Goal: Task Accomplishment & Management: Complete application form

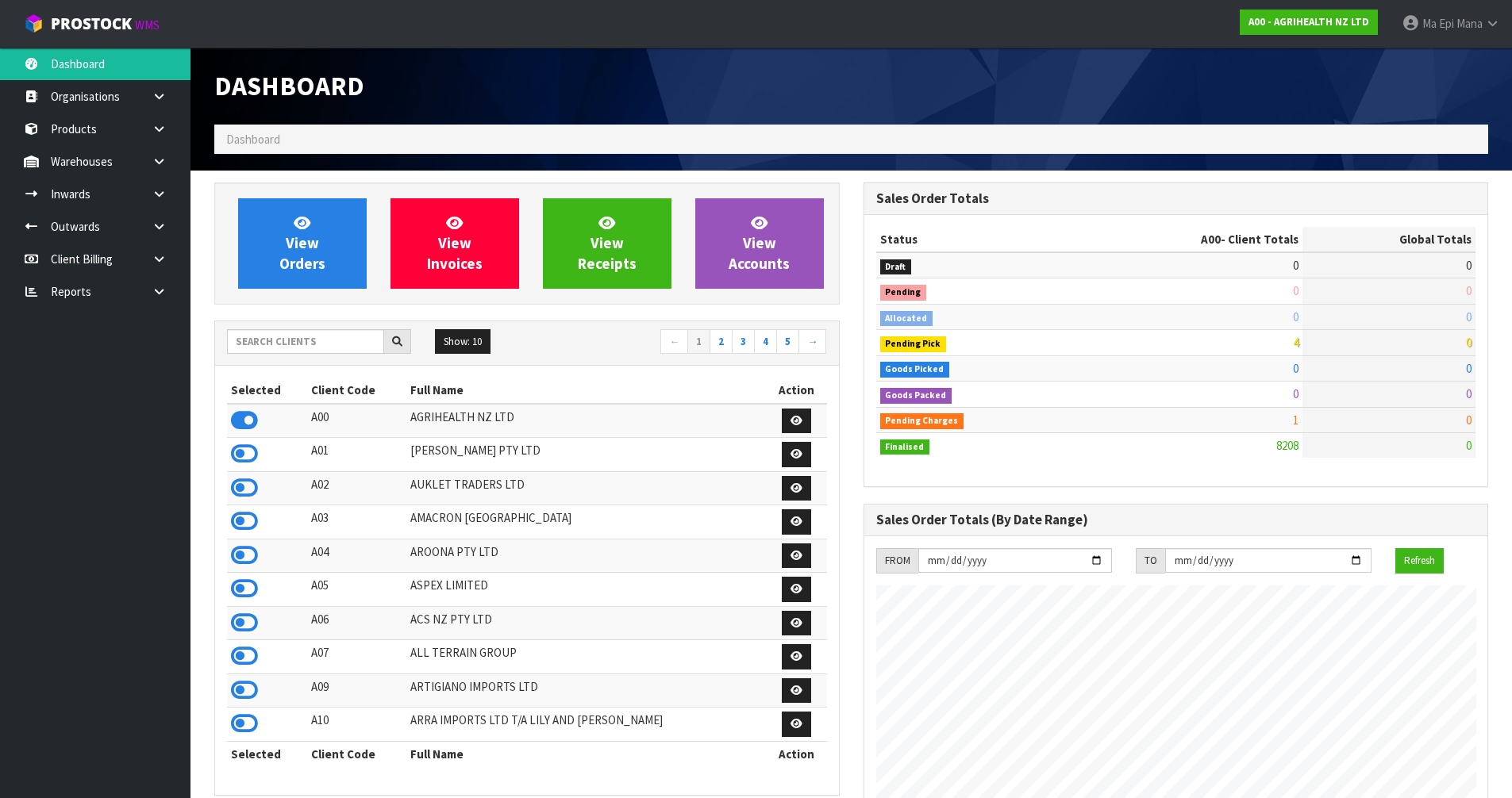
scroll to position [1202, 648]
click at [293, 345] on input "text" at bounding box center [305, 341] width 157 height 24
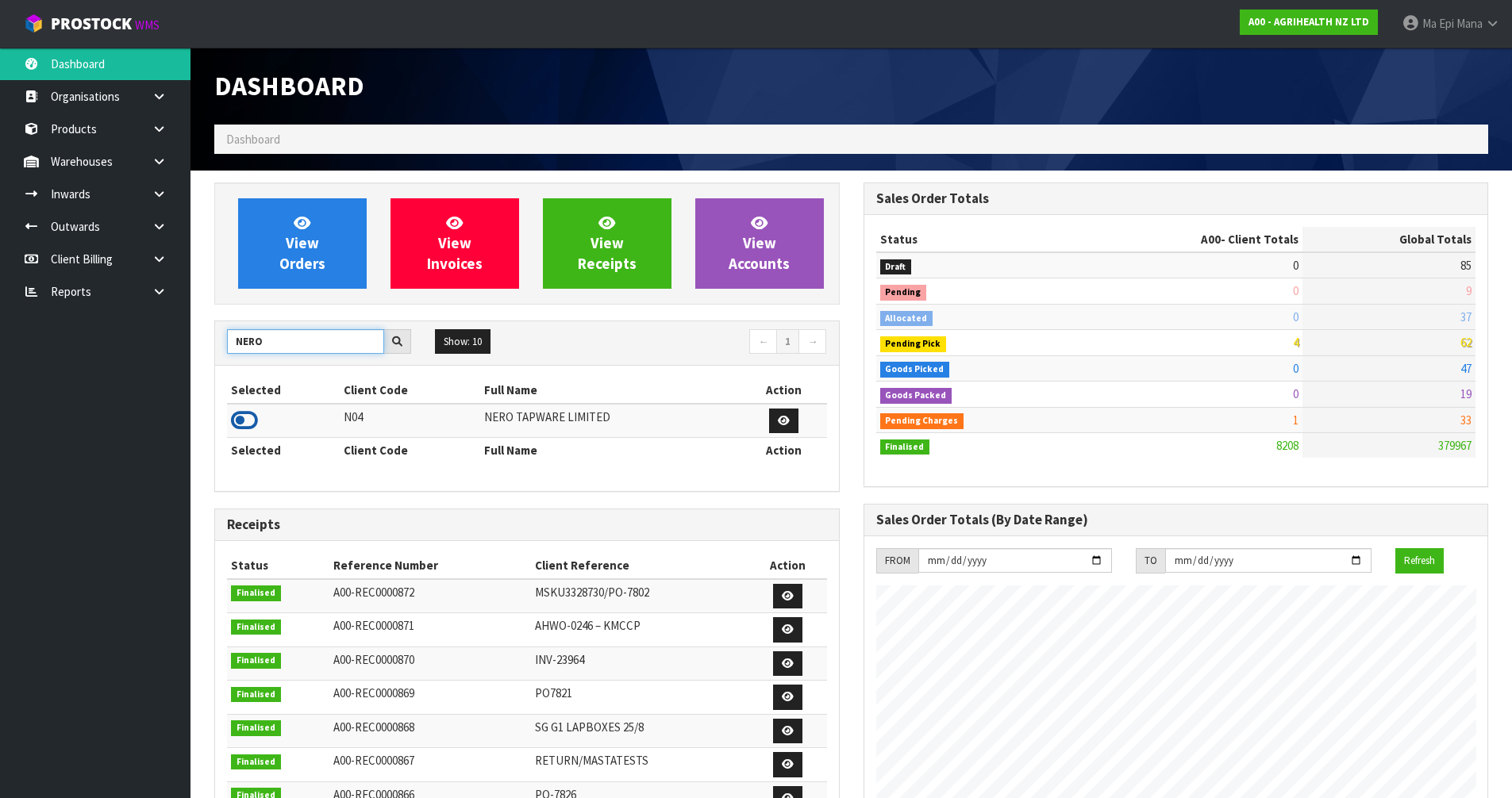
type input "NERO"
click at [250, 424] on icon at bounding box center [244, 421] width 27 height 23
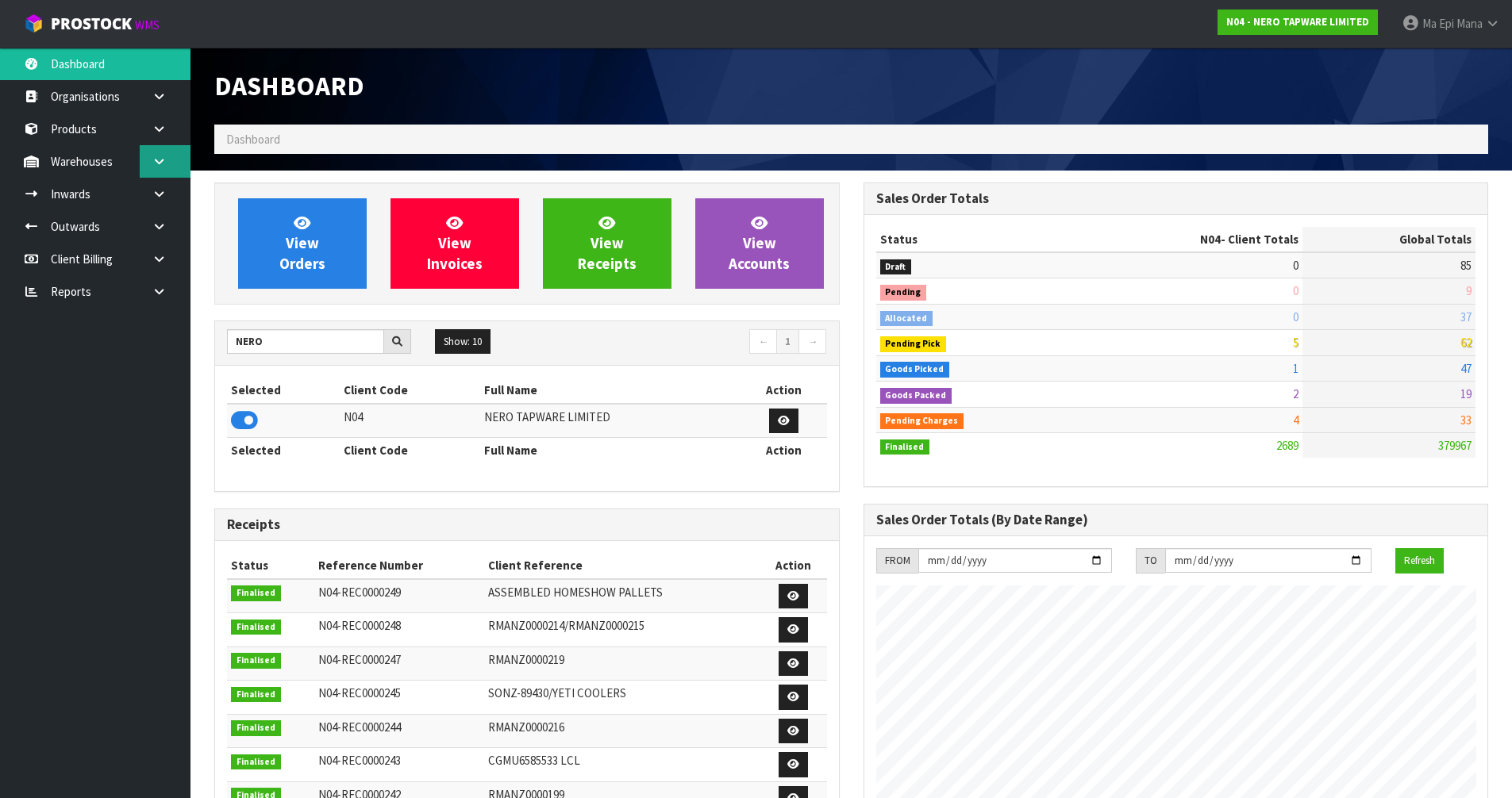
click at [162, 166] on icon at bounding box center [159, 161] width 15 height 12
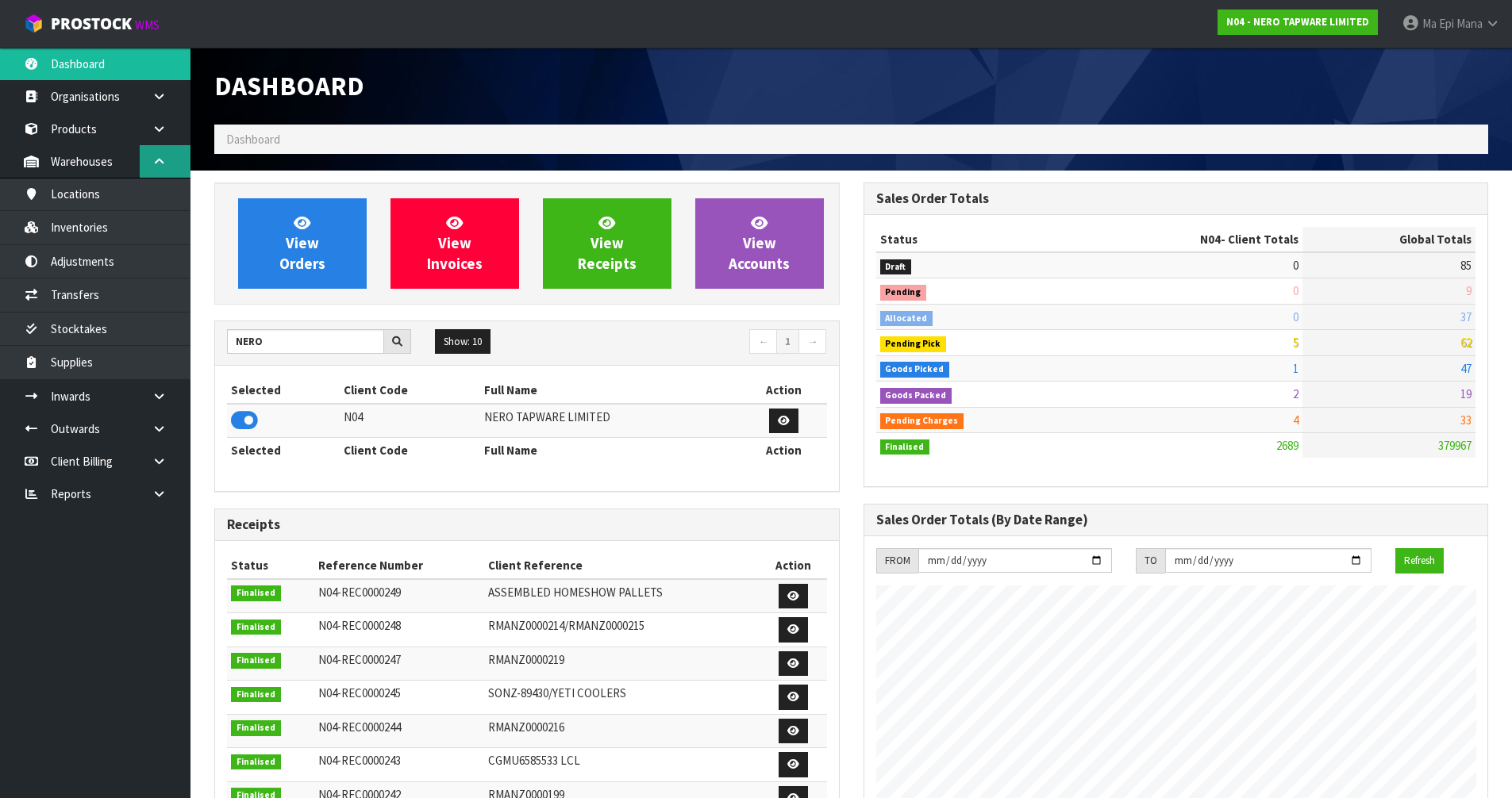
click at [163, 155] on link at bounding box center [165, 161] width 51 height 33
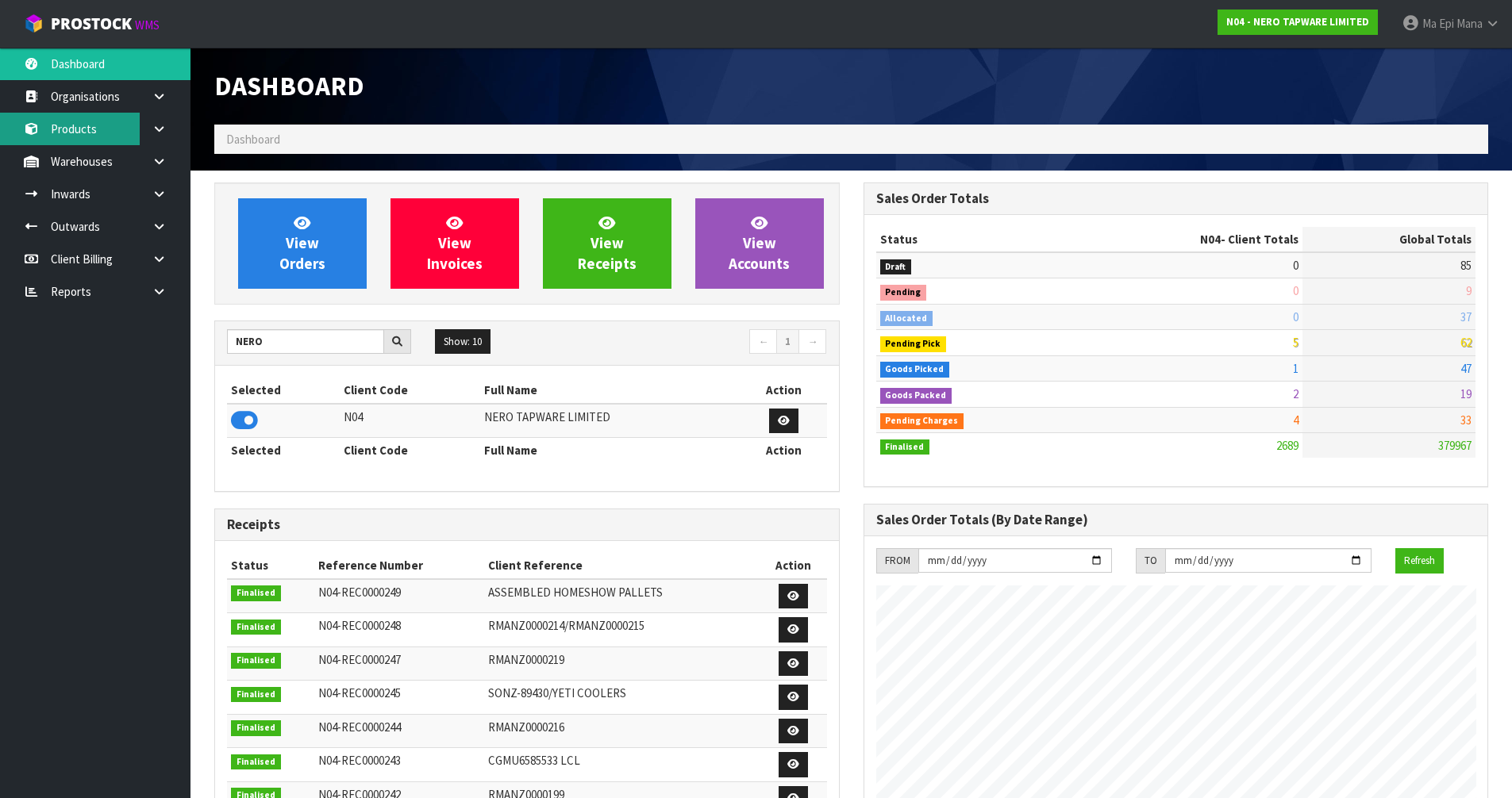
click at [113, 126] on link "Products" at bounding box center [95, 129] width 191 height 33
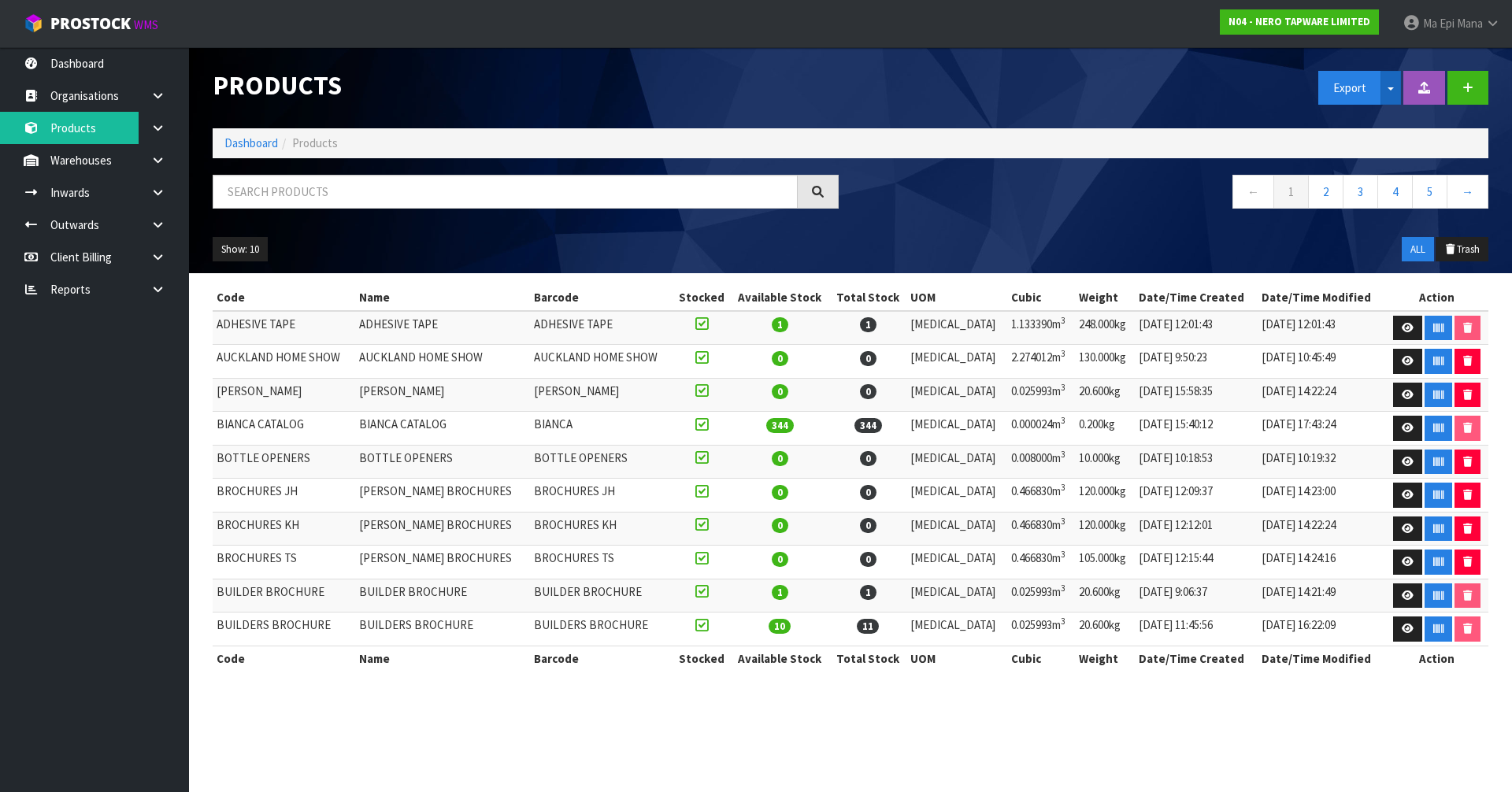
click at [1392, 83] on button "Split button!" at bounding box center [1391, 87] width 21 height 34
click at [1381, 139] on link "Measurements" at bounding box center [1382, 144] width 125 height 22
click at [375, 194] on input "text" at bounding box center [505, 192] width 585 height 34
paste input "[PERSON_NAME]"
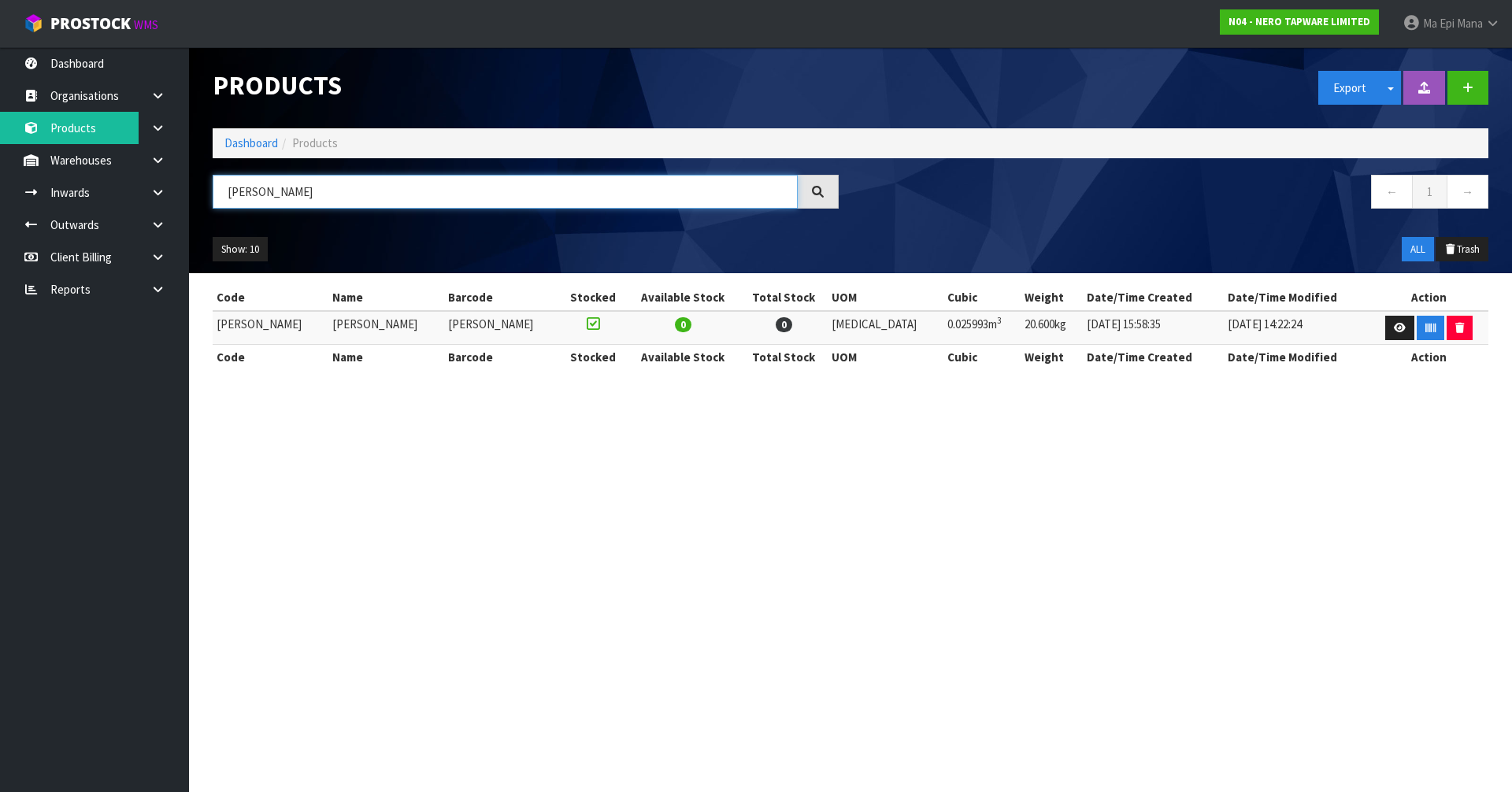
click at [403, 201] on input "[PERSON_NAME]" at bounding box center [505, 192] width 585 height 34
paste input "2025 ELGIN PLACEMAKERS BROCHURE"
click at [411, 188] on input "BIANCA BROCHURE2025 ELGIN PLACEMAKERS BROCHURE" at bounding box center [505, 192] width 585 height 34
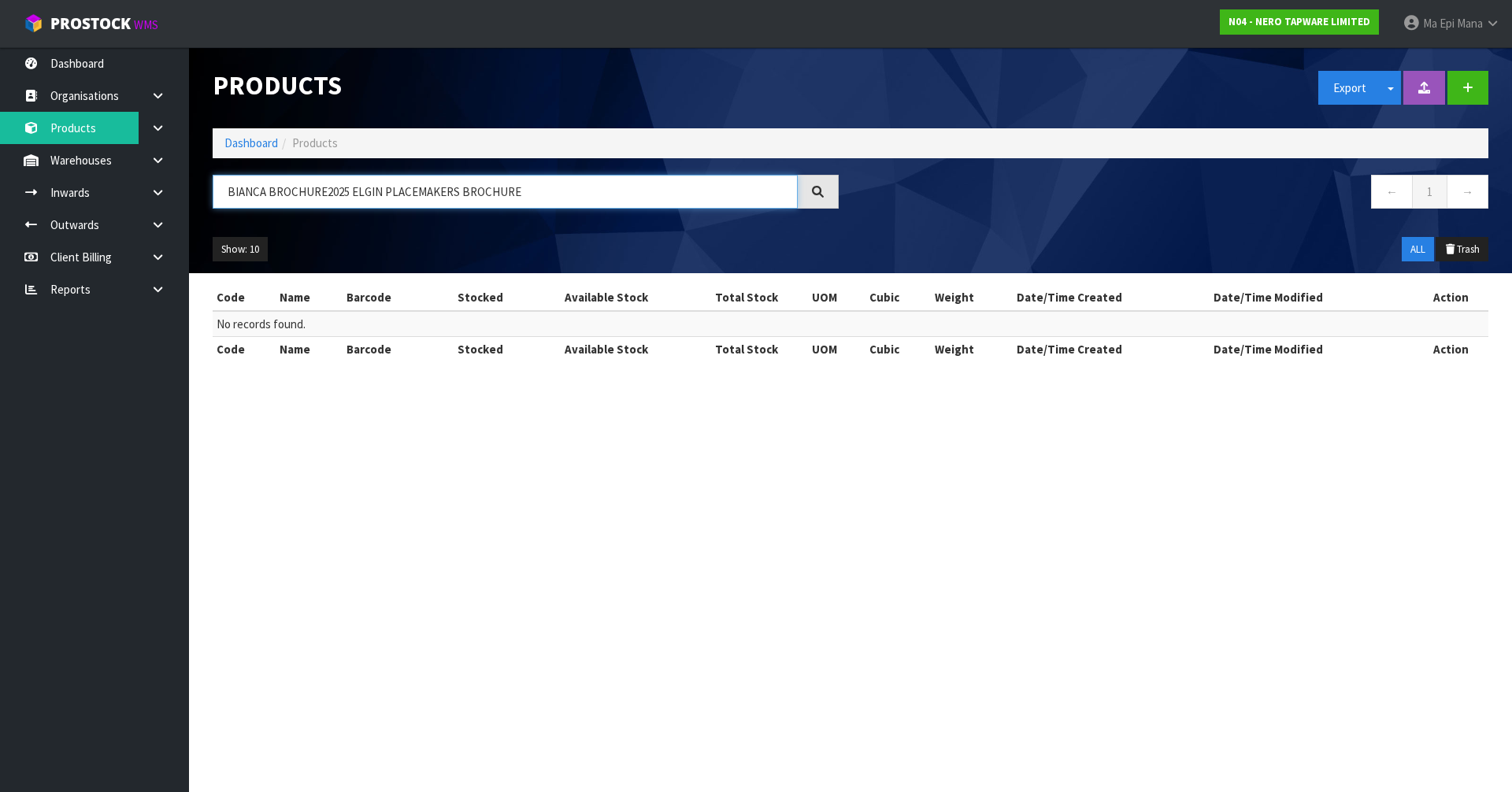
click at [411, 188] on input "BIANCA BROCHURE2025 ELGIN PLACEMAKERS BROCHURE" at bounding box center [505, 192] width 585 height 34
paste input "text"
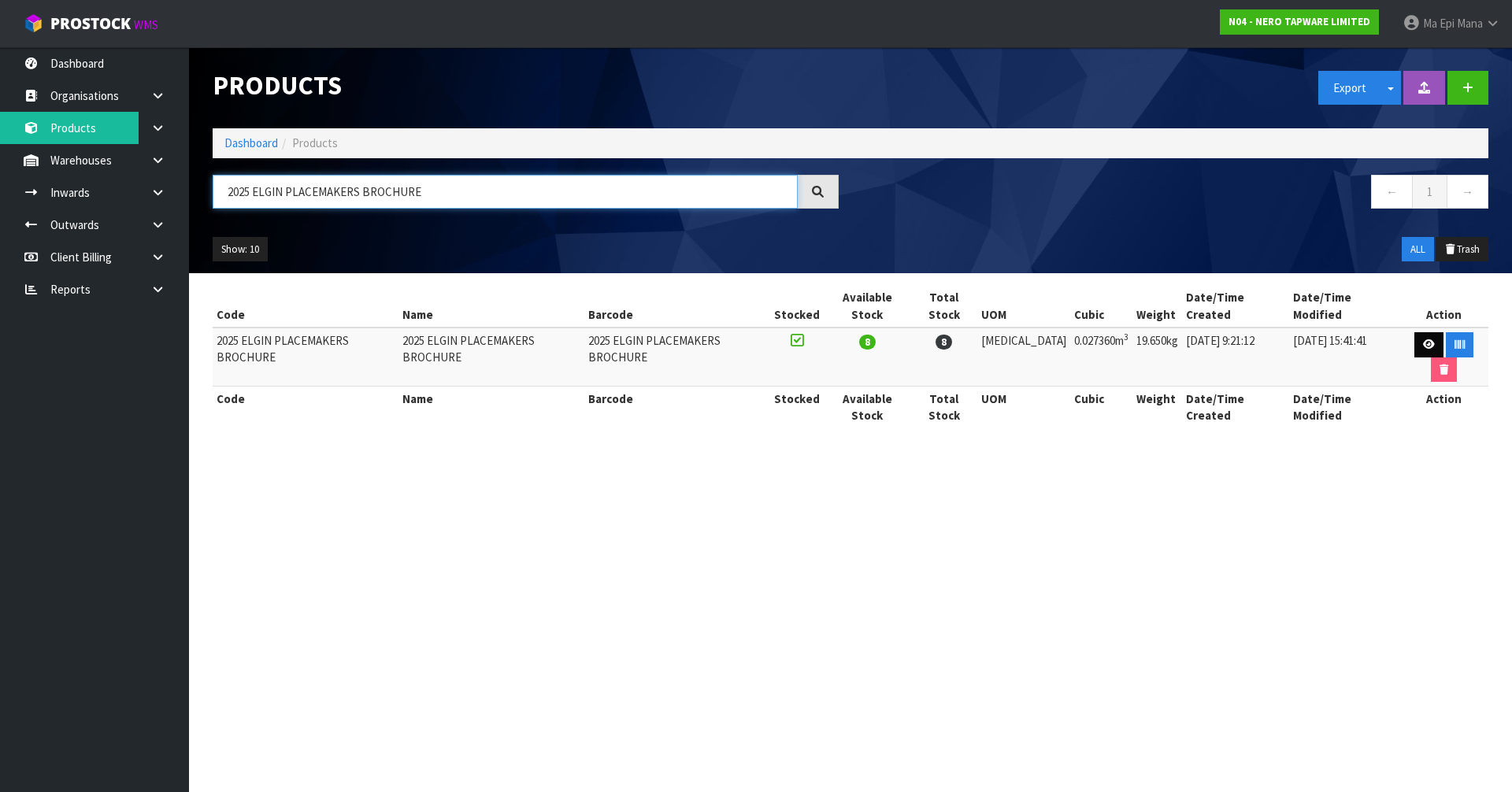
type input "2025 ELGIN PLACEMAKERS BROCHURE"
click at [1423, 340] on icon at bounding box center [1429, 345] width 12 height 10
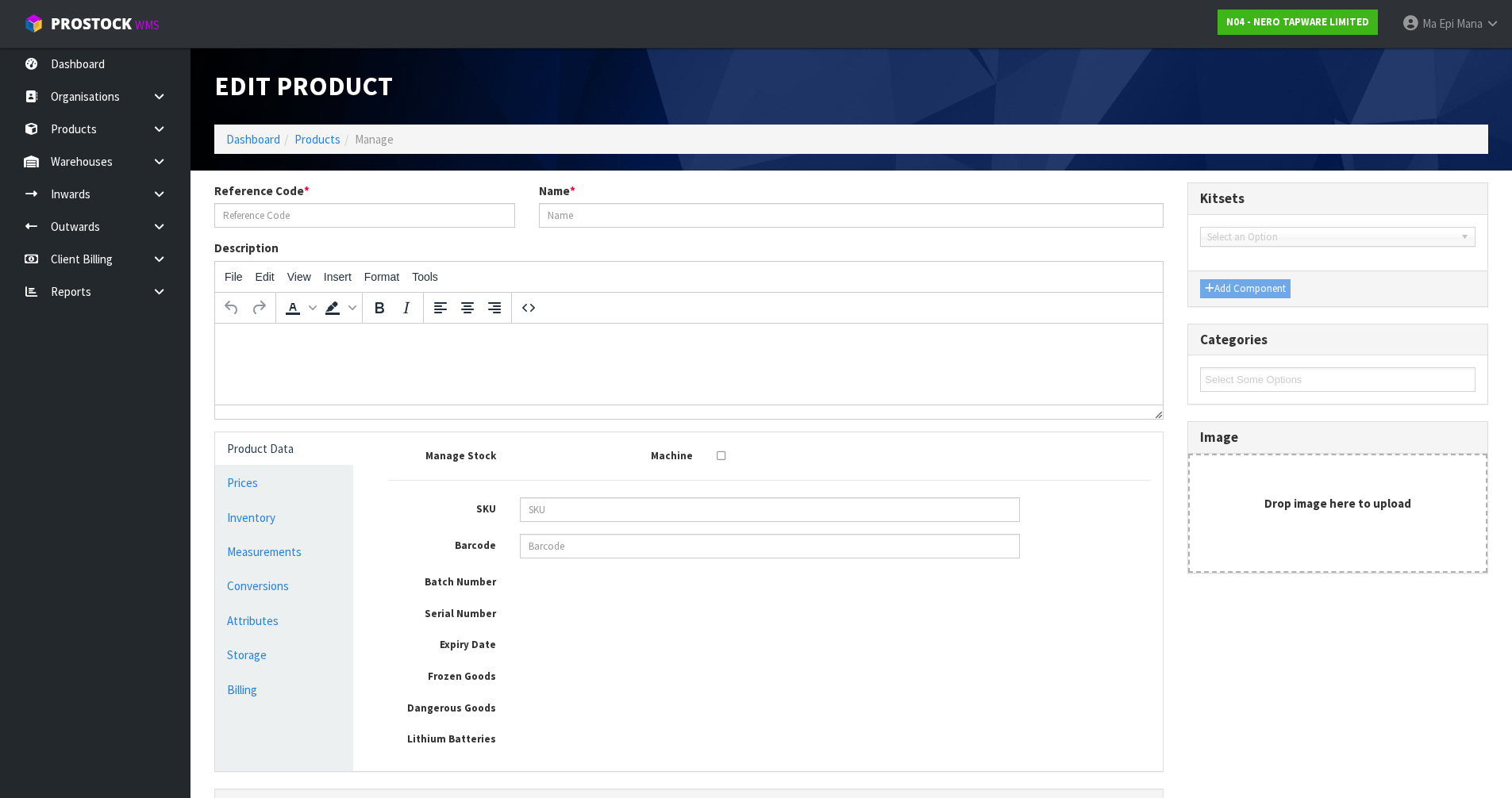
type input "2025 ELGIN PLACEMAKERS BROCHURE"
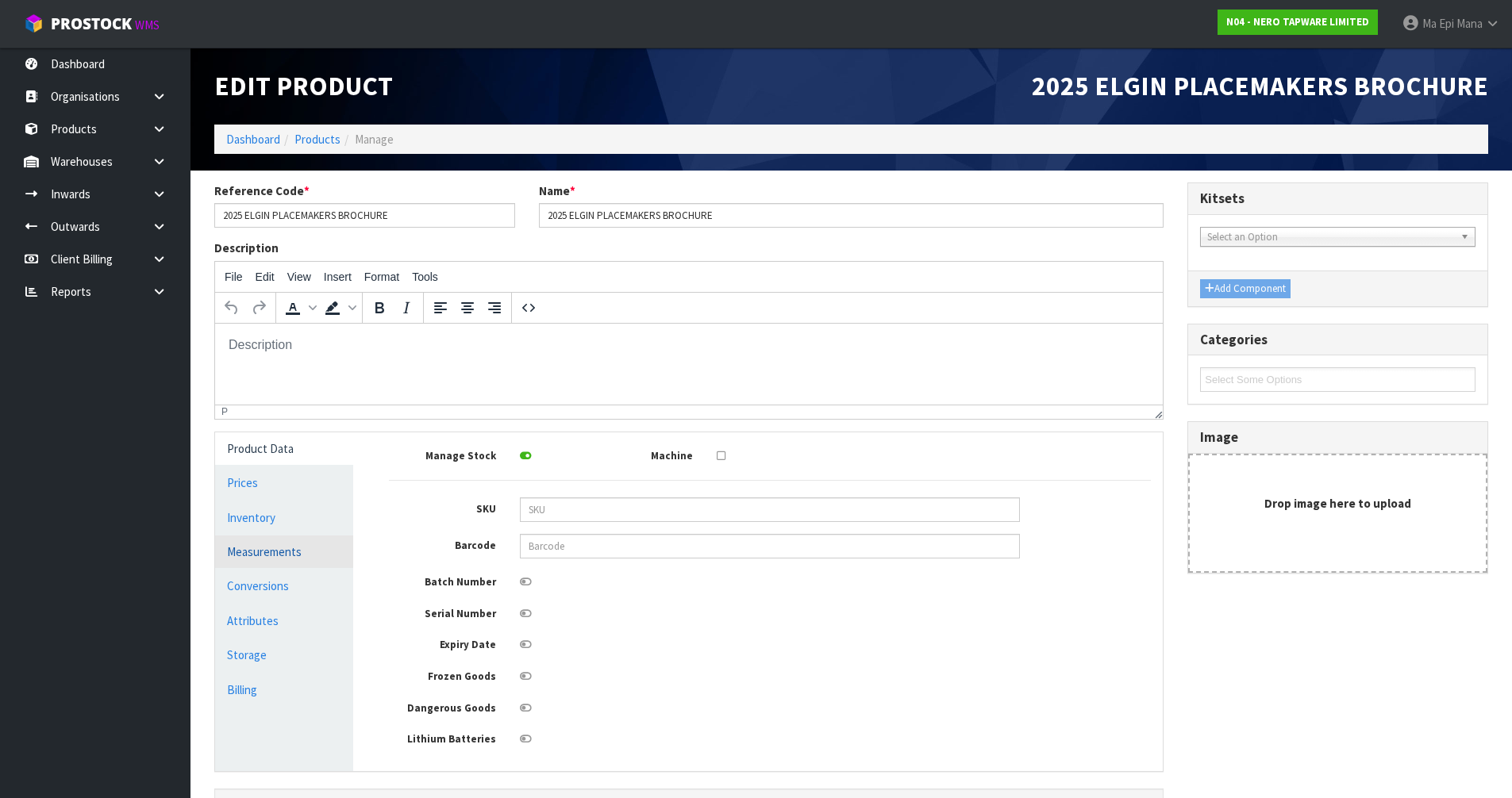
click at [295, 548] on link "Measurements" at bounding box center [284, 551] width 138 height 33
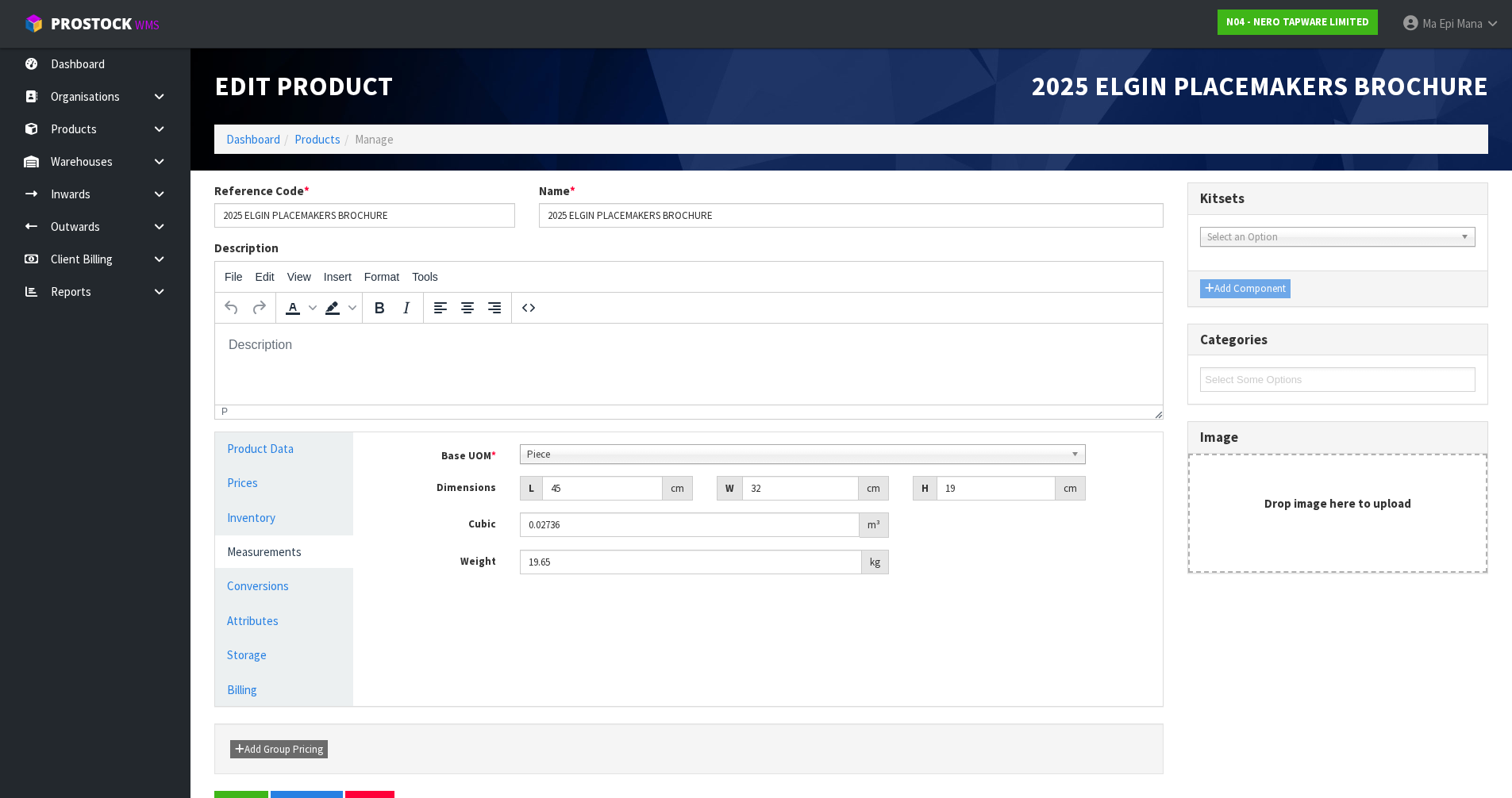
click at [562, 447] on span "Piece" at bounding box center [796, 454] width 537 height 19
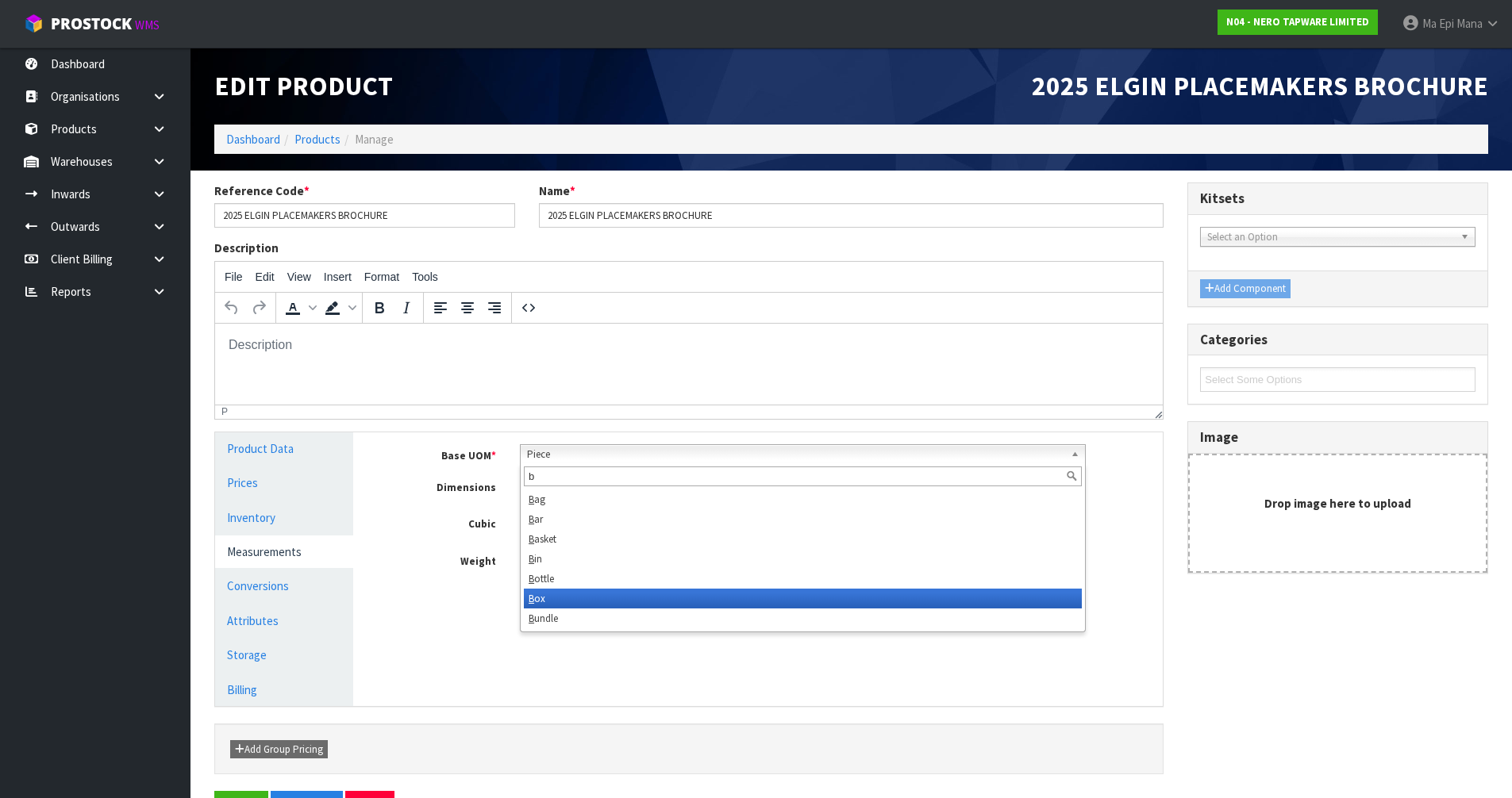
type input "b"
click at [568, 600] on li "B ox" at bounding box center [802, 599] width 558 height 20
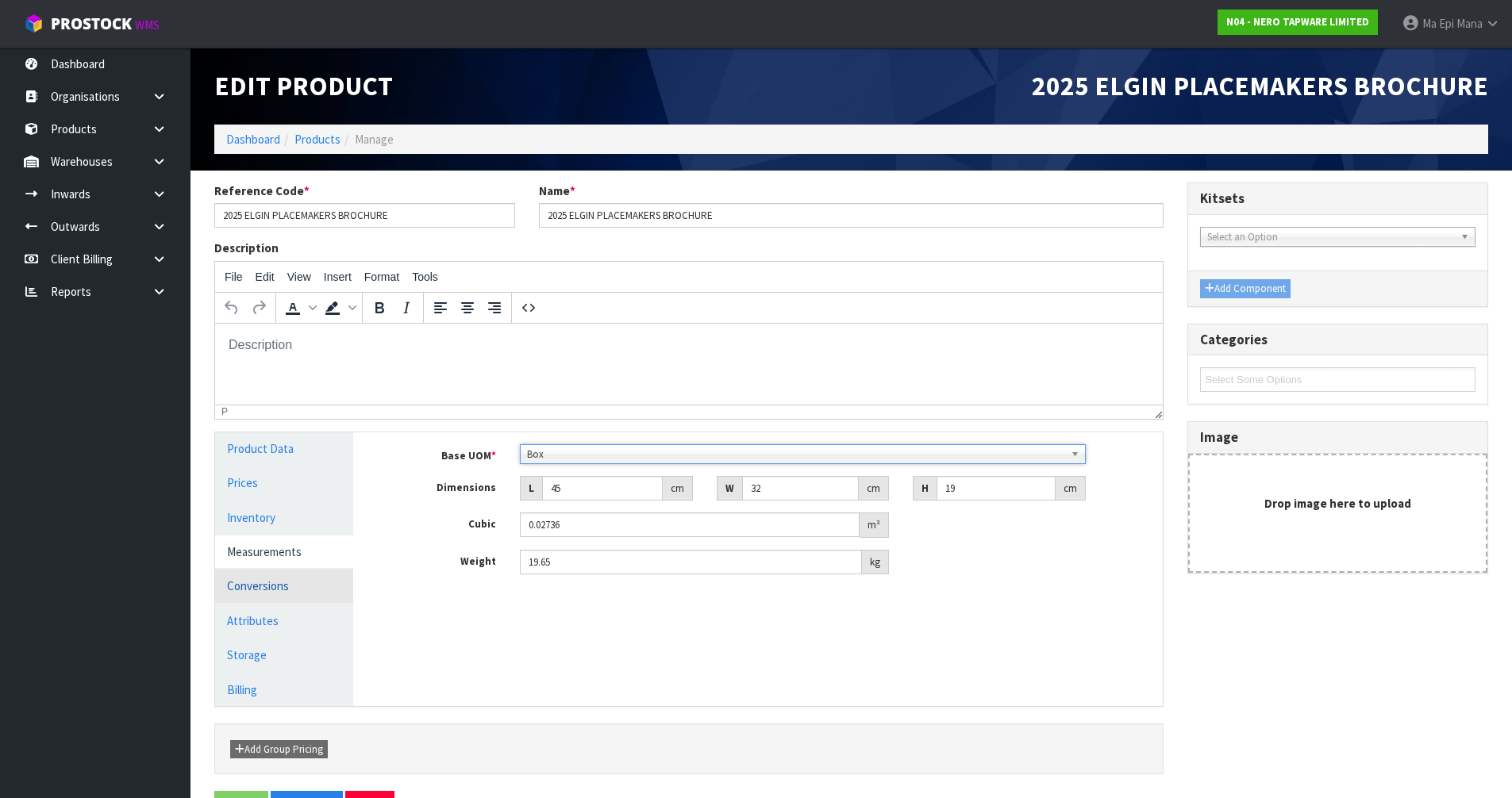
click at [285, 585] on link "Conversions" at bounding box center [284, 586] width 138 height 33
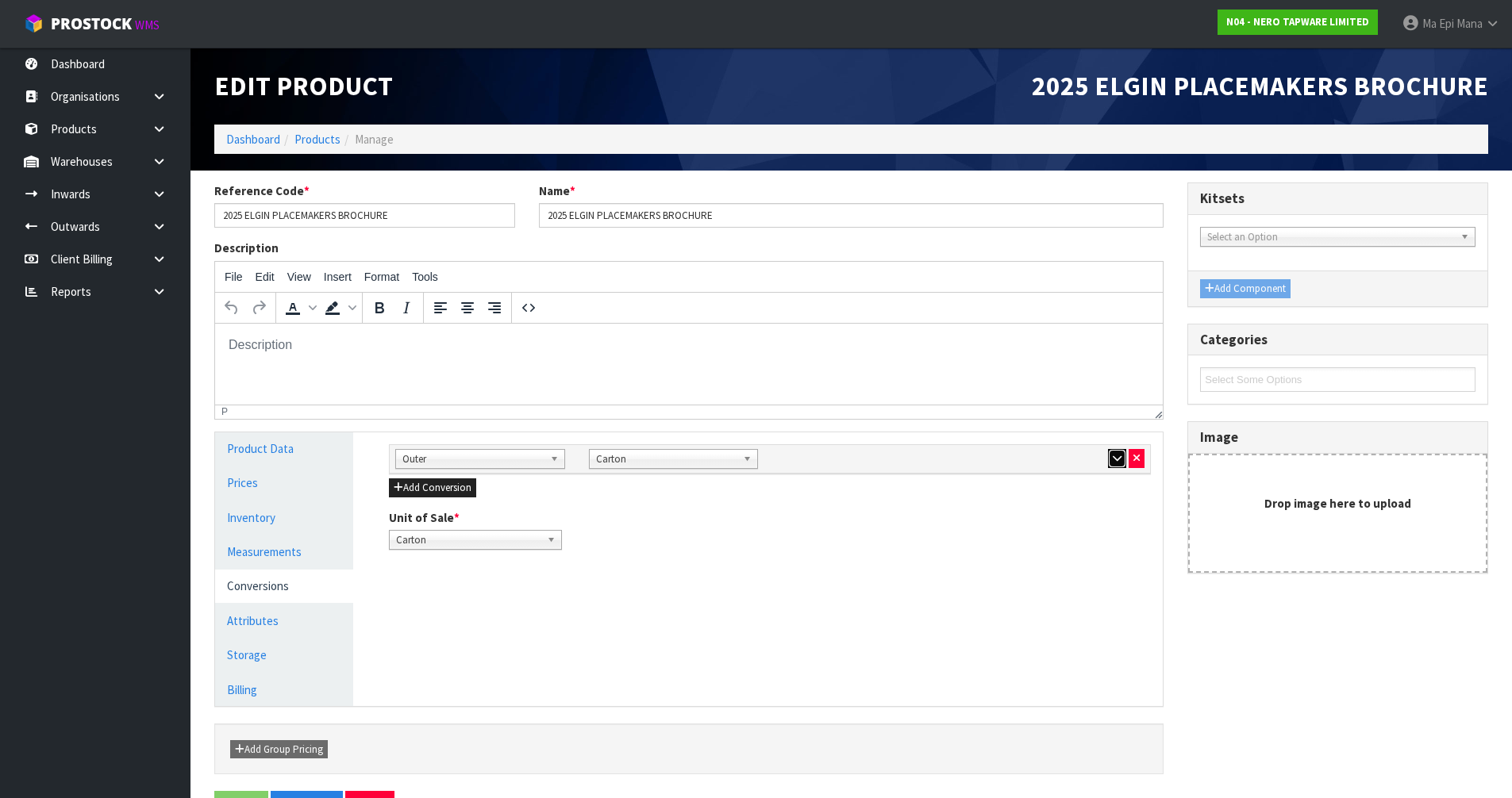
click at [1115, 458] on icon "button" at bounding box center [1117, 458] width 8 height 10
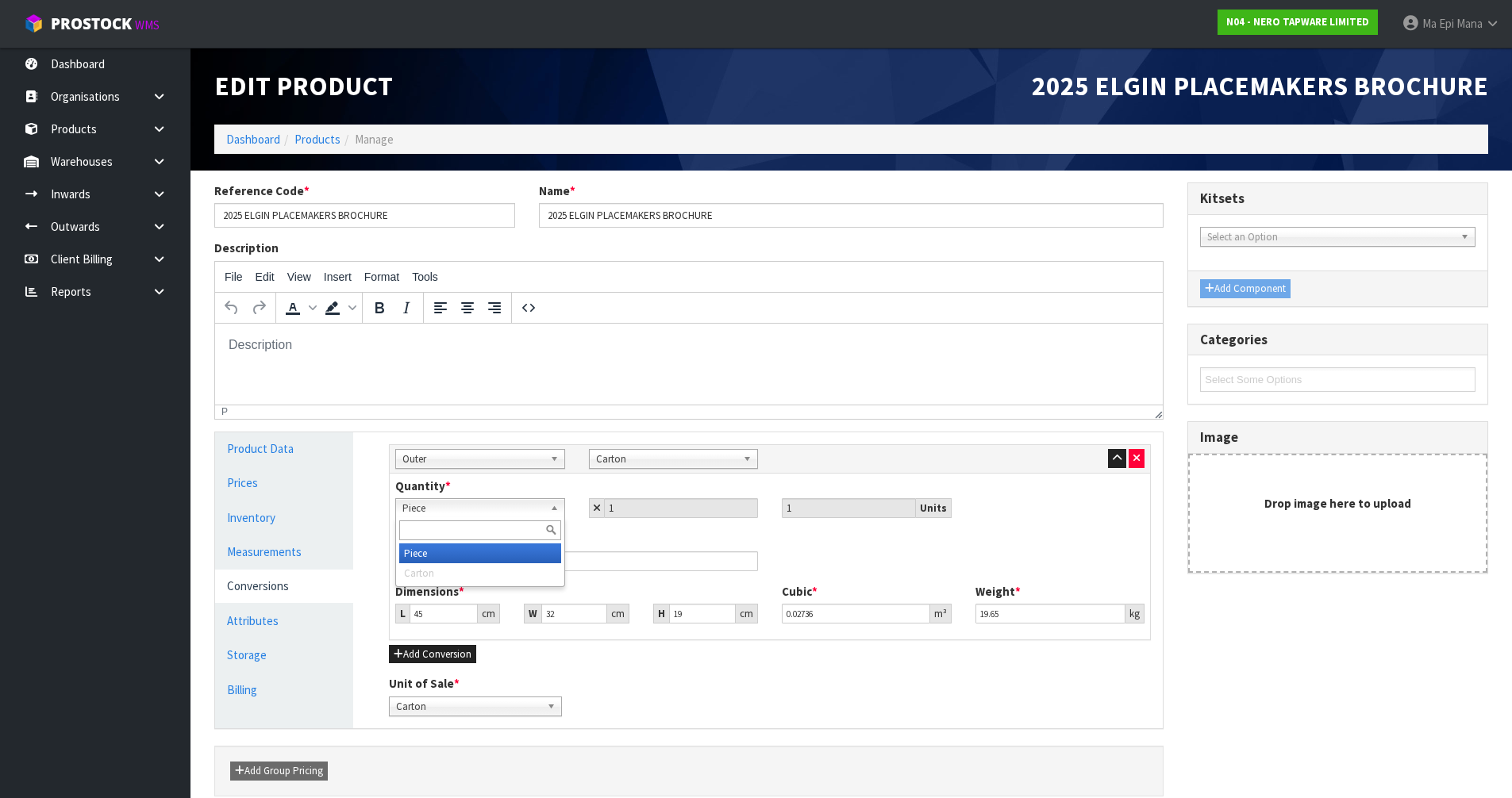
click at [448, 505] on span "Piece" at bounding box center [473, 509] width 141 height 19
click at [1133, 456] on button "button" at bounding box center [1136, 458] width 16 height 19
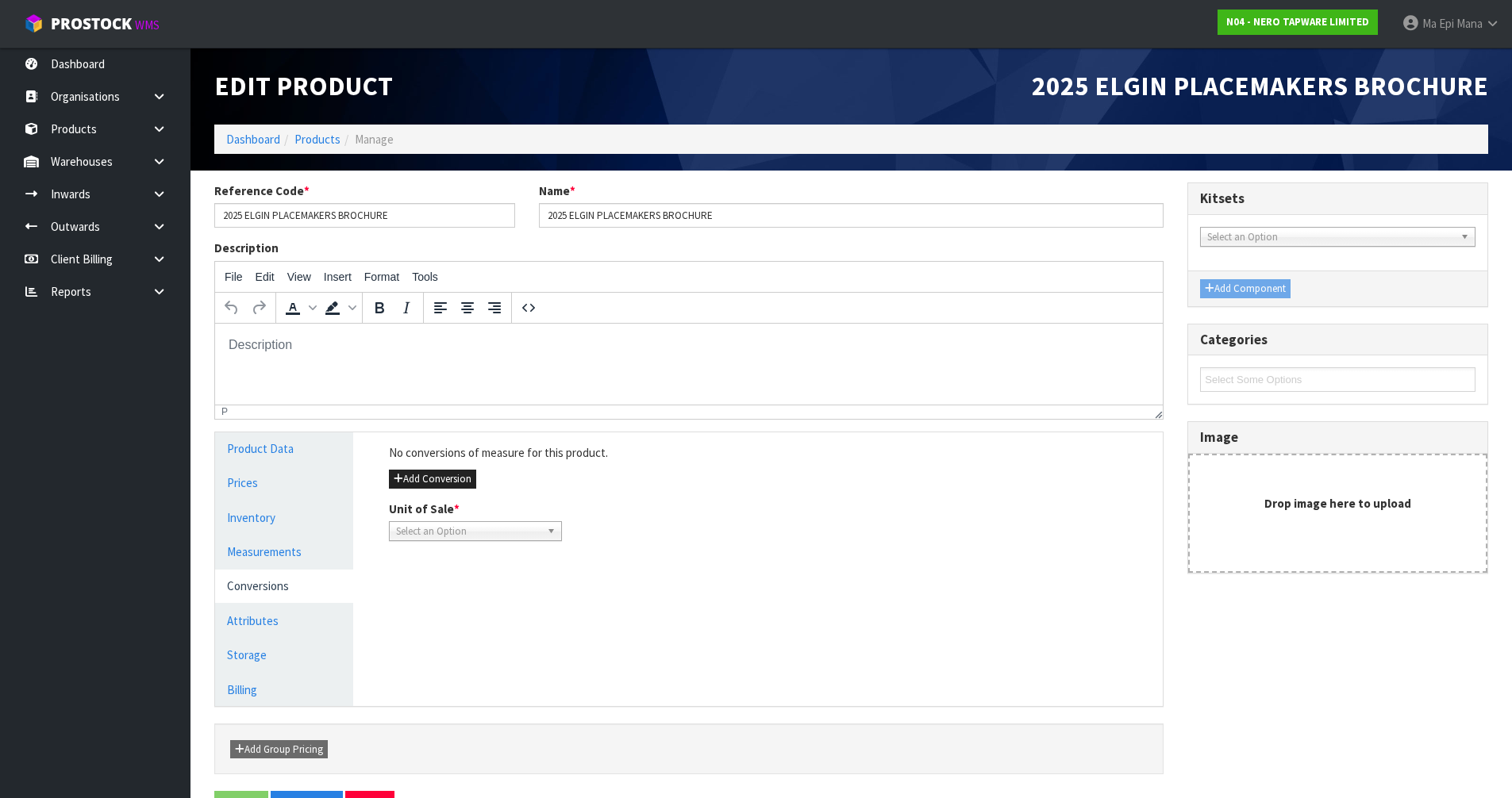
click at [448, 470] on div "Add Conversion" at bounding box center [770, 479] width 762 height 19
click at [449, 474] on button "Add Conversion" at bounding box center [433, 479] width 87 height 19
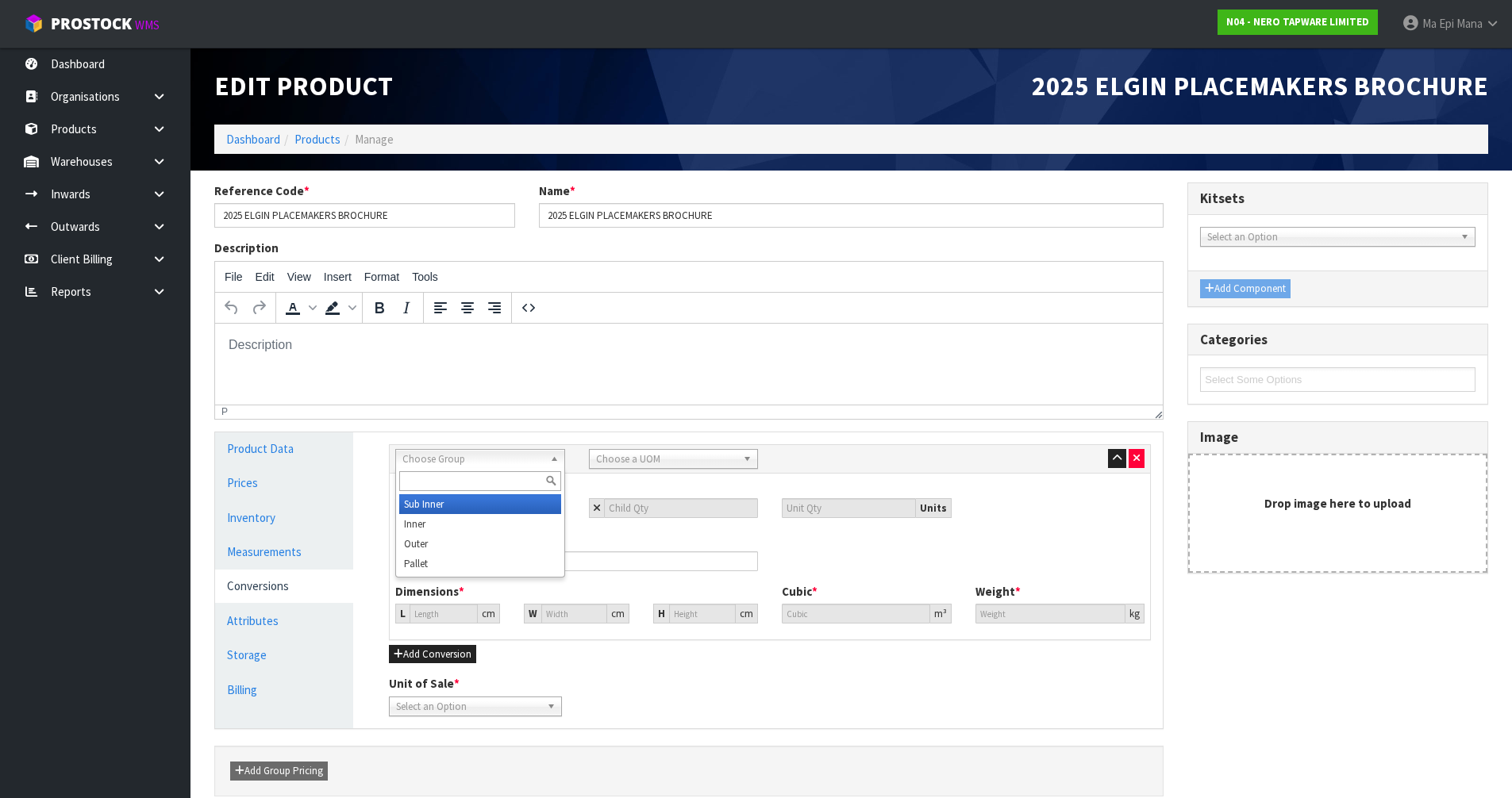
click at [461, 460] on span "Choose Group" at bounding box center [473, 459] width 141 height 19
click at [440, 537] on li "Outer" at bounding box center [480, 544] width 162 height 20
click at [671, 458] on span "Choose a UOM" at bounding box center [666, 459] width 141 height 19
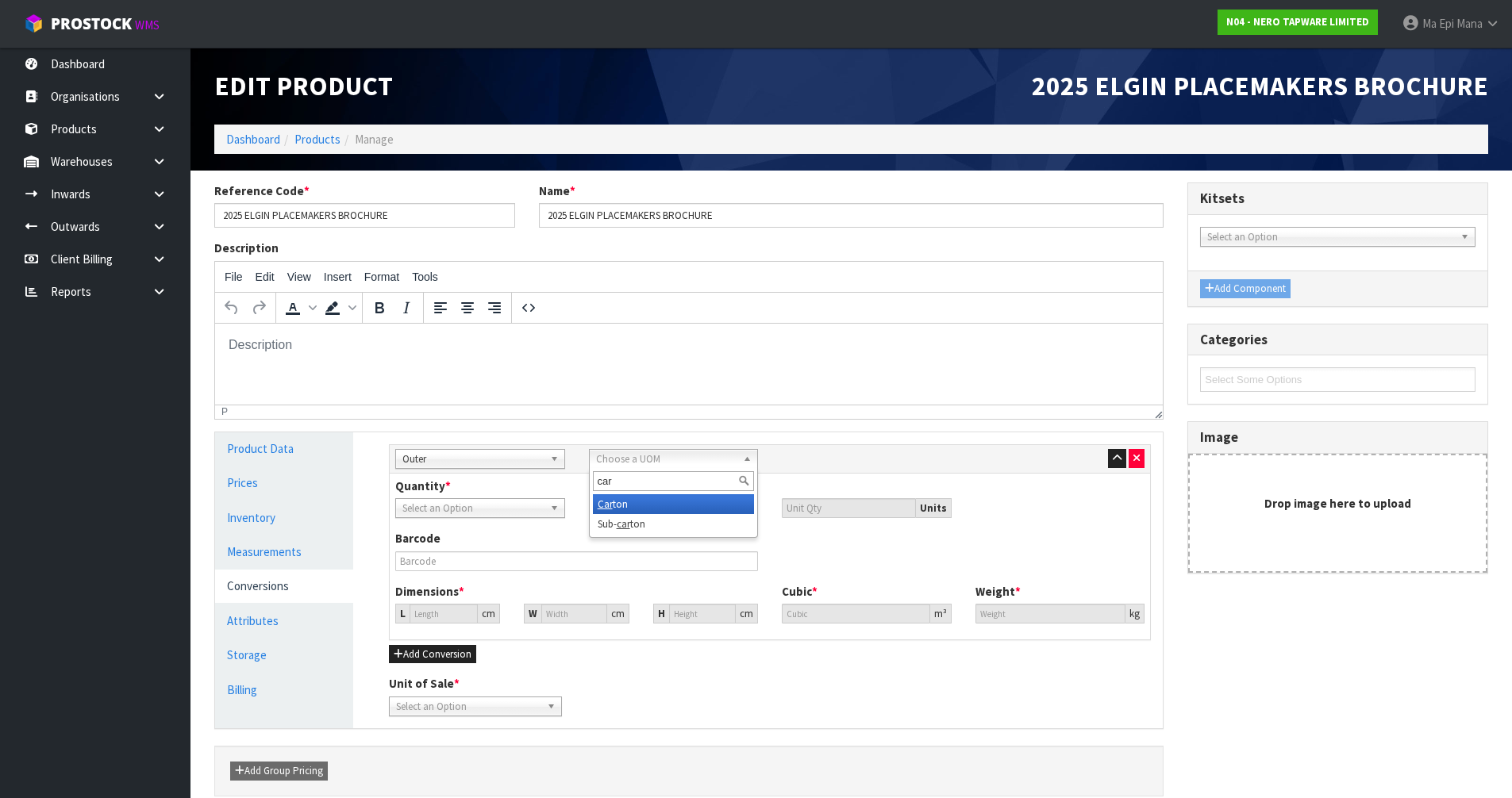
type input "car"
click at [654, 508] on li "Car ton" at bounding box center [674, 504] width 162 height 20
click at [660, 504] on input "number" at bounding box center [681, 509] width 155 height 20
type input "1"
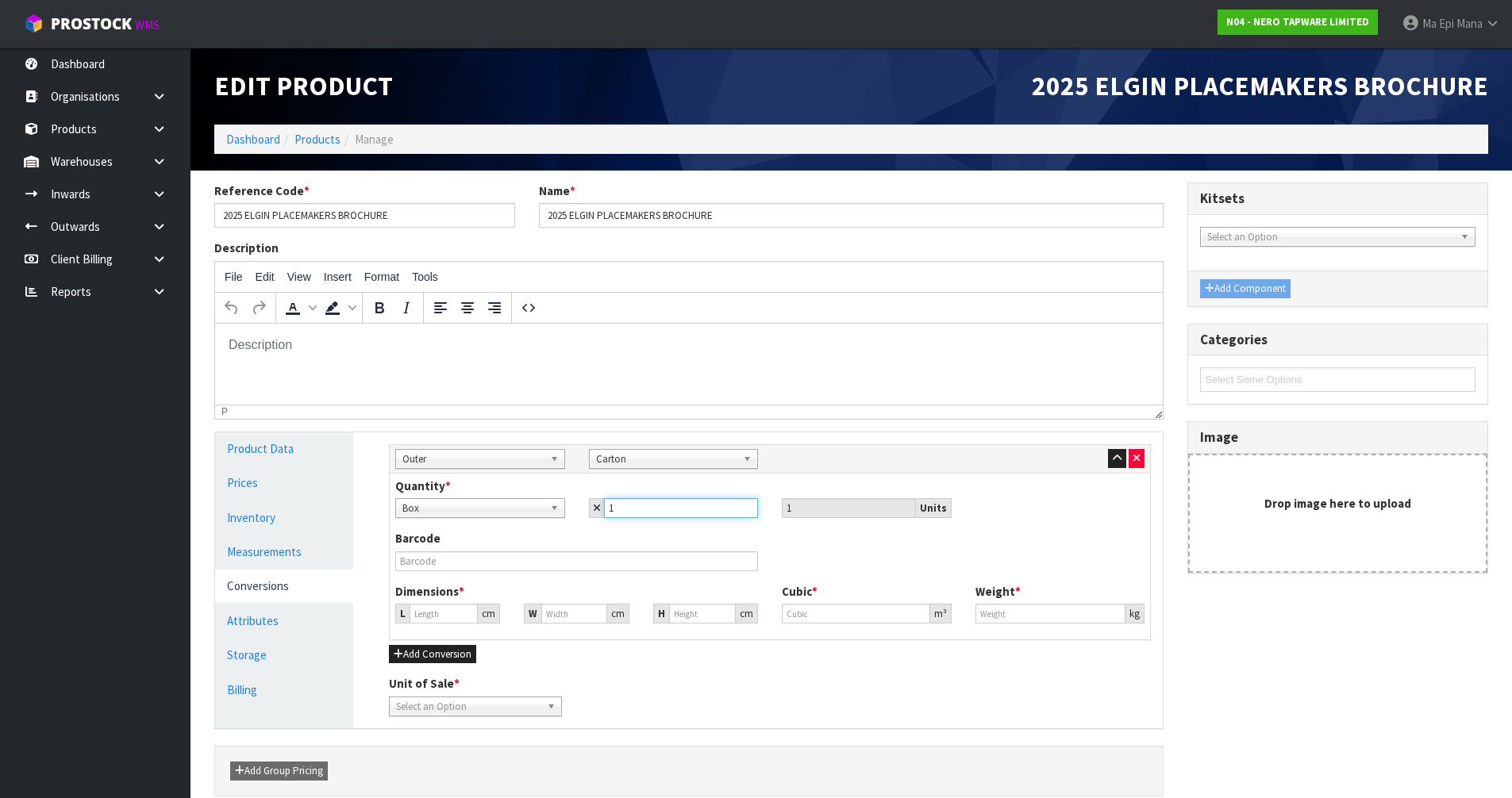
type input "1"
type input "30.133"
type input "0.02736"
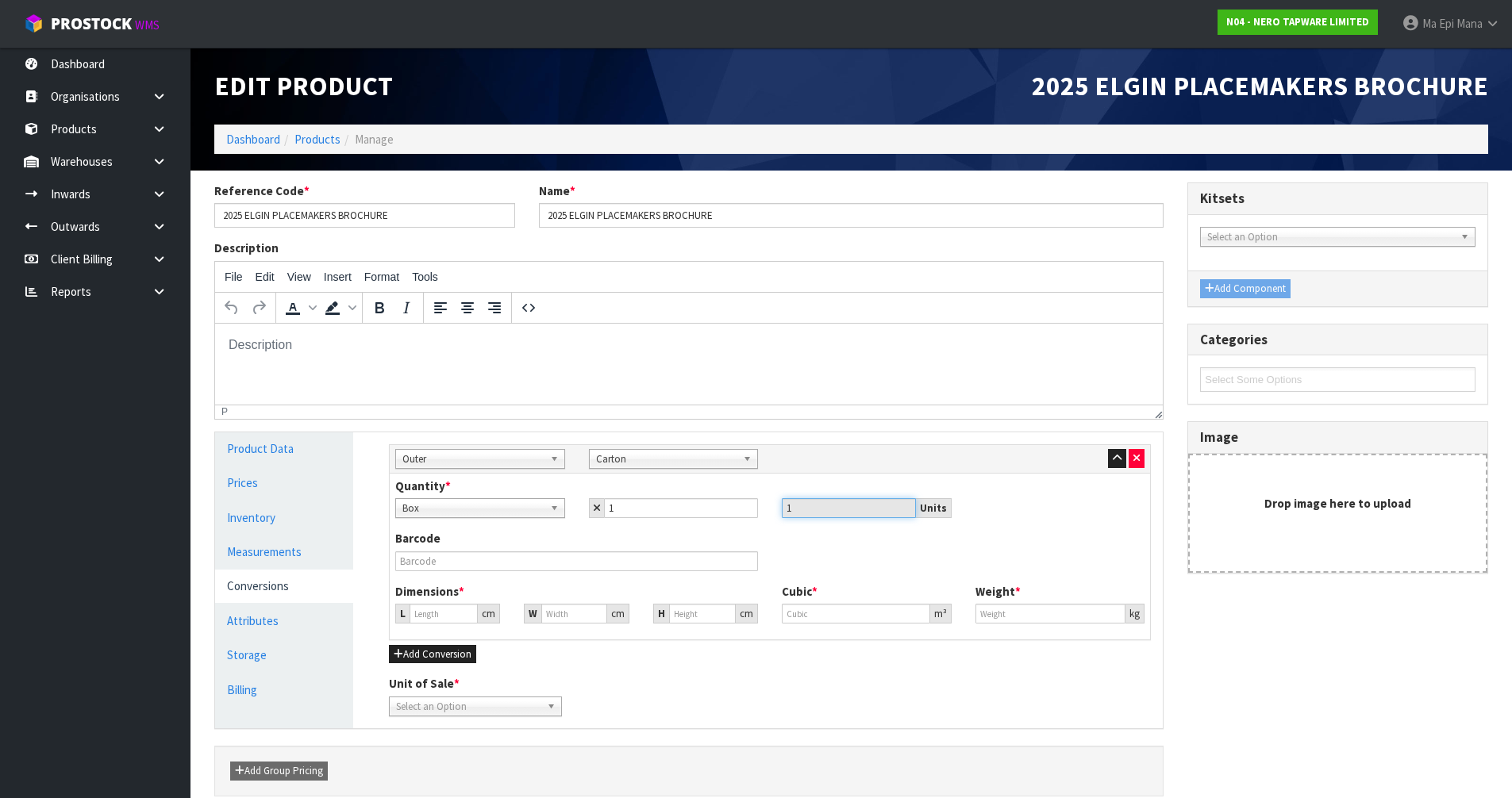
type input "19.65"
click at [265, 548] on link "Measurements" at bounding box center [284, 551] width 138 height 33
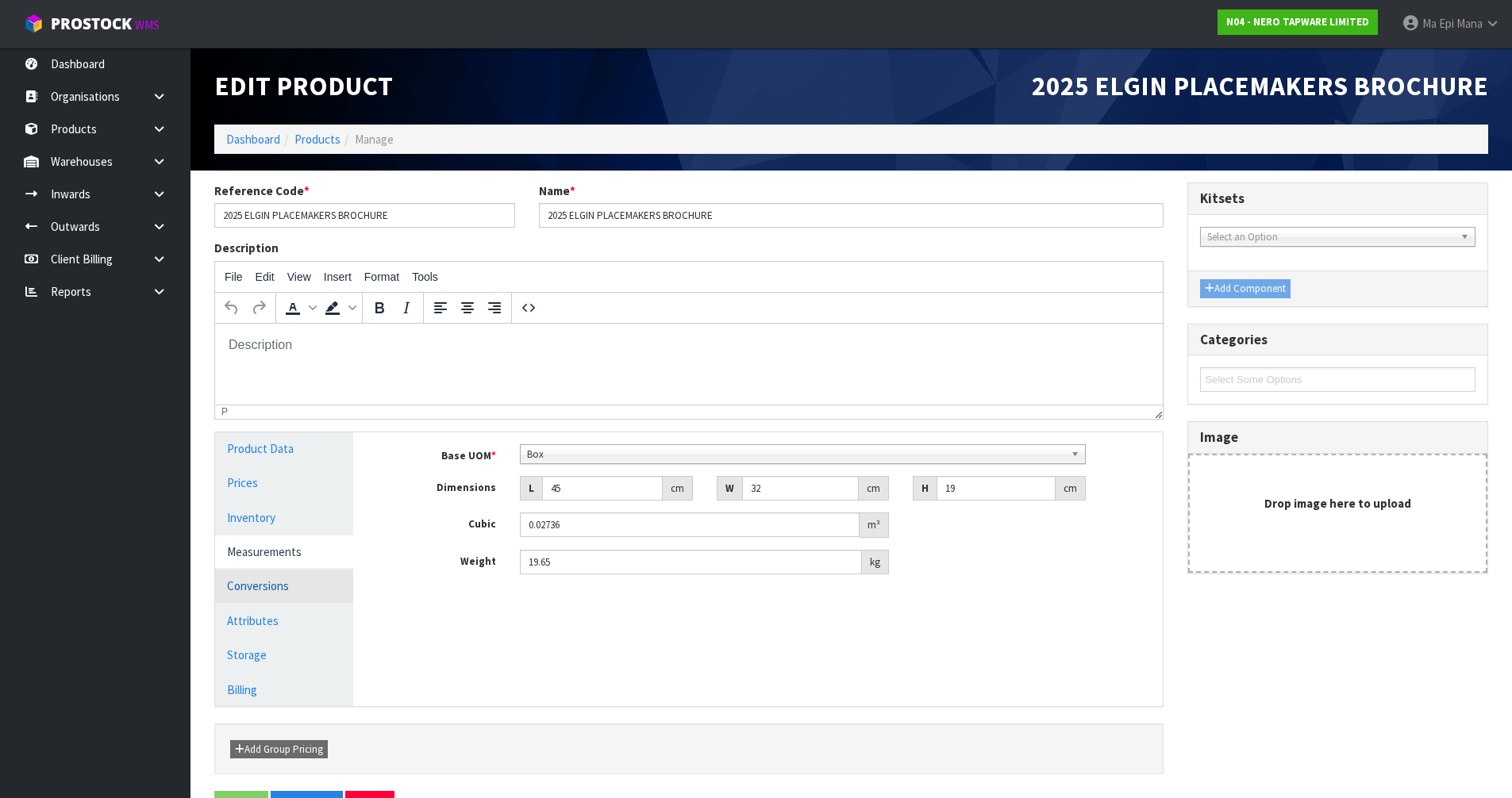
click at [263, 586] on link "Conversions" at bounding box center [284, 586] width 138 height 33
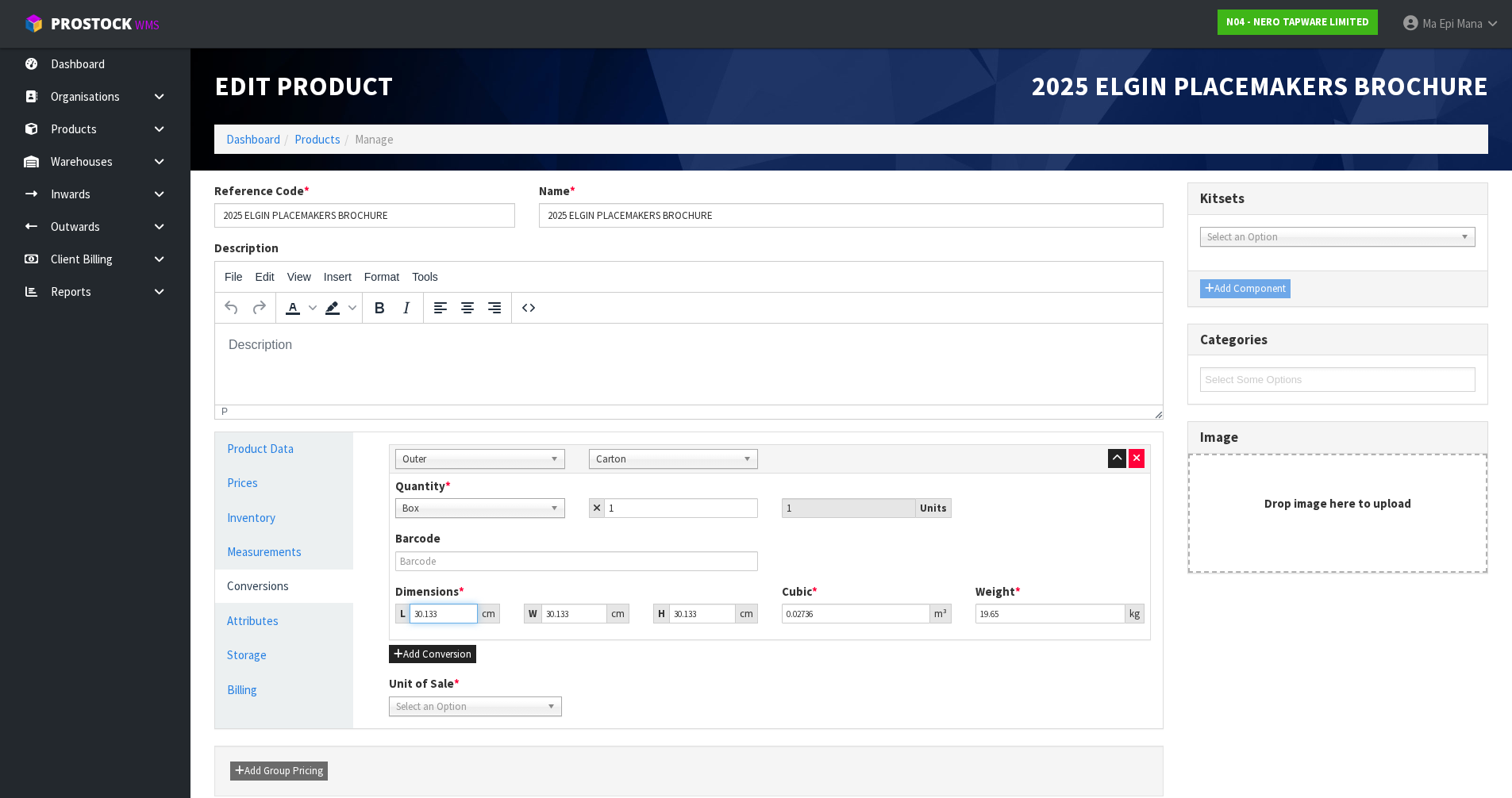
click at [430, 615] on input "30.133" at bounding box center [443, 614] width 69 height 20
type input "4"
type input "0.003632"
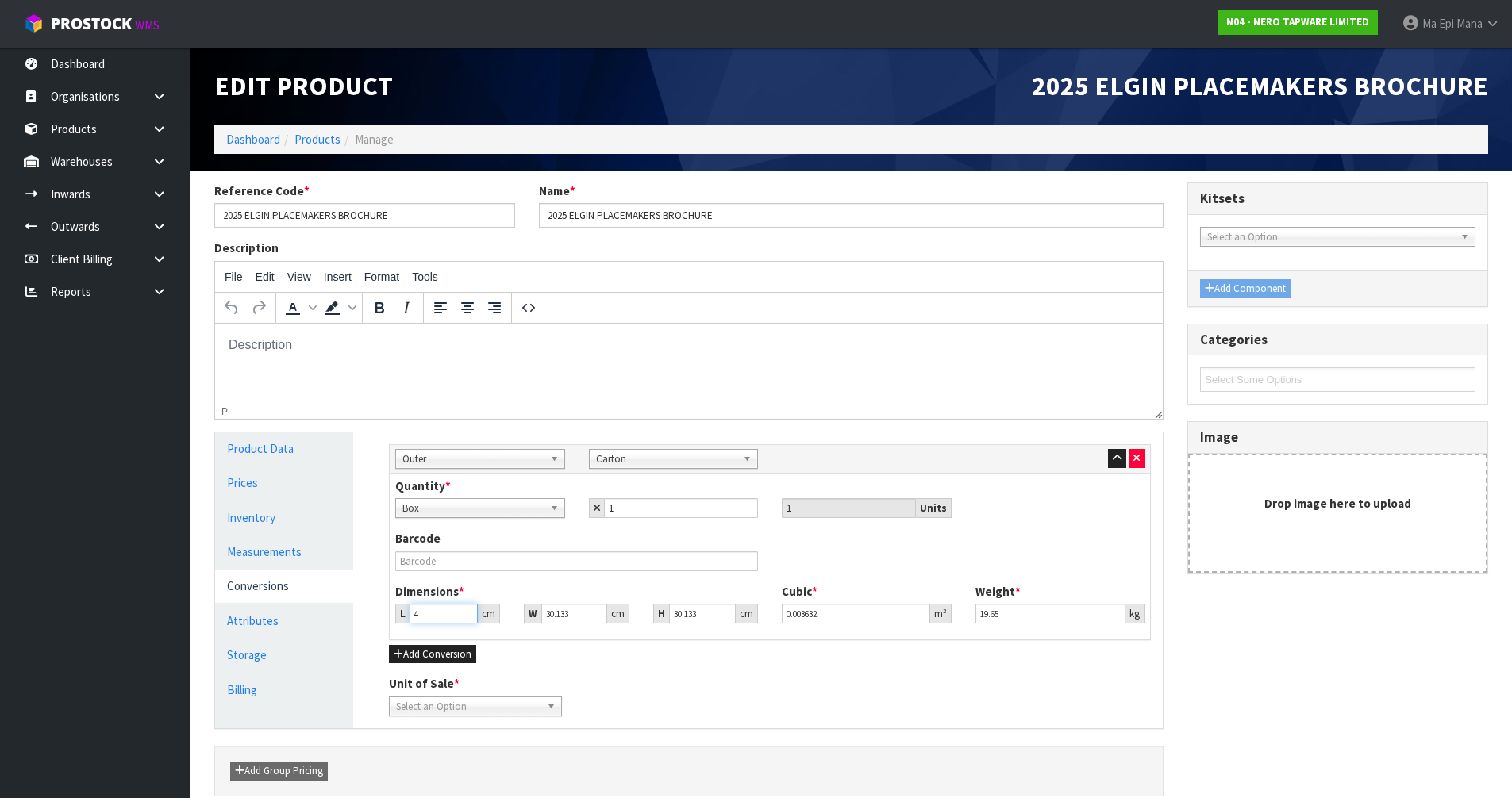
type input "45"
type input "0.04086"
type input "0.000001"
type input "45"
type input "0.04086"
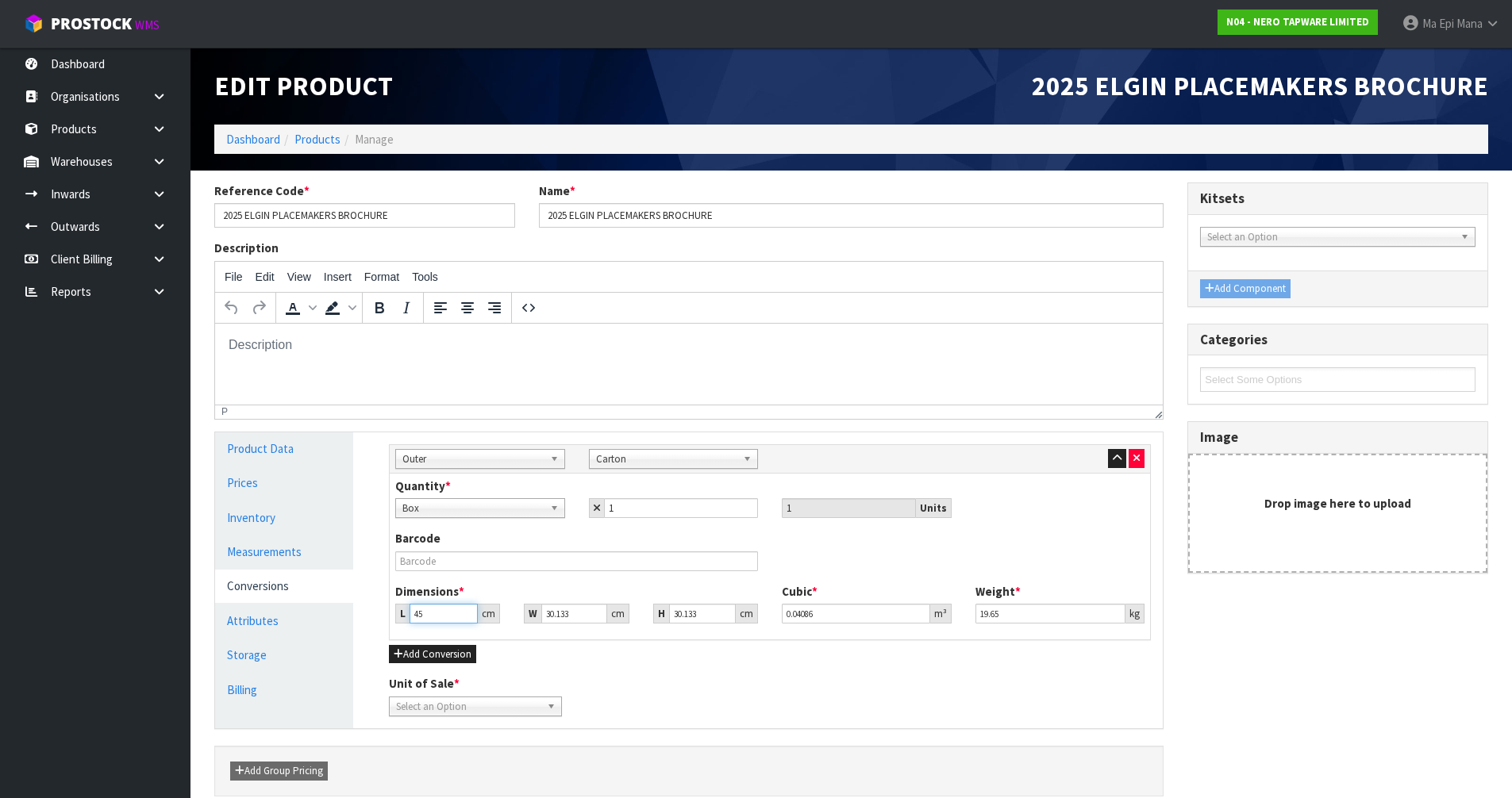
type input "45"
type input "3"
type input "0.004068"
type input "32"
type input "0.043392"
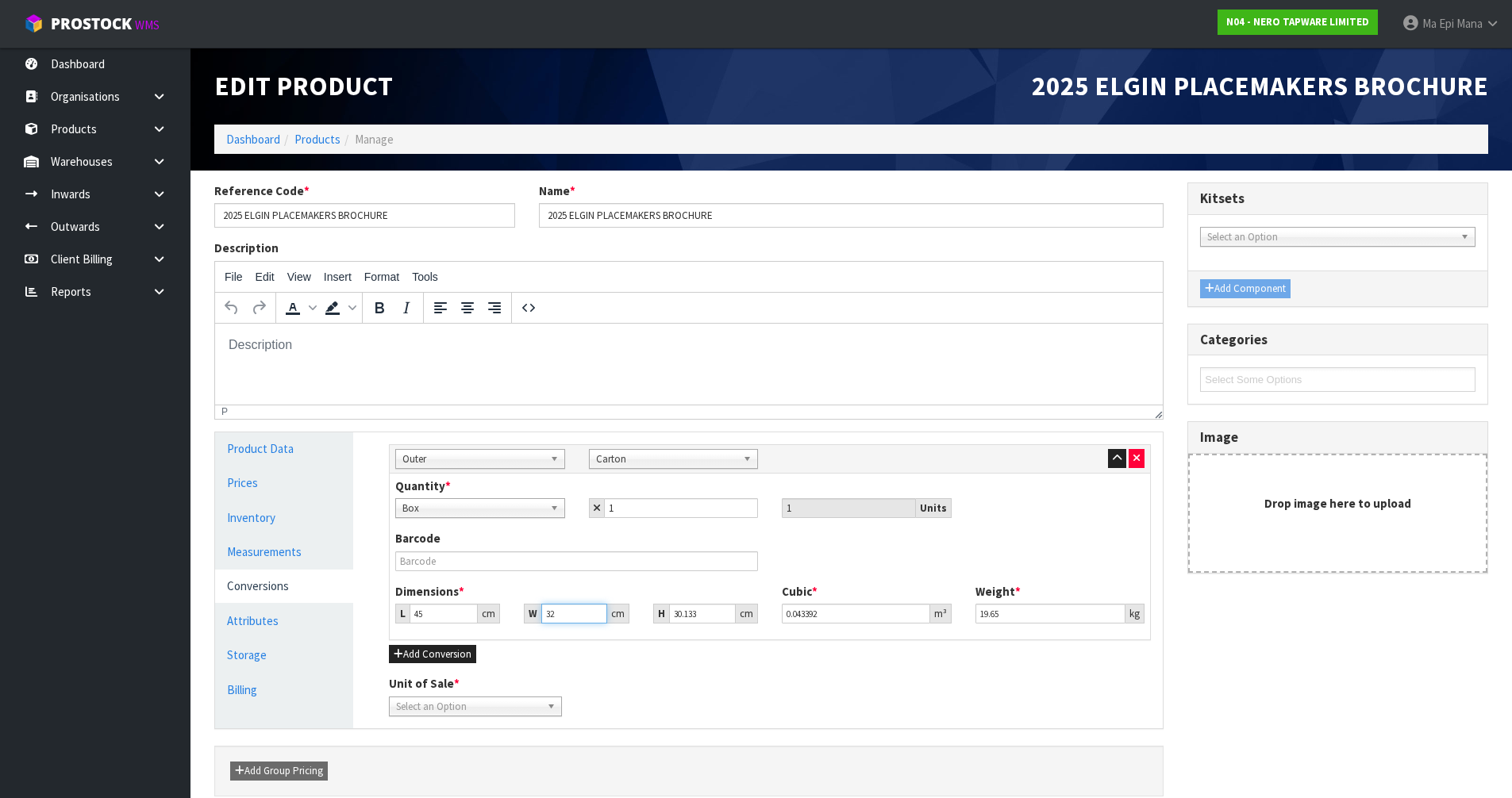
type input "32"
type input "1"
type input "0.00144"
type input "19"
type input "0.02736"
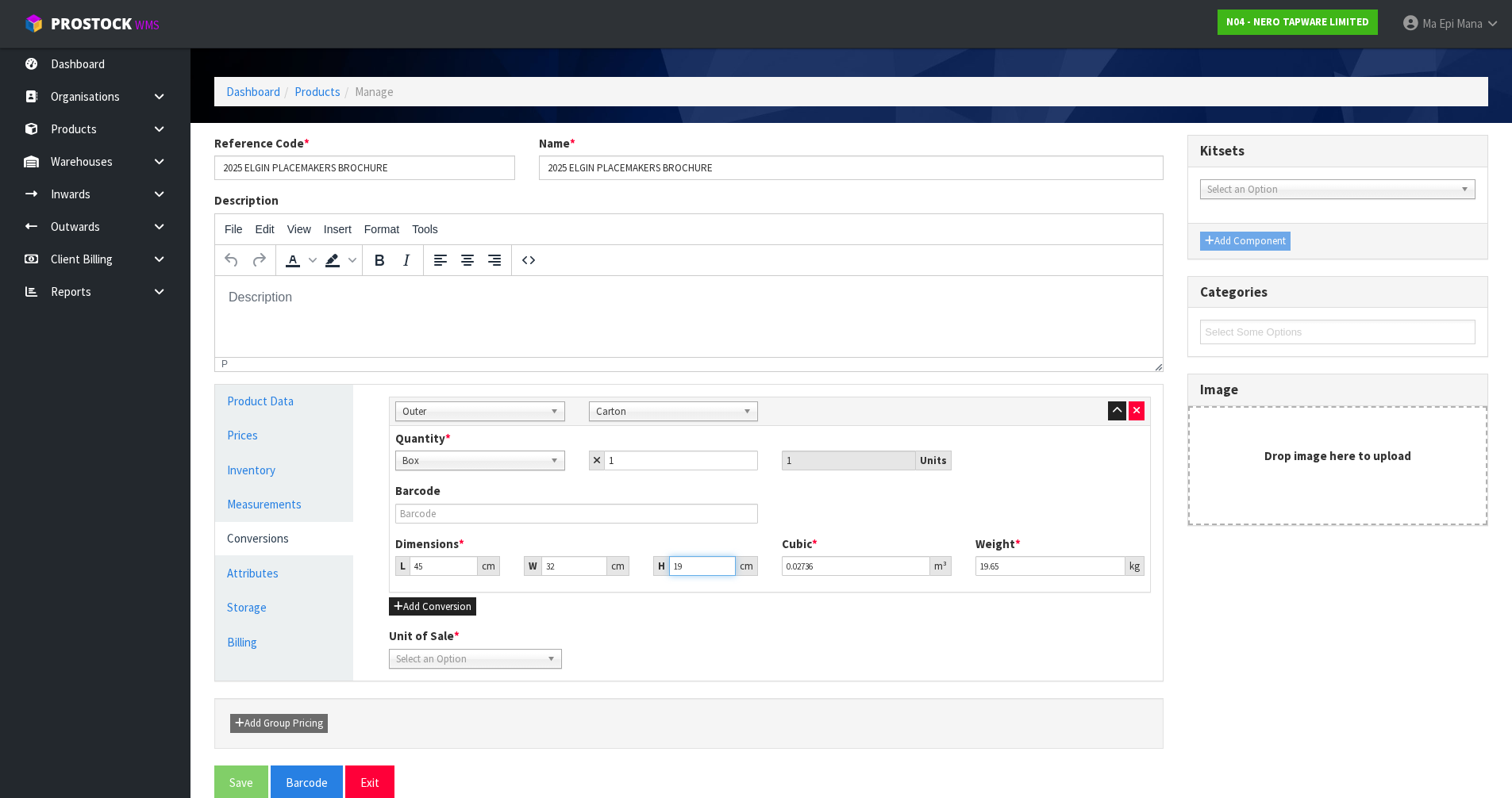
scroll to position [73, 0]
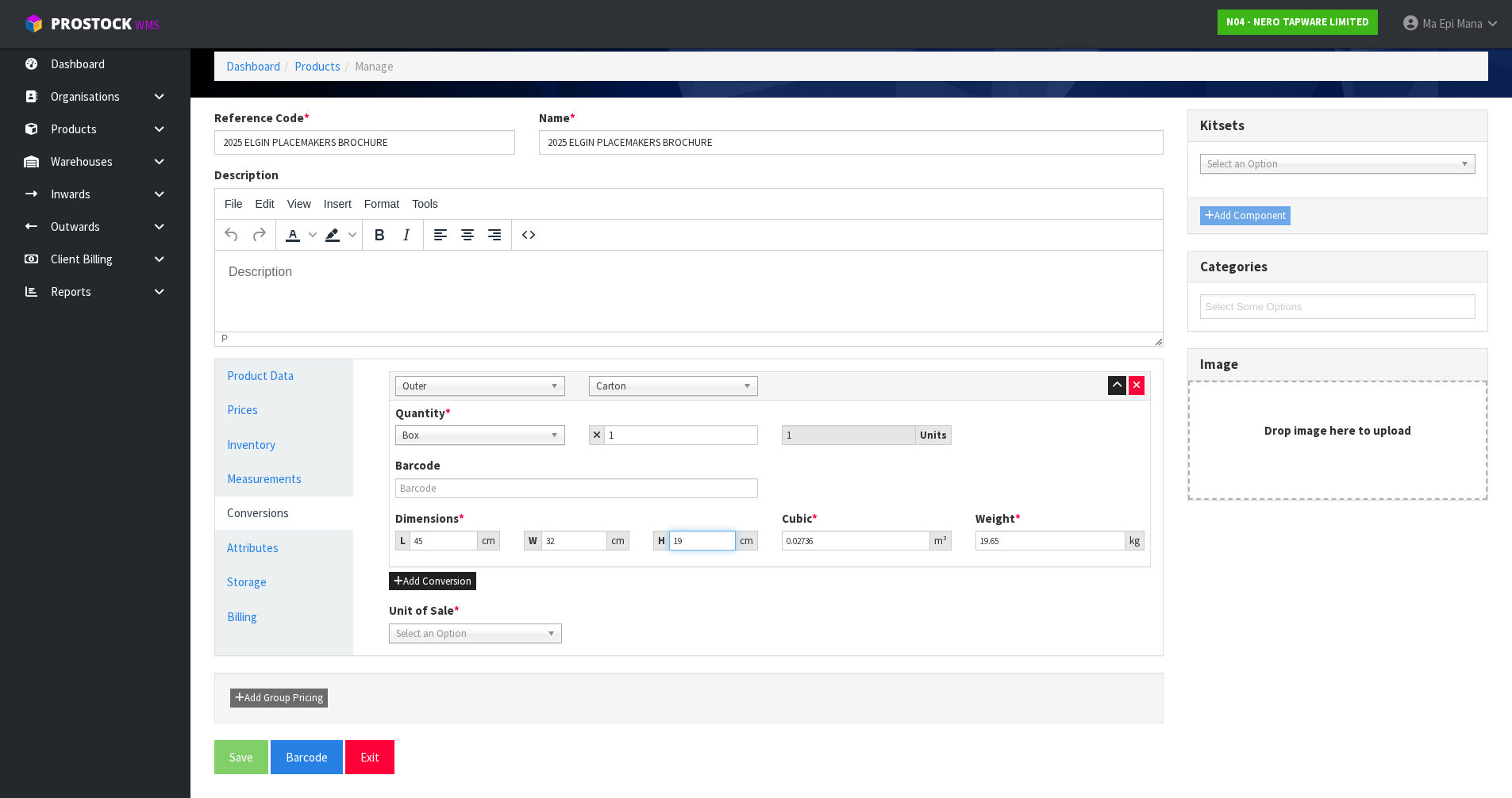
type input "19"
click at [520, 632] on span "Select an Option" at bounding box center [468, 634] width 145 height 19
click at [459, 678] on li "Box" at bounding box center [475, 679] width 165 height 20
click at [476, 630] on span "Box" at bounding box center [468, 634] width 145 height 19
click at [456, 698] on li "Carton" at bounding box center [475, 698] width 165 height 20
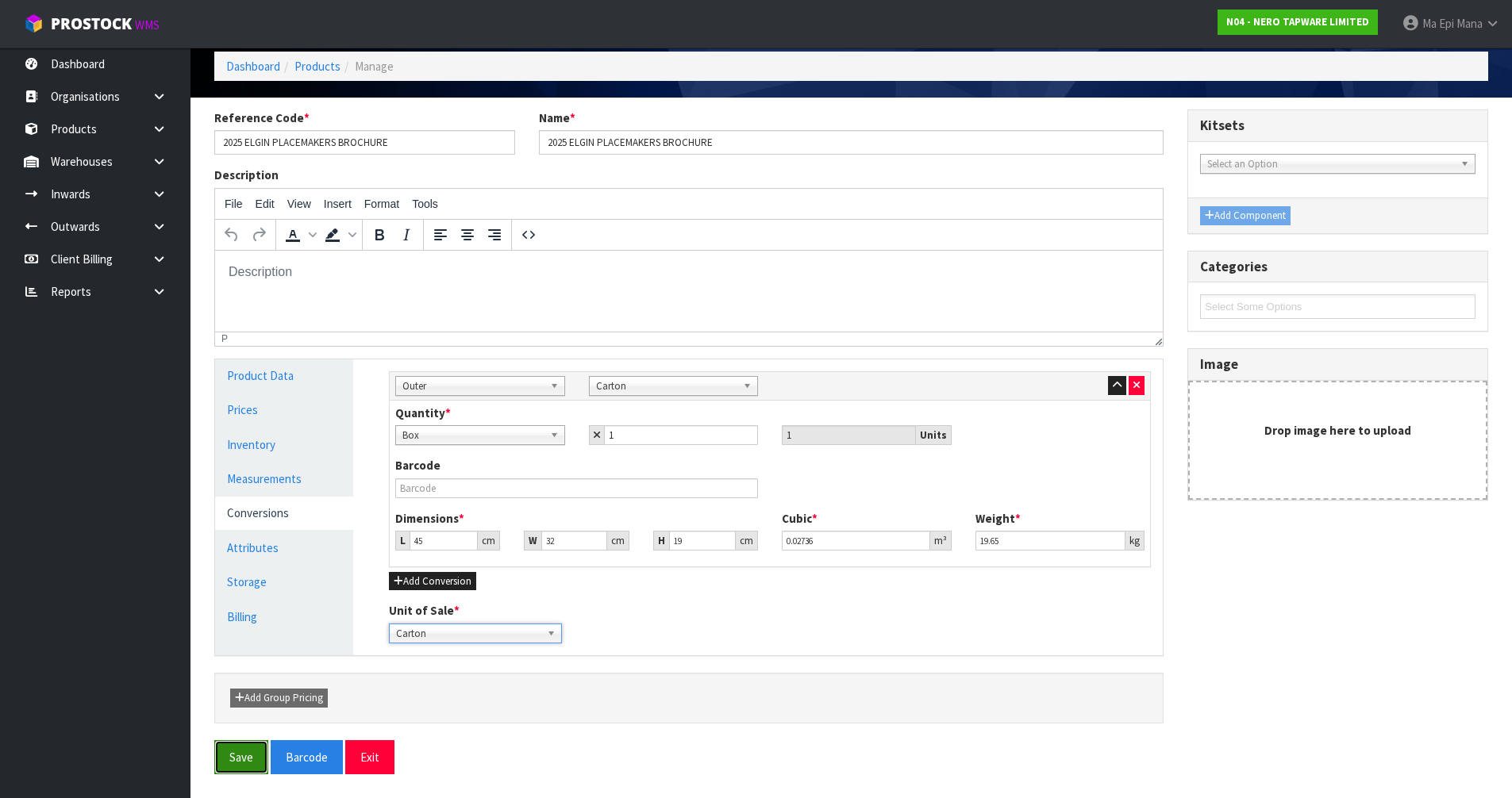
click at [248, 747] on button "Save" at bounding box center [241, 757] width 54 height 34
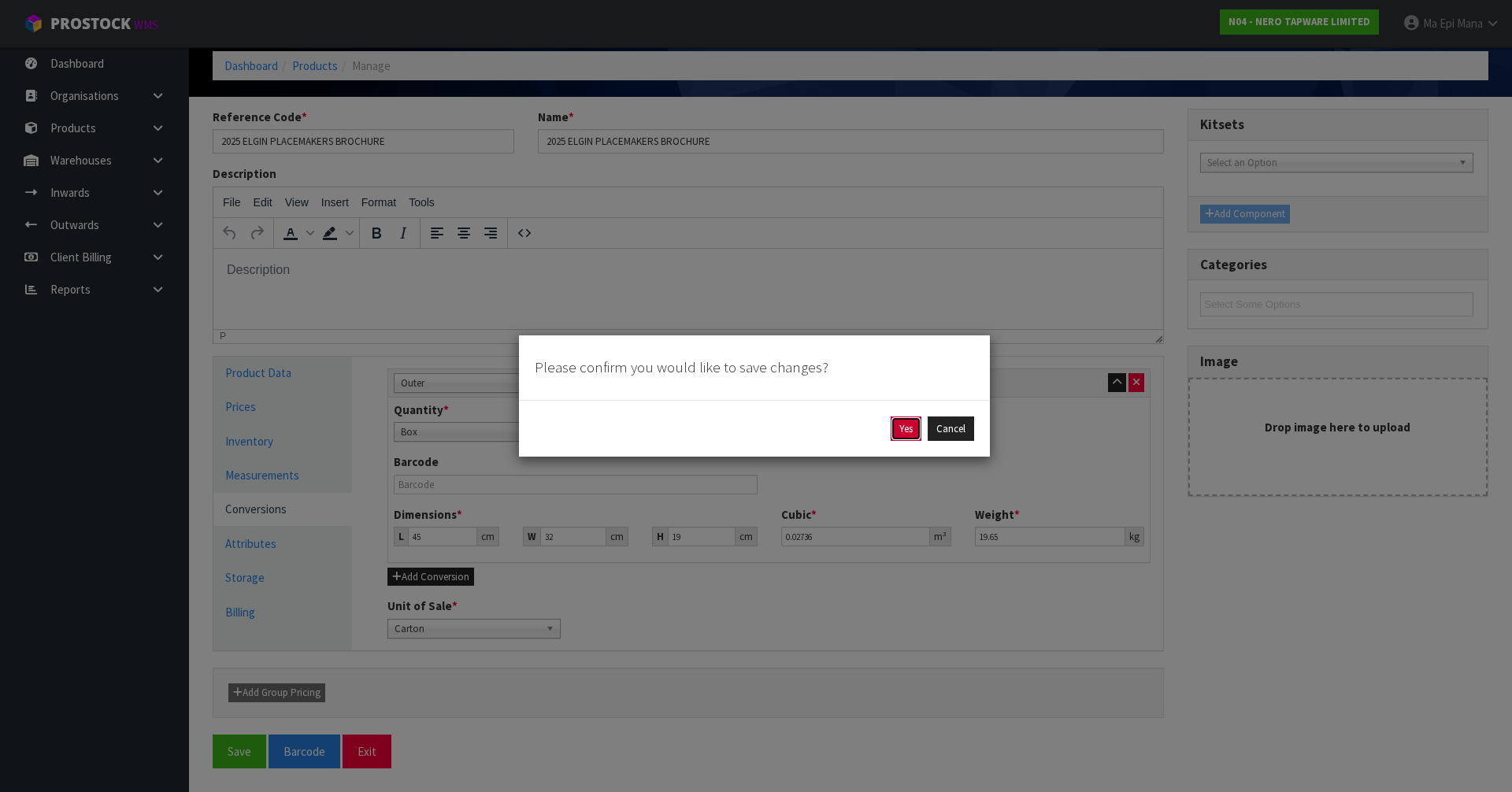
click at [906, 433] on button "Yes" at bounding box center [906, 429] width 31 height 25
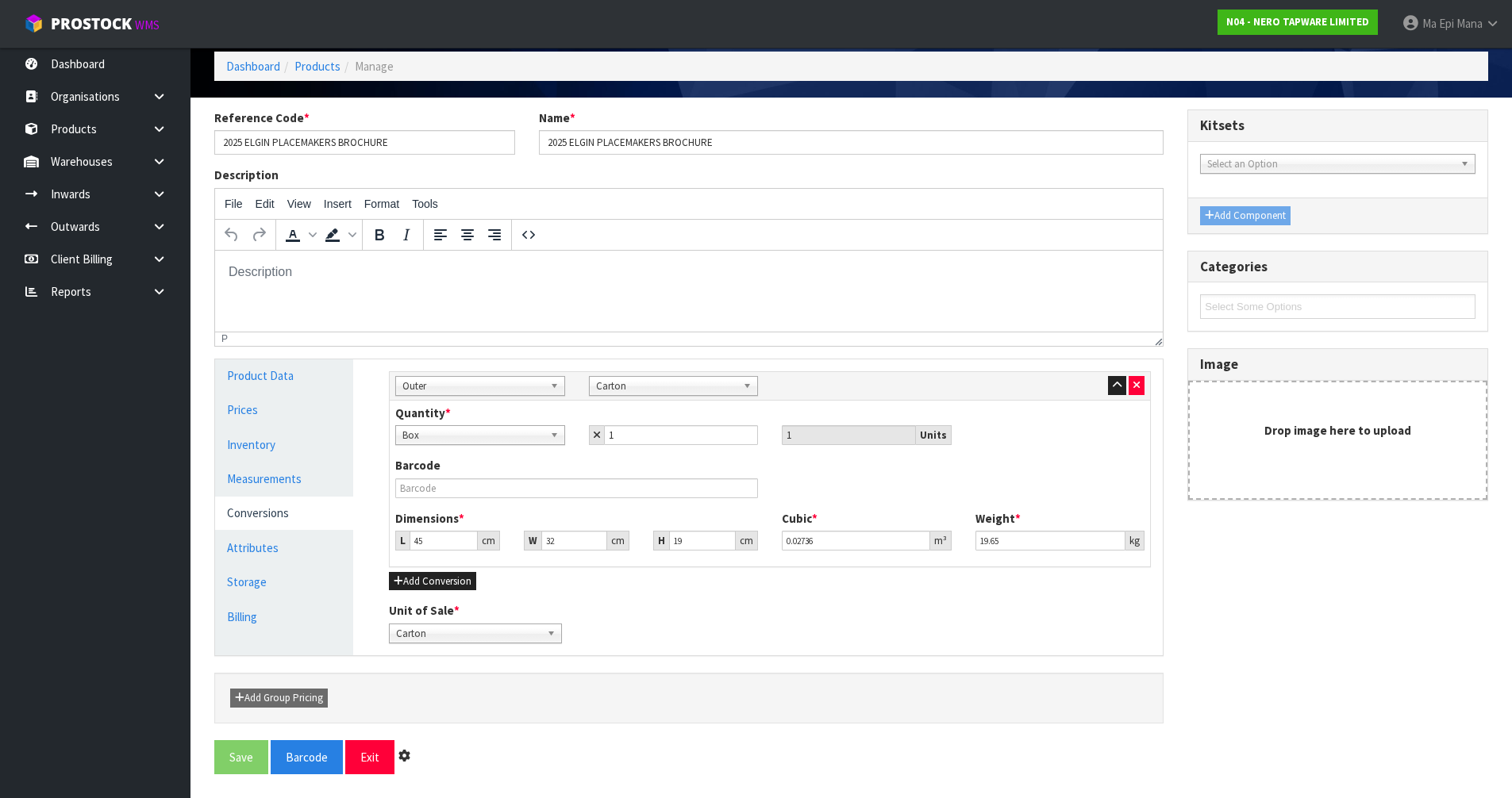
scroll to position [0, 0]
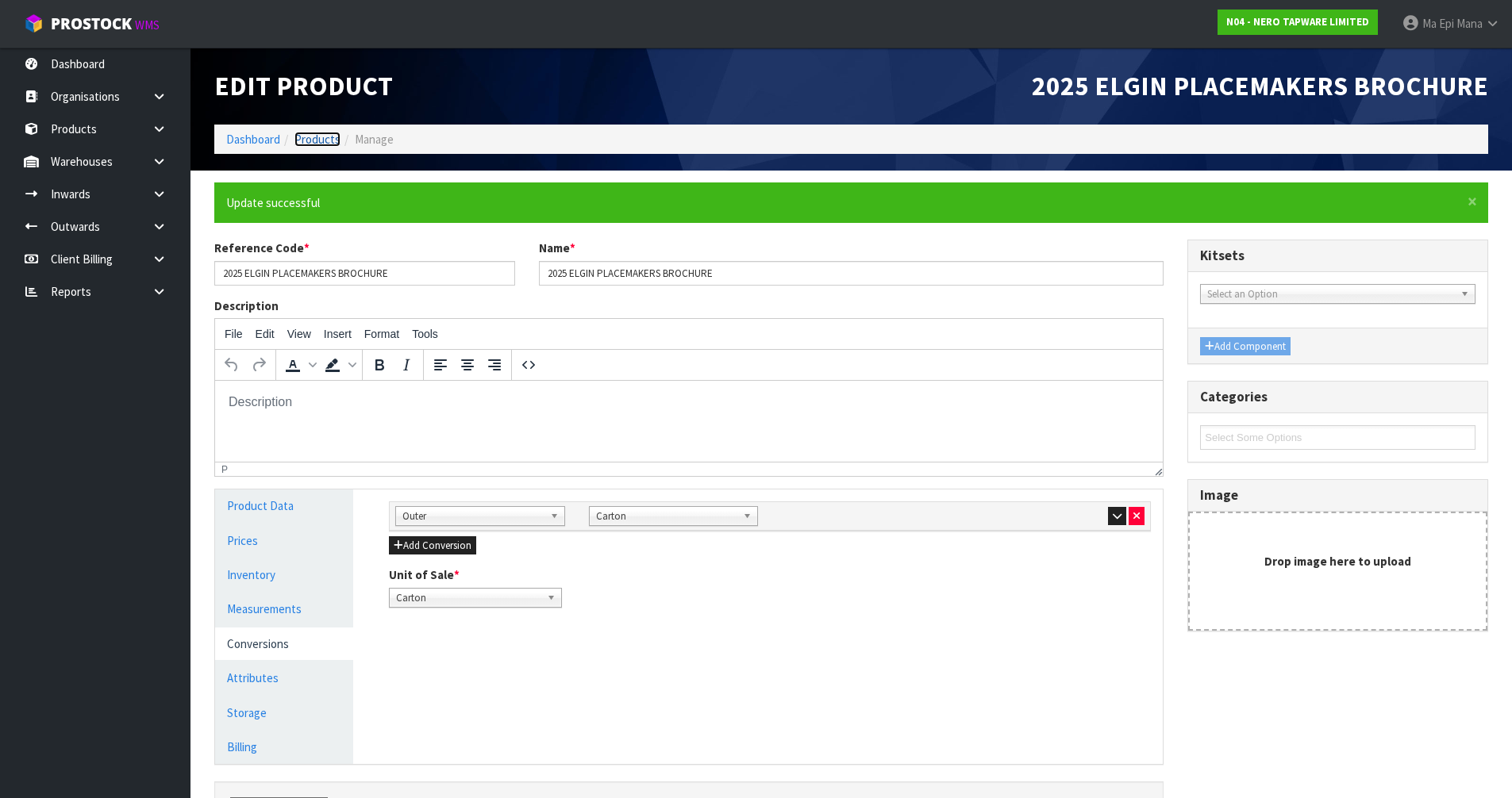
click at [308, 131] on link "Products" at bounding box center [317, 139] width 46 height 15
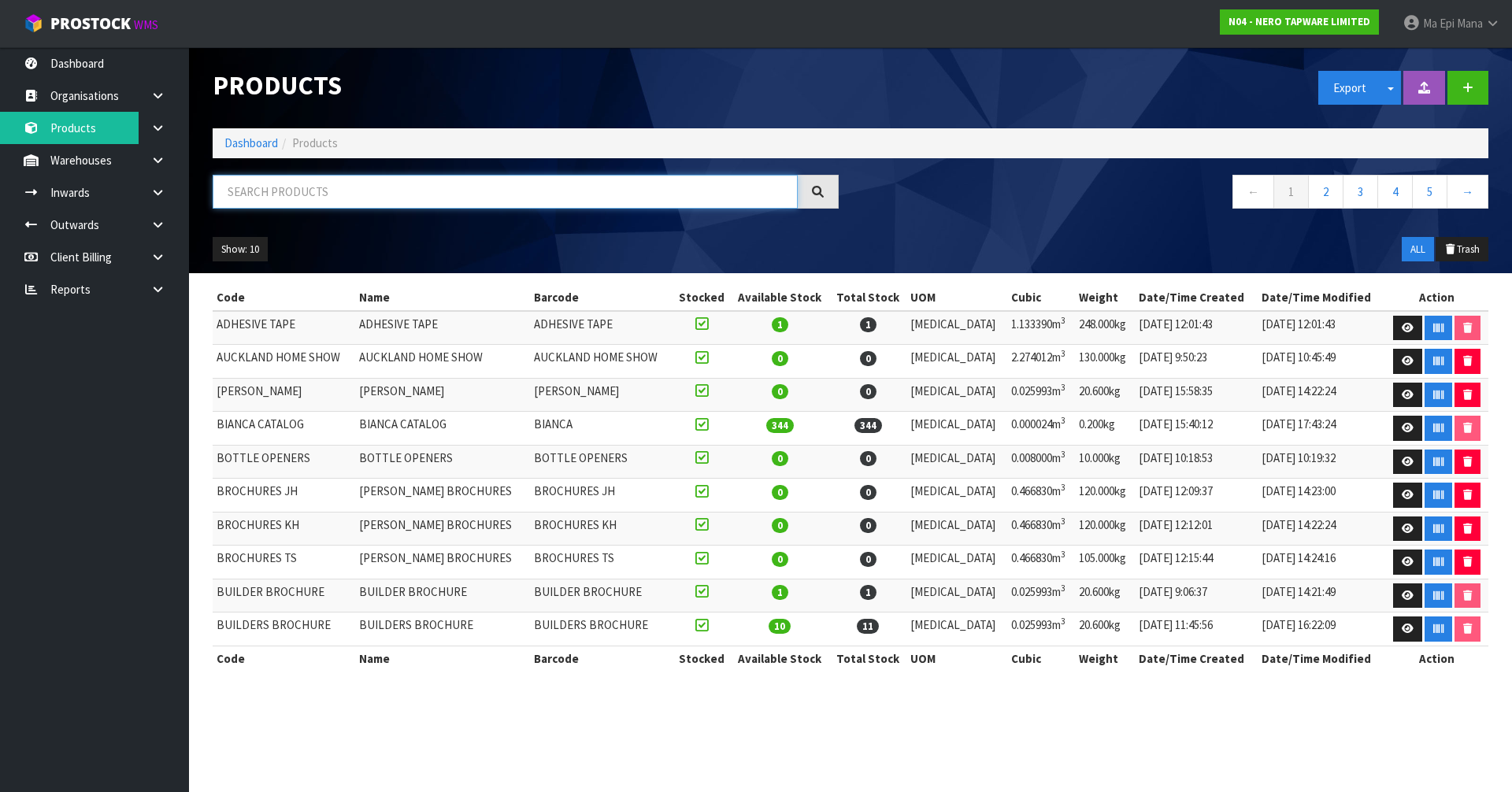
click at [292, 195] on input "text" at bounding box center [505, 192] width 585 height 34
paste input "2025 ELGIN MICO BROCHURE"
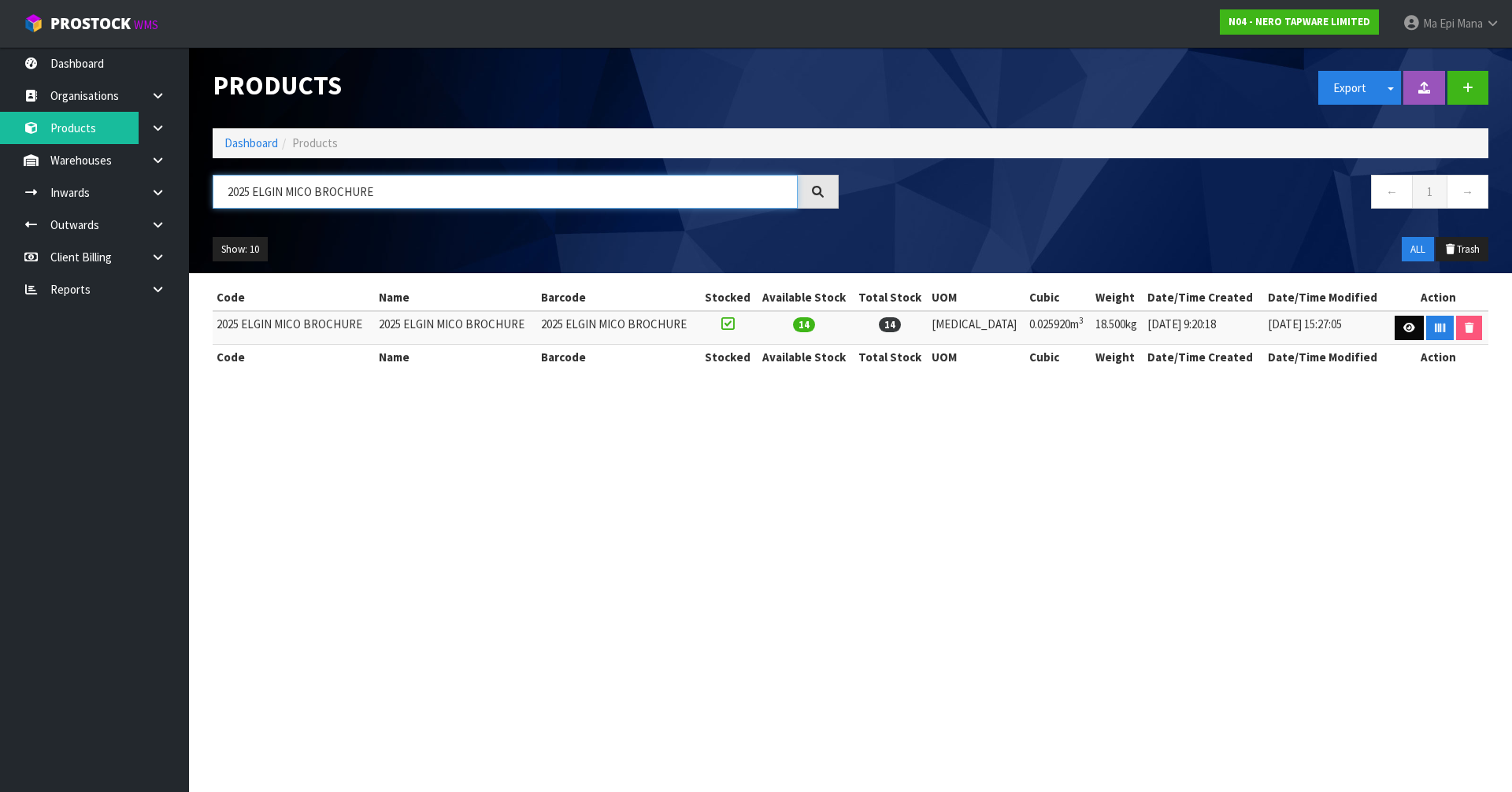
type input "2025 ELGIN MICO BROCHURE"
click at [1407, 328] on icon at bounding box center [1409, 328] width 12 height 10
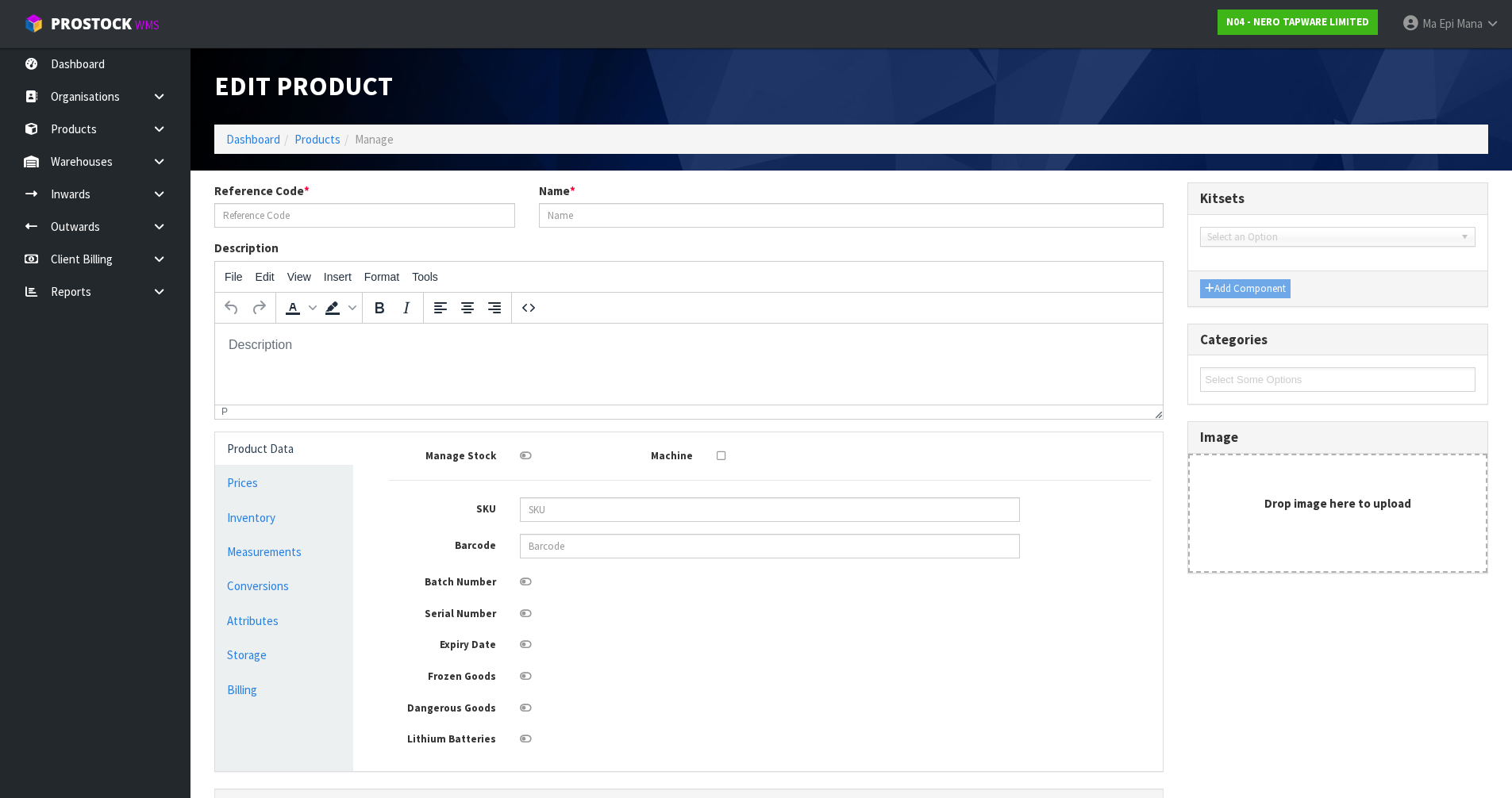
type input "2025 ELGIN MICO BROCHURE"
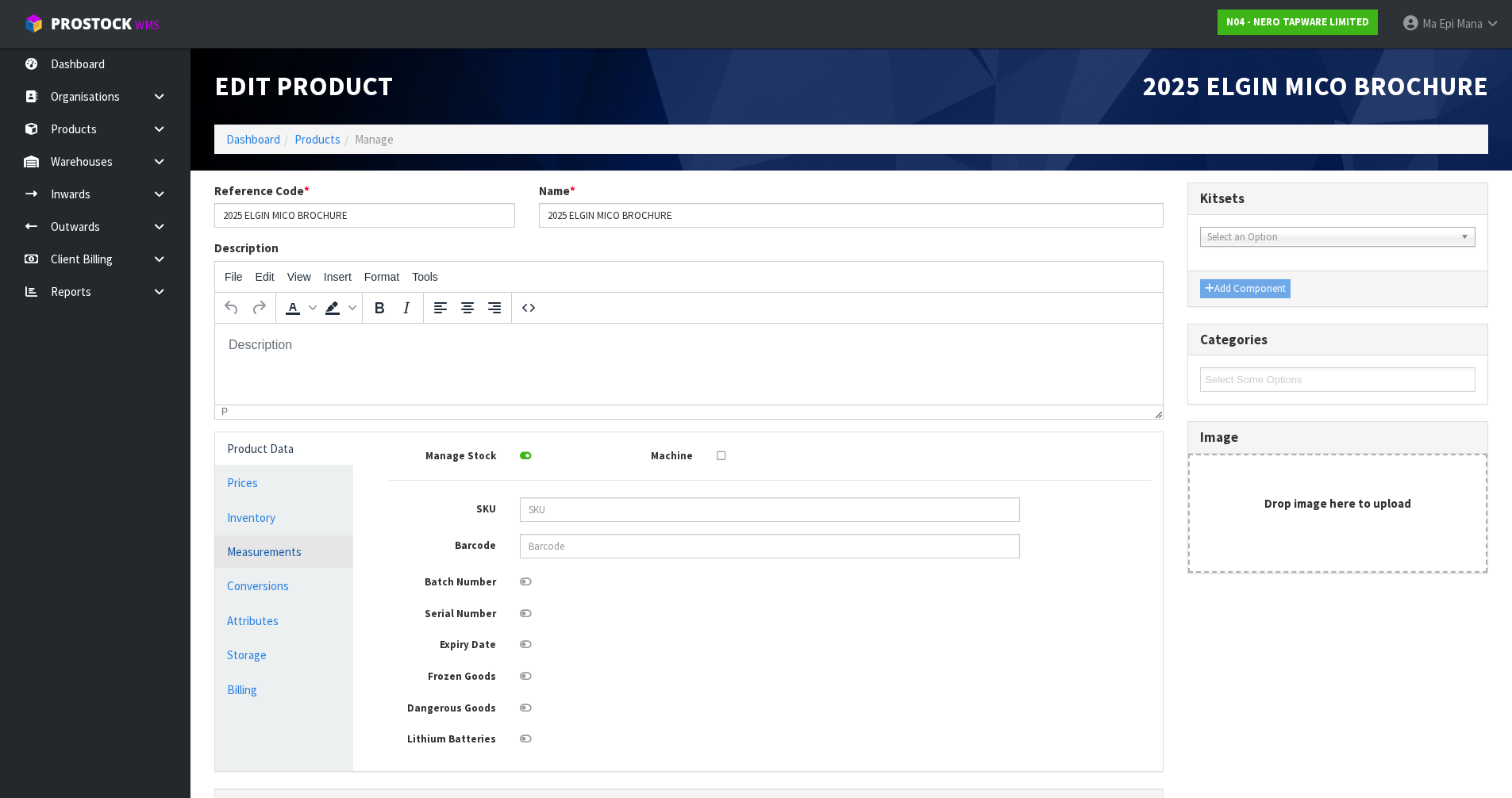
click at [296, 552] on link "Measurements" at bounding box center [284, 551] width 138 height 33
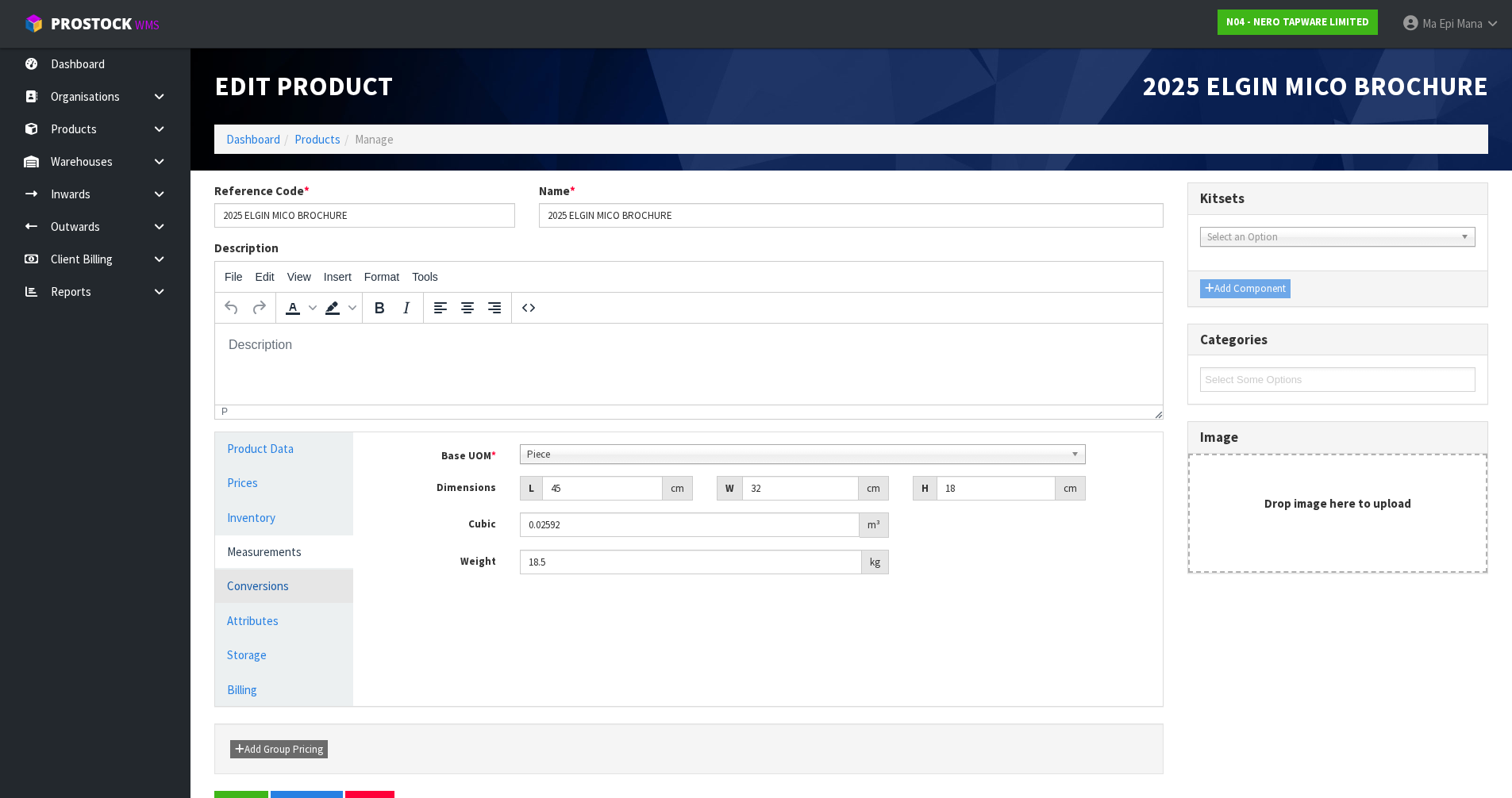
click at [296, 571] on link "Conversions" at bounding box center [284, 586] width 138 height 33
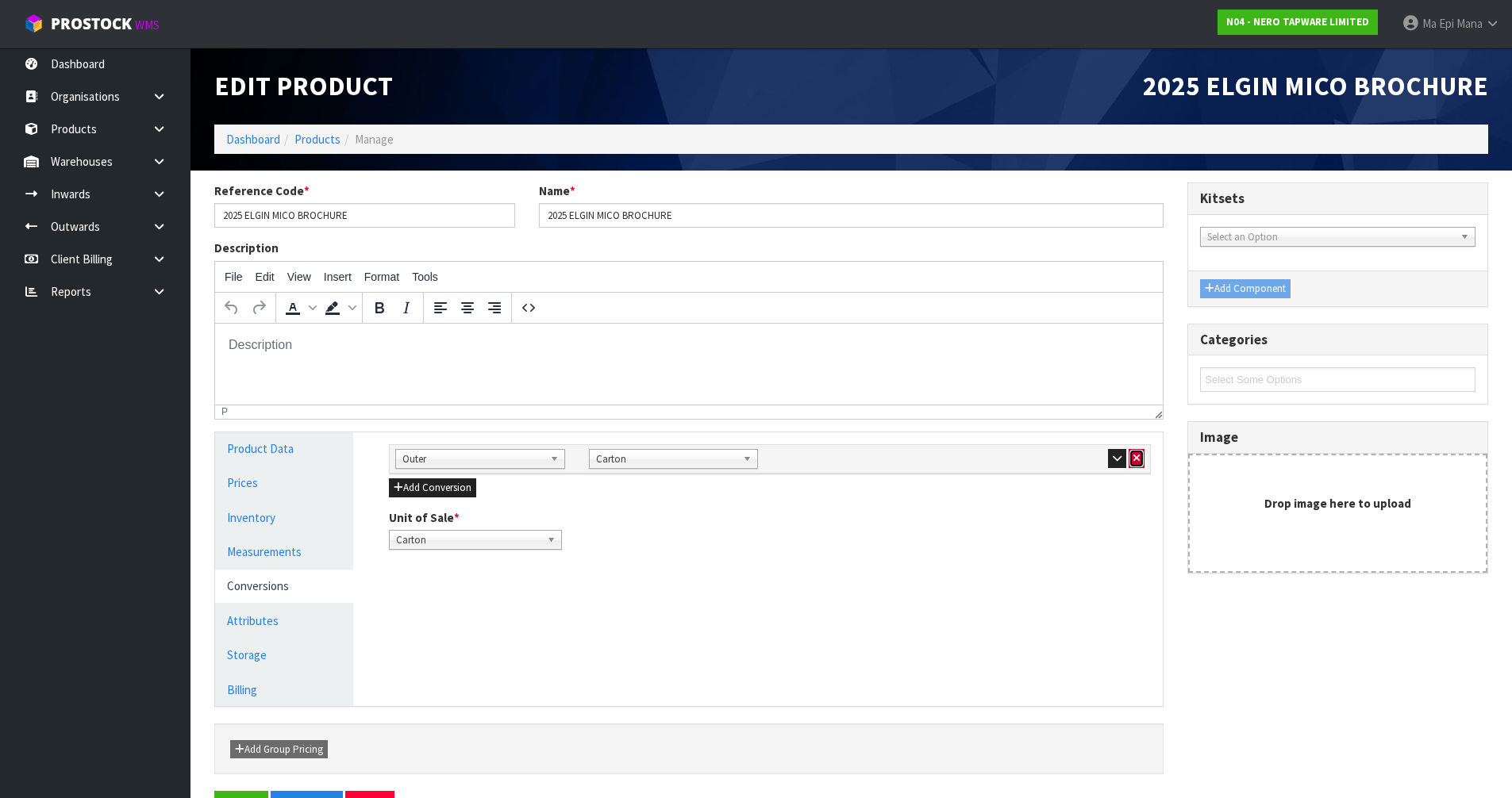
click at [1138, 452] on button "button" at bounding box center [1136, 458] width 16 height 19
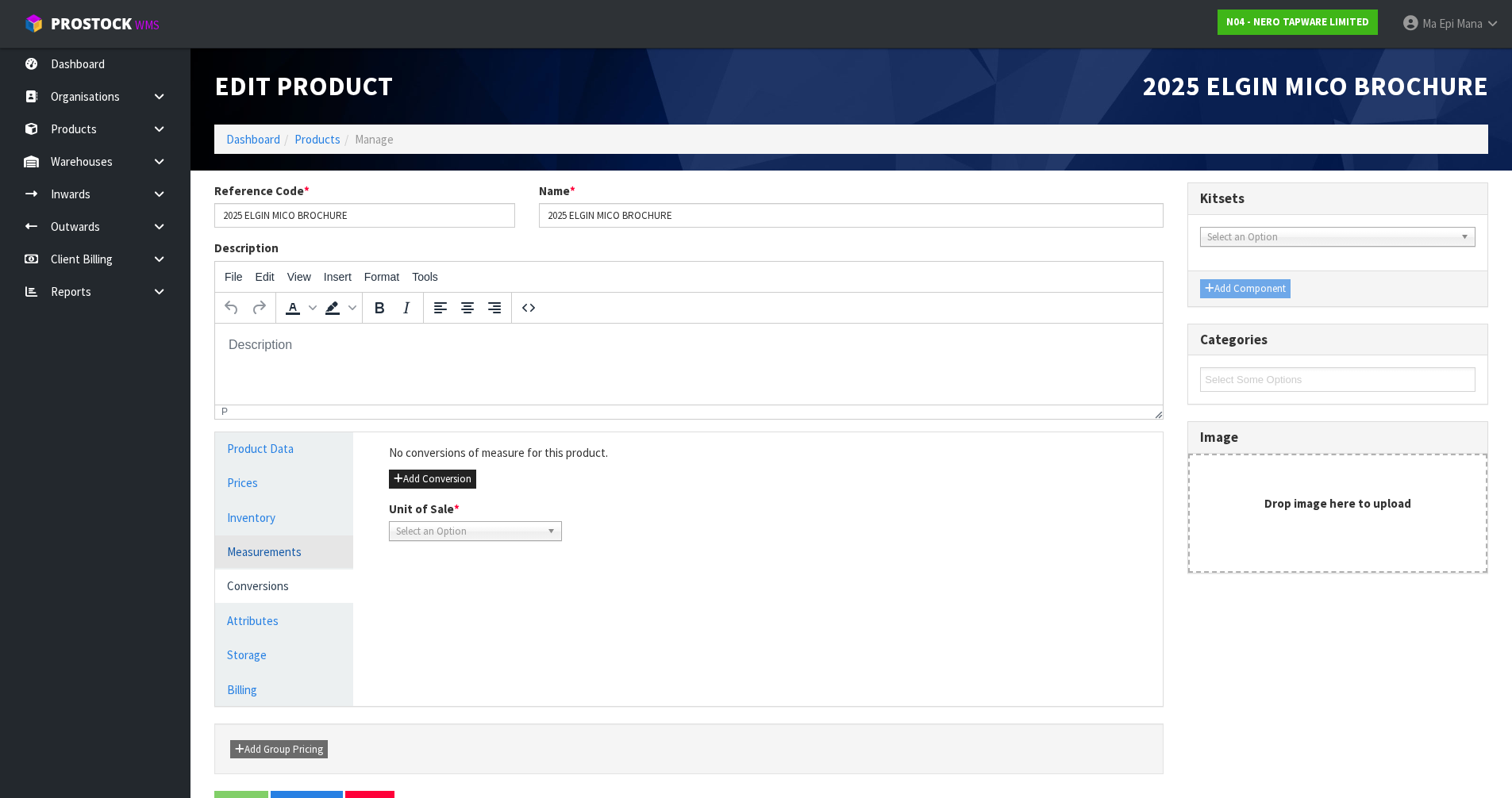
click at [295, 554] on link "Measurements" at bounding box center [284, 551] width 138 height 33
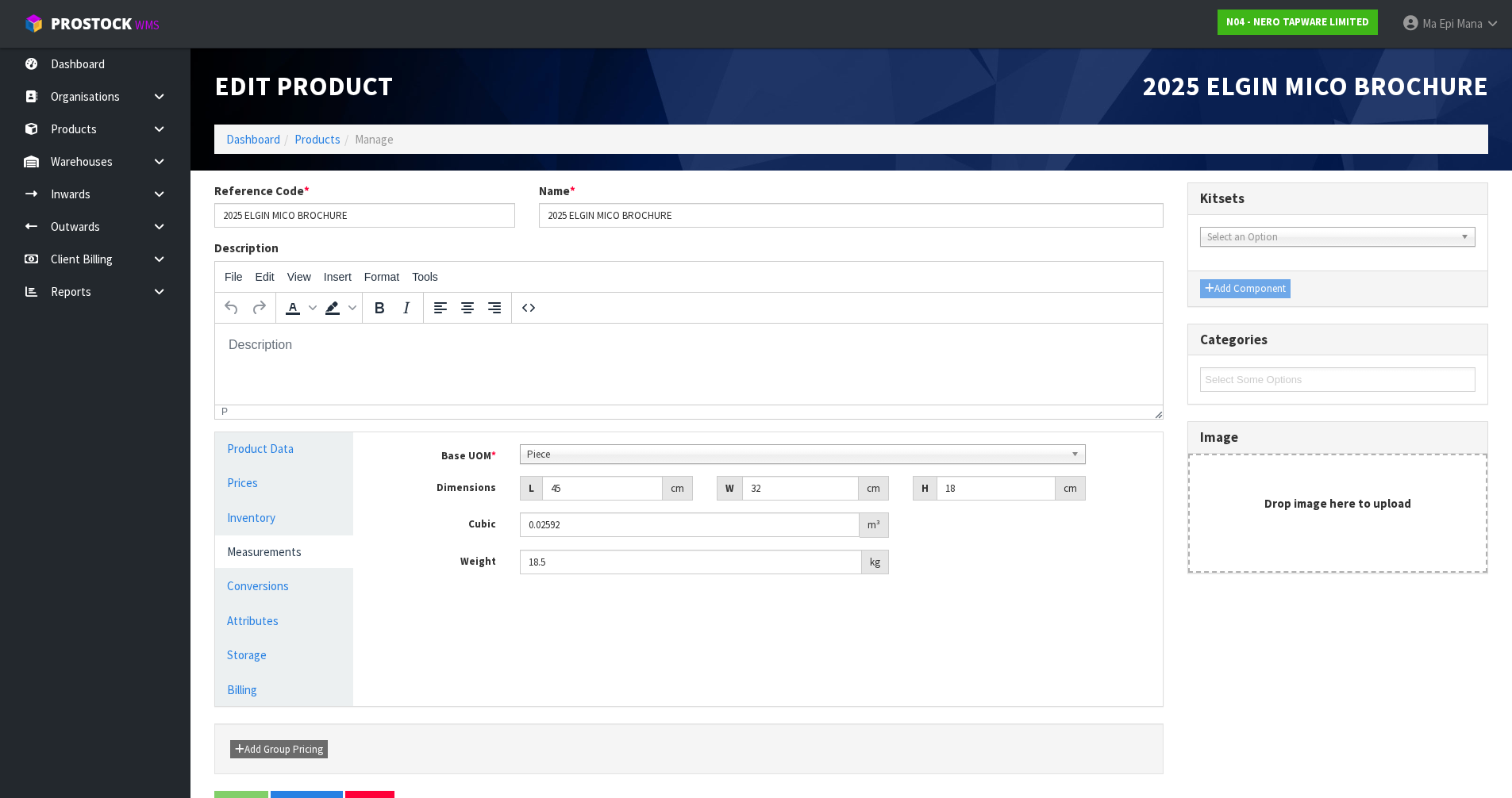
click at [578, 460] on span "Piece" at bounding box center [796, 454] width 537 height 19
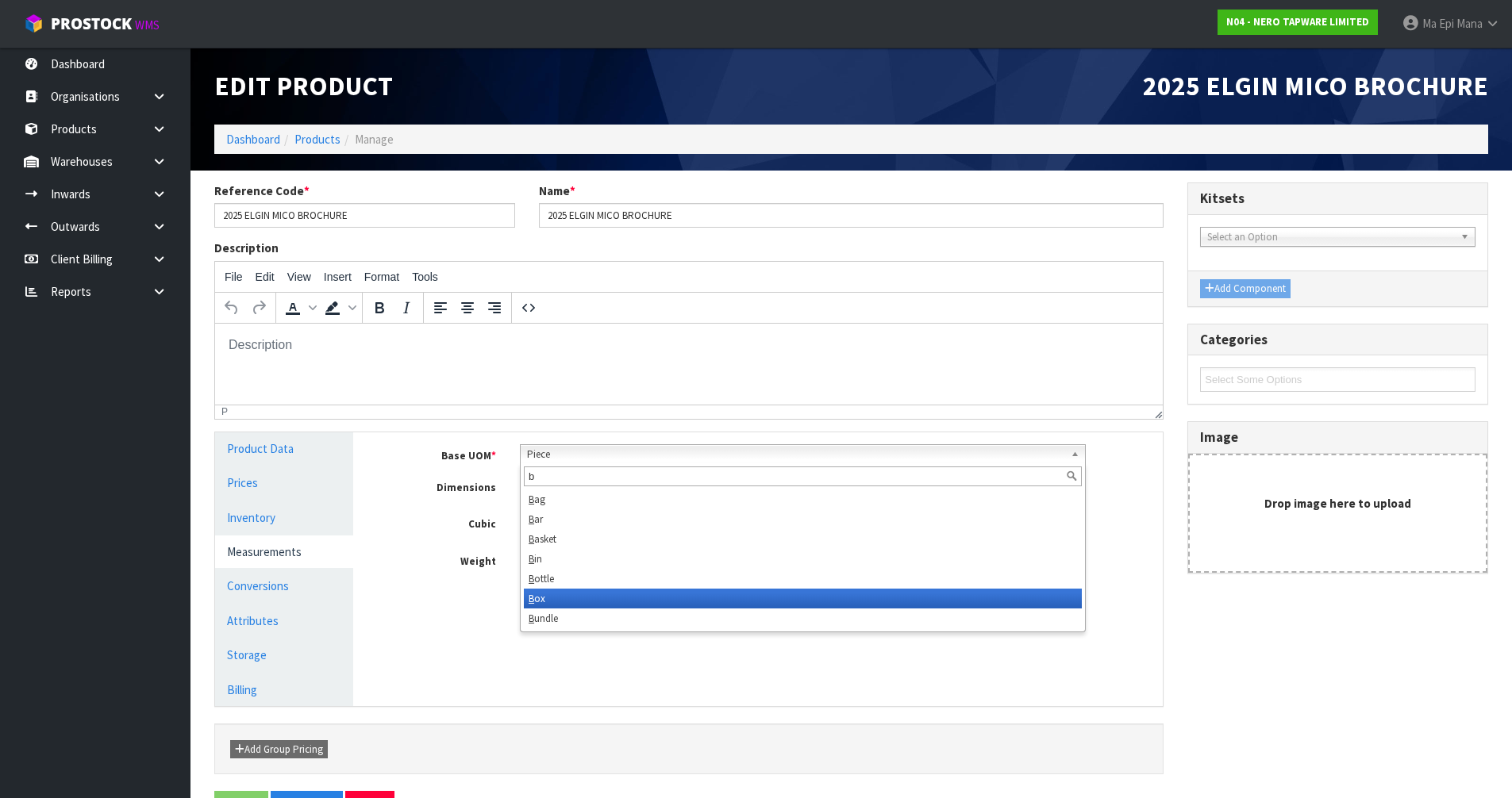
type input "b"
click at [586, 595] on li "B ox" at bounding box center [802, 599] width 558 height 20
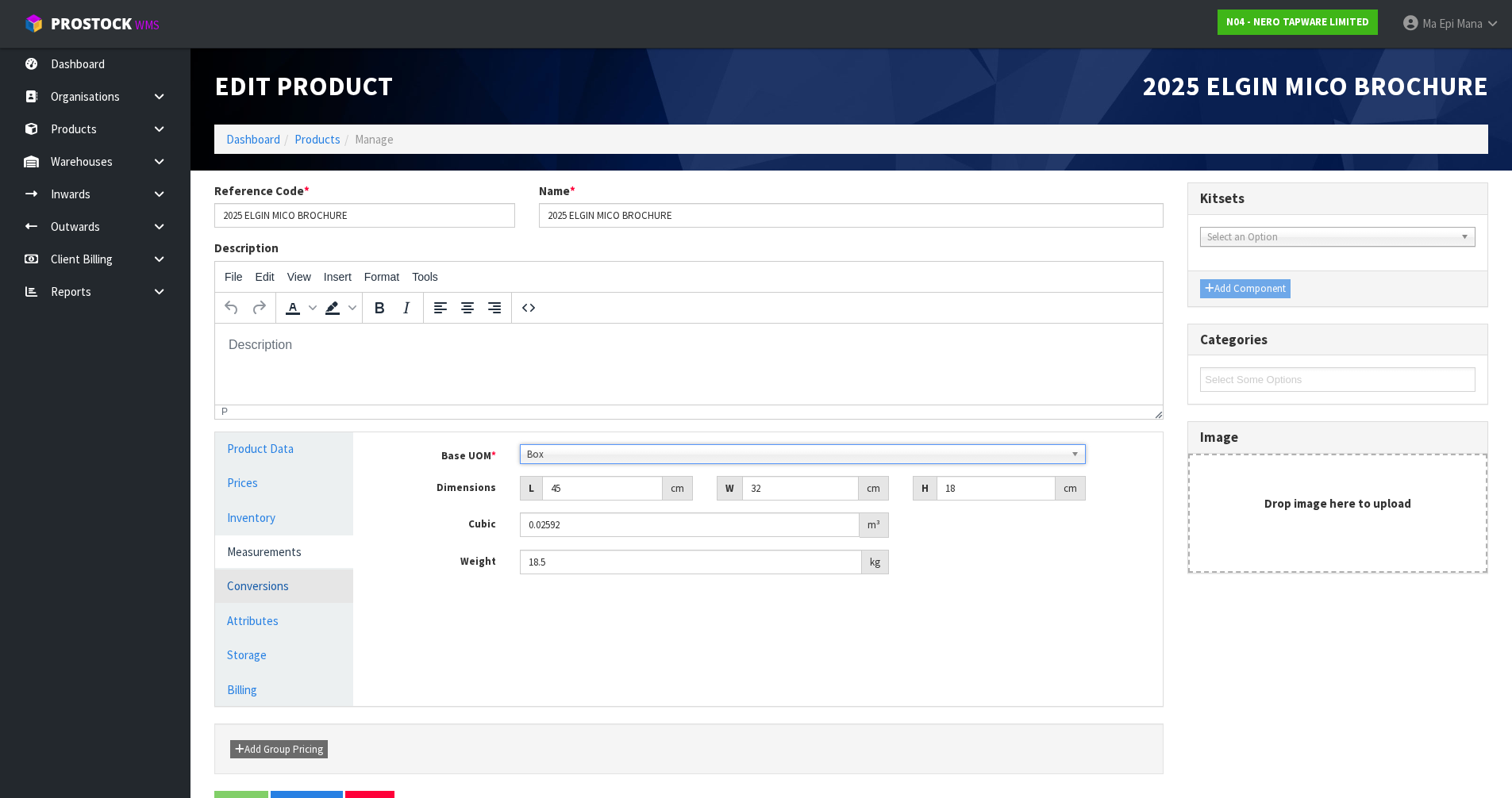
click at [295, 584] on link "Conversions" at bounding box center [284, 586] width 138 height 33
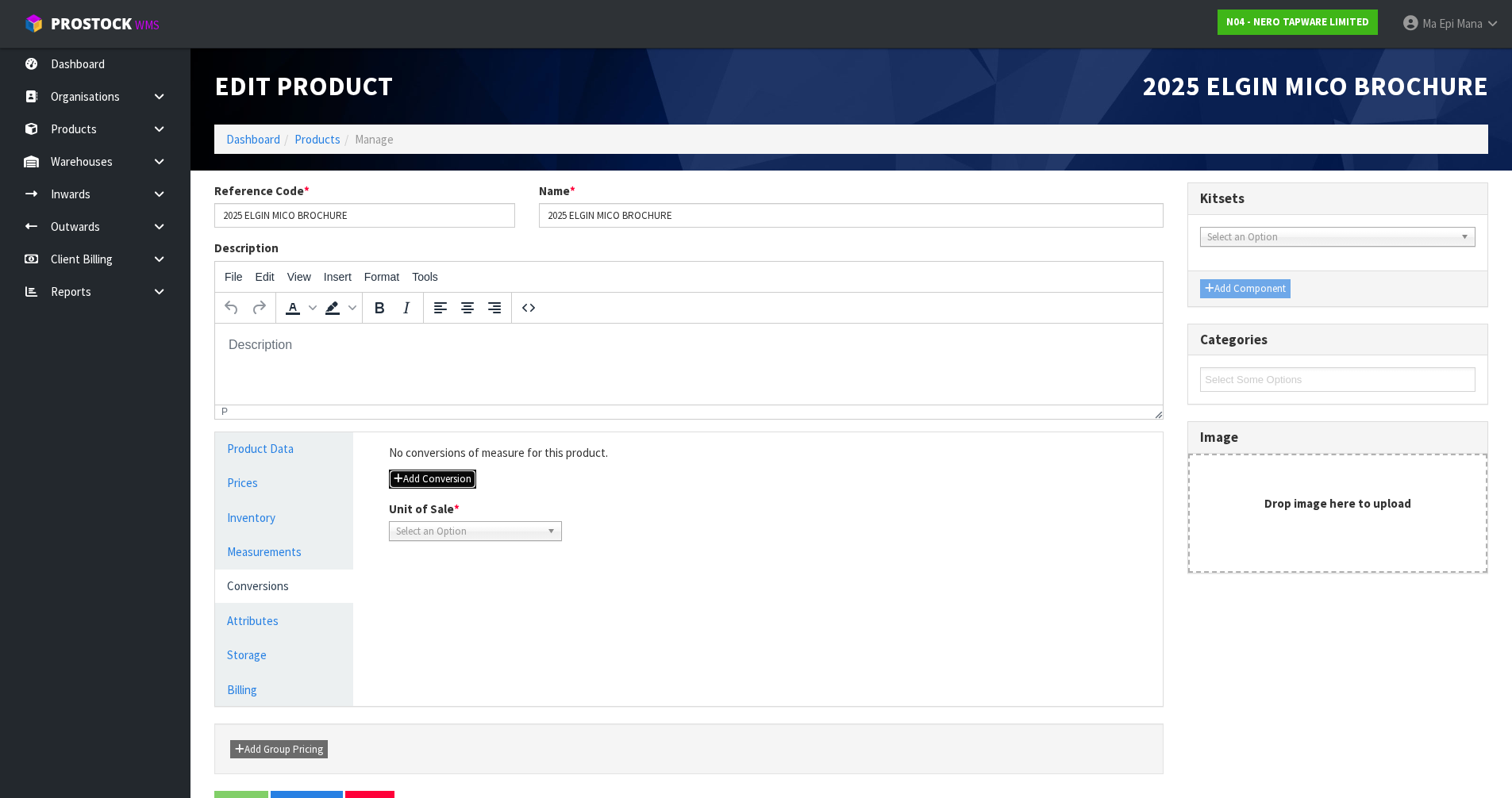
click at [428, 472] on button "Add Conversion" at bounding box center [433, 479] width 87 height 19
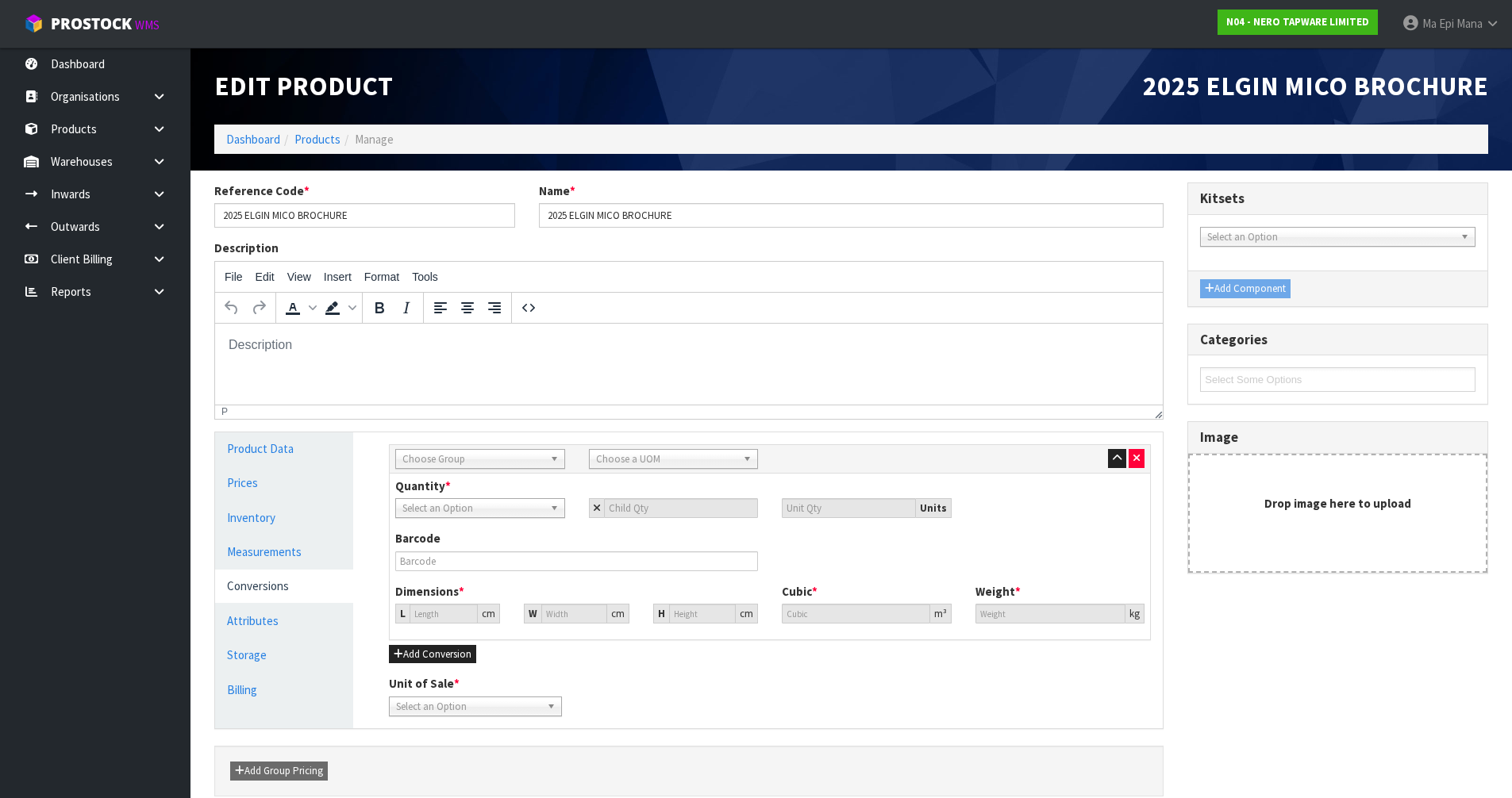
click at [436, 461] on span "Choose Group" at bounding box center [473, 459] width 141 height 19
click at [428, 545] on li "Outer" at bounding box center [480, 544] width 162 height 20
click at [663, 457] on span "Choose a UOM" at bounding box center [666, 459] width 141 height 19
type input "ca"
click at [641, 543] on li "Ca rton" at bounding box center [674, 544] width 162 height 20
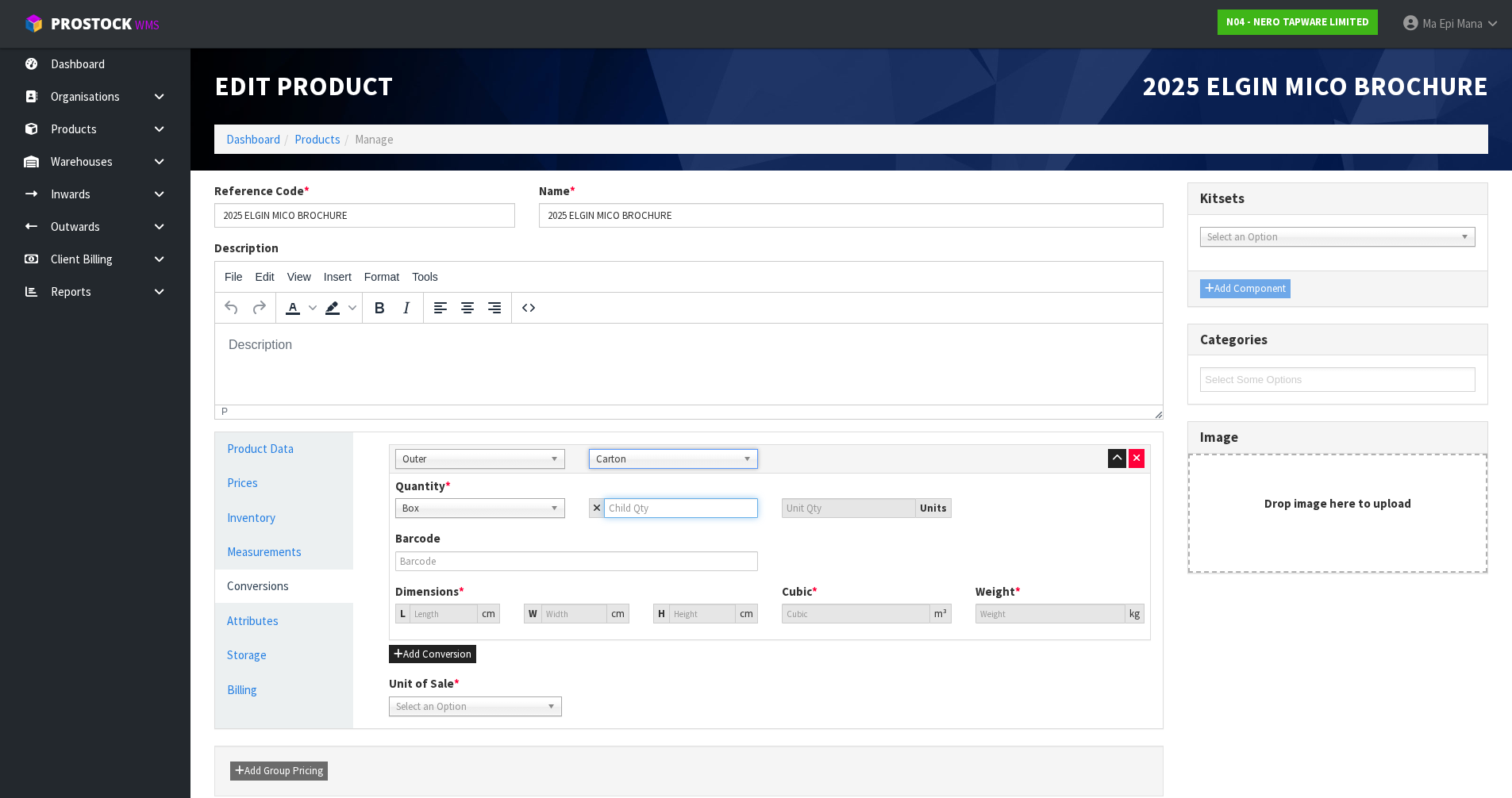
click at [649, 502] on input "number" at bounding box center [681, 509] width 155 height 20
type input "1"
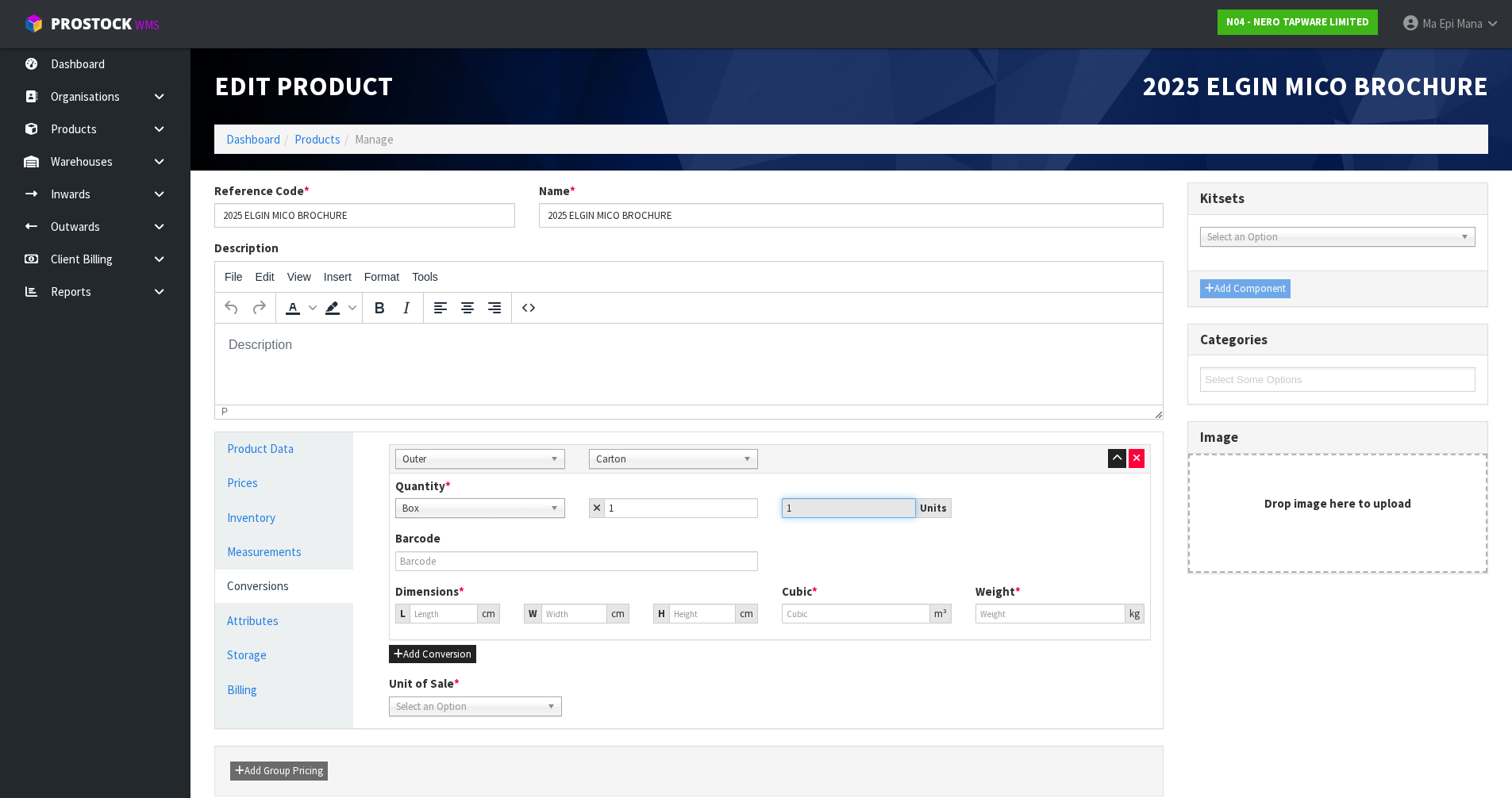
type input "29.595"
type input "0.02592"
type input "18.5"
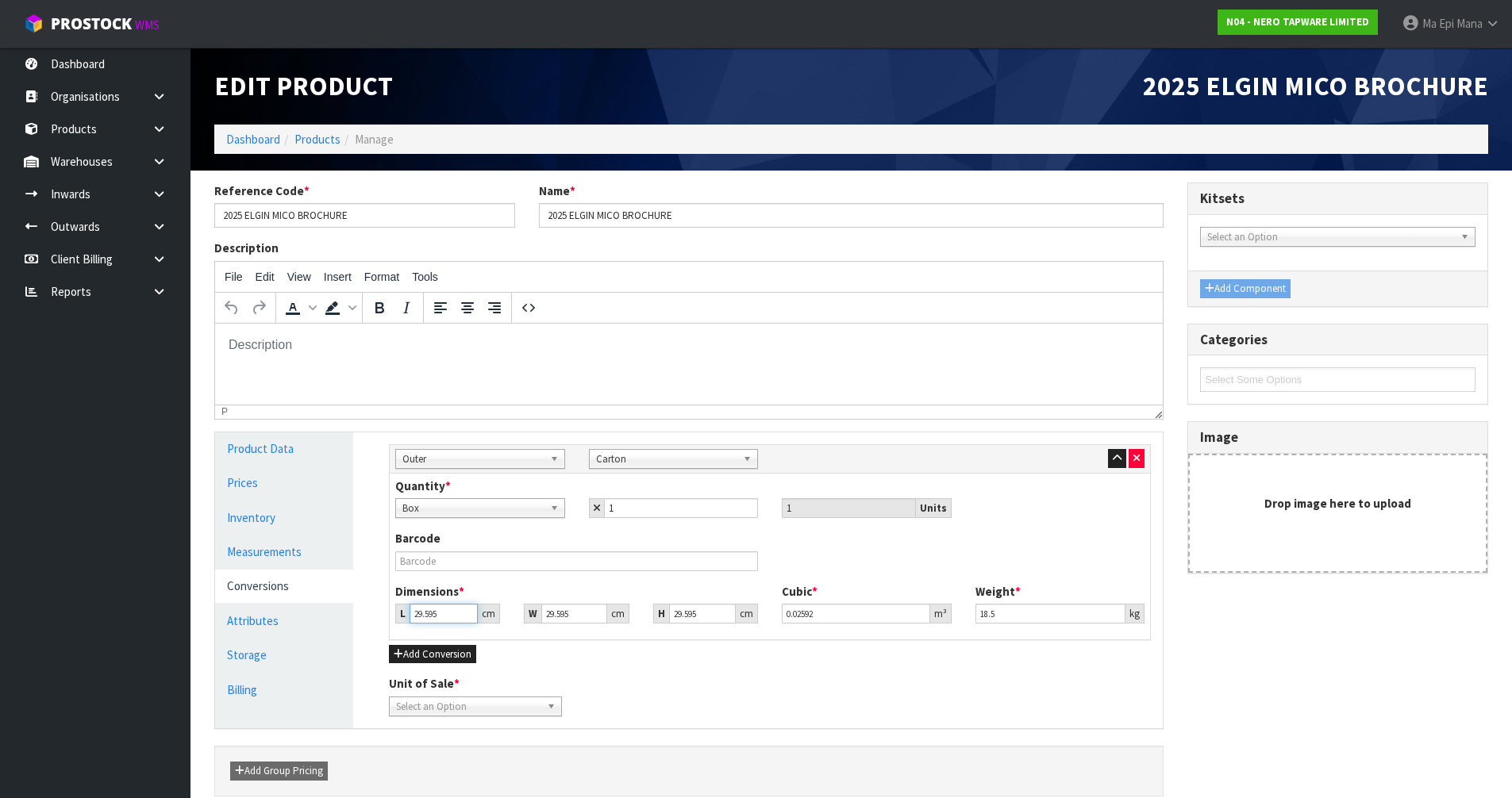
type input "4"
type input "0.003503"
type input "45"
type input "0.039414"
type input "45"
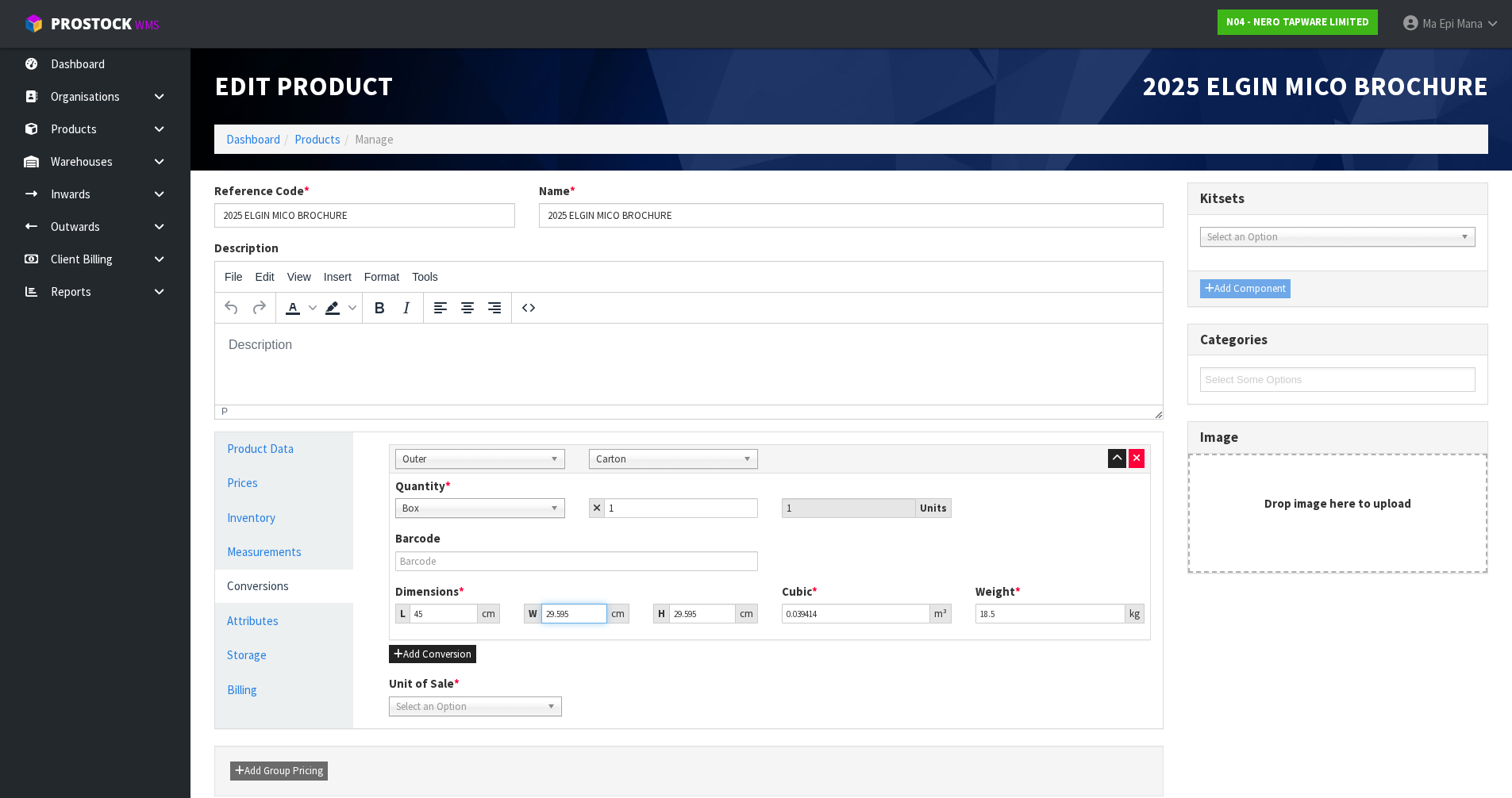
type input "3"
type input "0.003995"
type input "32"
type input "0.042617"
type input "32"
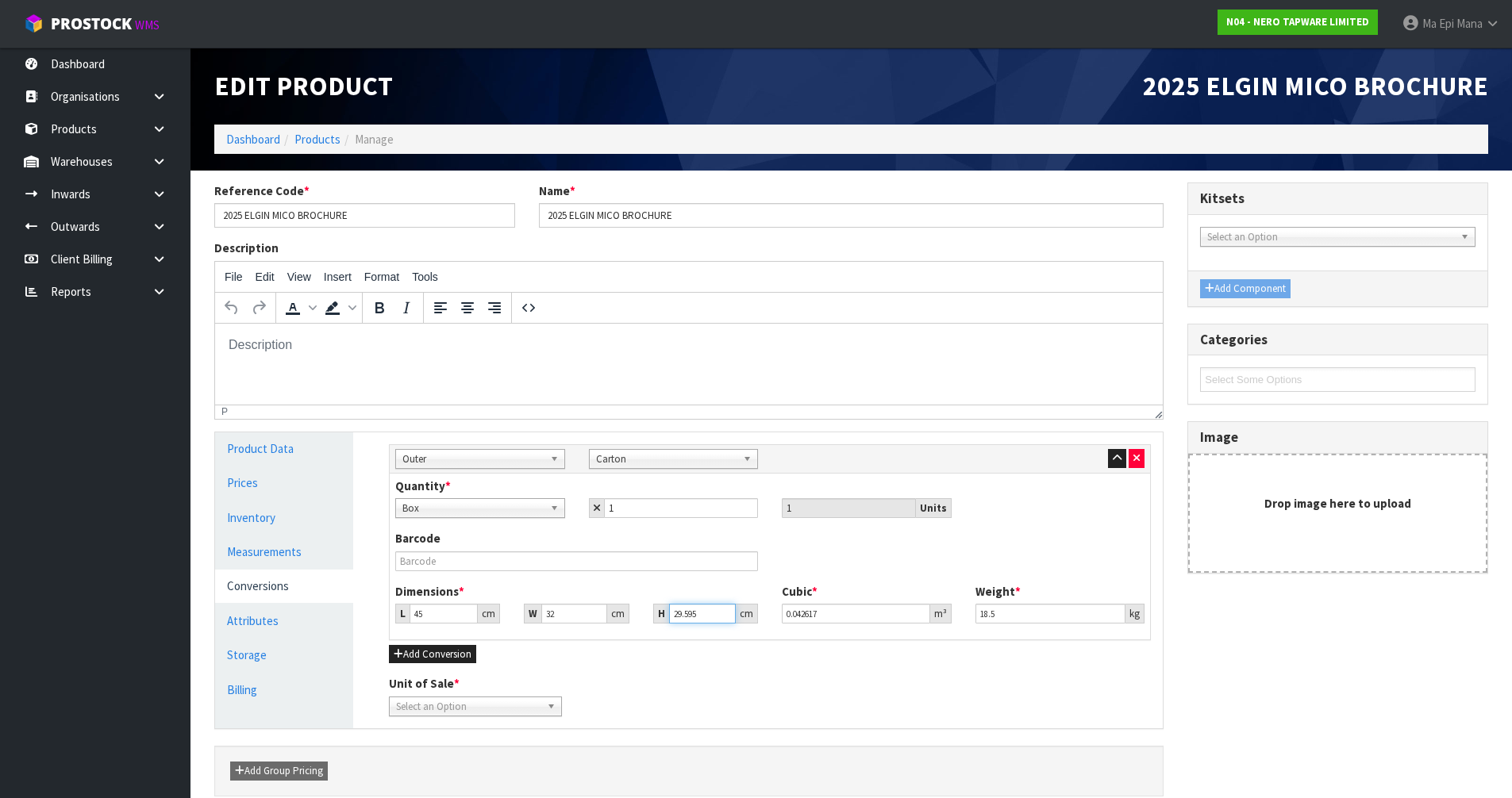
type input "1"
type input "0.00144"
type input "18"
type input "0.02592"
type input "18"
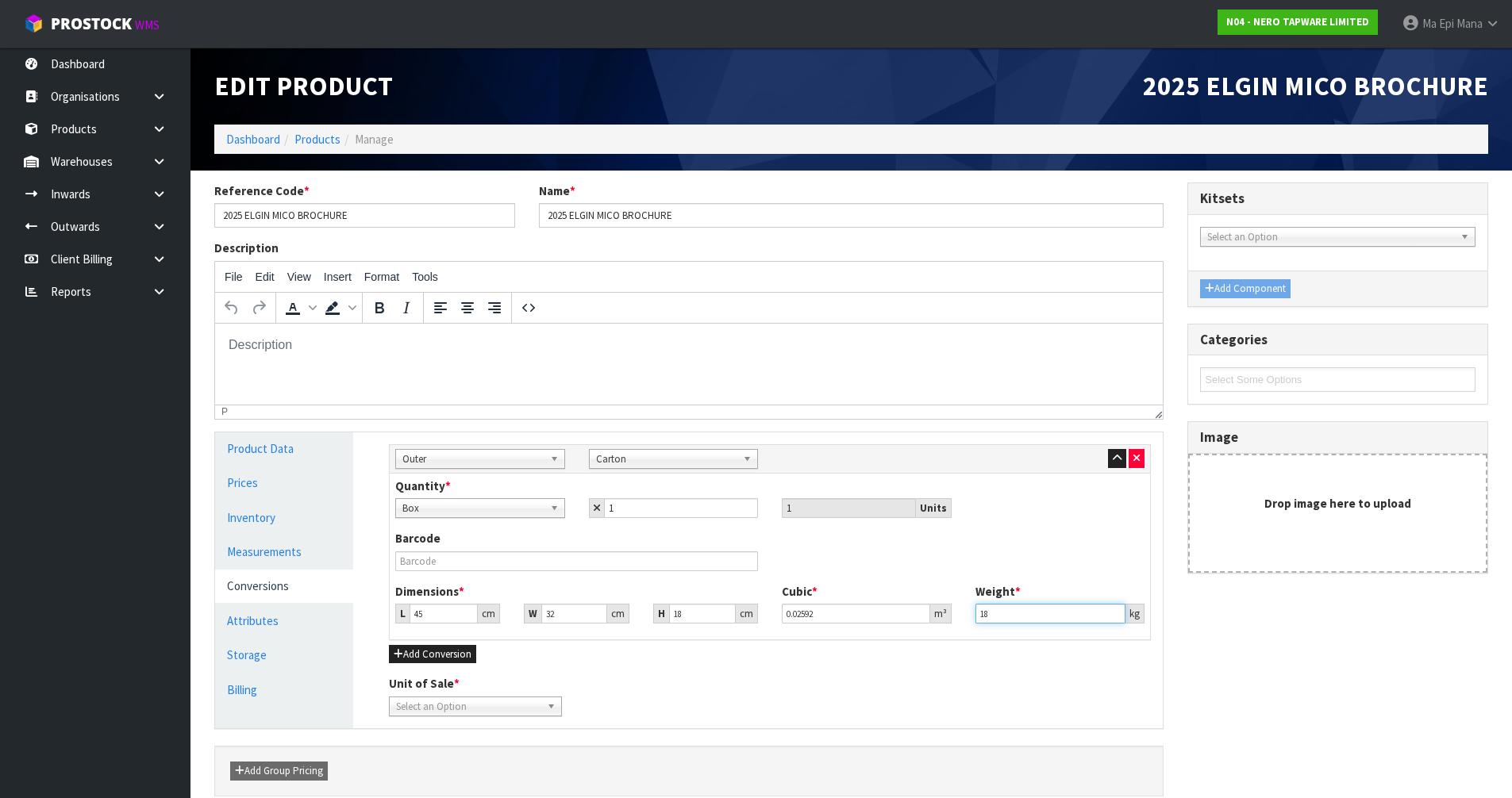
type input "18.5"
click at [474, 706] on span "Select an Option" at bounding box center [468, 707] width 145 height 19
click at [429, 767] on li "Carton" at bounding box center [475, 772] width 165 height 20
click at [606, 676] on div "Unit of Sale * Box Carton Carton [GEOGRAPHIC_DATA]" at bounding box center [770, 695] width 786 height 40
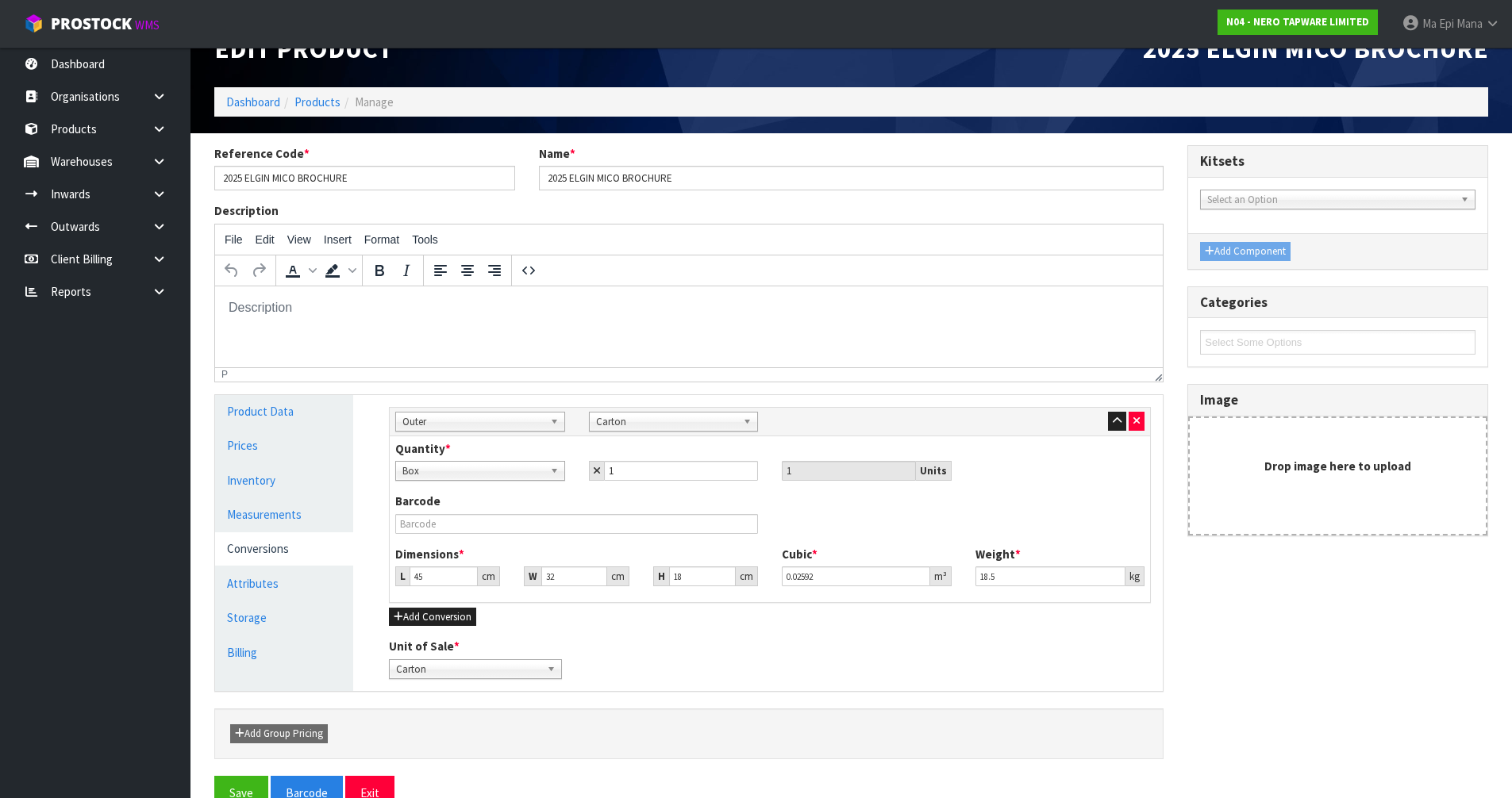
scroll to position [73, 0]
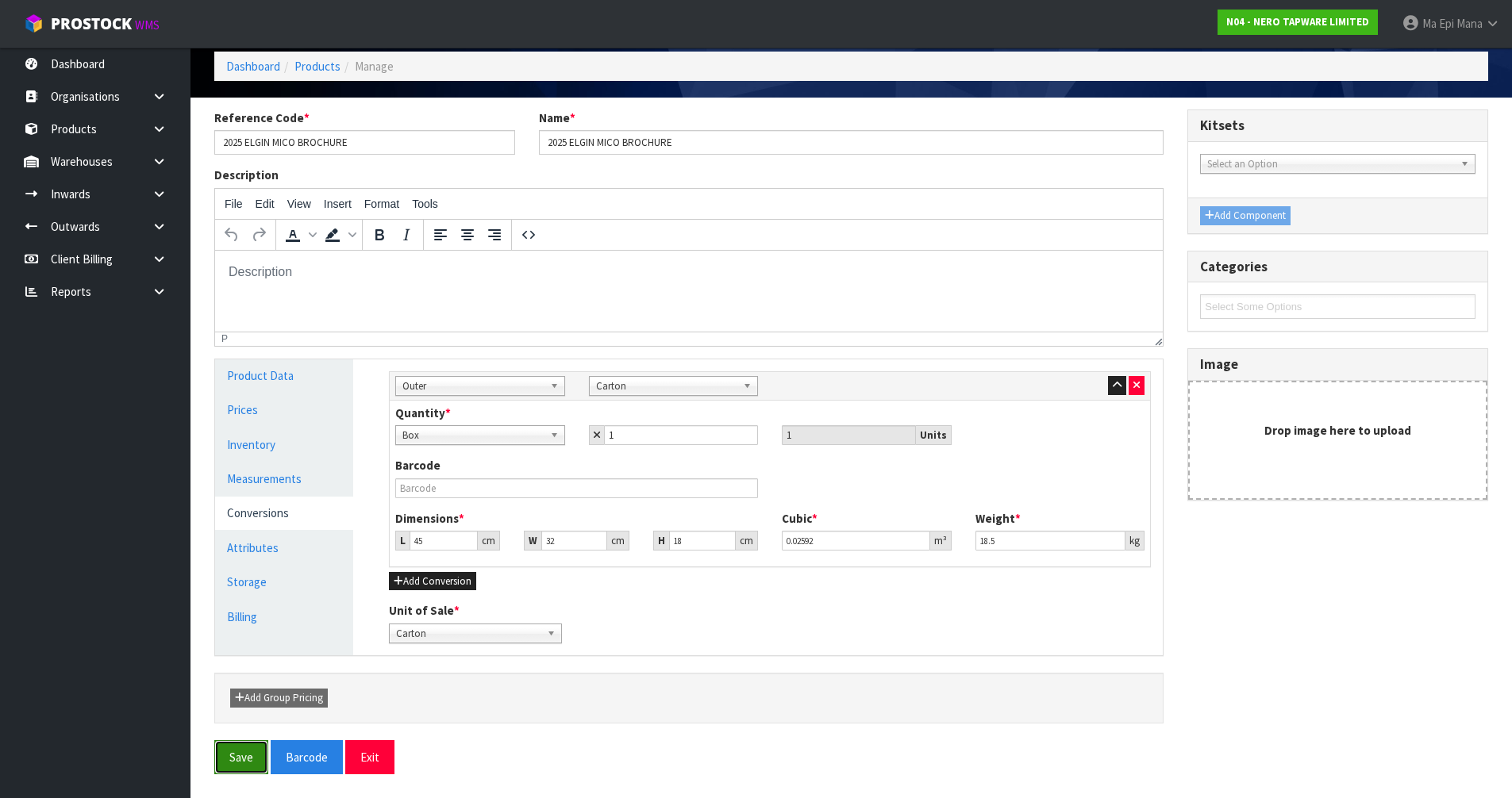
click at [247, 755] on button "Save" at bounding box center [241, 757] width 54 height 34
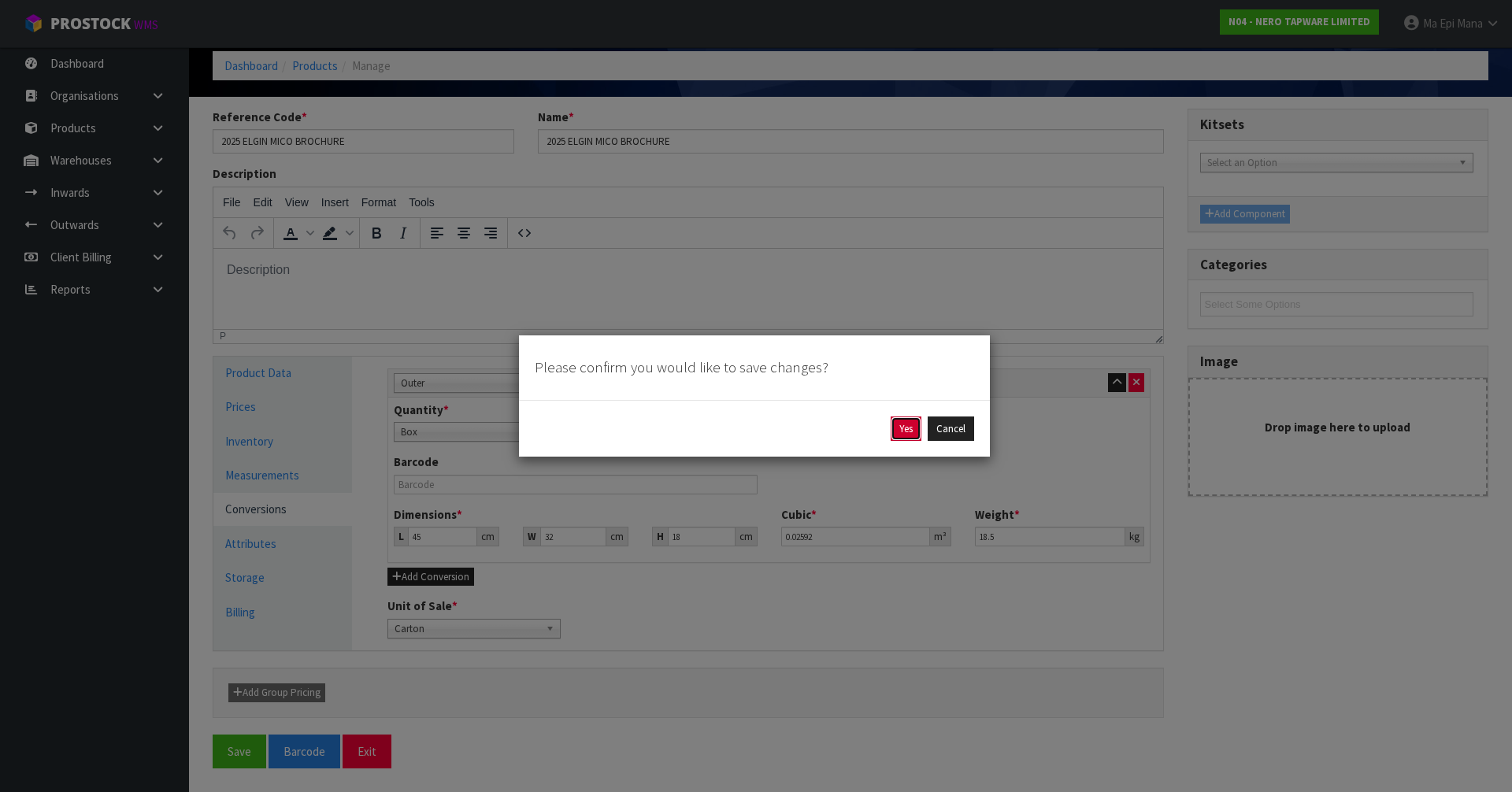
click at [911, 423] on button "Yes" at bounding box center [906, 429] width 31 height 25
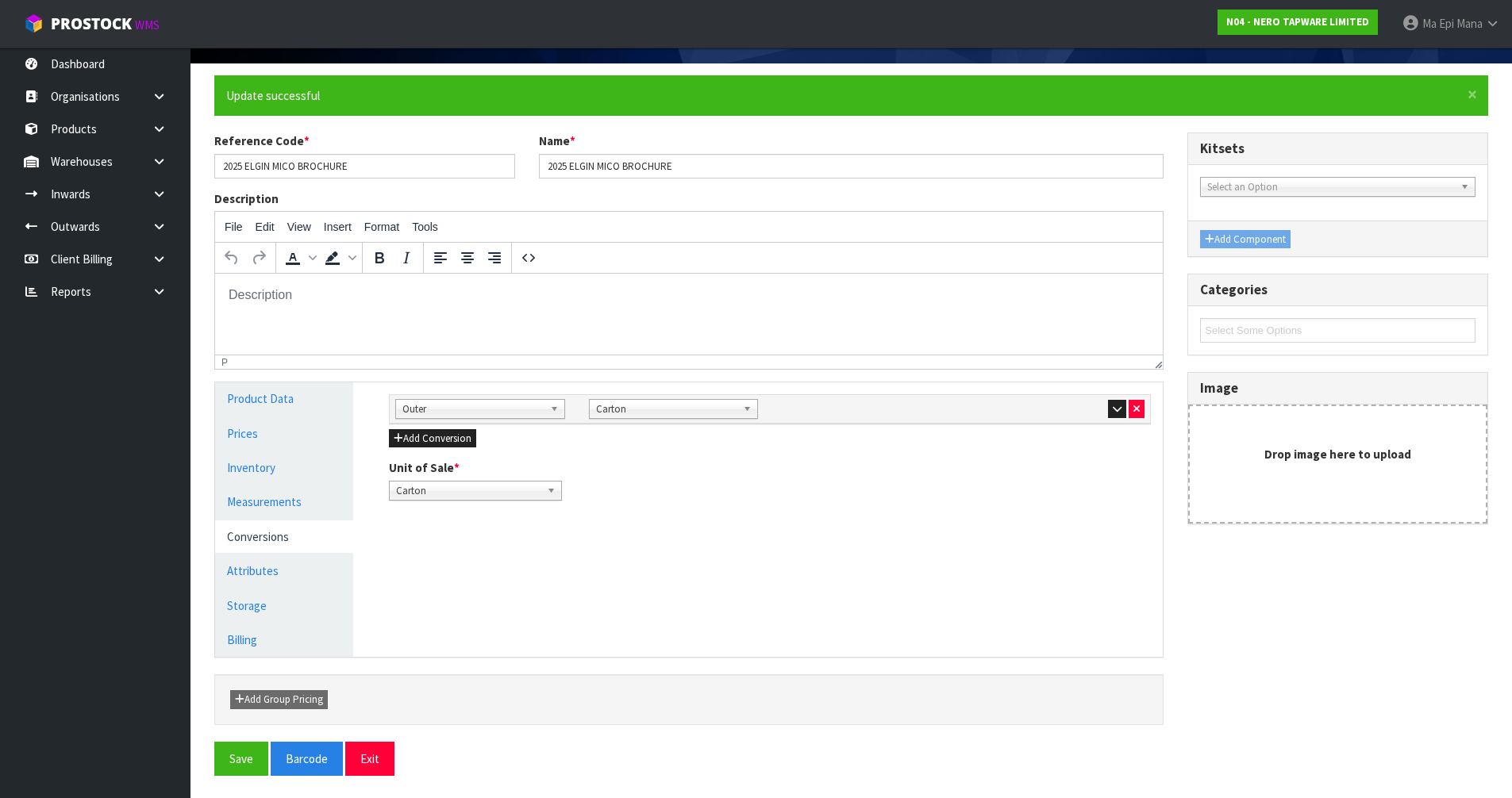
scroll to position [109, 0]
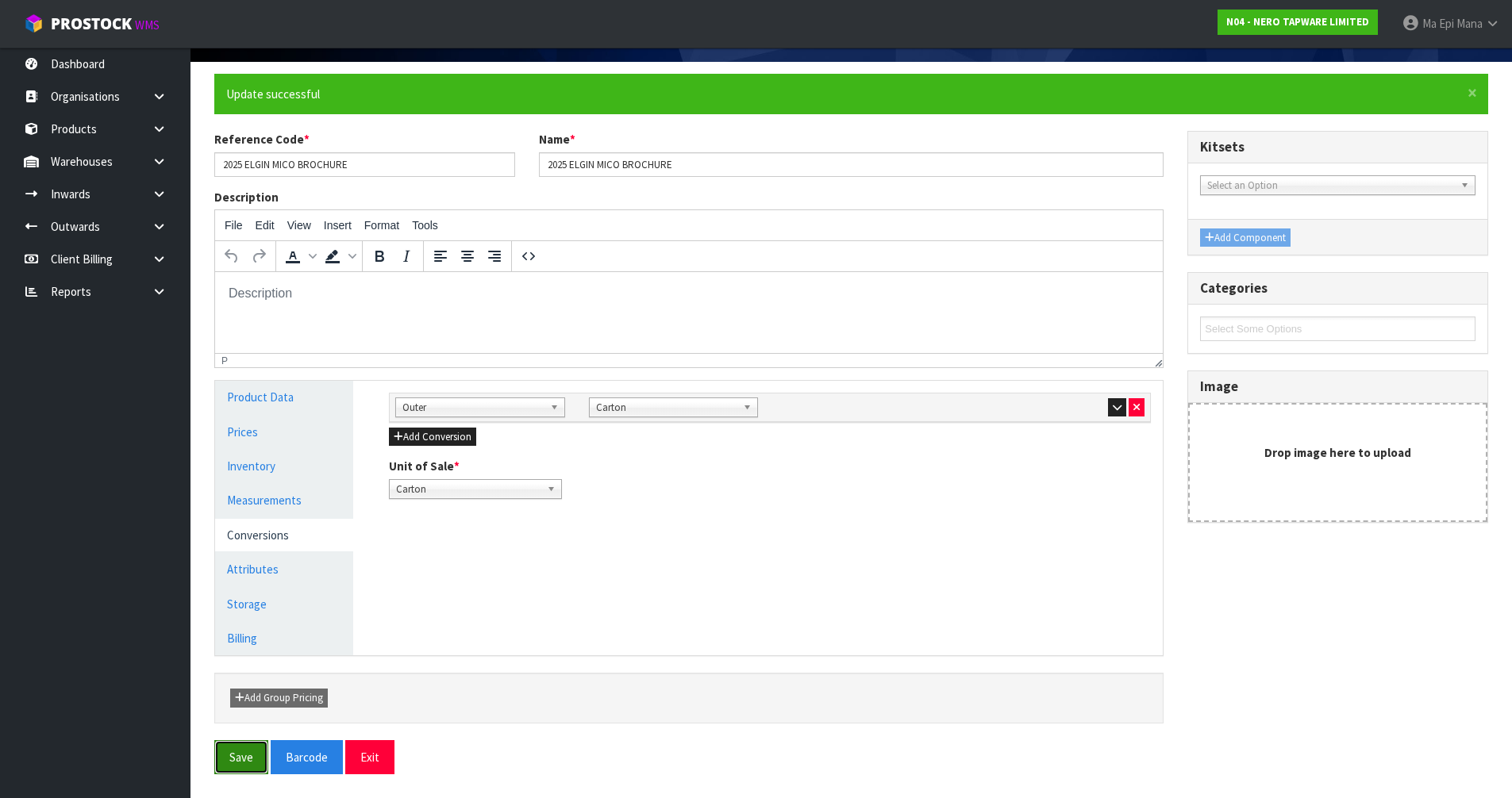
click at [250, 748] on button "Save" at bounding box center [241, 757] width 54 height 34
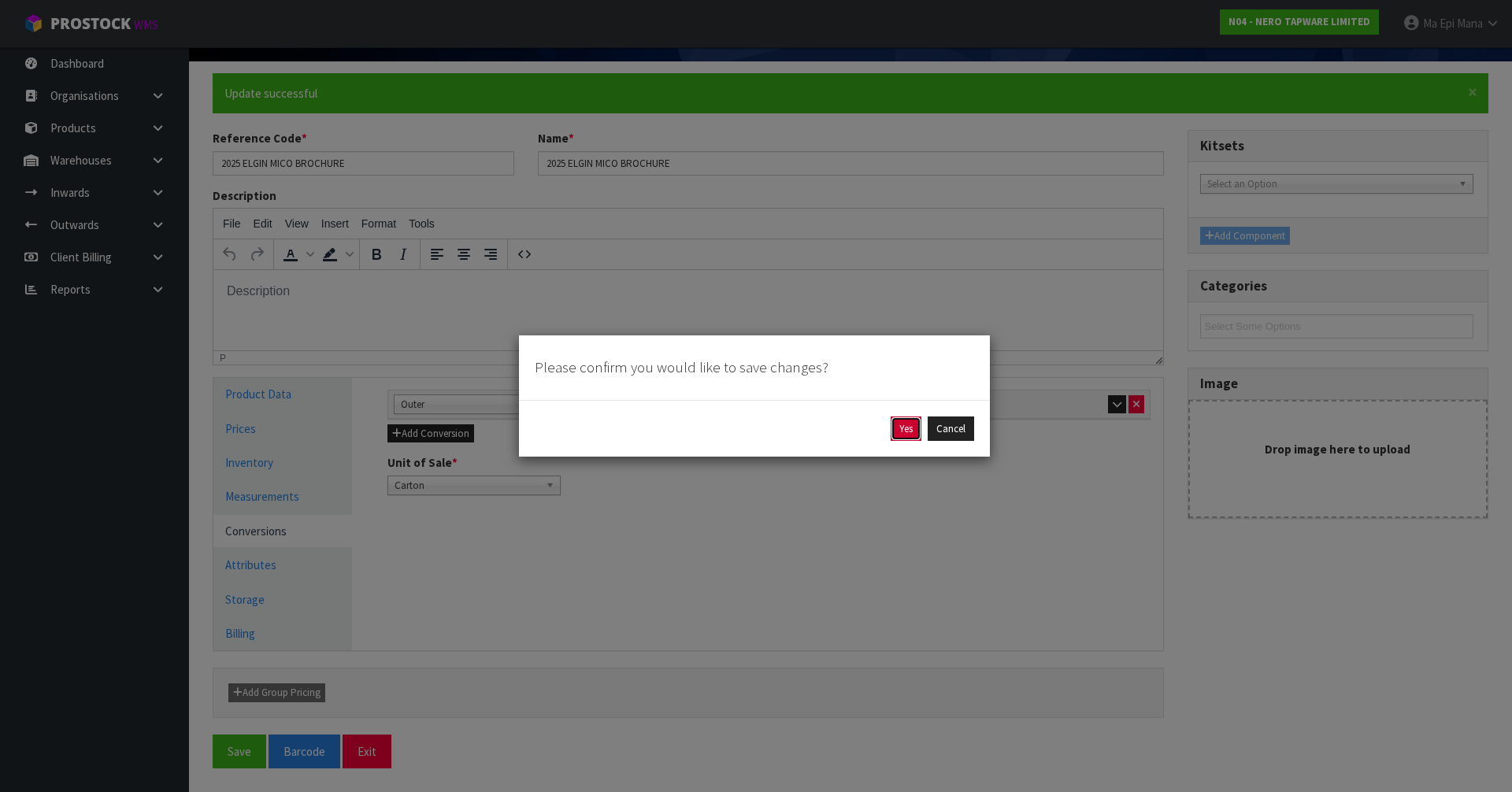
click at [895, 437] on button "Yes" at bounding box center [906, 429] width 31 height 25
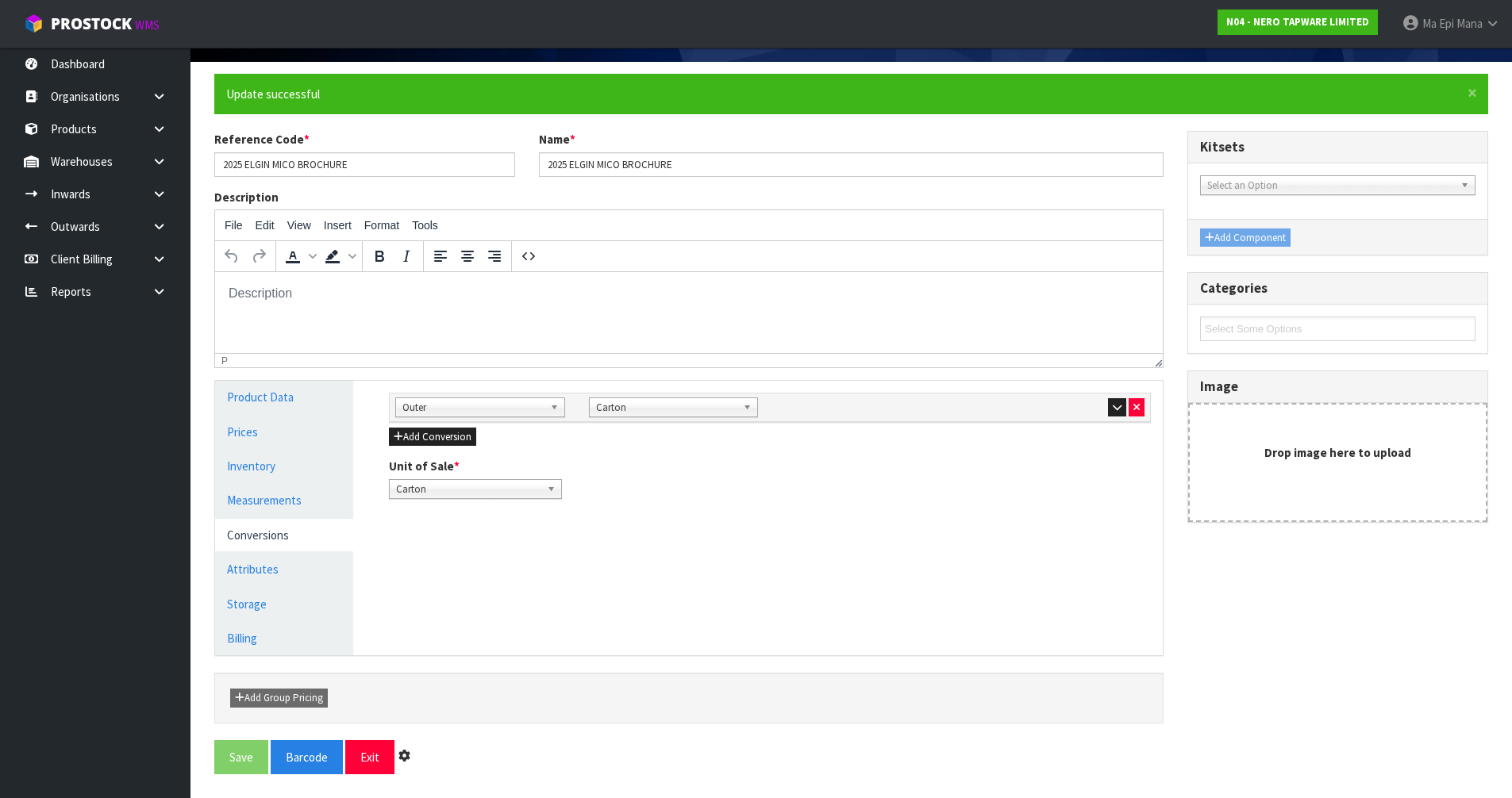
scroll to position [0, 0]
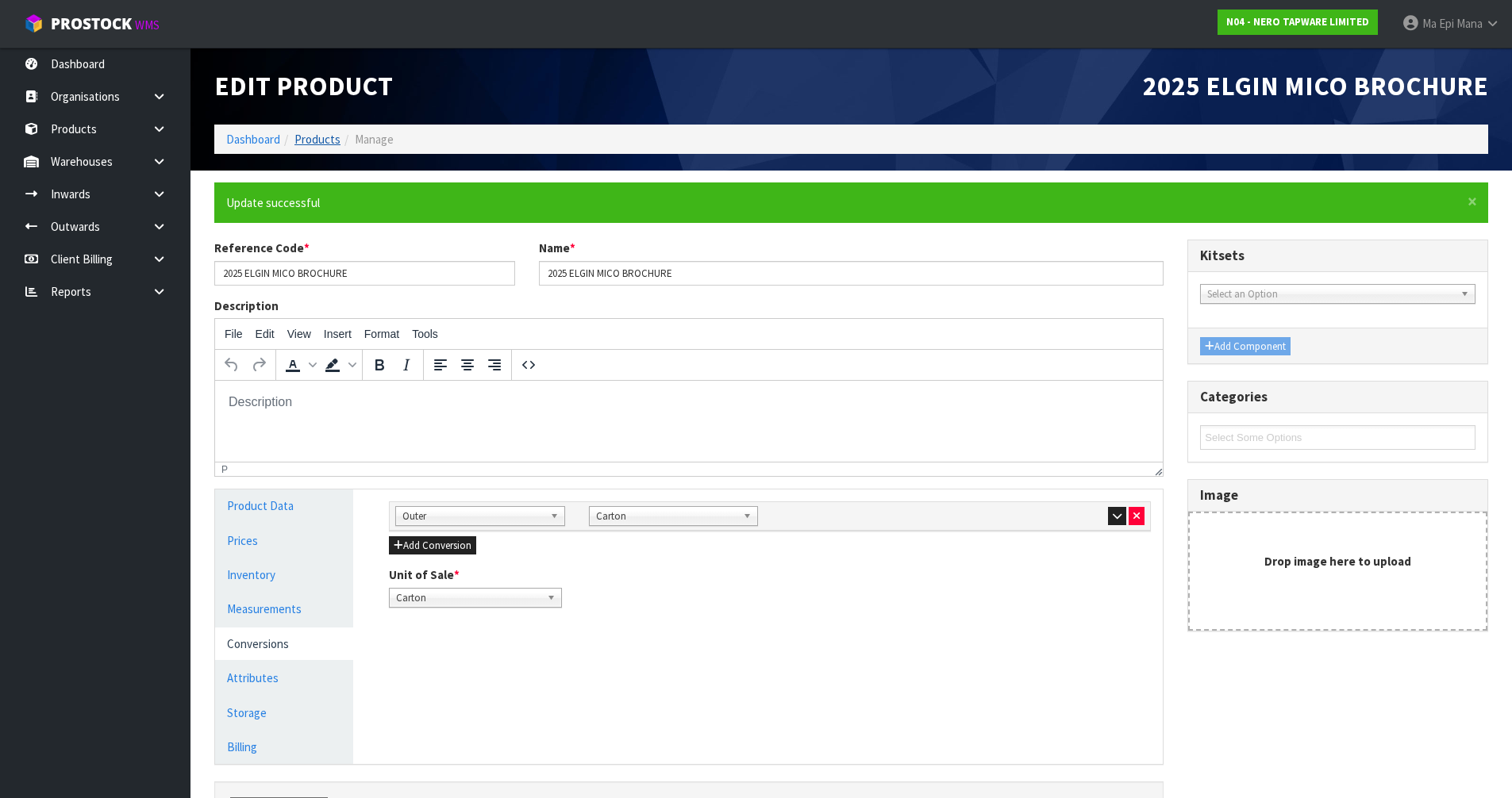
drag, startPoint x: 341, startPoint y: 133, endPoint x: 337, endPoint y: 143, distance: 10.8
click at [341, 133] on li "Manage" at bounding box center [367, 140] width 54 height 17
click at [332, 136] on link "Products" at bounding box center [317, 139] width 46 height 15
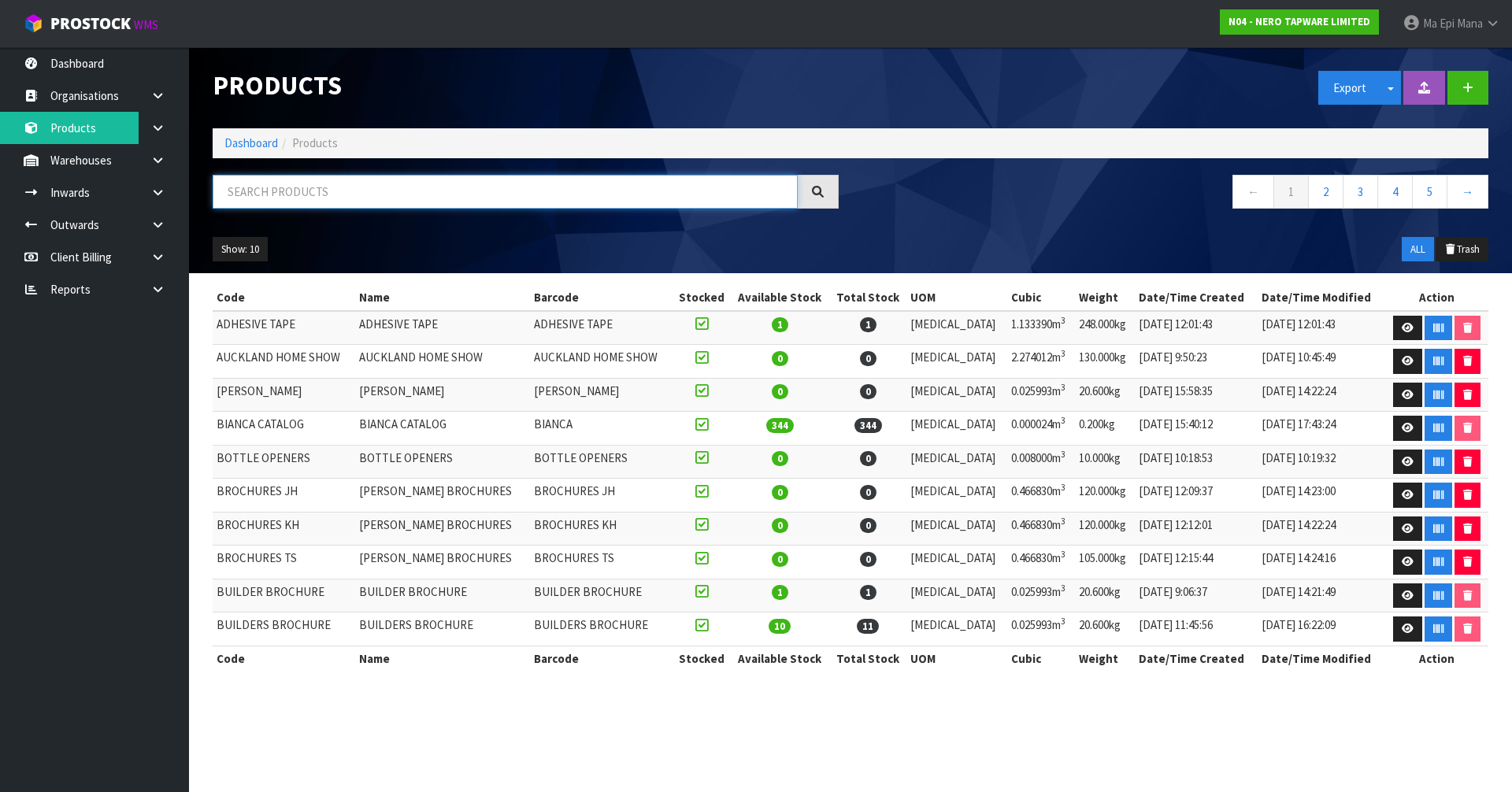
click at [336, 198] on input "text" at bounding box center [505, 192] width 585 height 34
paste input "BUILDER BROCHURE"
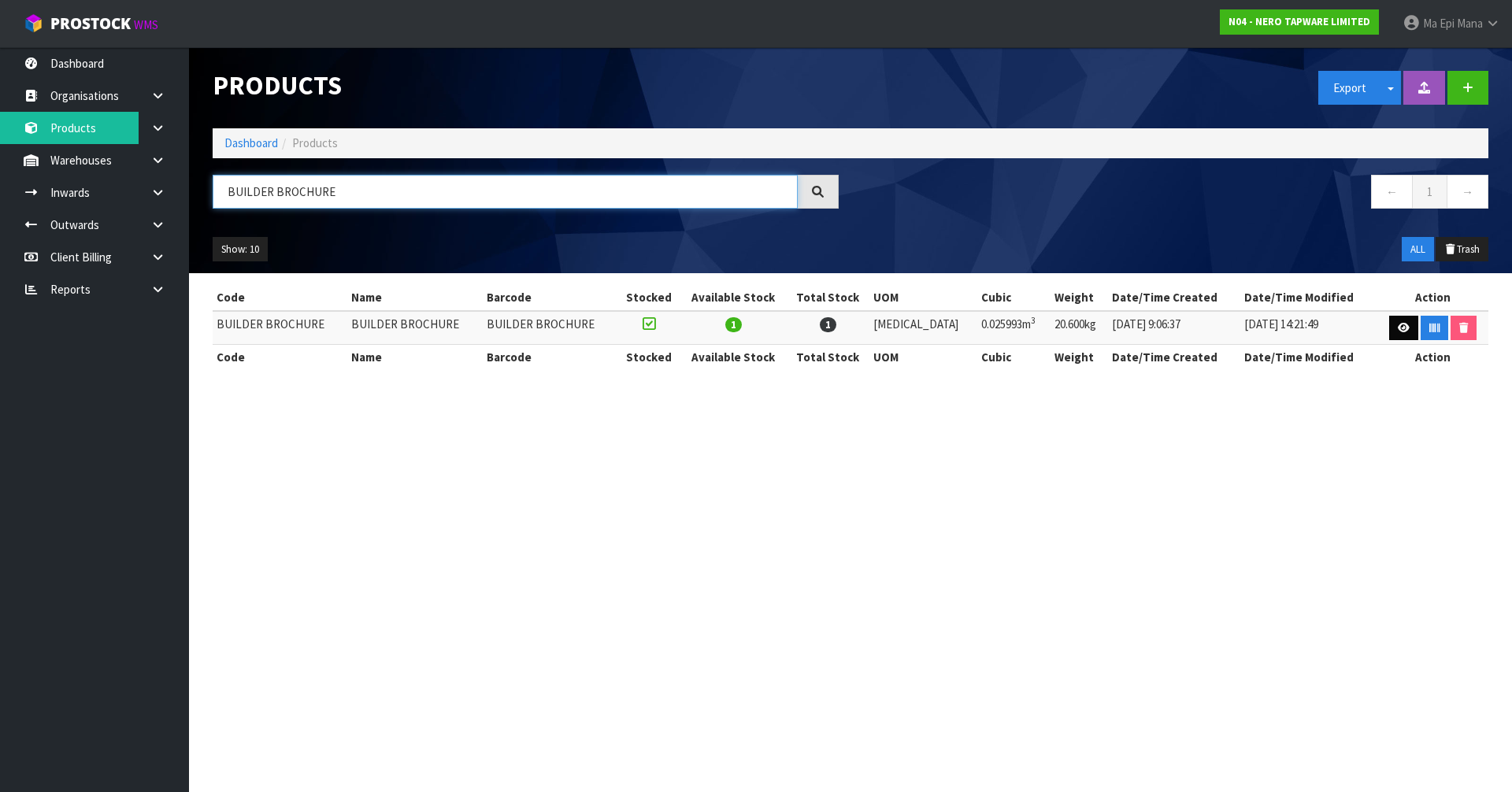
type input "BUILDER BROCHURE"
click at [1389, 327] on link at bounding box center [1403, 328] width 29 height 25
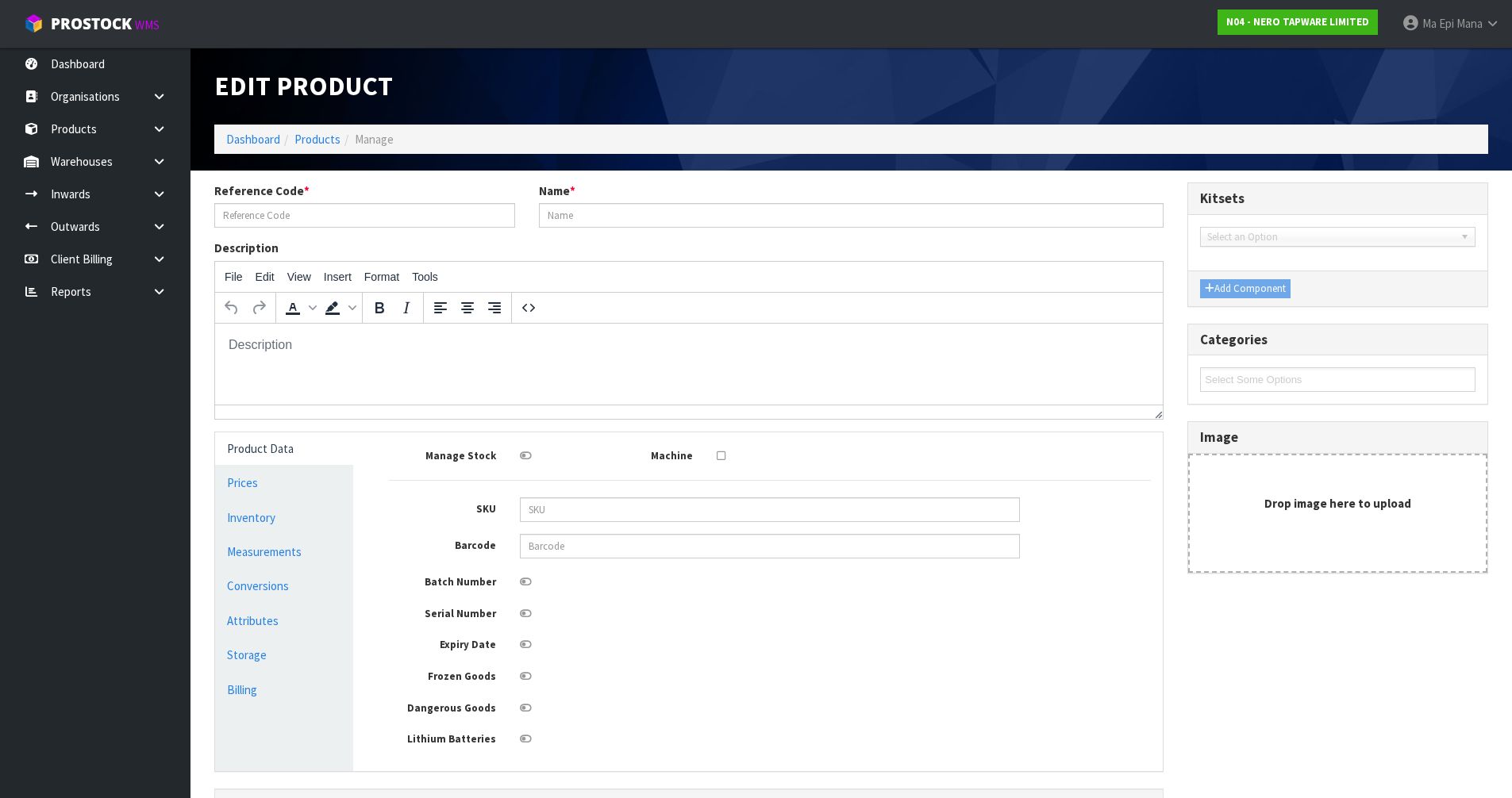
type input "BUILDER BROCHURE"
type input "31"
type input "44.6"
type input "18.8"
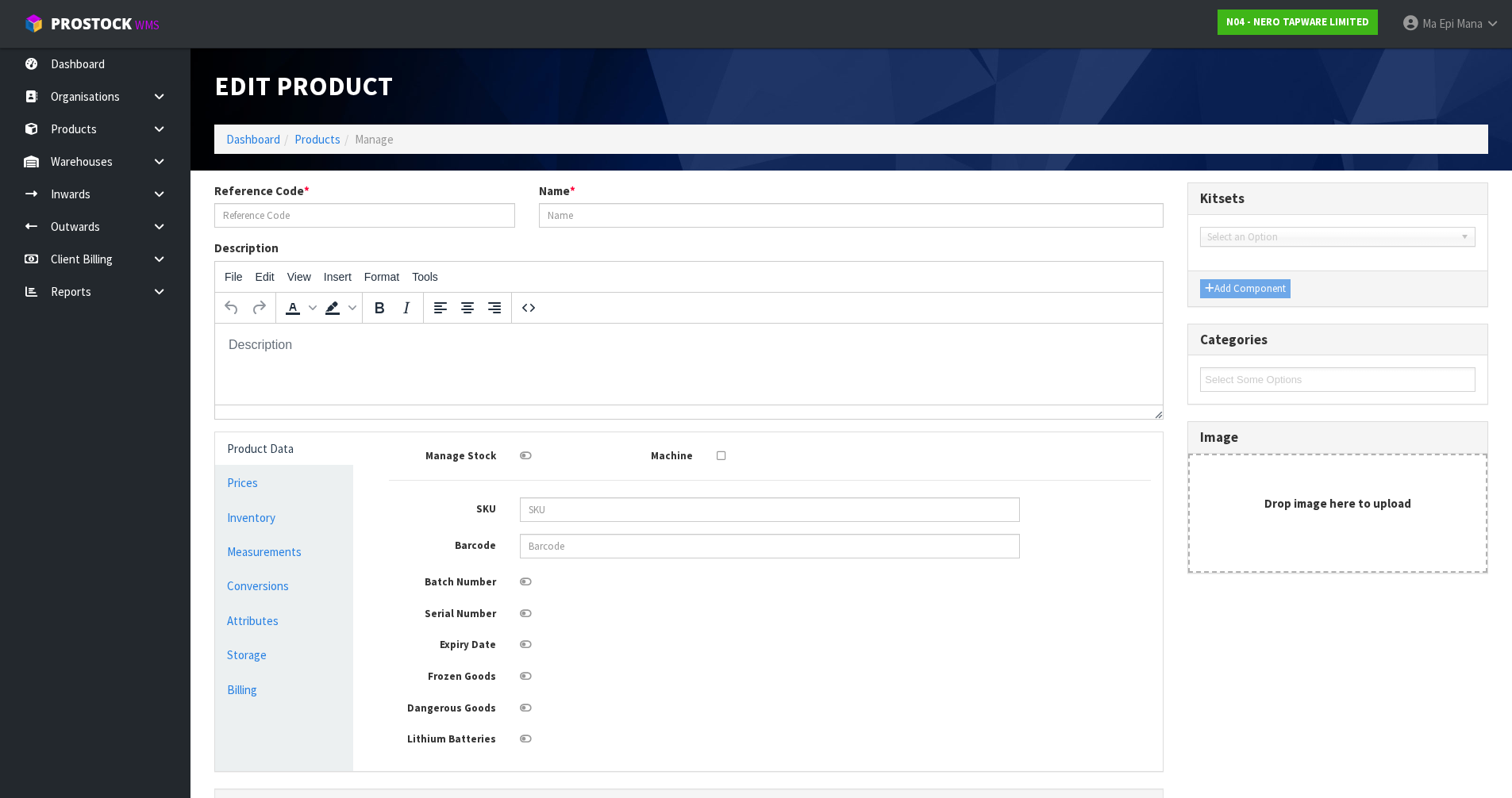
type input "0.025993"
type input "20.6"
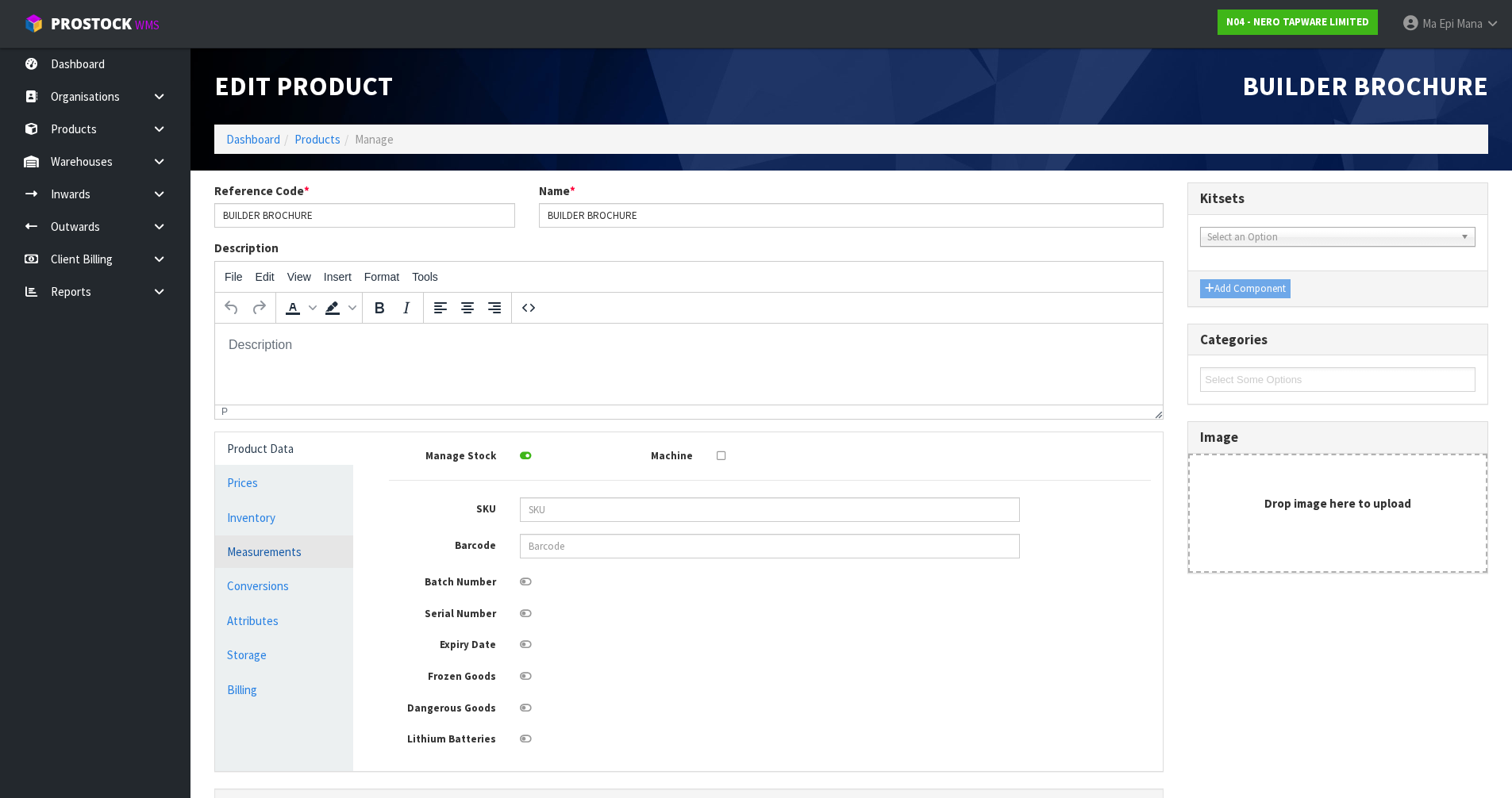
click at [283, 550] on link "Measurements" at bounding box center [284, 551] width 138 height 33
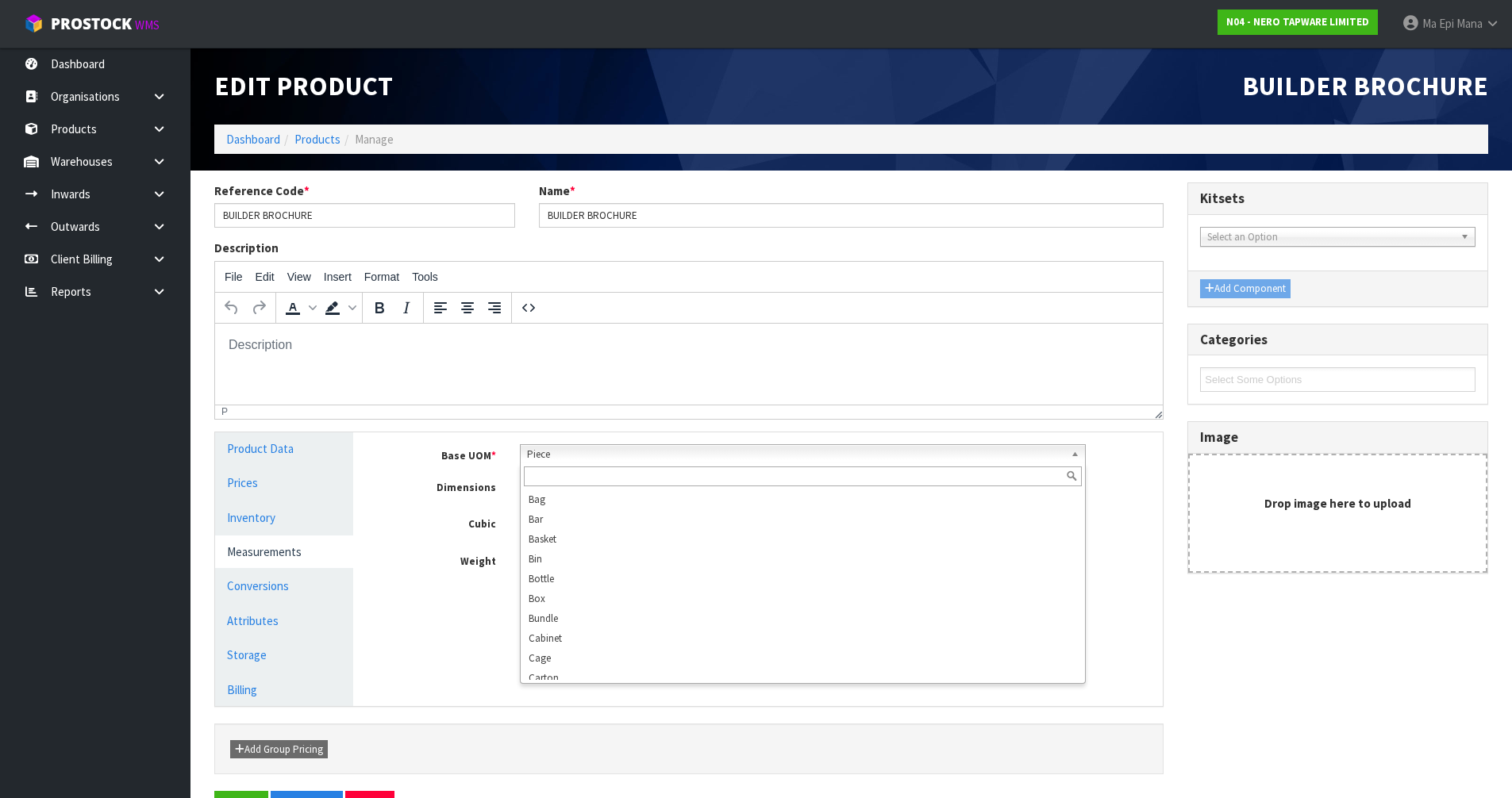
click at [679, 462] on span "Piece" at bounding box center [796, 454] width 537 height 19
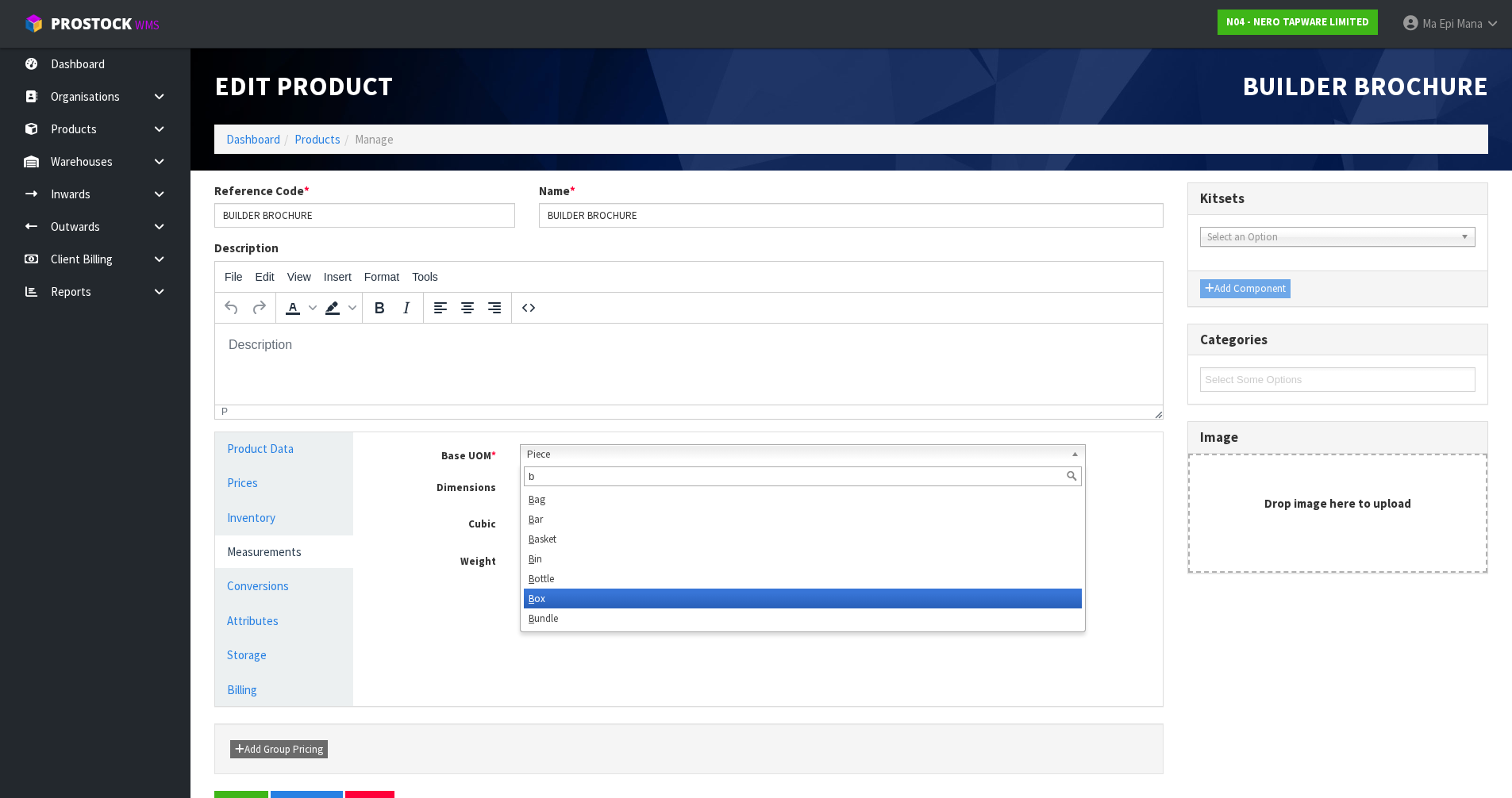
type input "b"
click at [626, 596] on li "B ox" at bounding box center [802, 599] width 558 height 20
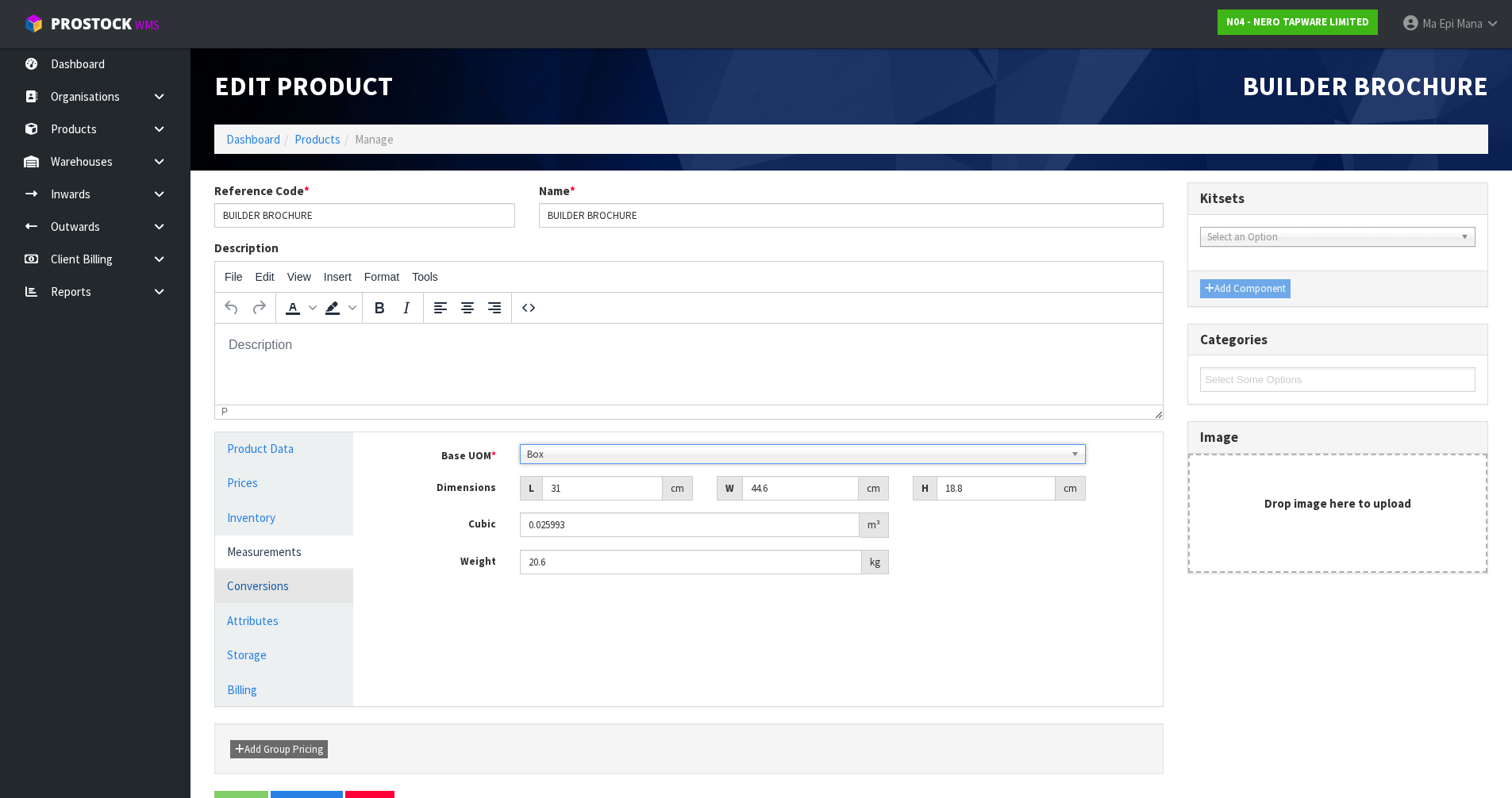
click at [294, 583] on link "Conversions" at bounding box center [284, 586] width 138 height 33
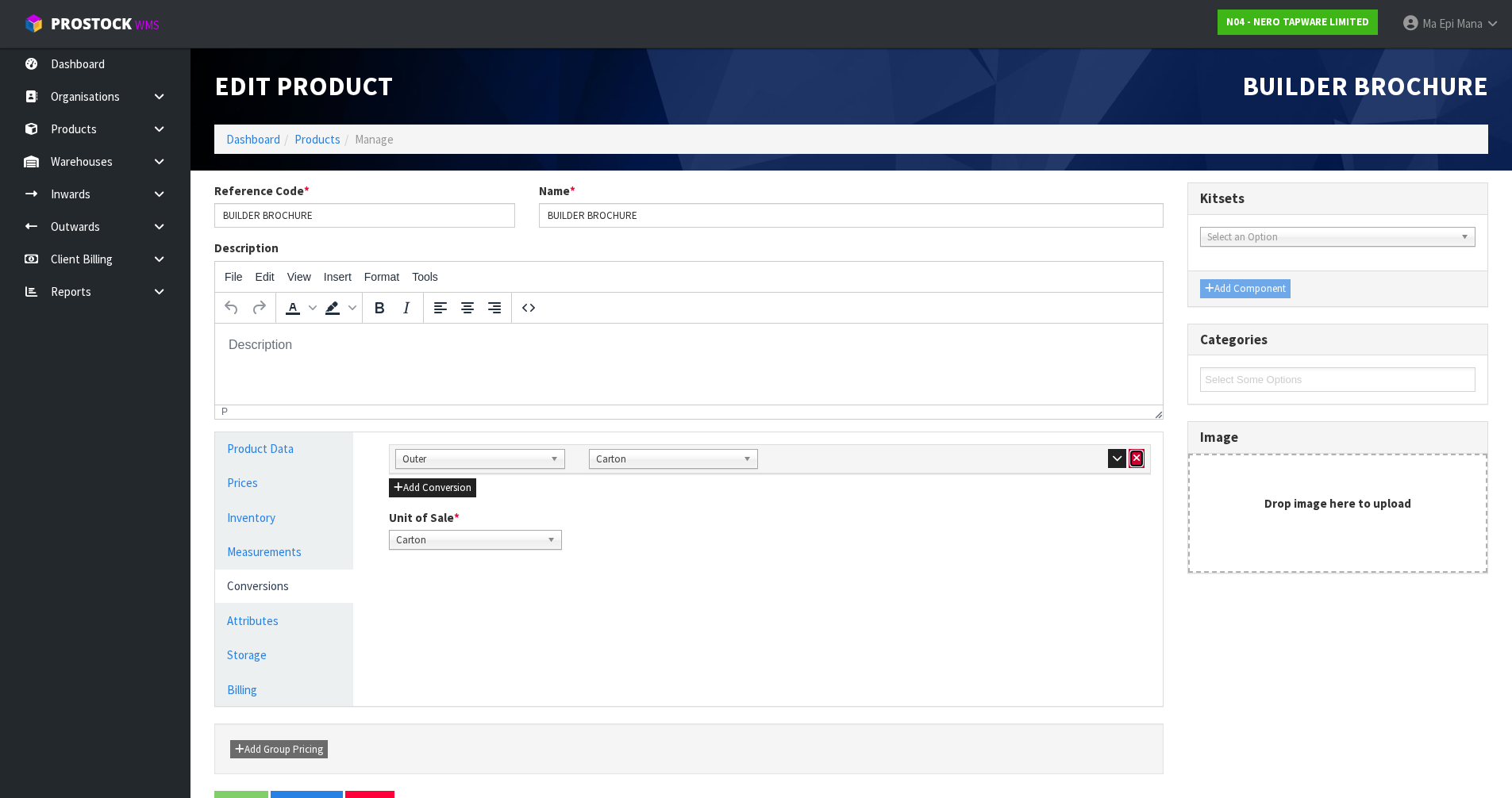
click at [1139, 457] on icon "button" at bounding box center [1137, 458] width 7 height 10
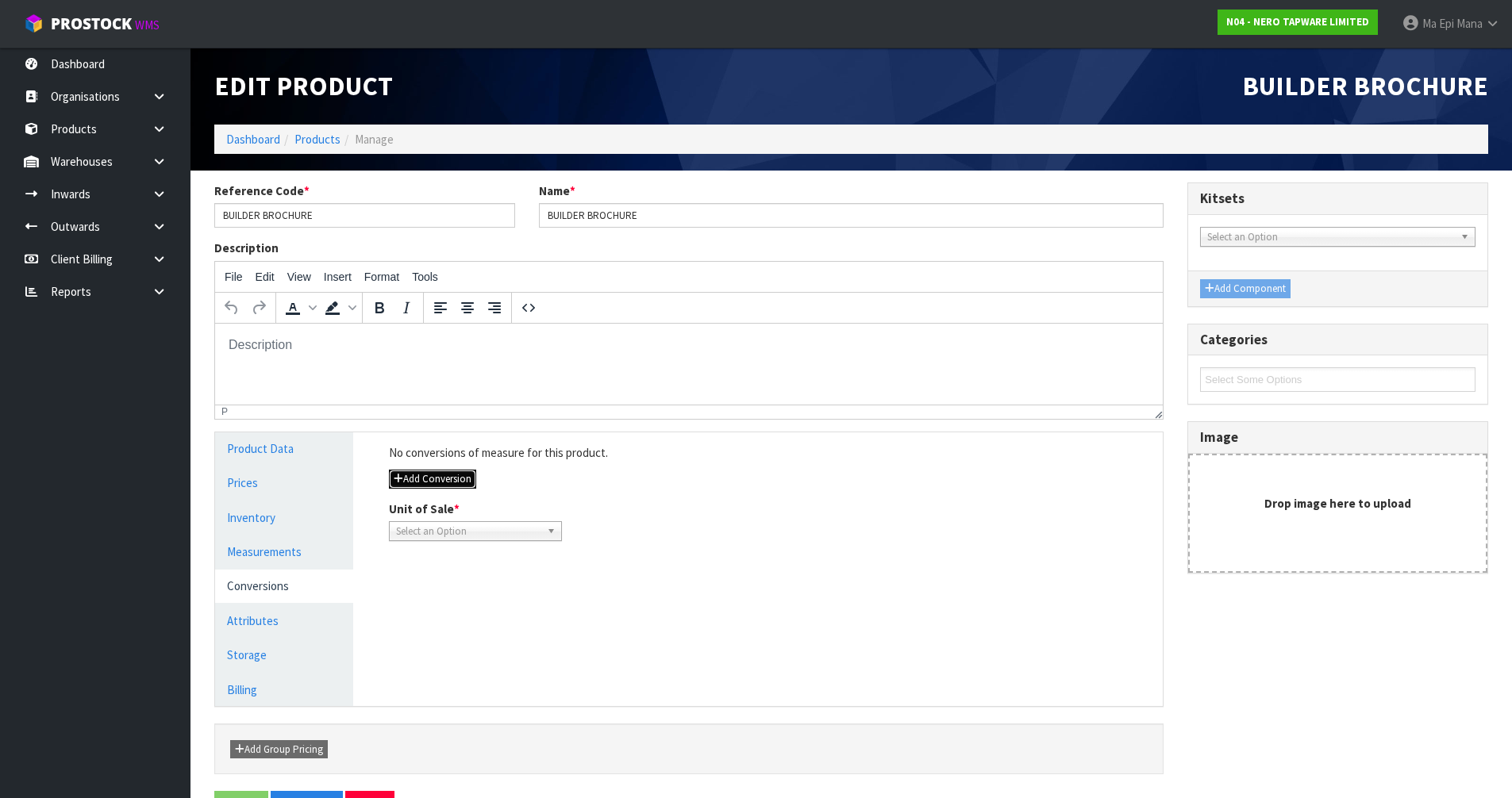
click at [405, 480] on button "Add Conversion" at bounding box center [433, 479] width 87 height 19
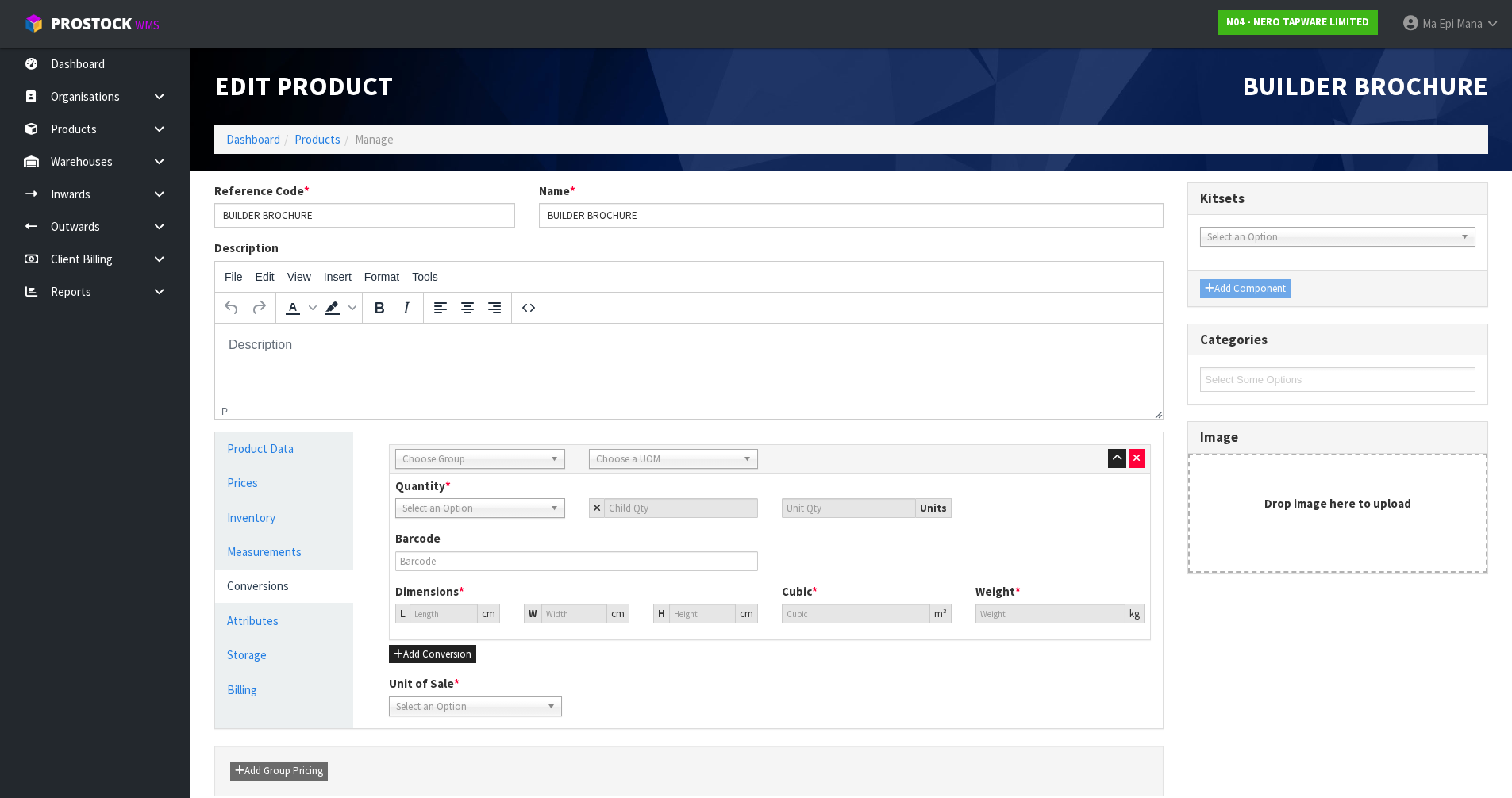
click at [489, 457] on span "Choose Group" at bounding box center [473, 459] width 141 height 19
click at [446, 548] on li "Outer" at bounding box center [480, 544] width 162 height 20
click at [616, 461] on span "Choose a UOM" at bounding box center [666, 459] width 141 height 19
type input "ca"
click at [661, 542] on li "Ca rton" at bounding box center [674, 544] width 162 height 20
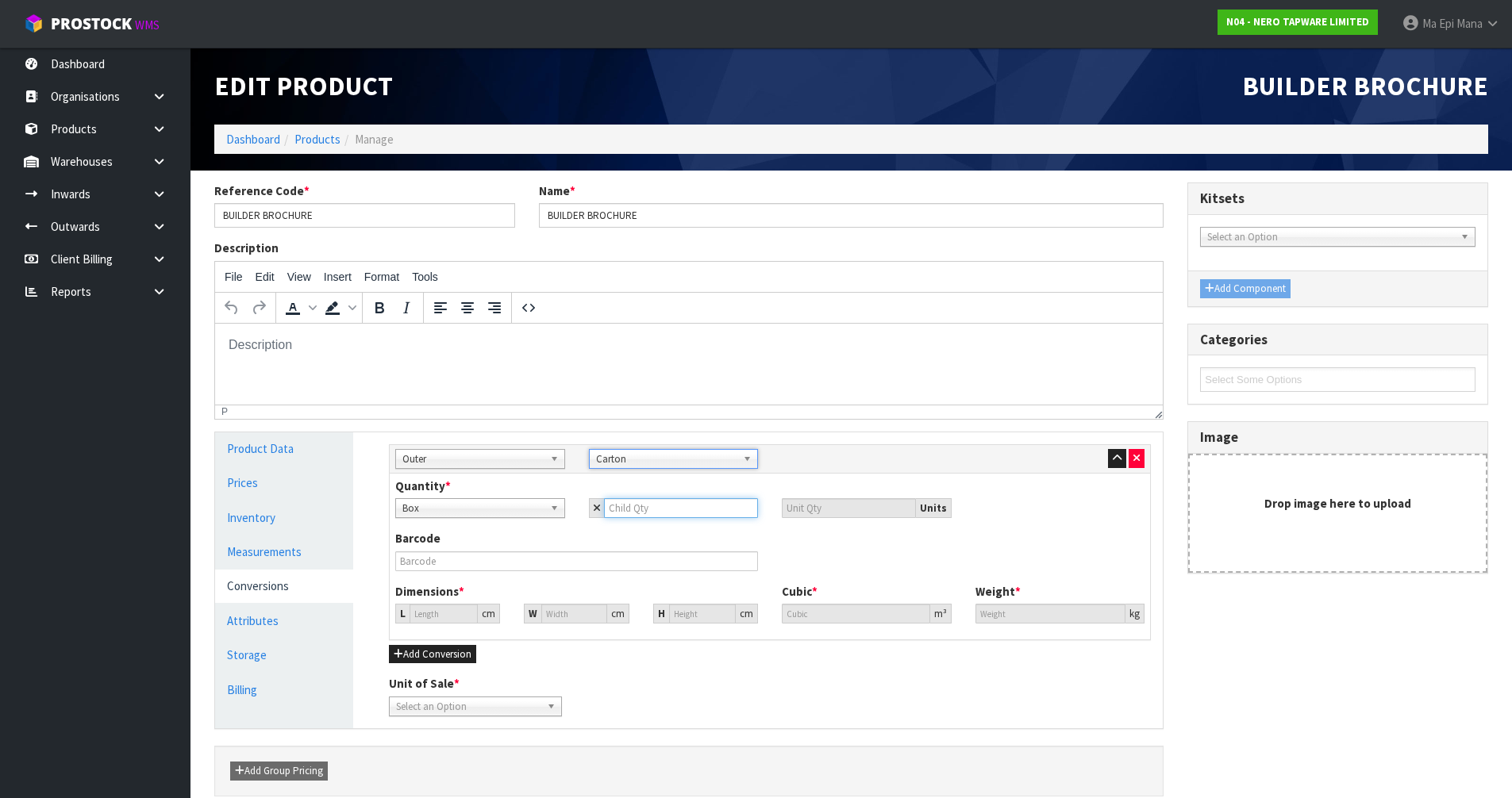
click at [672, 512] on input "number" at bounding box center [681, 509] width 155 height 20
type input "1"
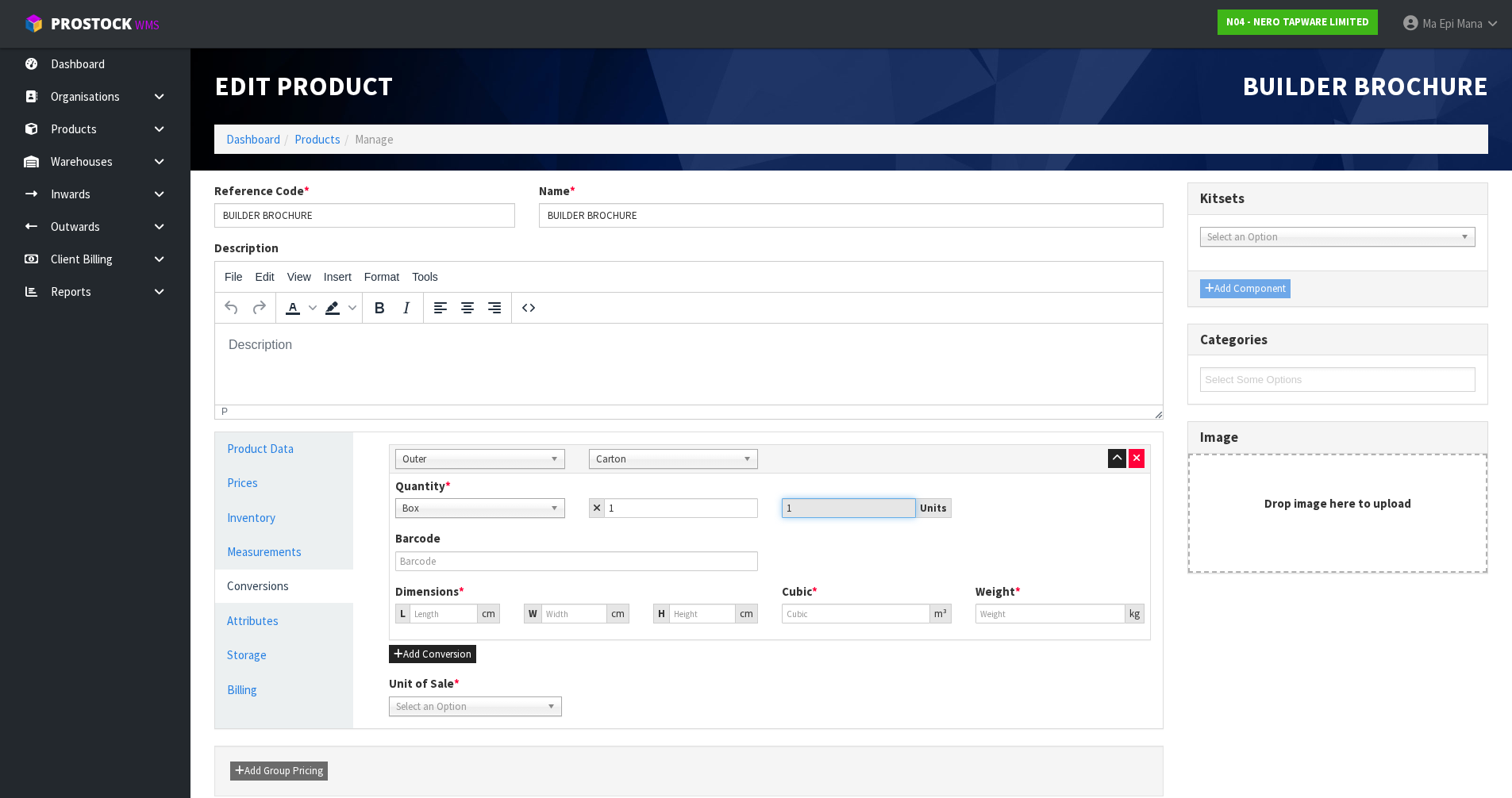
type input "29.622"
type input "0.025993"
type input "20.6"
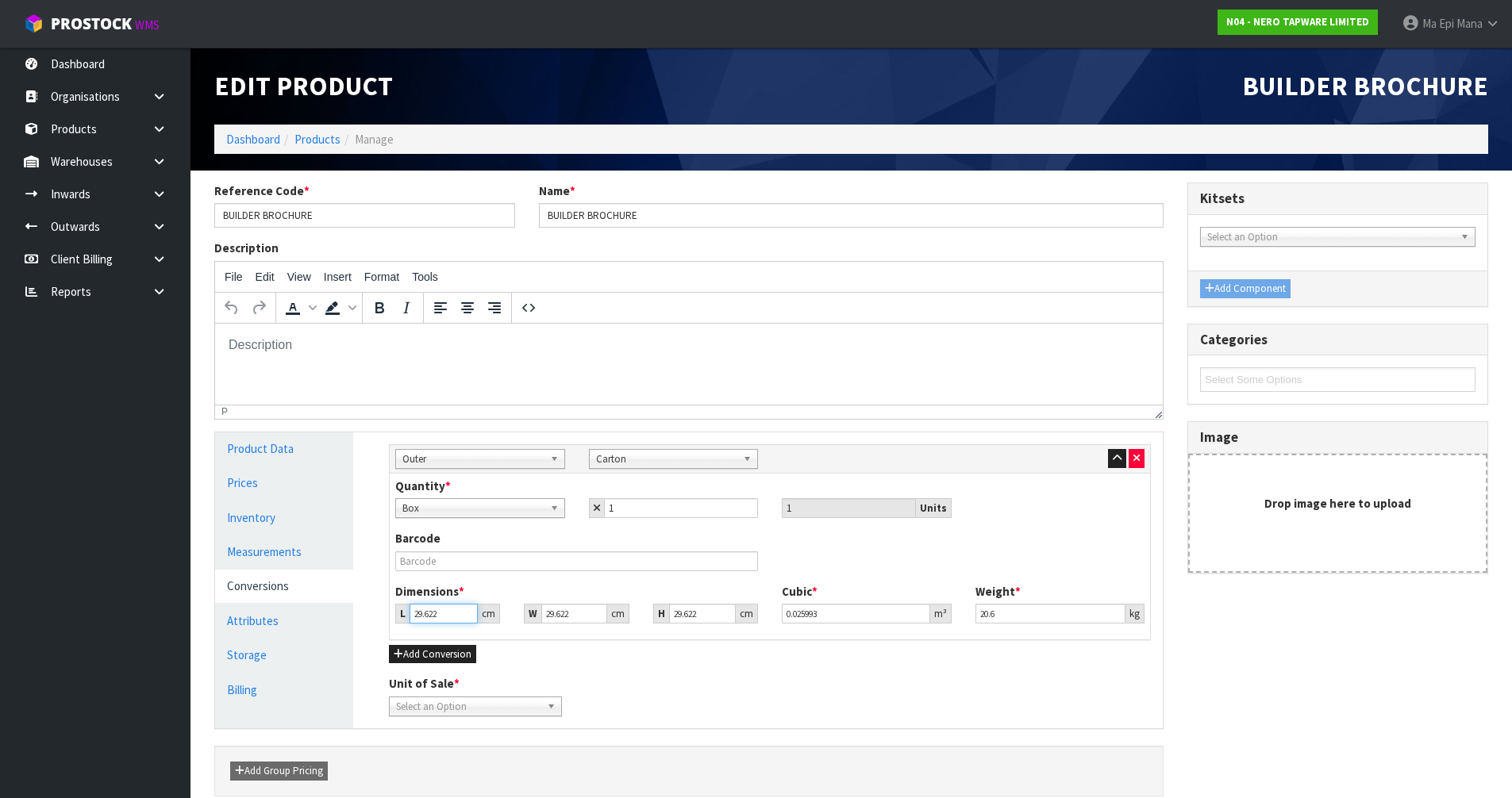
type input "3"
type input "0.002632"
type input "31"
type input "0.027201"
type input "31"
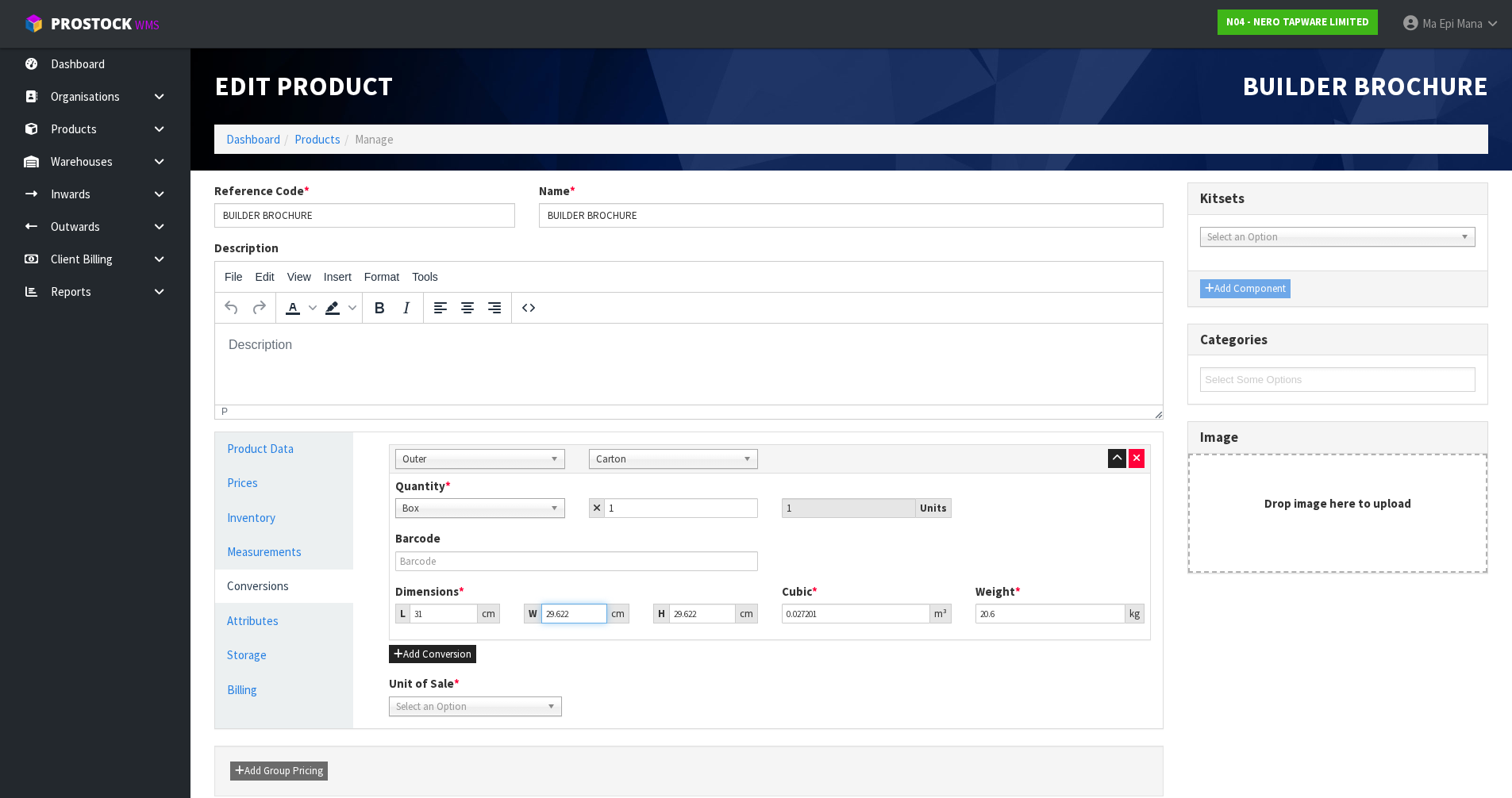
type input "4"
type input "0.003673"
type input "44"
type input "0.040404"
type input "44.6"
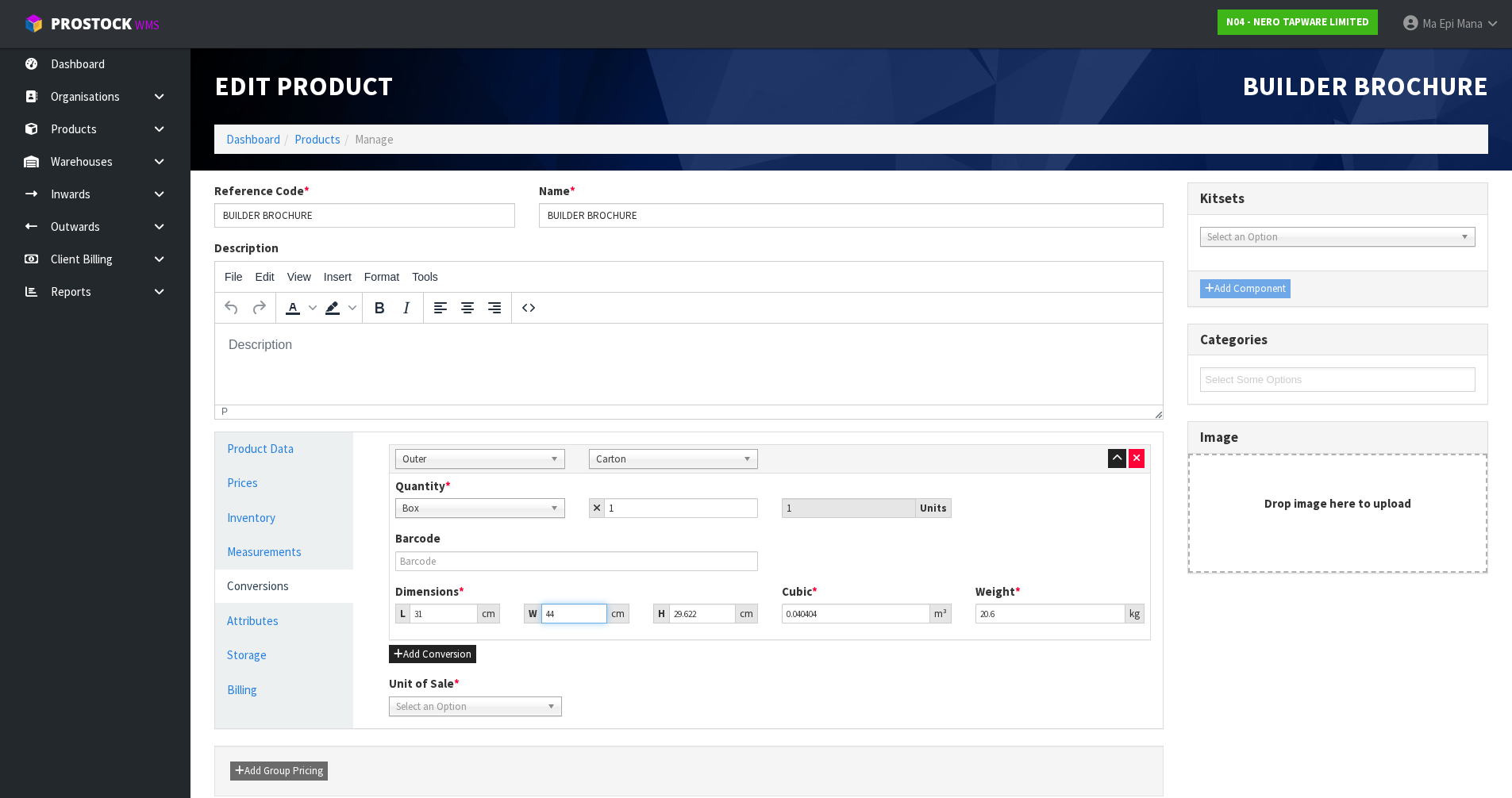
type input "0.040955"
type input "44.6"
type input "1"
type input "0.001383"
type input "18"
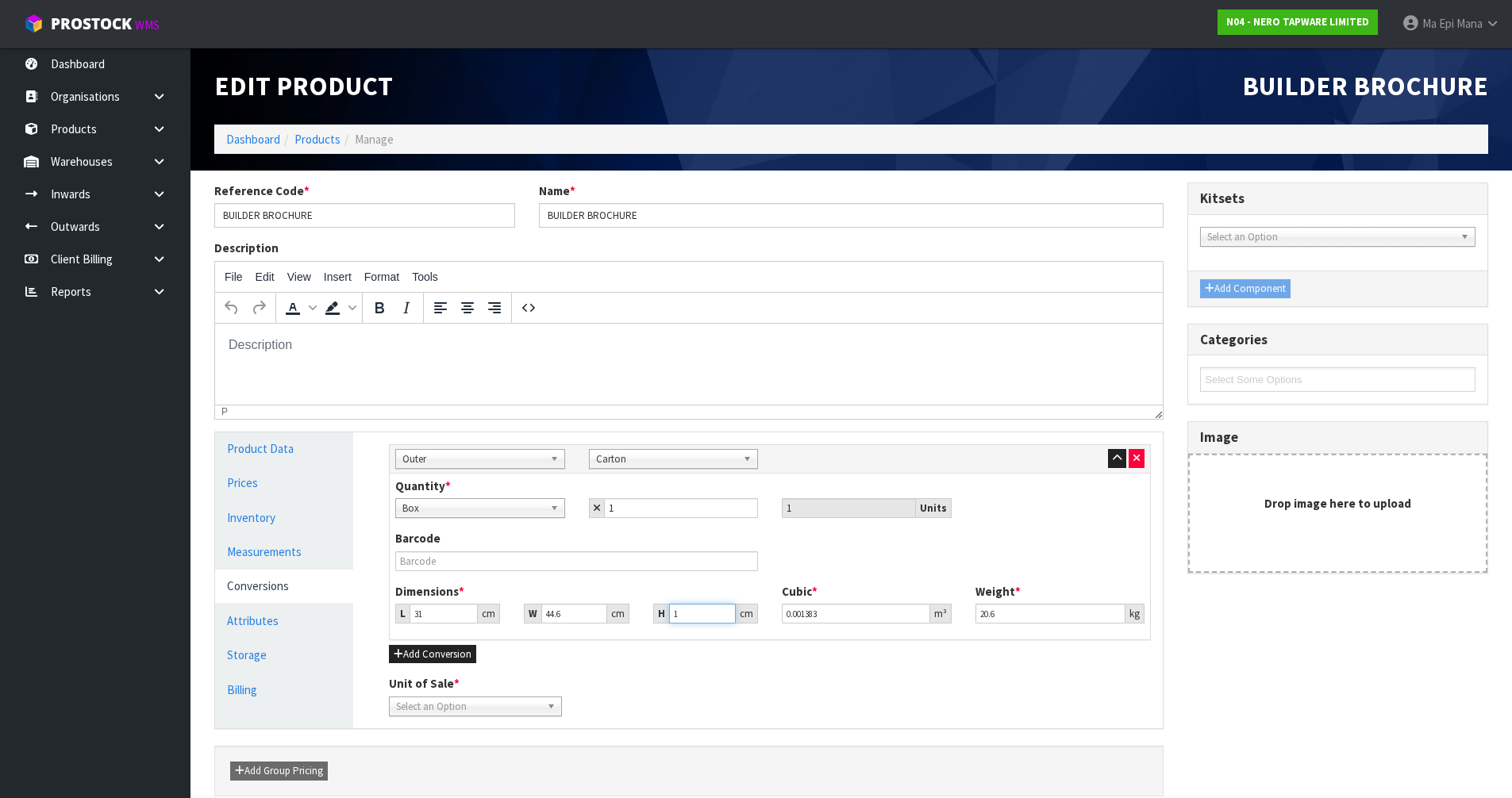
type input "0.024887"
type input "181"
type input "0.250251"
type input "18"
type input "0.024887"
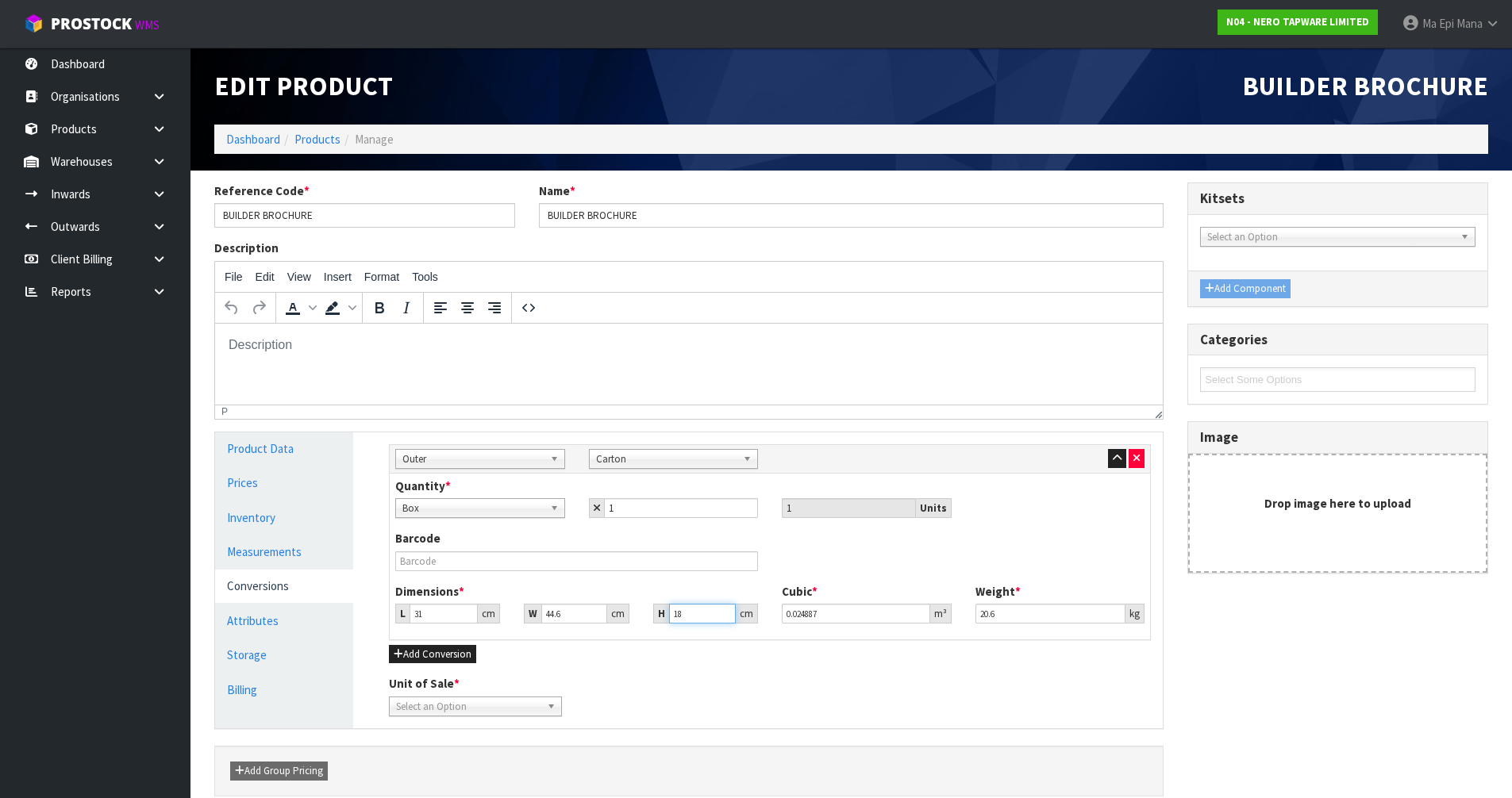
type input "18.8"
type input "0.025993"
type input "18.8"
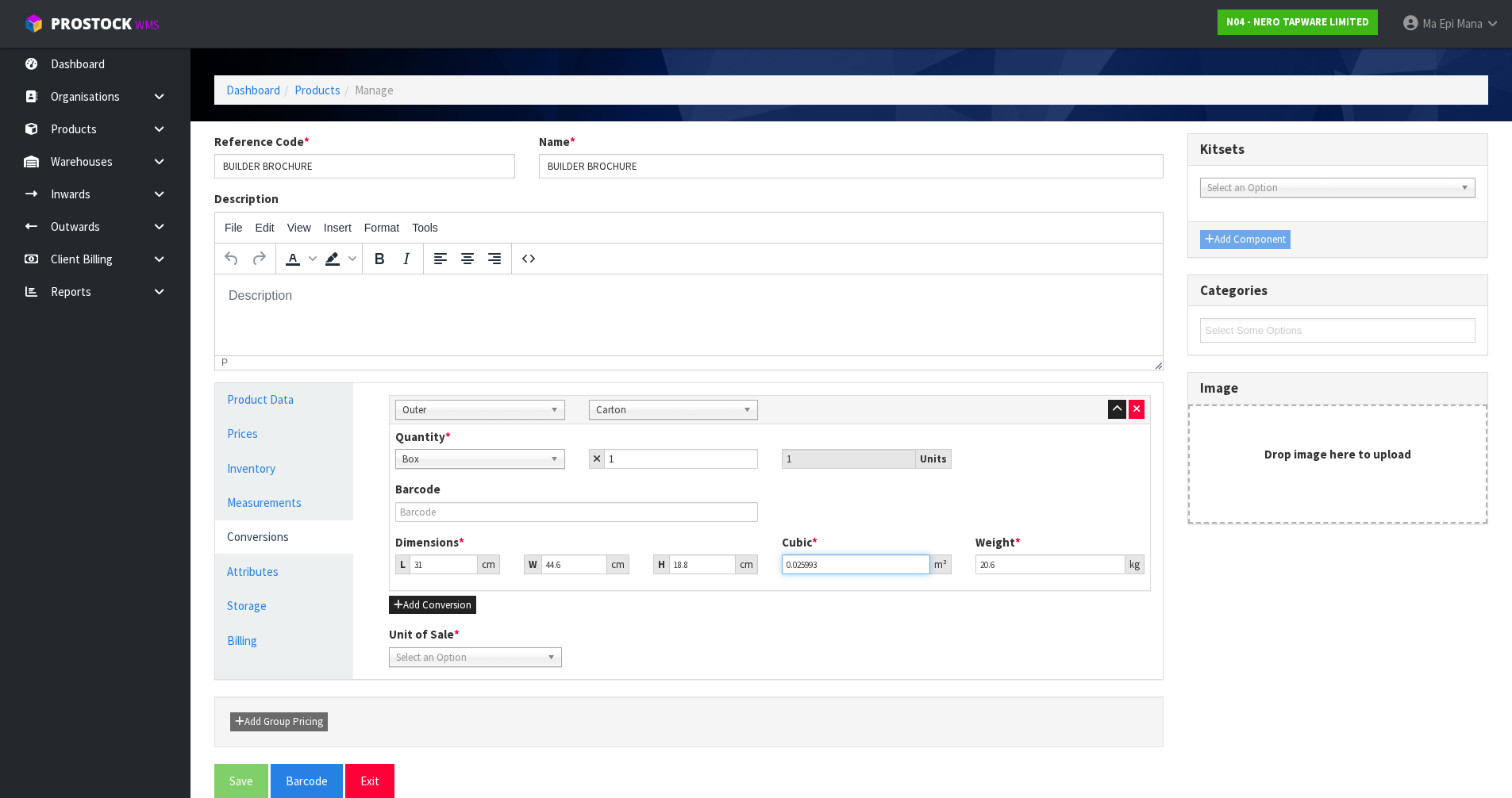
scroll to position [73, 0]
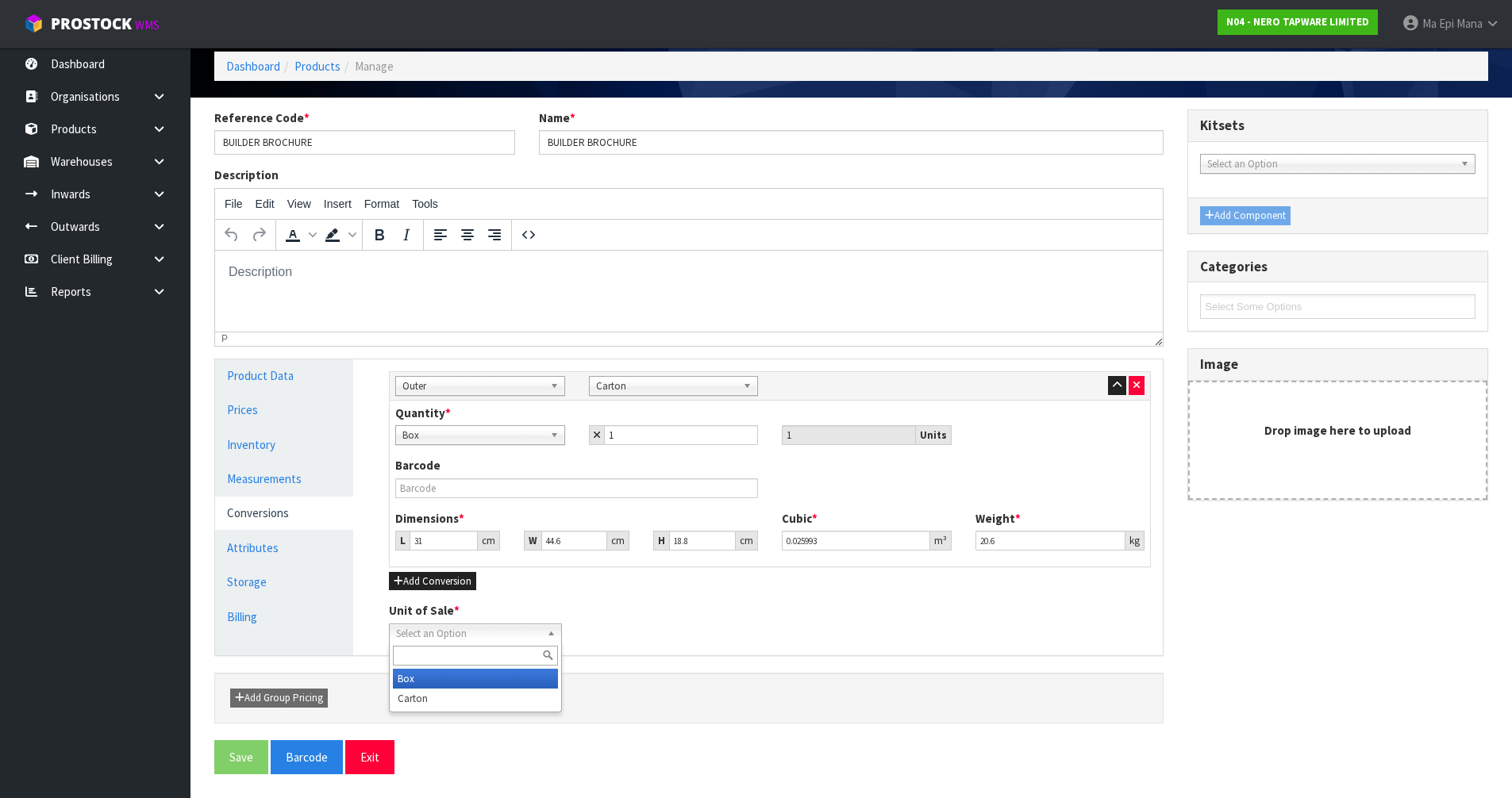
click at [448, 633] on span "Select an Option" at bounding box center [468, 634] width 145 height 19
click at [433, 694] on li "Carton" at bounding box center [475, 698] width 165 height 20
click at [253, 758] on button "Save" at bounding box center [241, 757] width 54 height 34
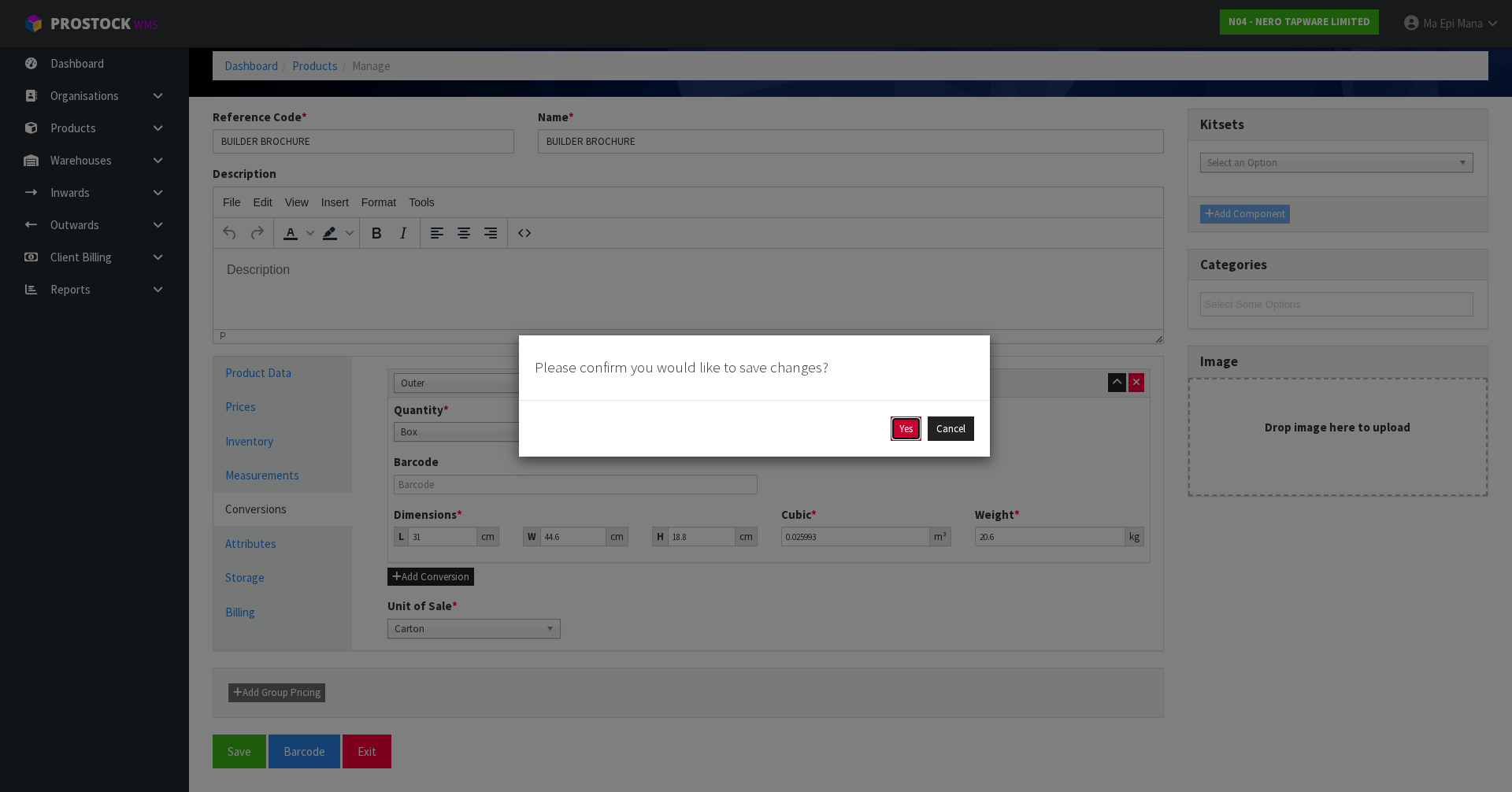
click at [916, 428] on button "Yes" at bounding box center [906, 429] width 31 height 25
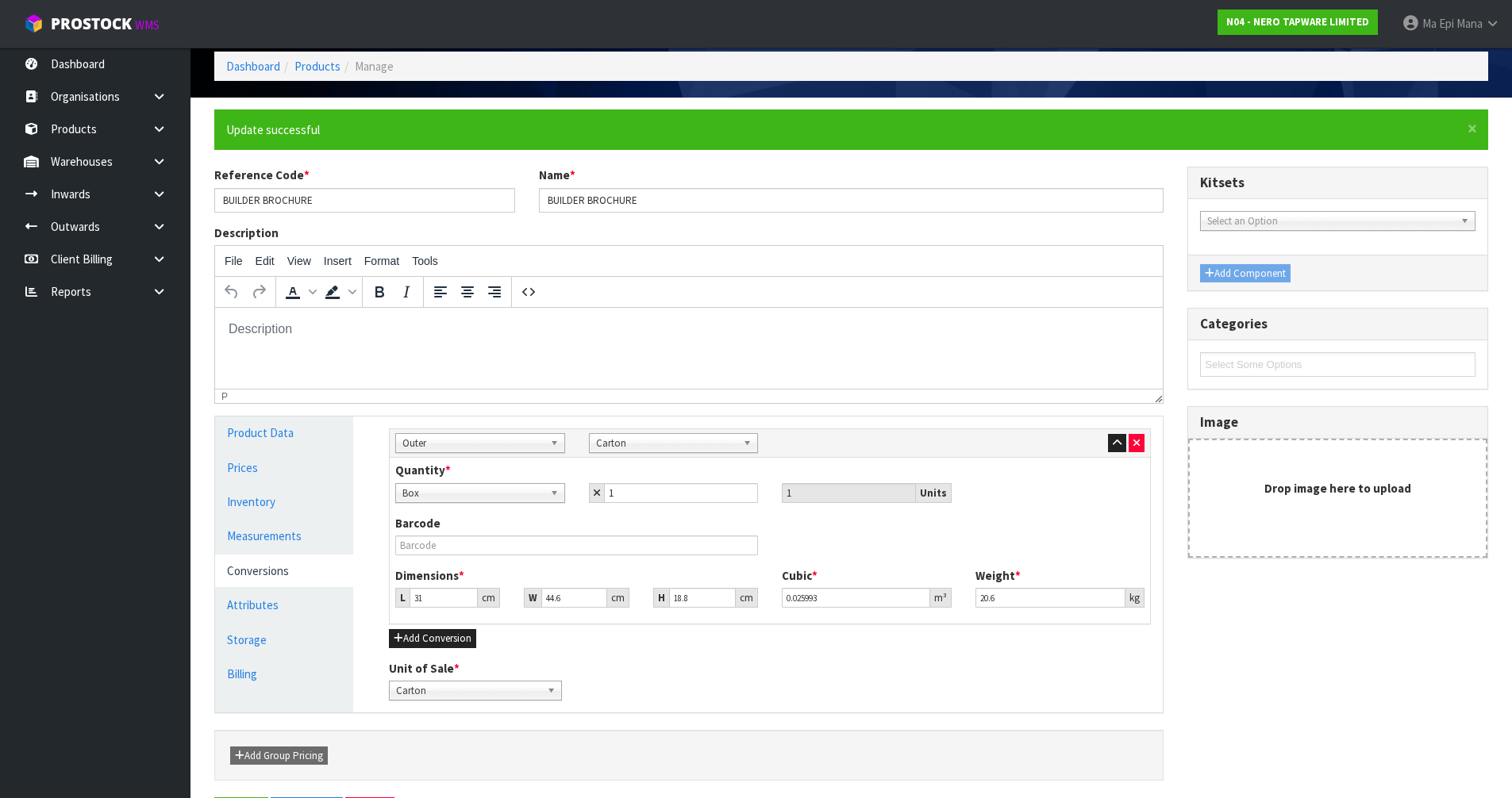
scroll to position [0, 0]
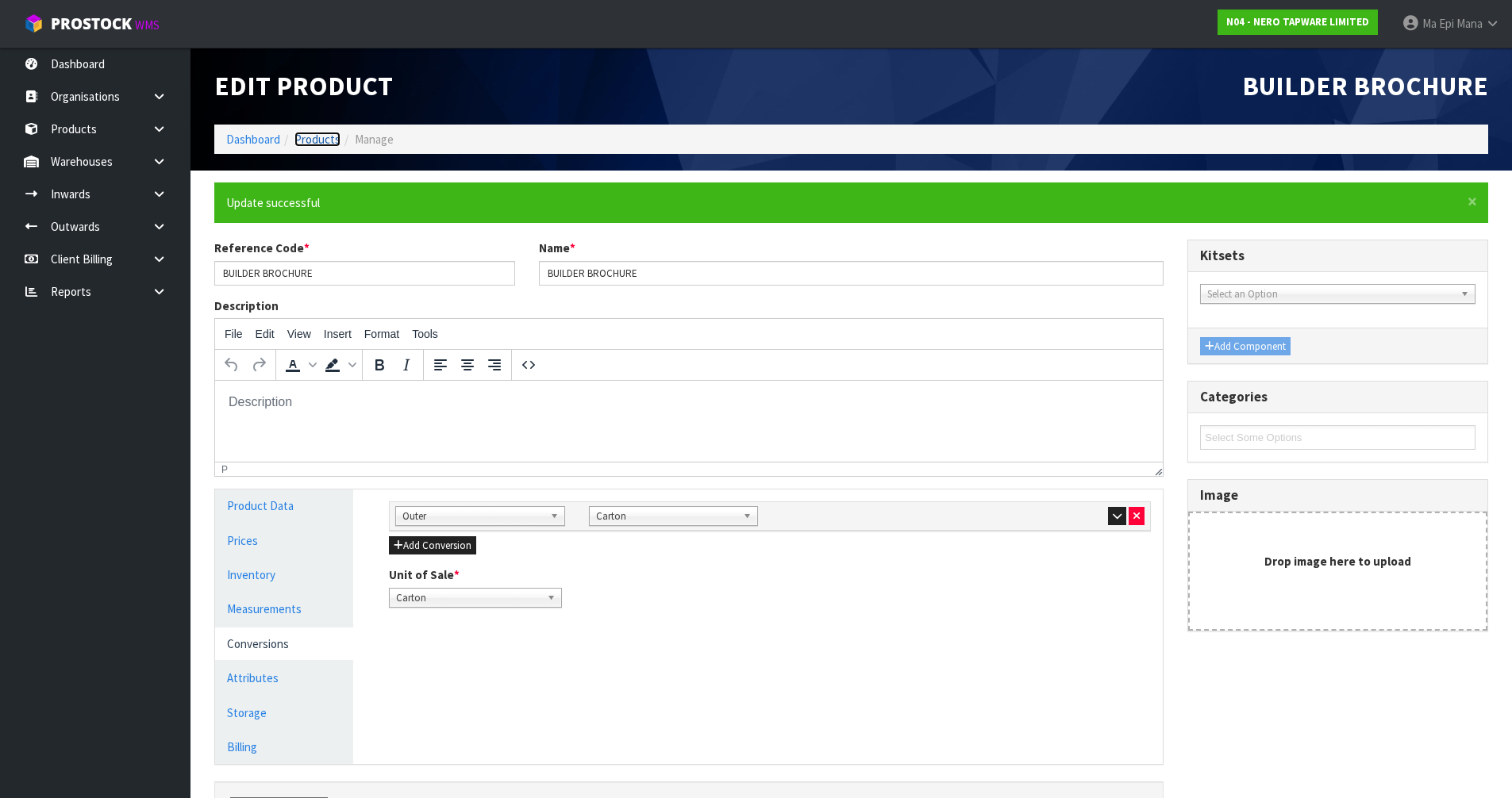
click at [326, 133] on link "Products" at bounding box center [317, 139] width 46 height 15
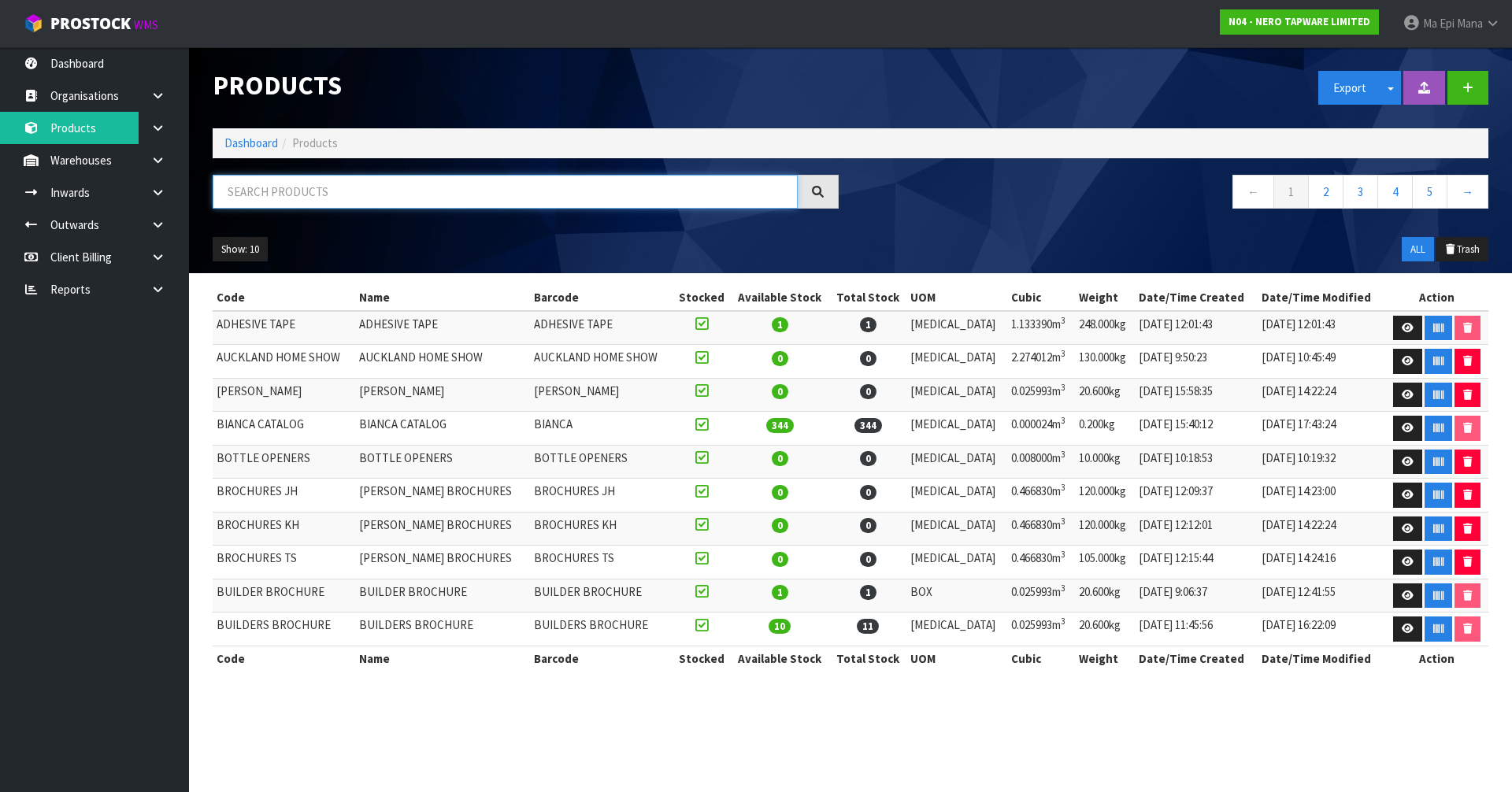
click at [309, 192] on input "text" at bounding box center [505, 192] width 585 height 34
click at [355, 202] on input "text" at bounding box center [505, 192] width 585 height 34
paste input "BUILDERS BROCHURE"
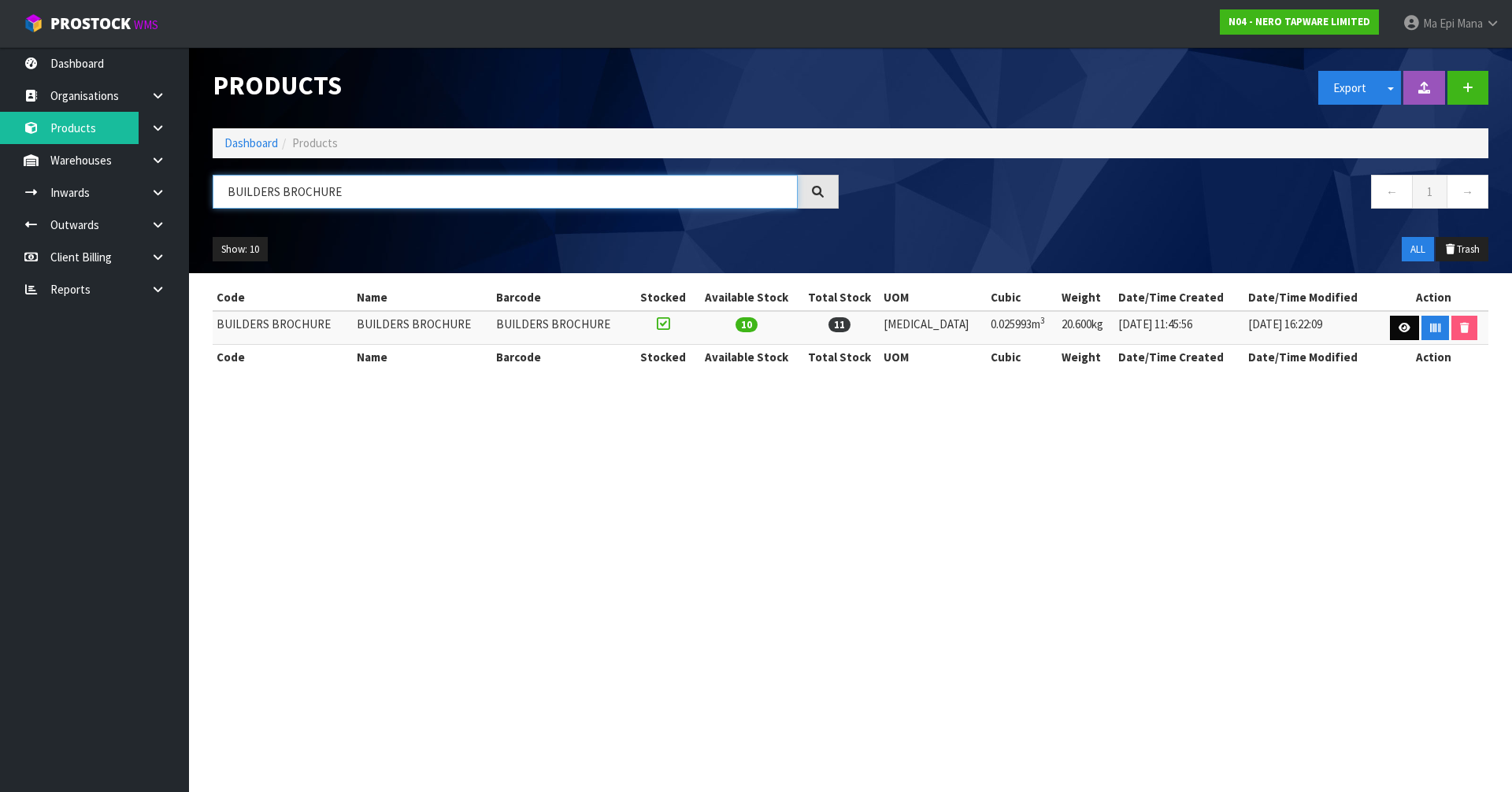
type input "BUILDERS BROCHURE"
click at [1390, 328] on link at bounding box center [1404, 328] width 29 height 25
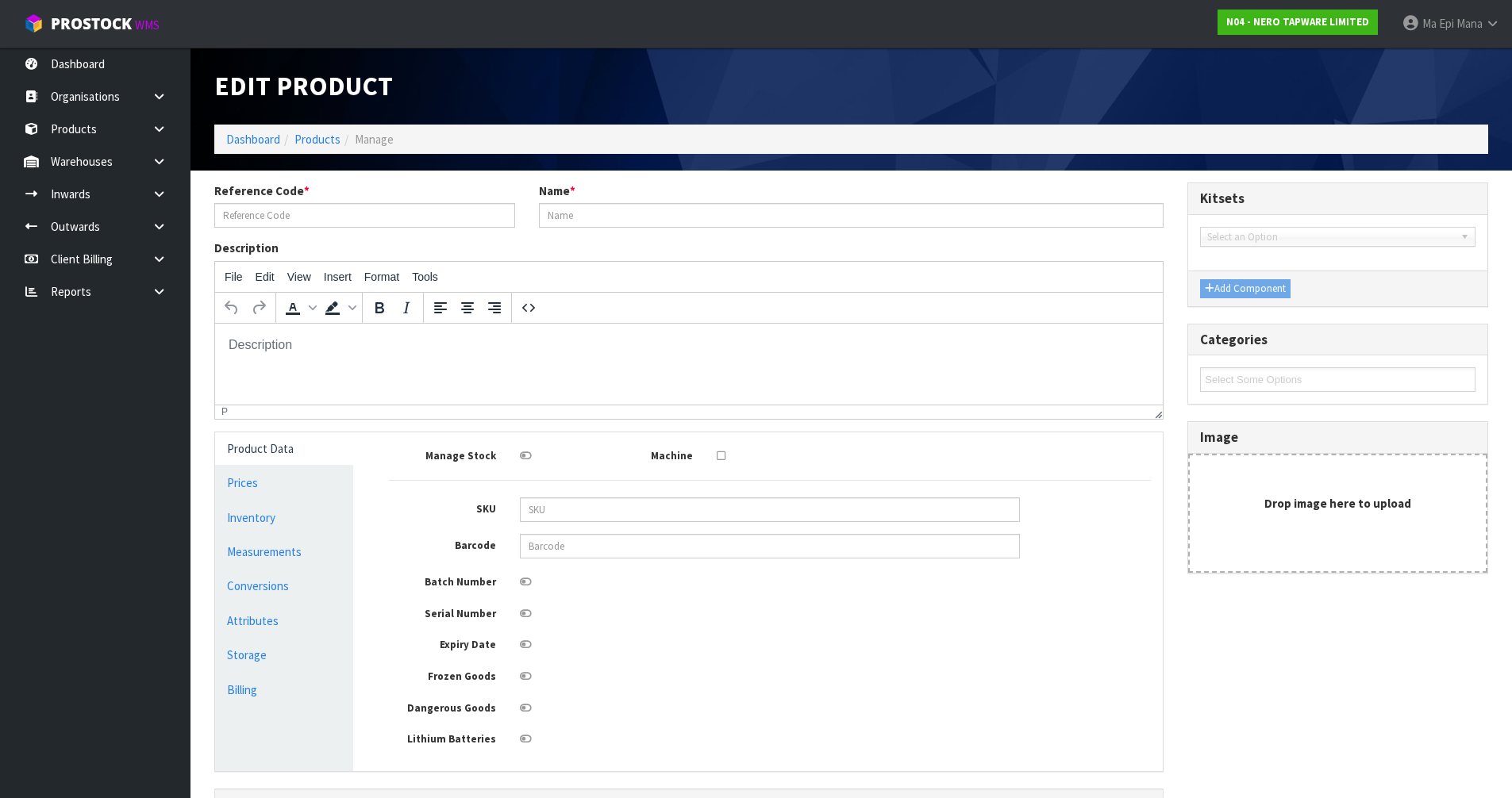
type input "BUILDERS BROCHURE"
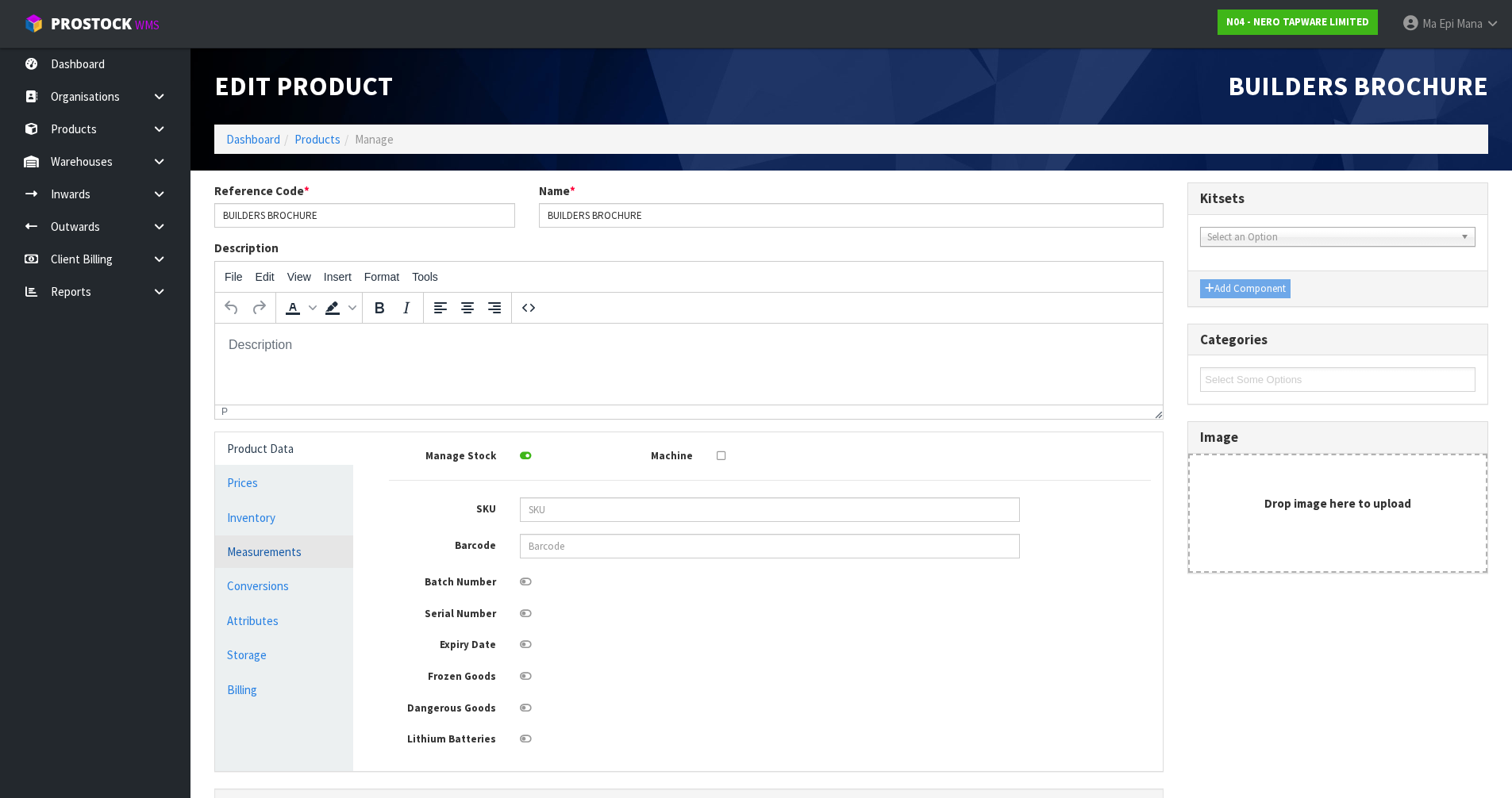
click at [305, 557] on link "Measurements" at bounding box center [284, 551] width 138 height 33
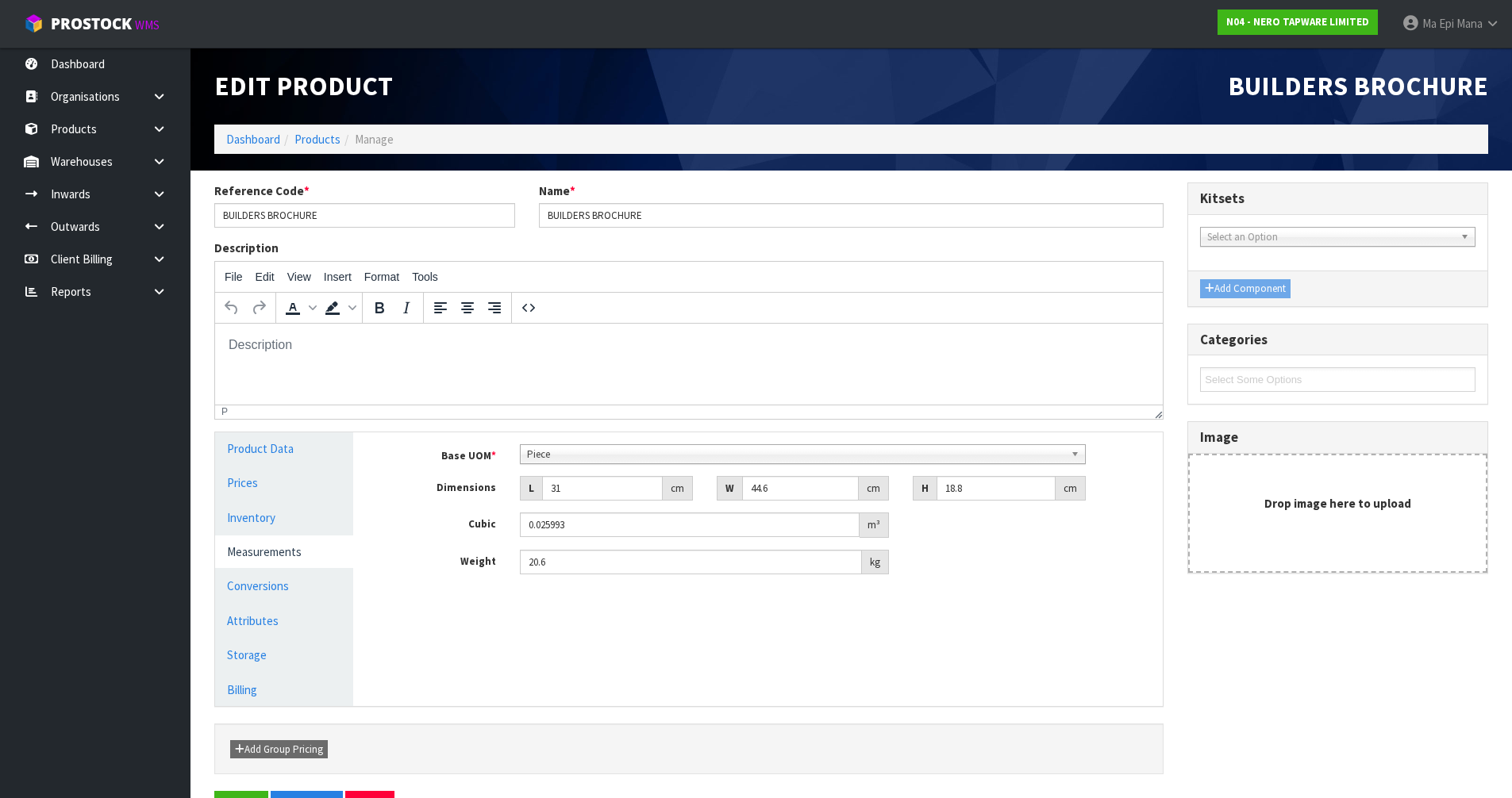
click at [541, 453] on span "Piece" at bounding box center [796, 454] width 537 height 19
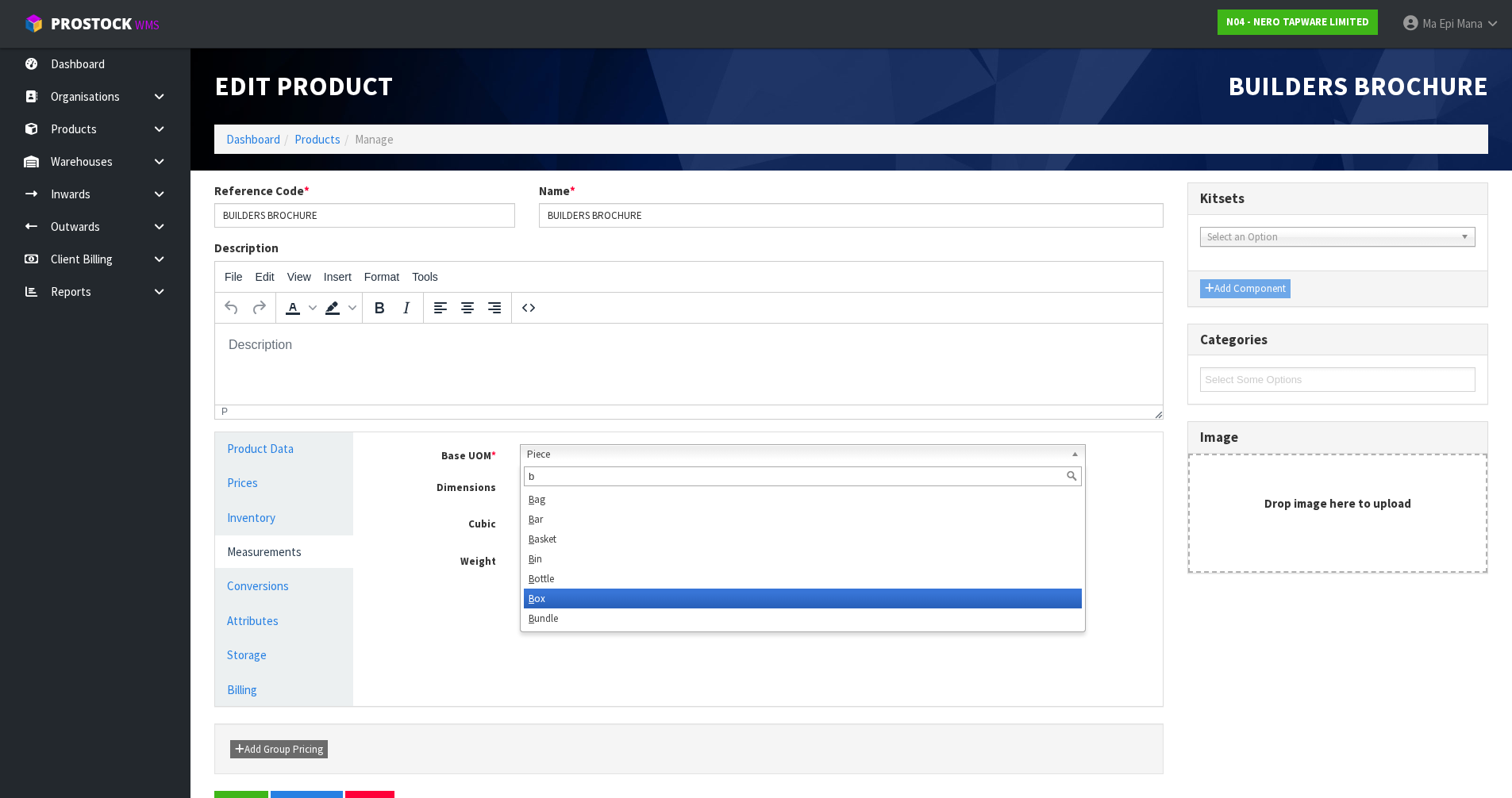
type input "b"
click at [578, 591] on li "B ox" at bounding box center [802, 599] width 558 height 20
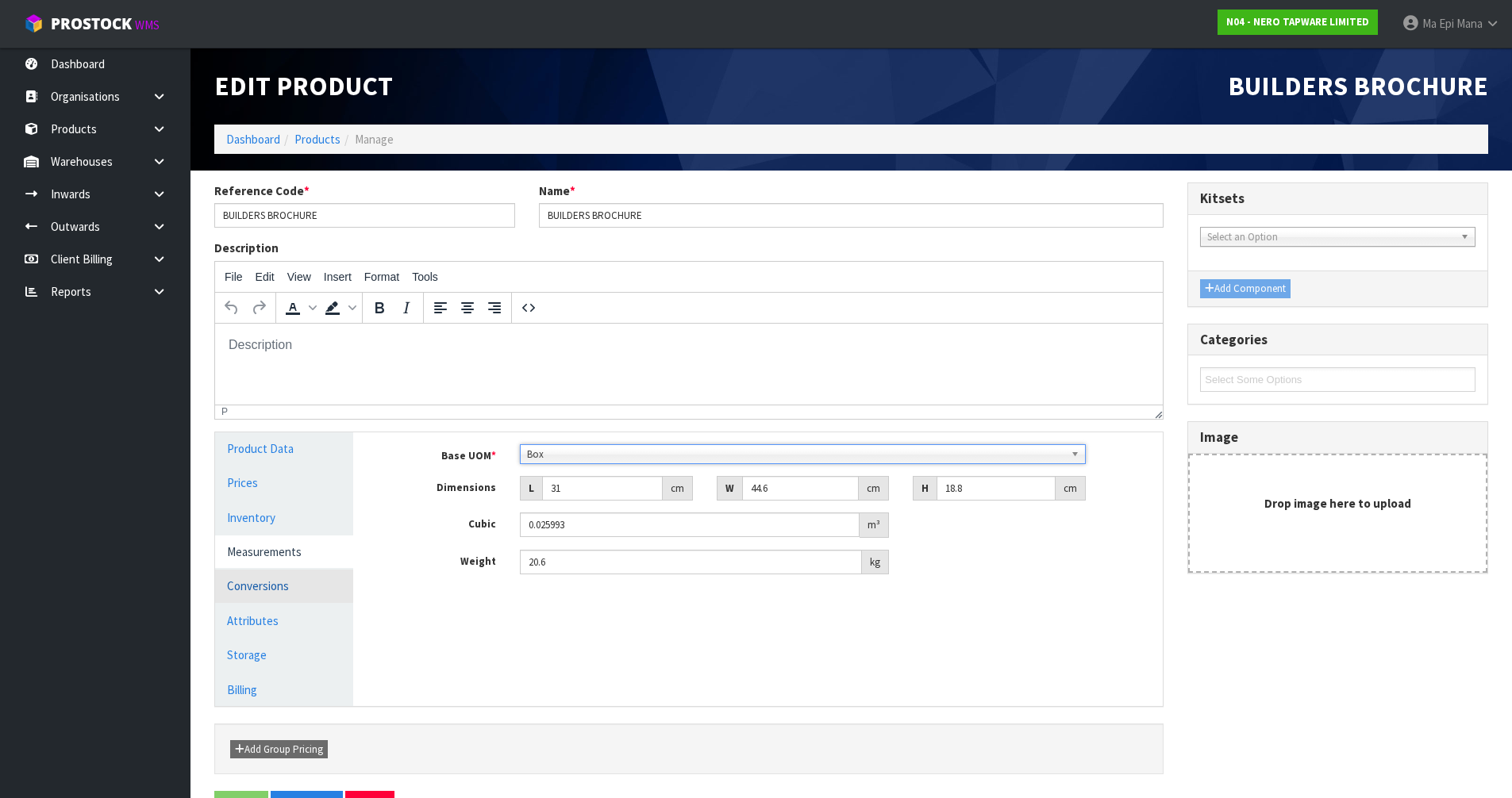
drag, startPoint x: 261, startPoint y: 586, endPoint x: 271, endPoint y: 584, distance: 10.2
click at [262, 586] on link "Conversions" at bounding box center [284, 586] width 138 height 33
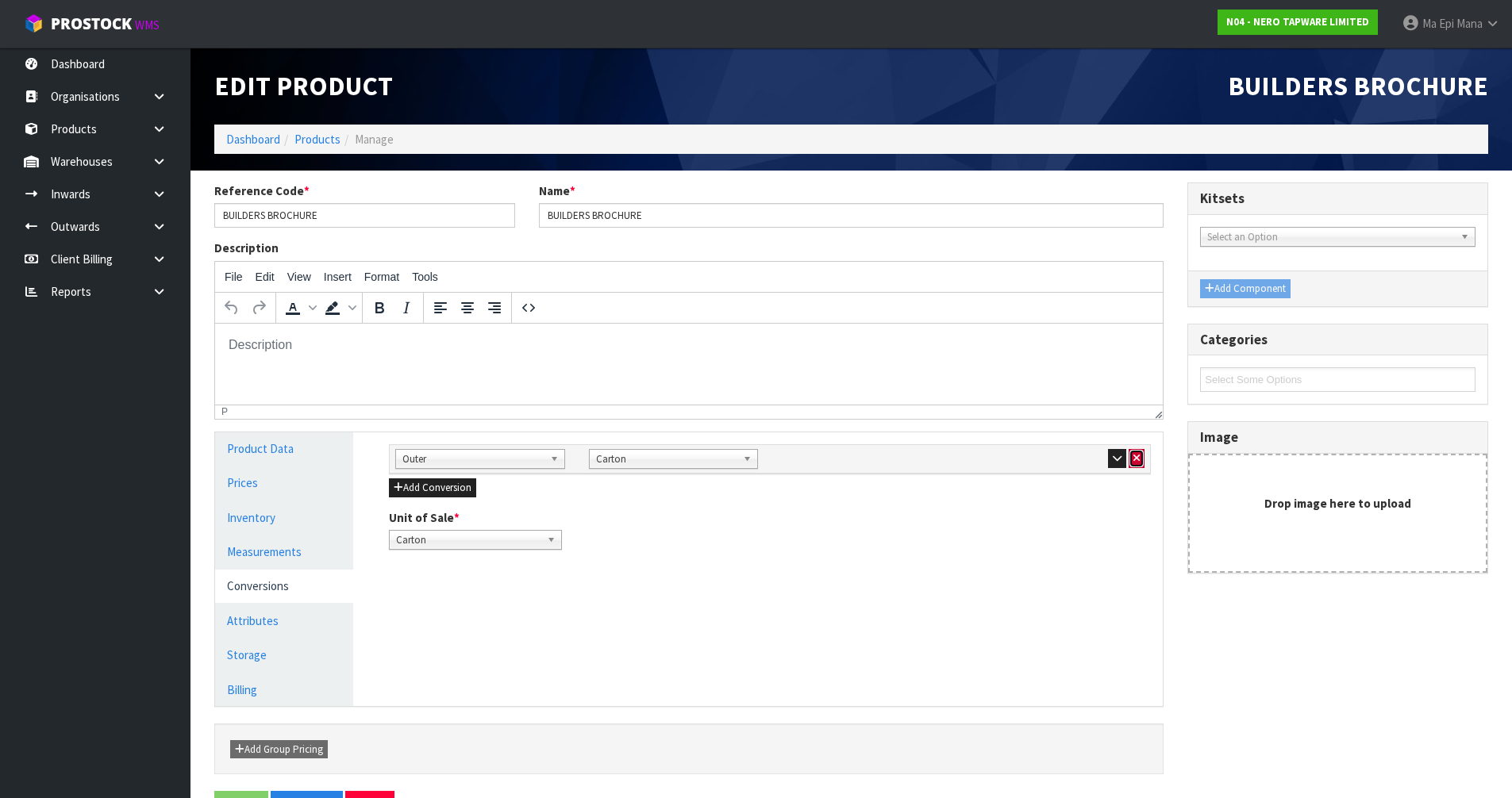
click at [1135, 451] on button "button" at bounding box center [1136, 458] width 16 height 19
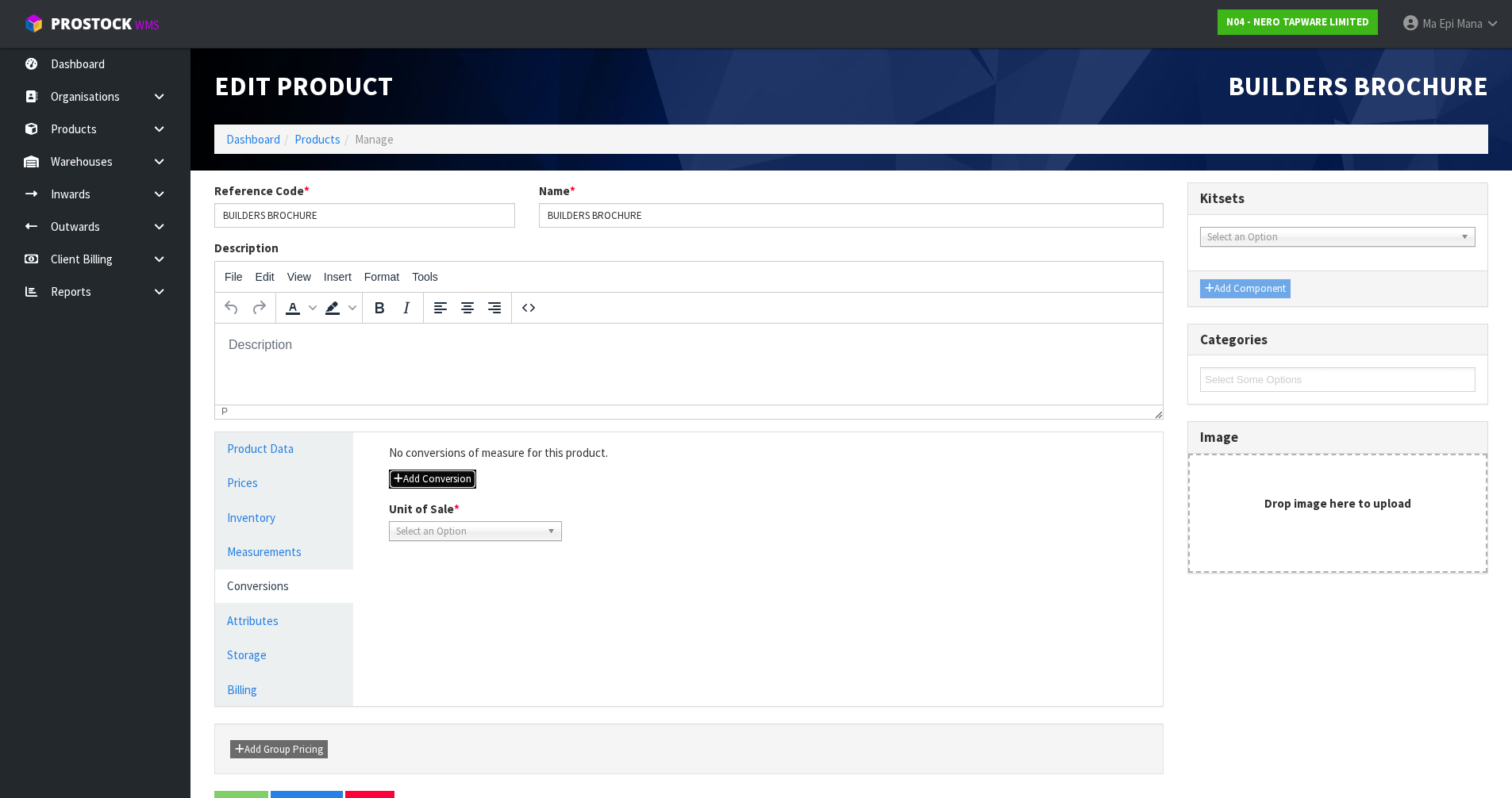
click at [418, 479] on button "Add Conversion" at bounding box center [433, 479] width 87 height 19
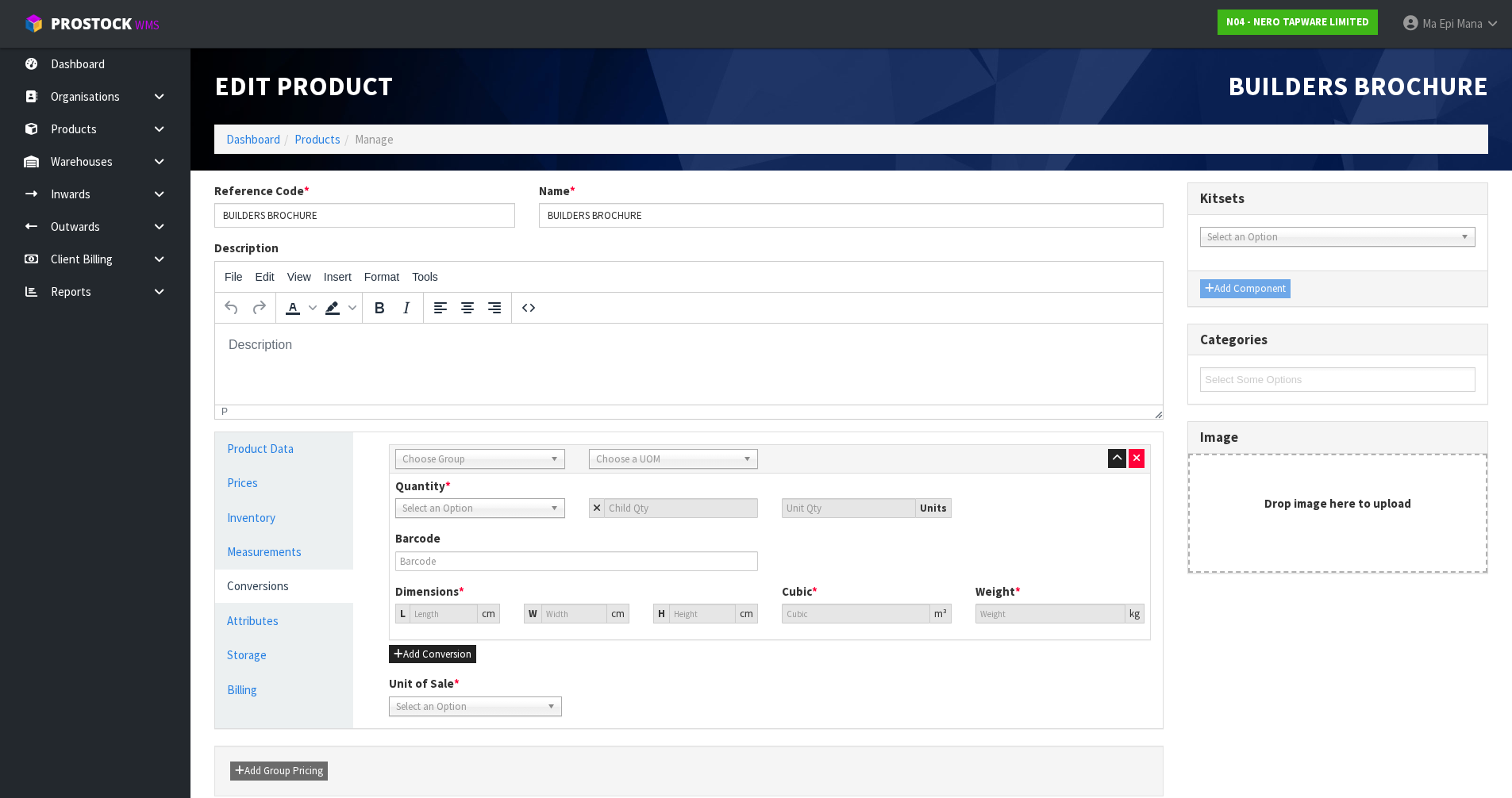
click at [440, 455] on span "Choose Group" at bounding box center [473, 459] width 141 height 19
click at [439, 544] on li "Outer" at bounding box center [480, 544] width 162 height 20
click at [641, 449] on link "Choose a UOM" at bounding box center [674, 459] width 170 height 20
type input "ca"
click at [650, 537] on li "Ca rton" at bounding box center [674, 544] width 162 height 20
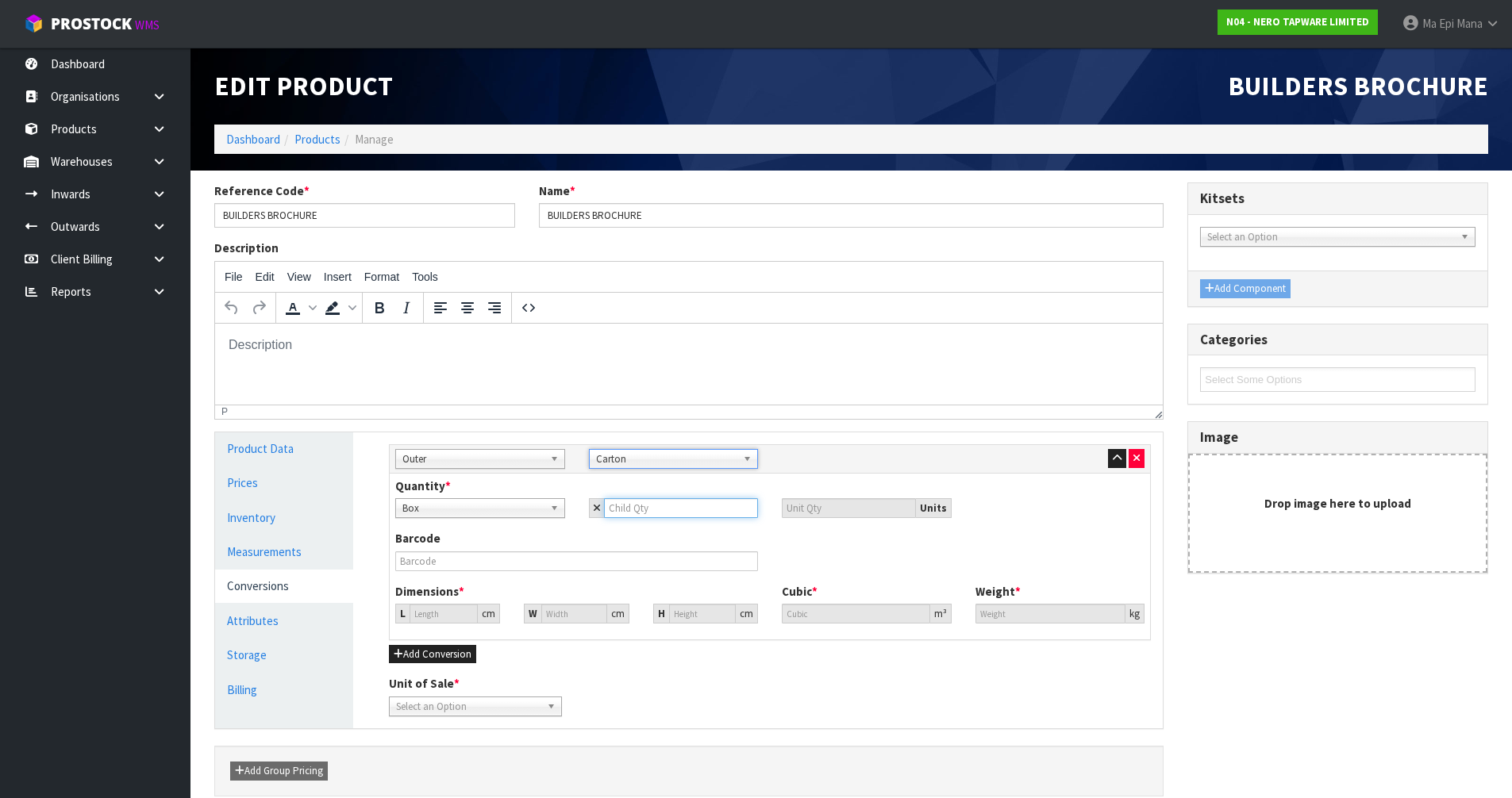
click at [641, 507] on input "number" at bounding box center [681, 509] width 155 height 20
type input "1"
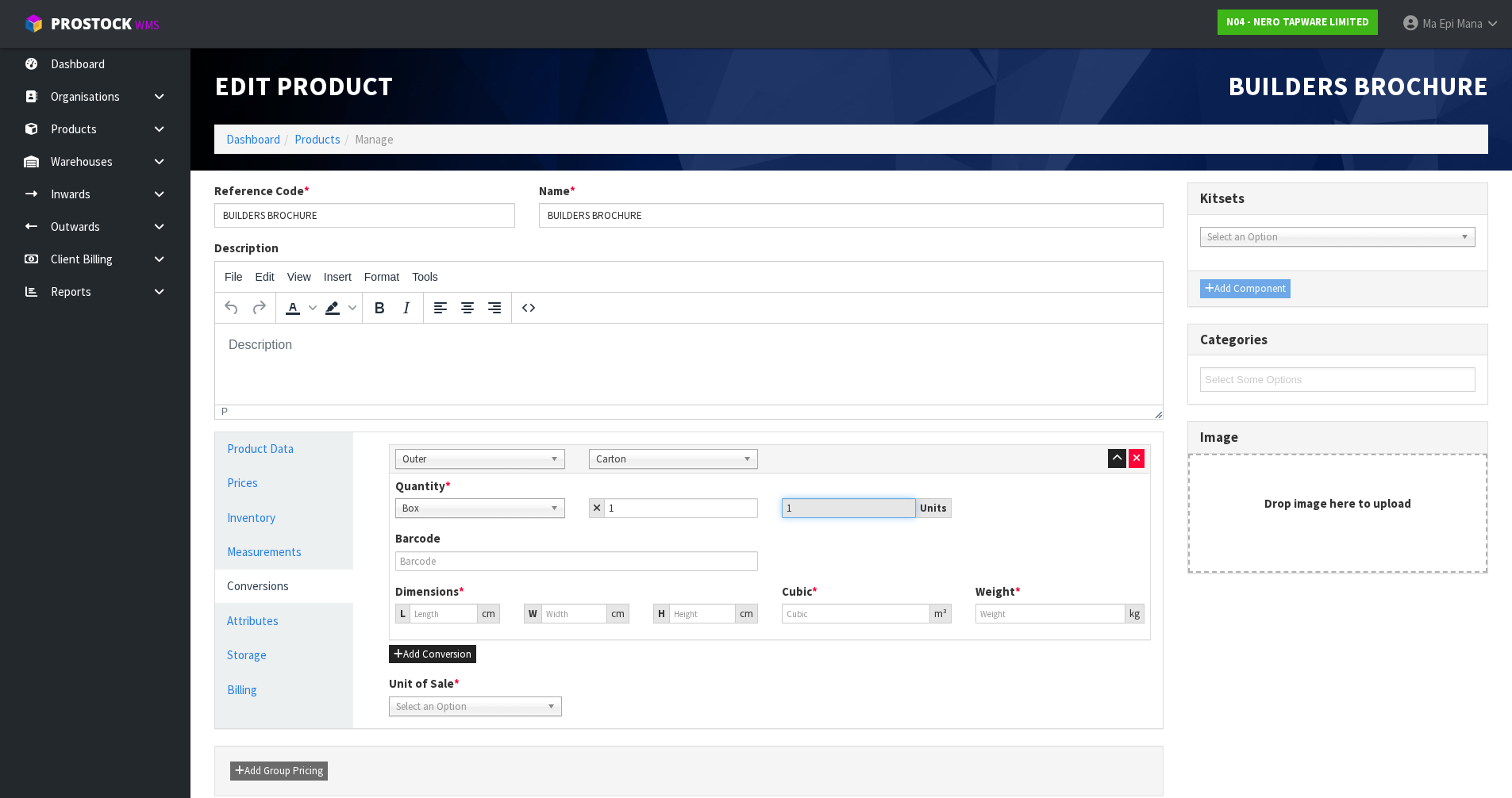
type input "29.622"
type input "0.025993"
type input "20.6"
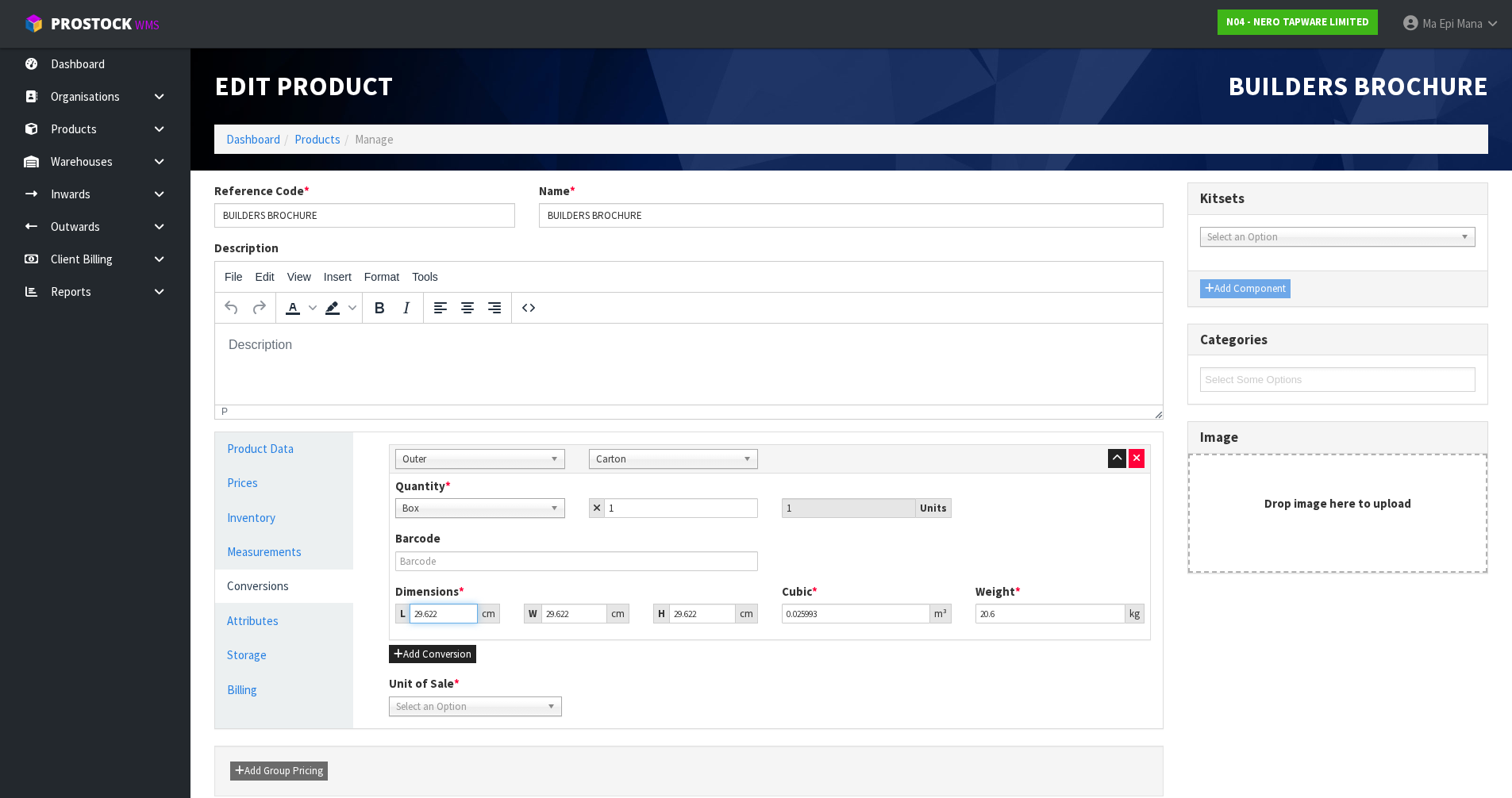
type input "3"
type input "0.002632"
type input "31"
type input "0.027201"
type input "31"
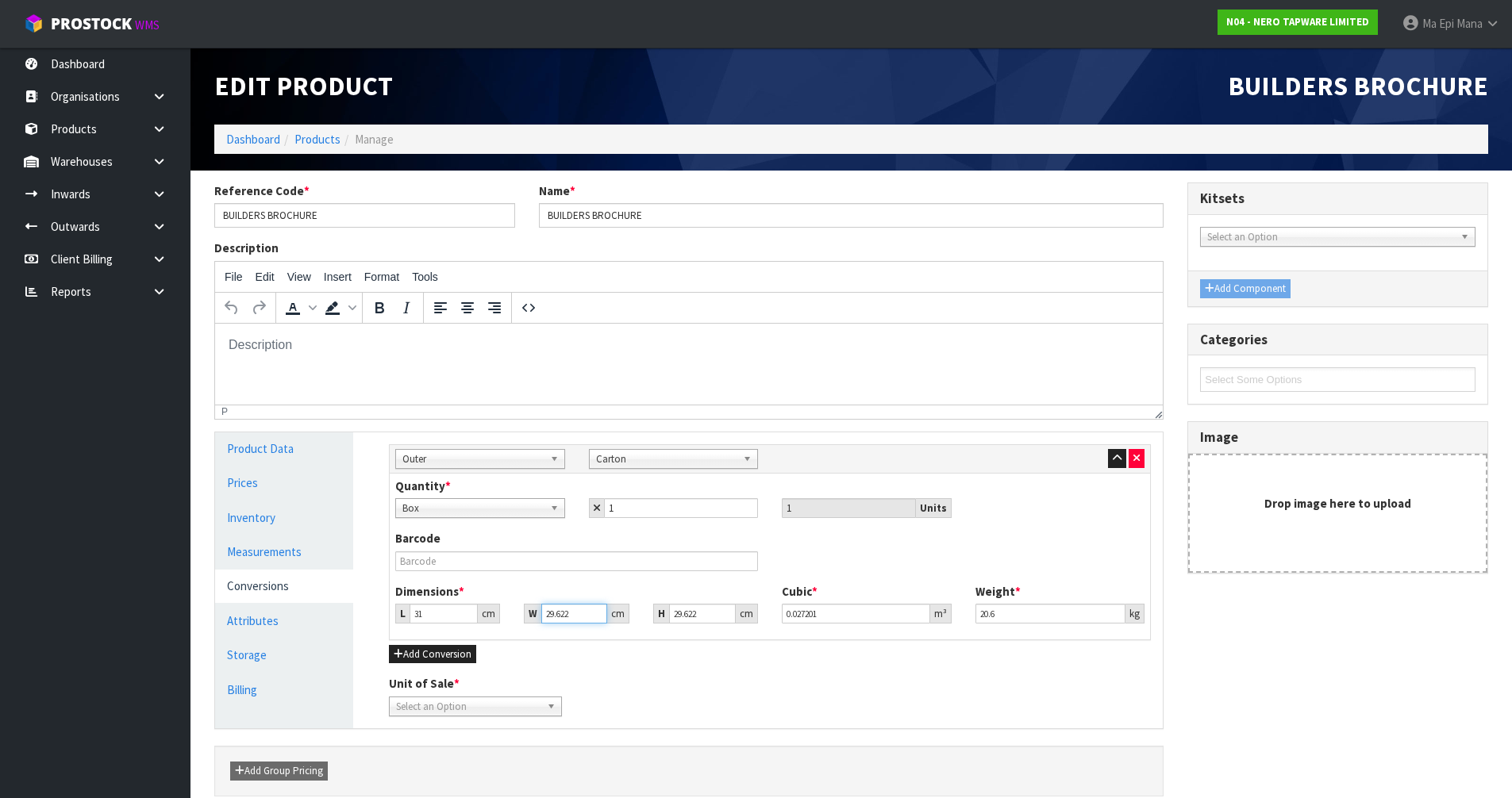
type input "4"
type input "0.003673"
type input "44"
type input "0.040404"
type input "44.6"
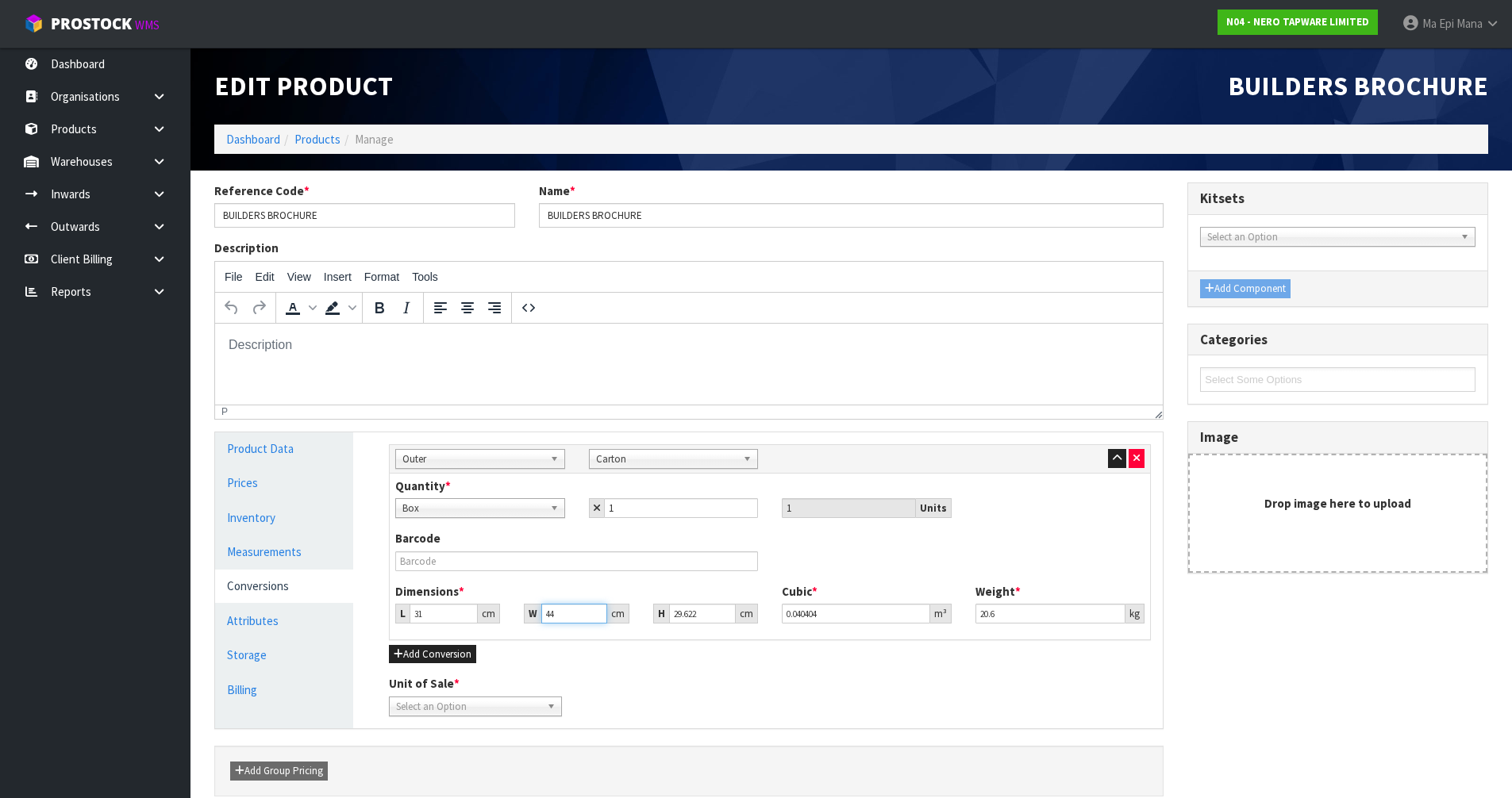
type input "0.040955"
type input "44.6"
type input "1"
type input "0.001383"
type input "18"
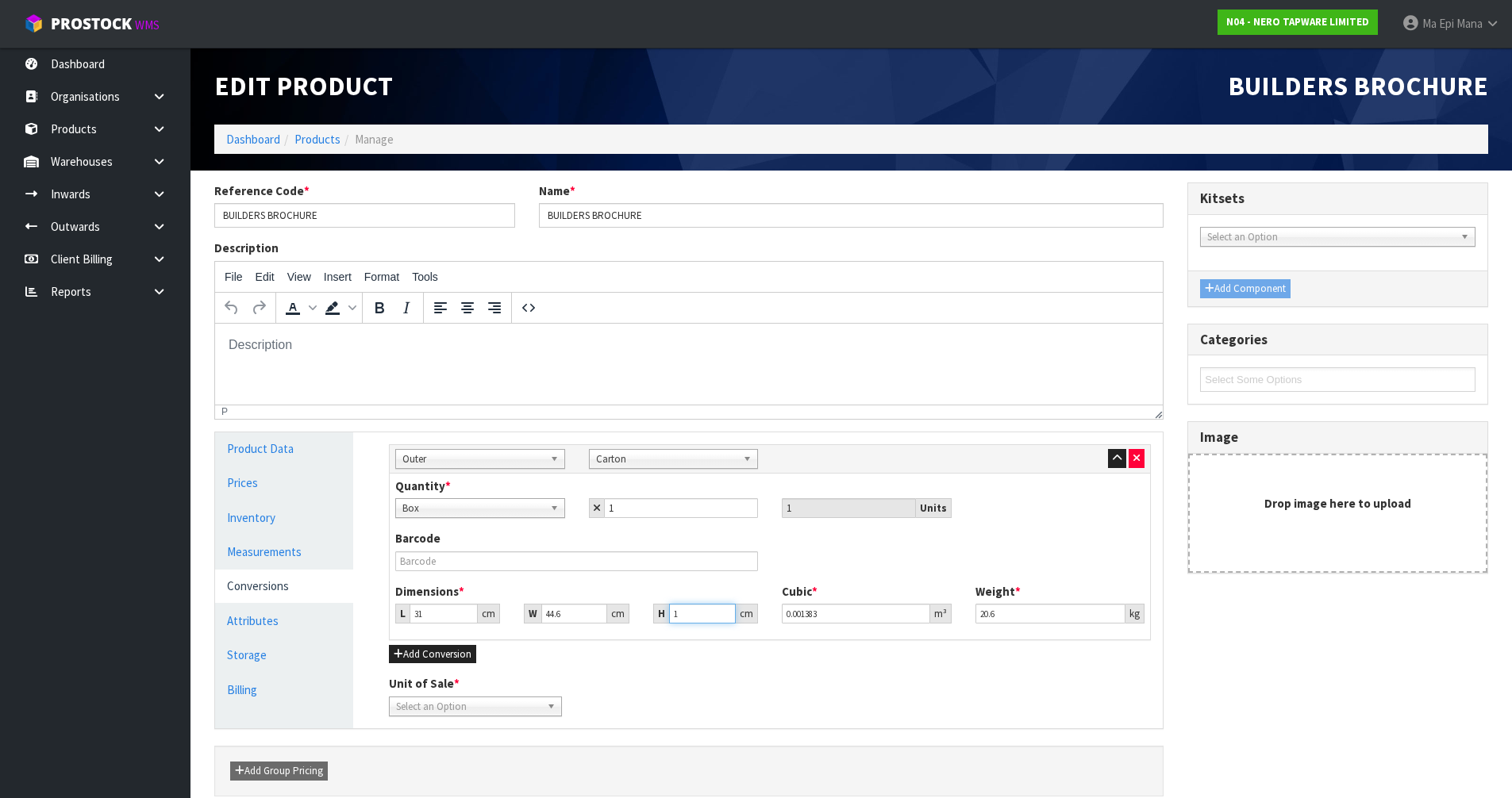
type input "0.024887"
type input "18.8"
type input "0.025993"
type input "18.8"
click at [493, 704] on span "Select an Option" at bounding box center [468, 707] width 145 height 19
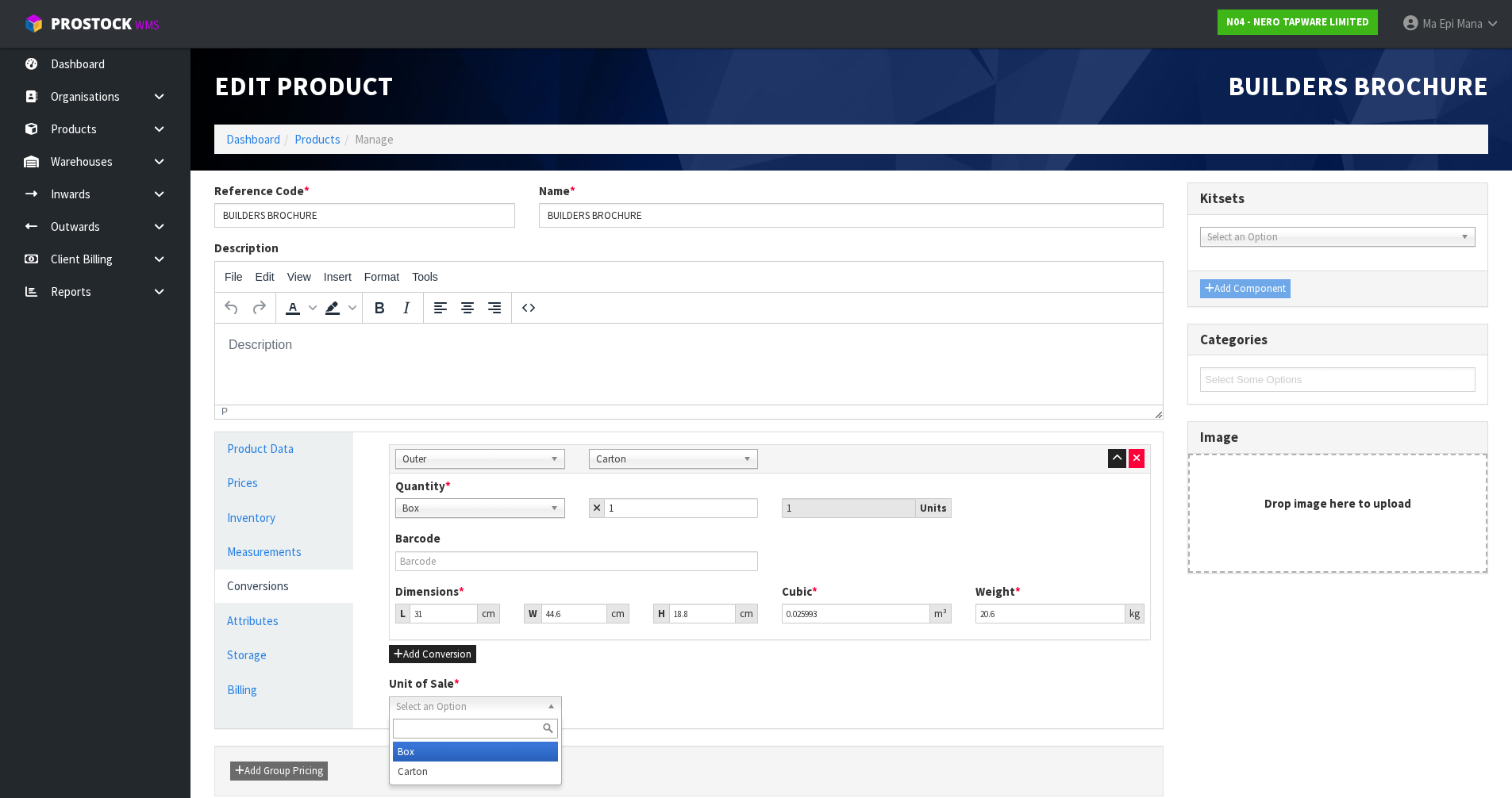
click at [473, 754] on li "Box" at bounding box center [475, 752] width 165 height 20
click at [625, 722] on div "Sub Inner Inner Outer Pallet Outer Sub Inner Inner Outer Pallet Bag Bar Basket …" at bounding box center [770, 581] width 786 height 296
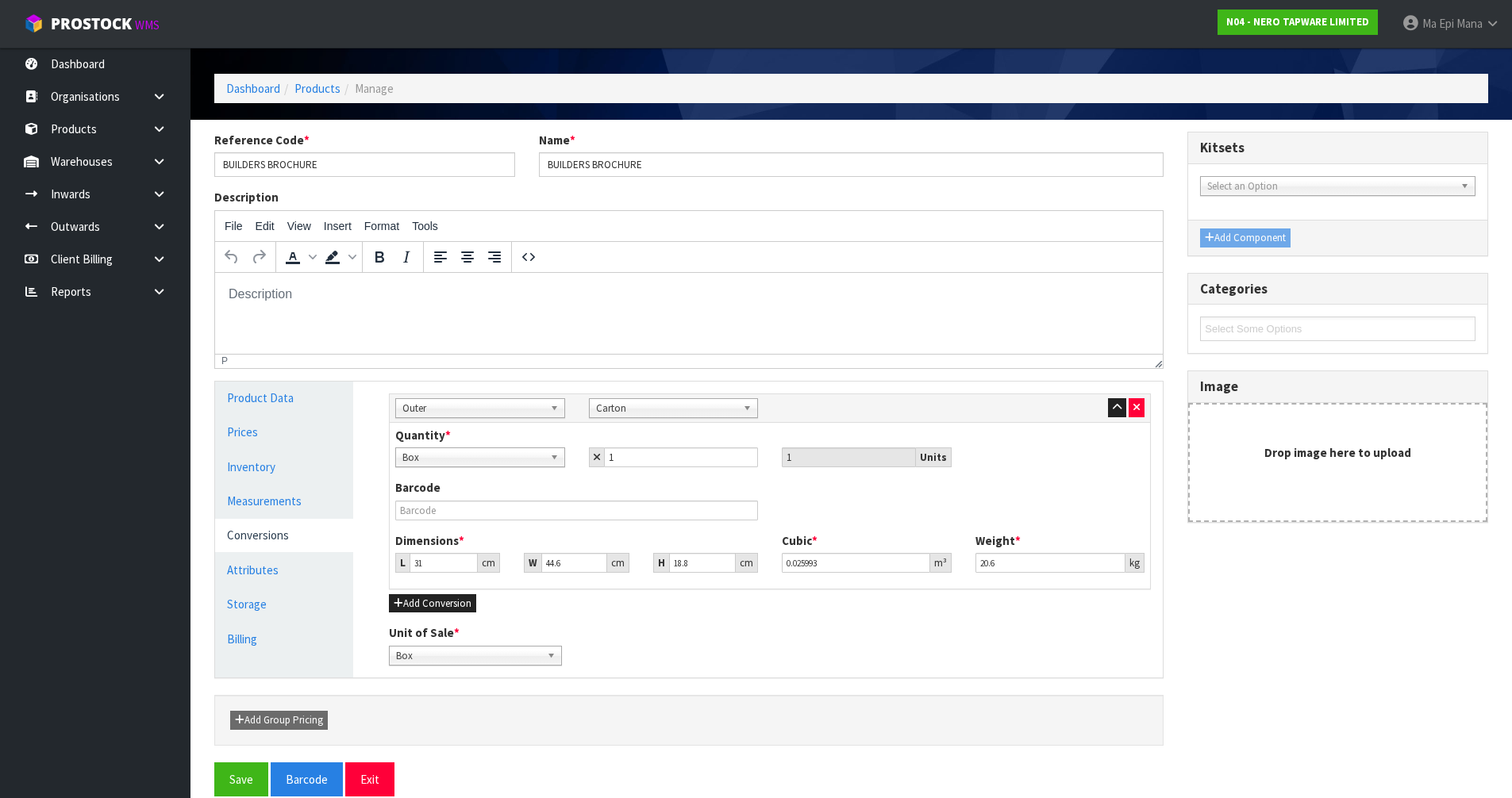
scroll to position [73, 0]
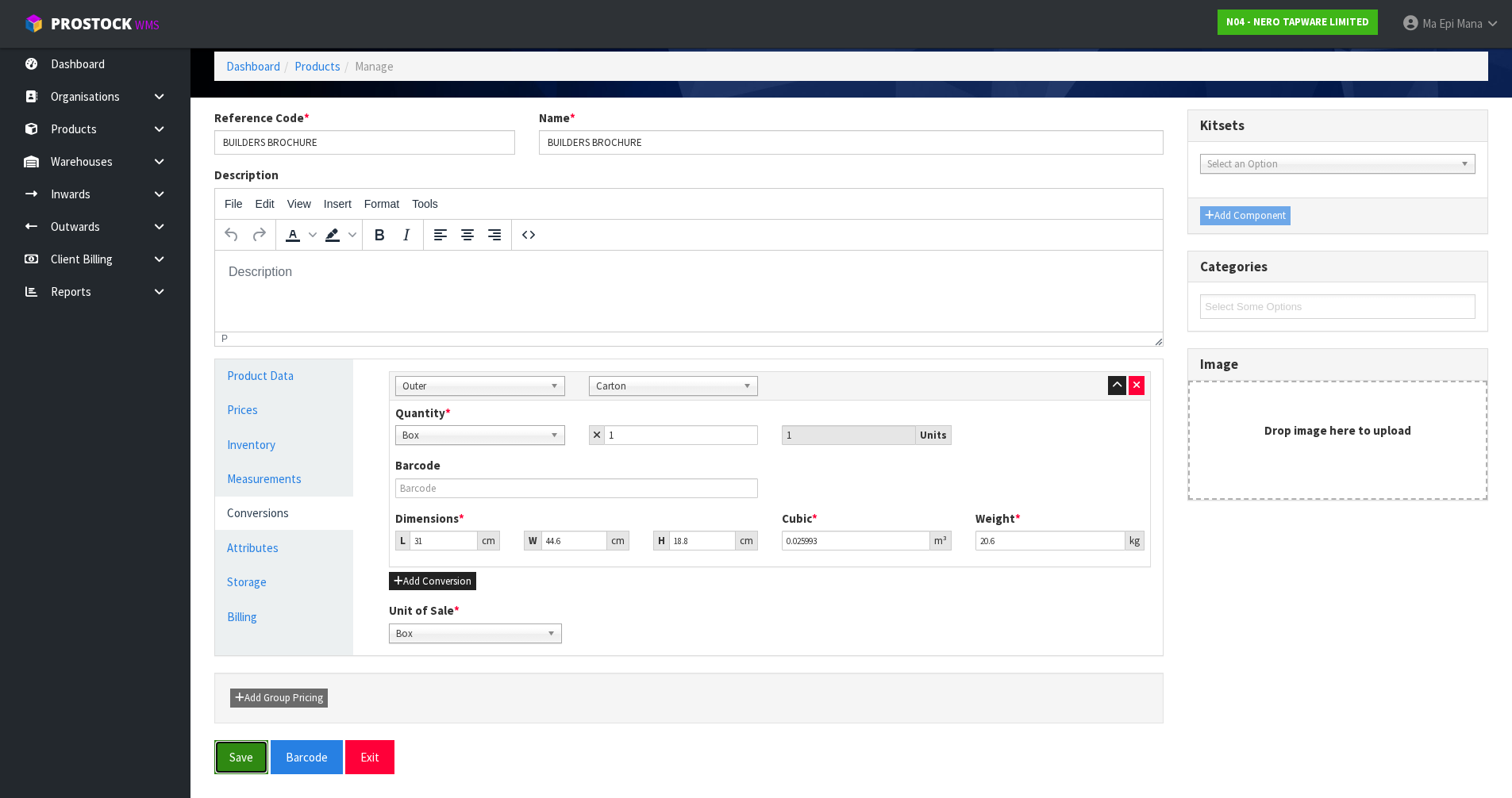
click at [232, 757] on button "Save" at bounding box center [241, 757] width 54 height 34
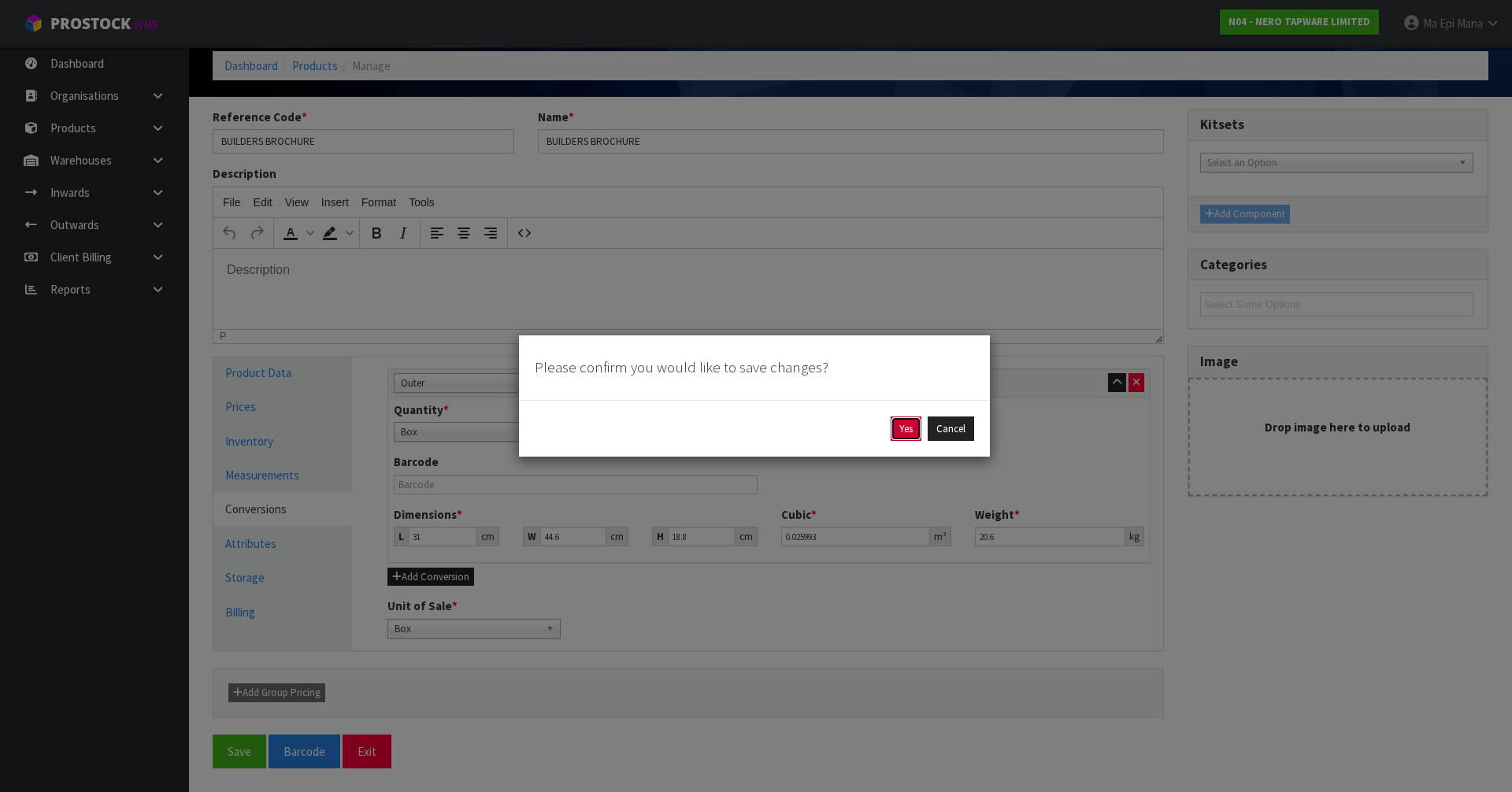
click at [903, 426] on button "Yes" at bounding box center [906, 429] width 31 height 25
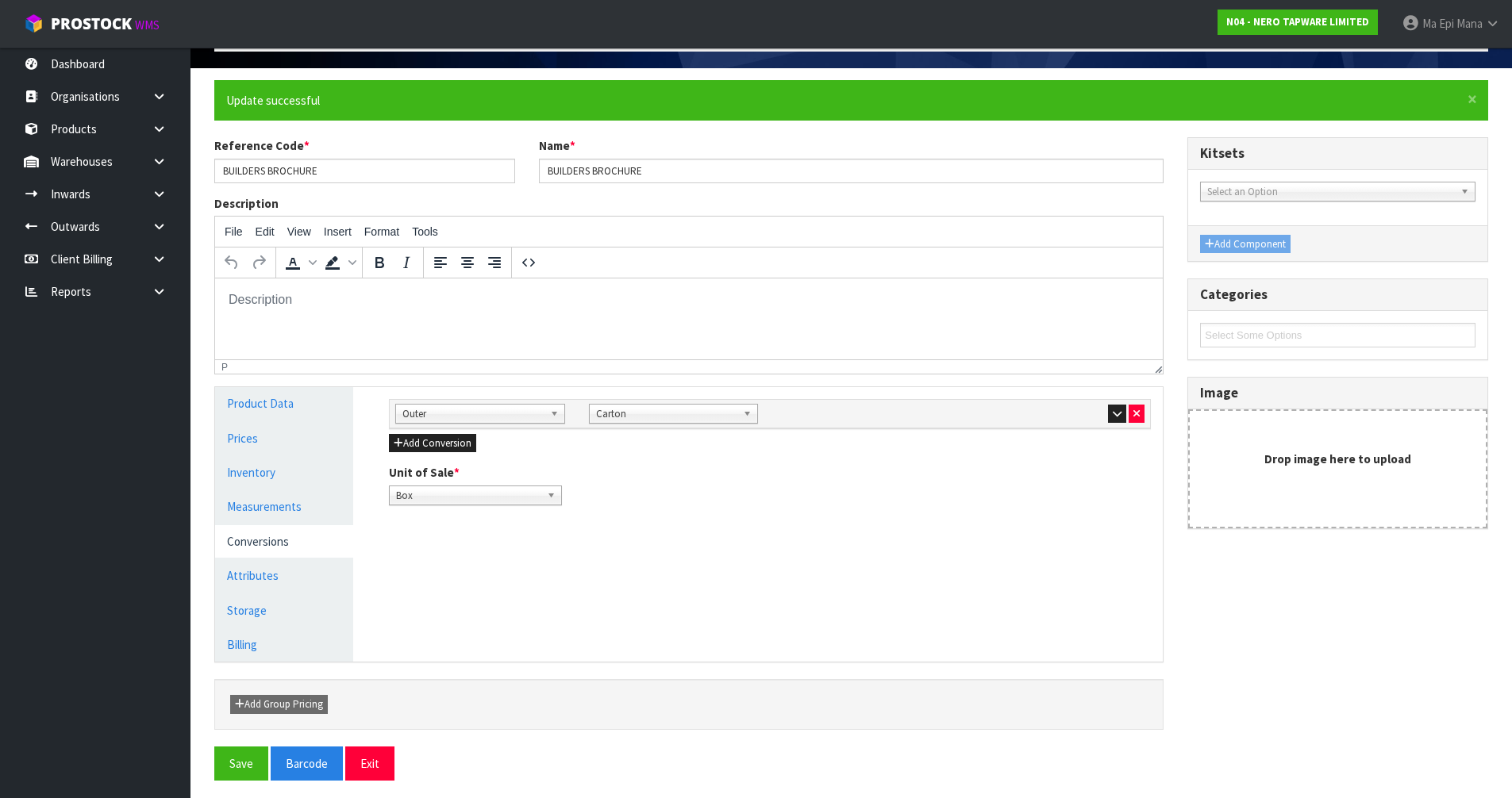
scroll to position [109, 0]
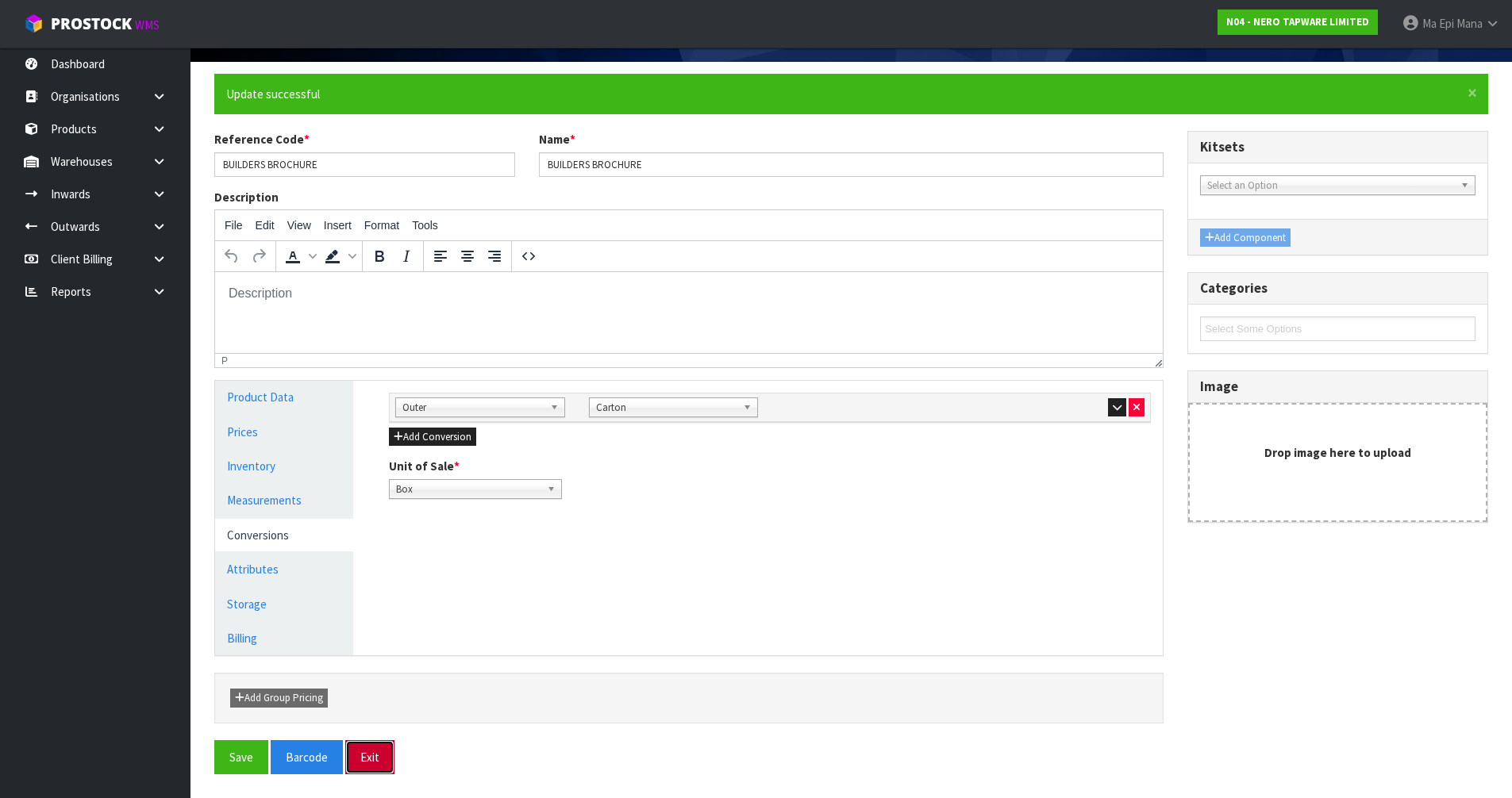
click at [391, 753] on button "Exit" at bounding box center [370, 757] width 49 height 34
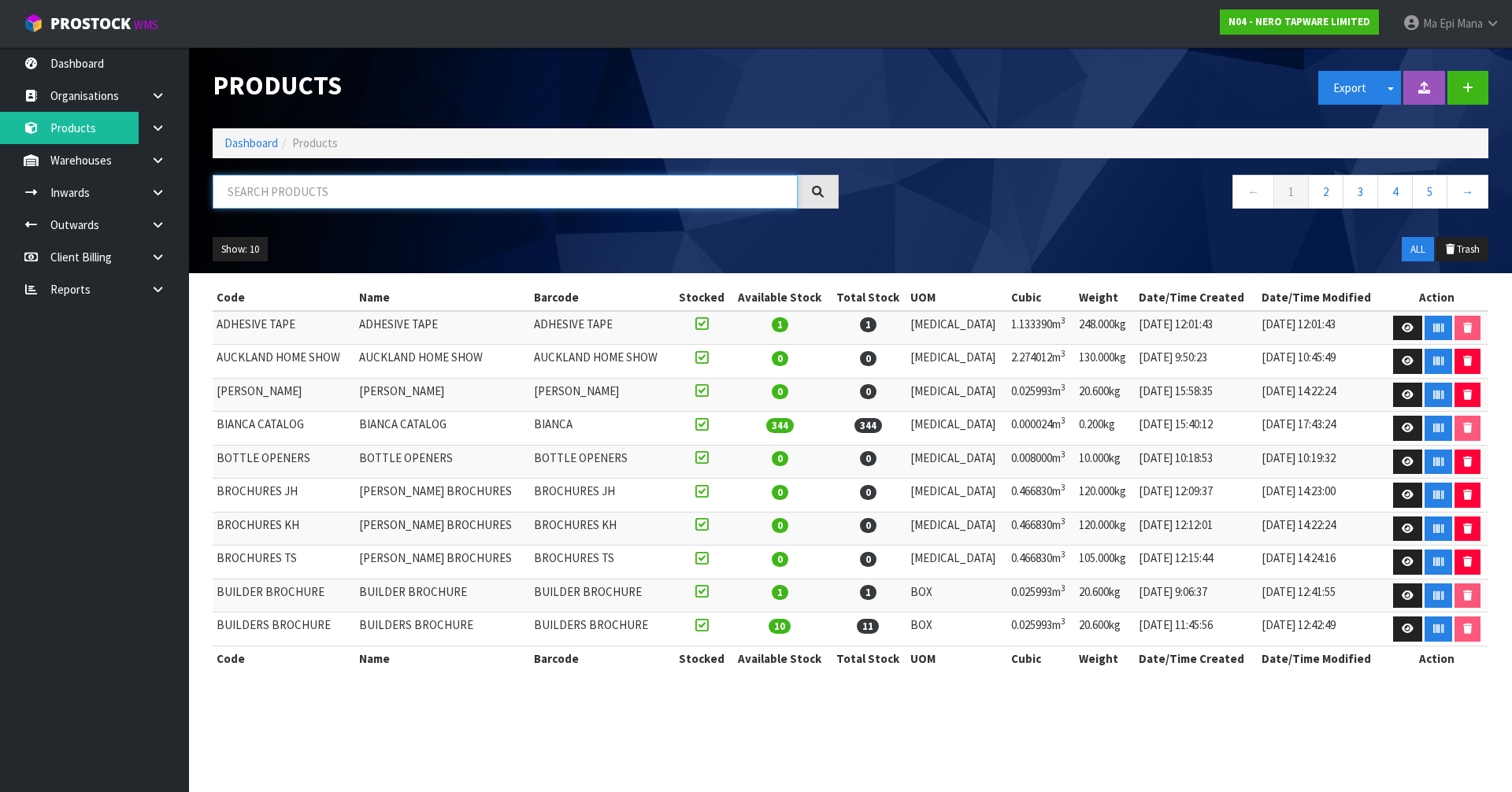
click at [406, 193] on input "text" at bounding box center [505, 192] width 585 height 34
paste input "COMMERCIAL BROCHURE"
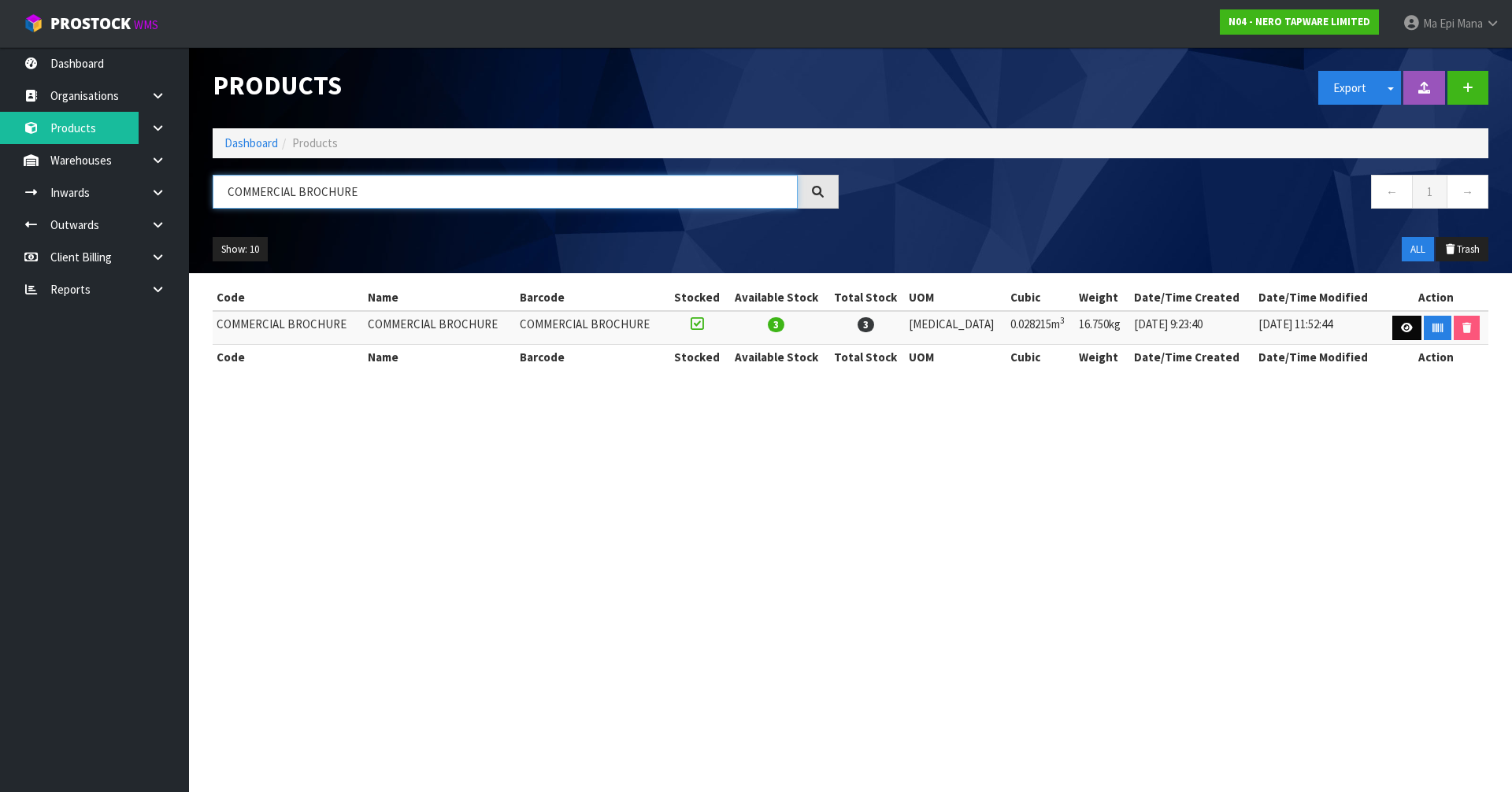
type input "COMMERCIAL BROCHURE"
click at [1402, 325] on icon at bounding box center [1407, 328] width 12 height 10
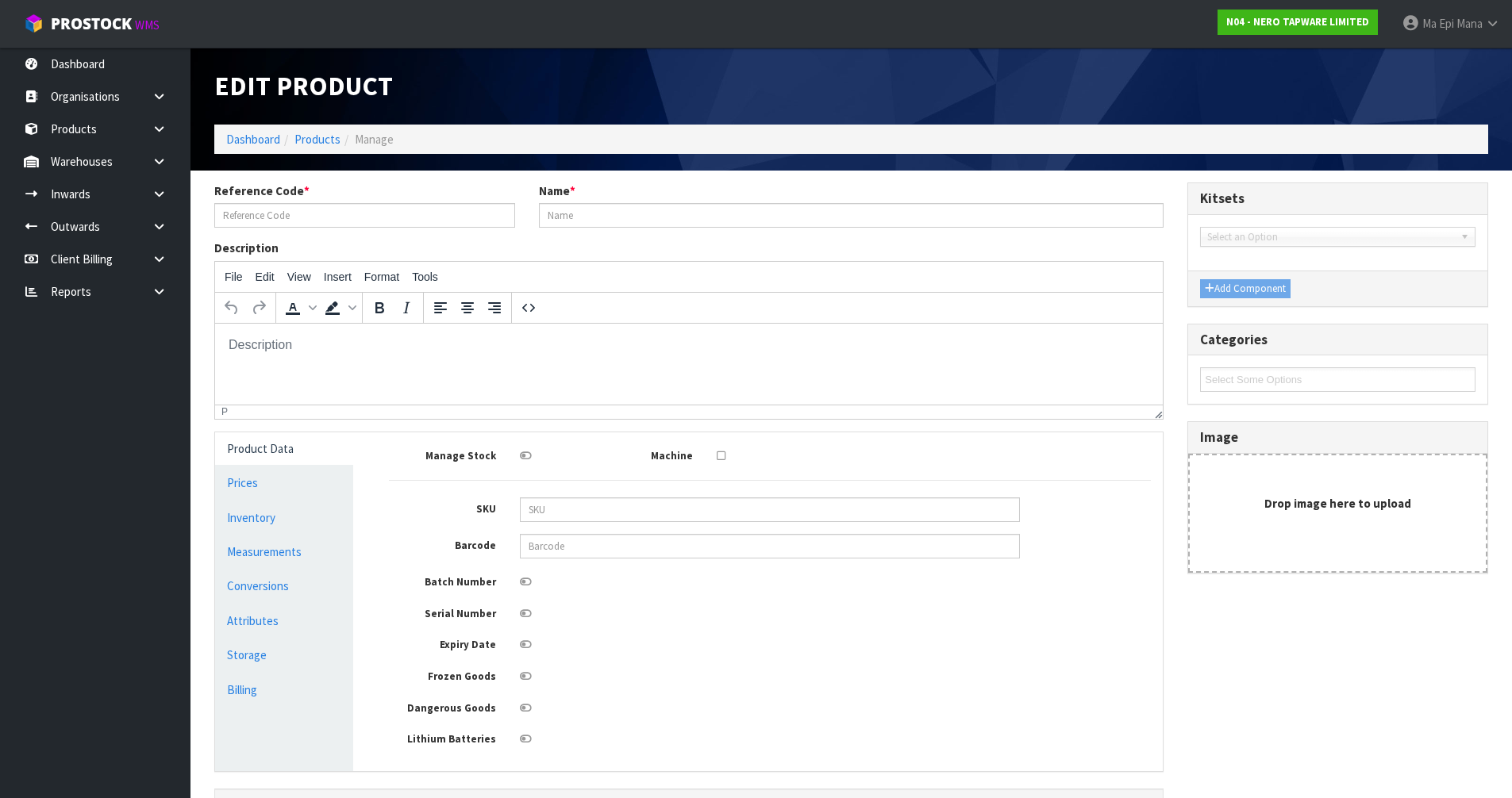
type input "COMMERCIAL BROCHURE"
type input "33"
type input "45"
type input "19"
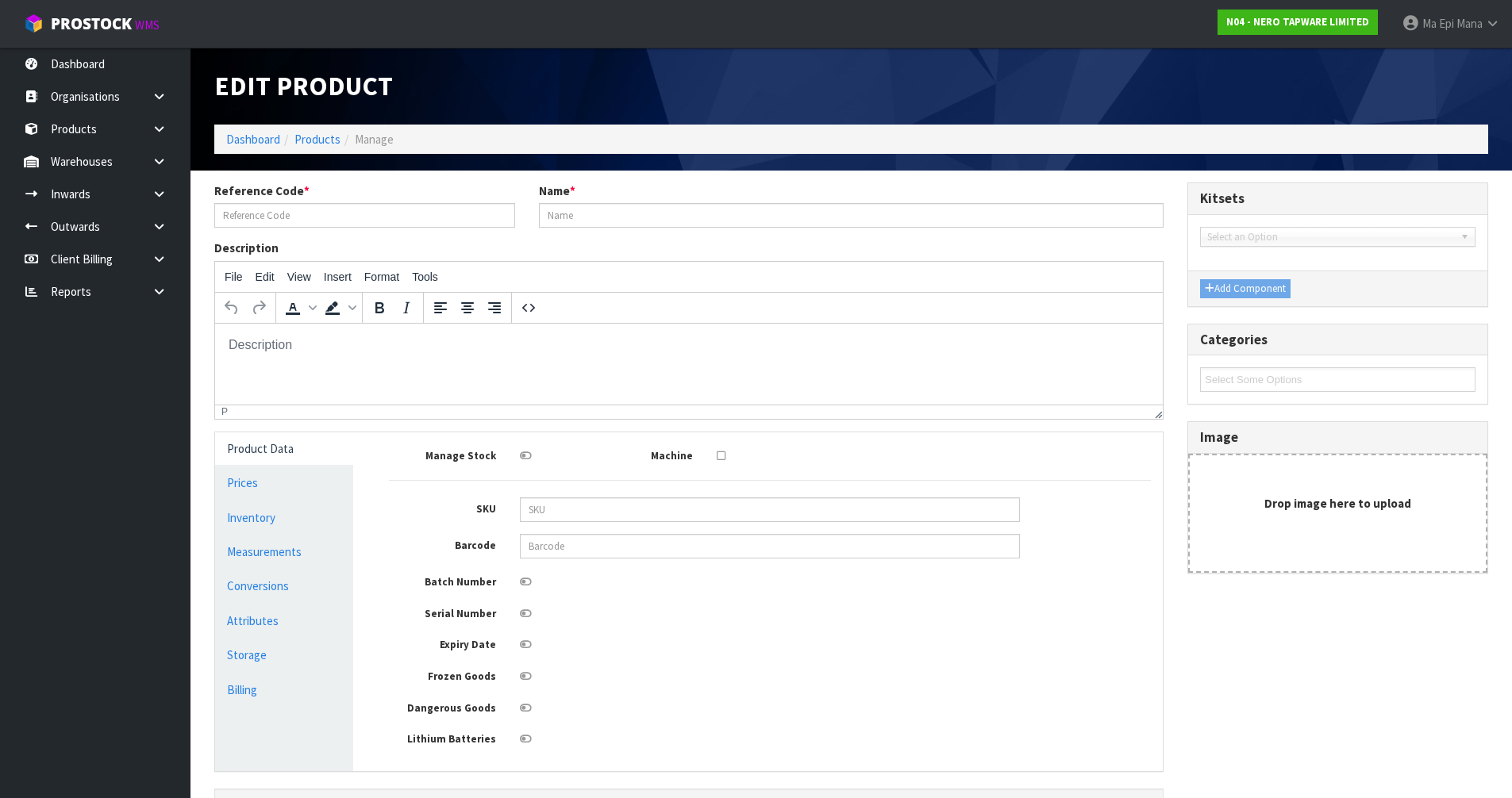
type input "0.028215"
type input "16.75"
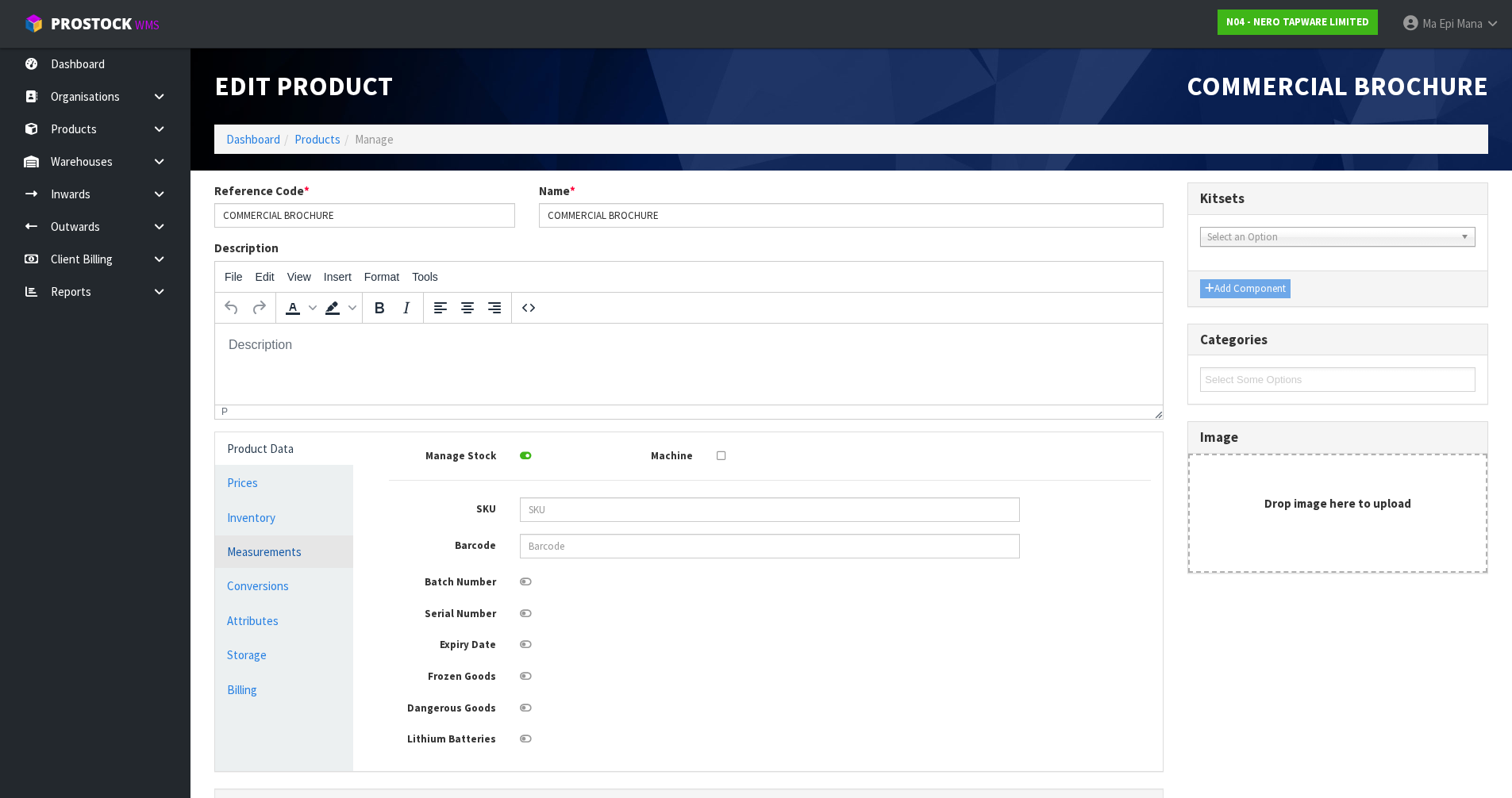
click at [314, 549] on link "Measurements" at bounding box center [284, 551] width 138 height 33
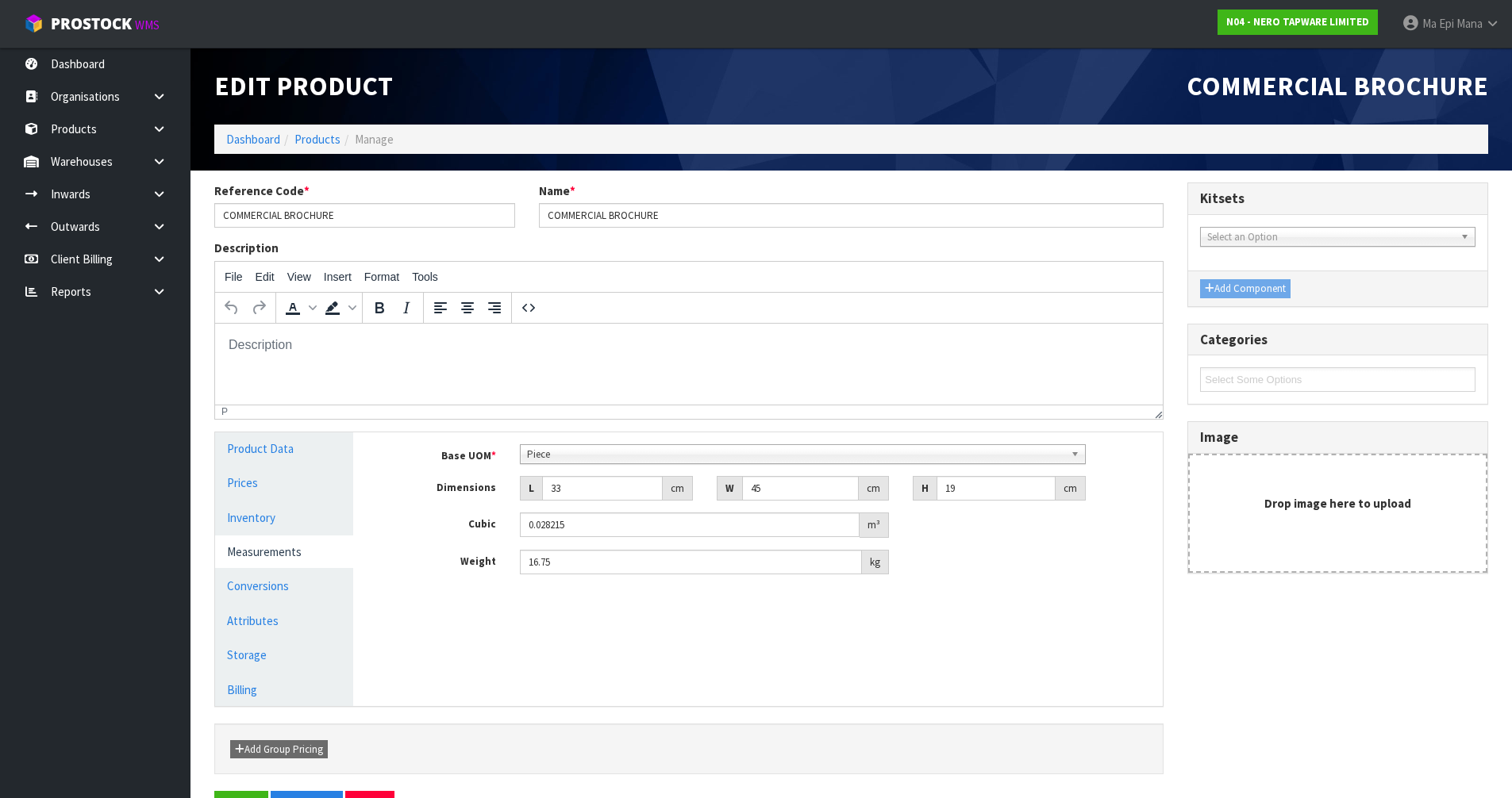
click at [607, 454] on span "Piece" at bounding box center [796, 454] width 537 height 19
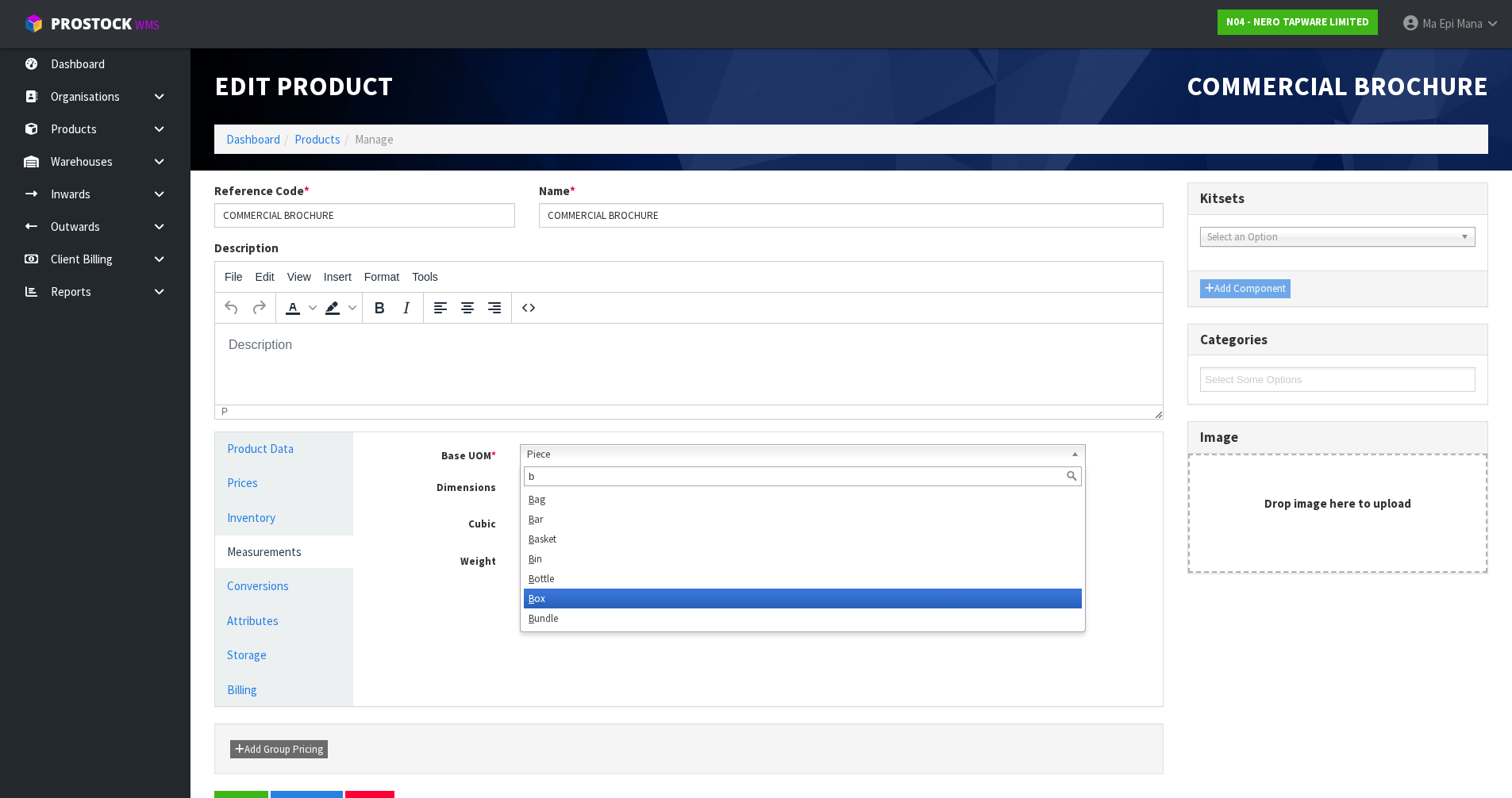
type input "b"
click at [580, 594] on li "B ox" at bounding box center [802, 599] width 558 height 20
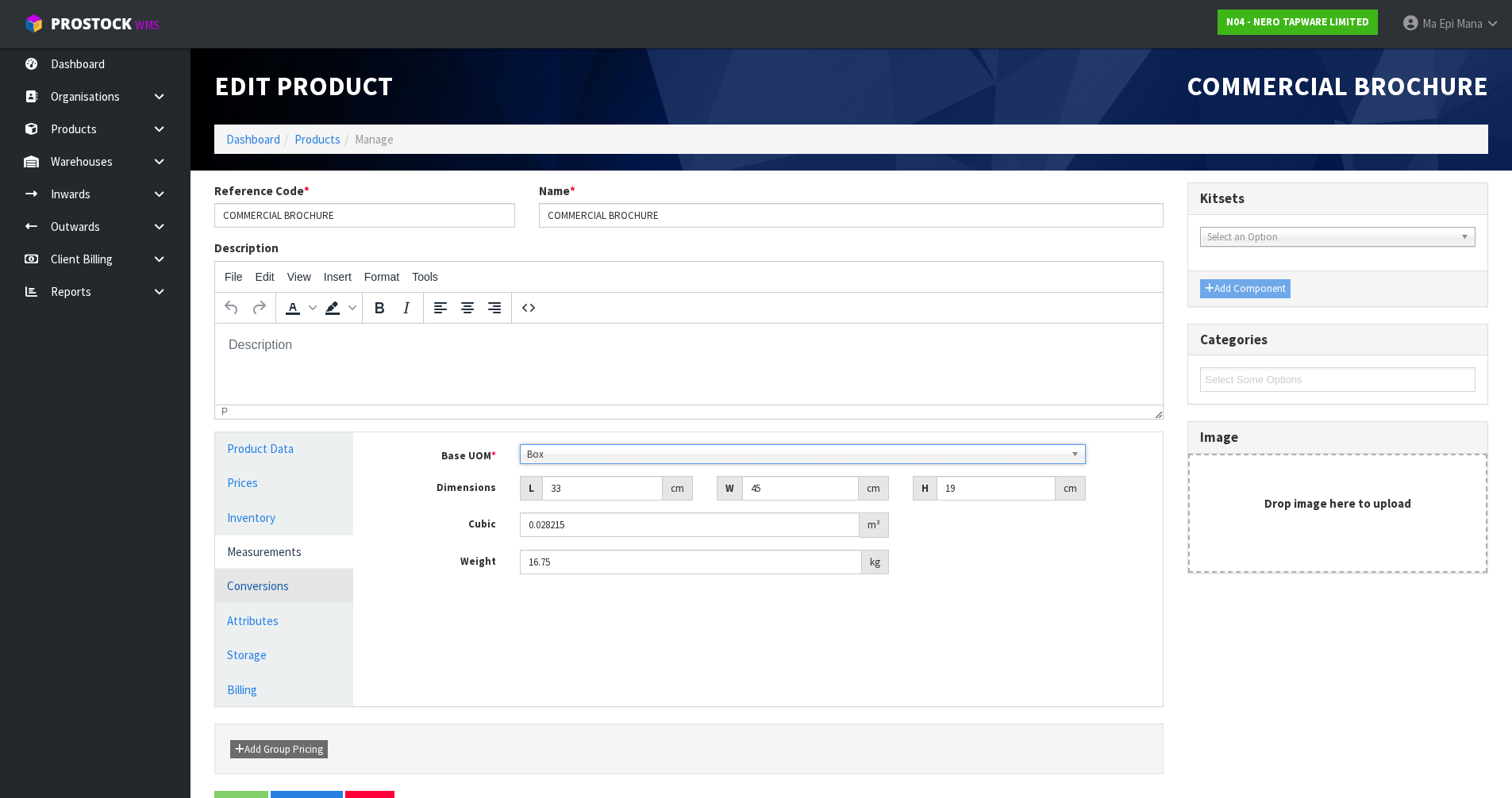
click at [313, 574] on link "Conversions" at bounding box center [284, 586] width 138 height 33
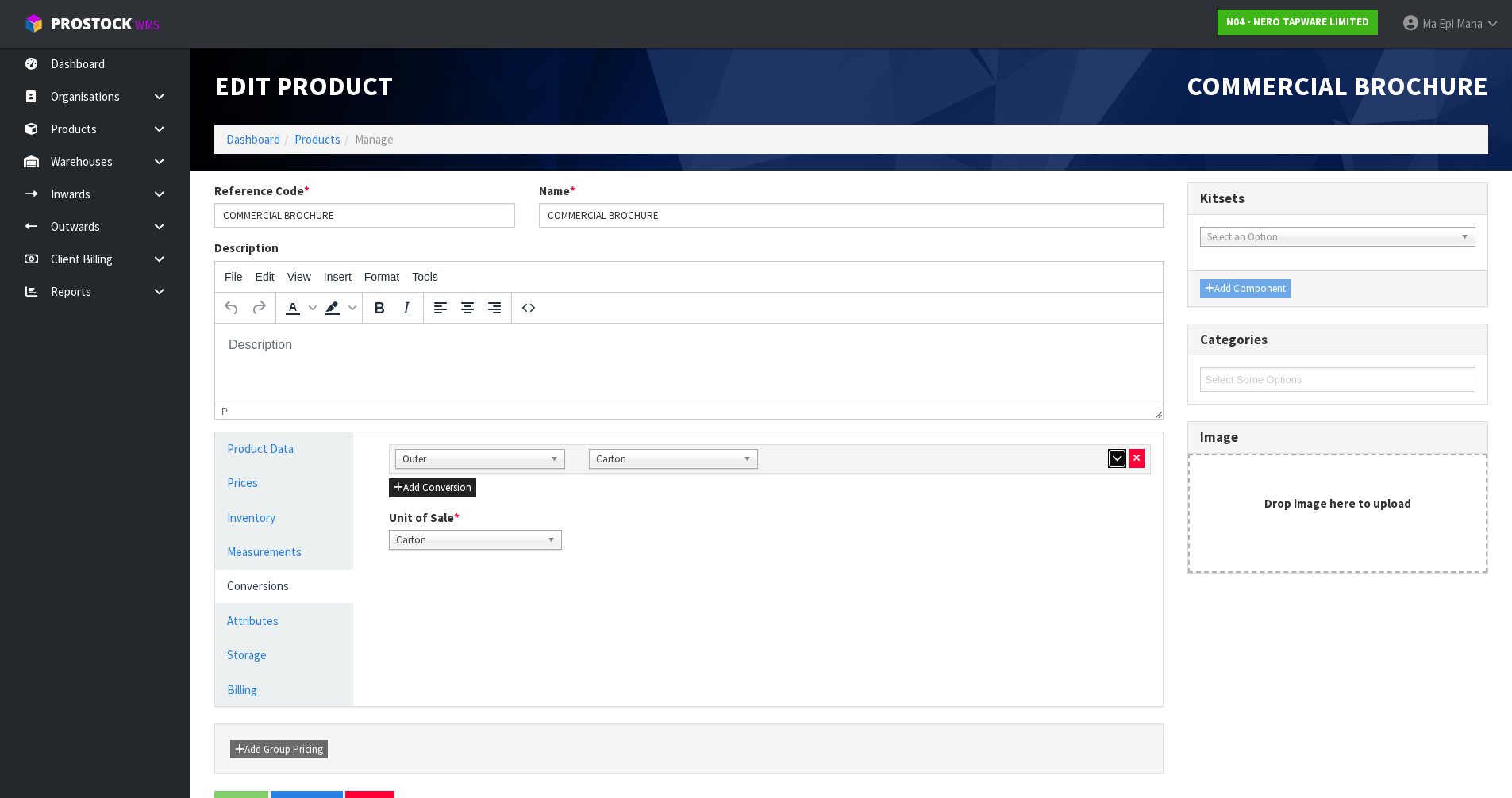
click at [1116, 459] on icon "button" at bounding box center [1117, 458] width 8 height 10
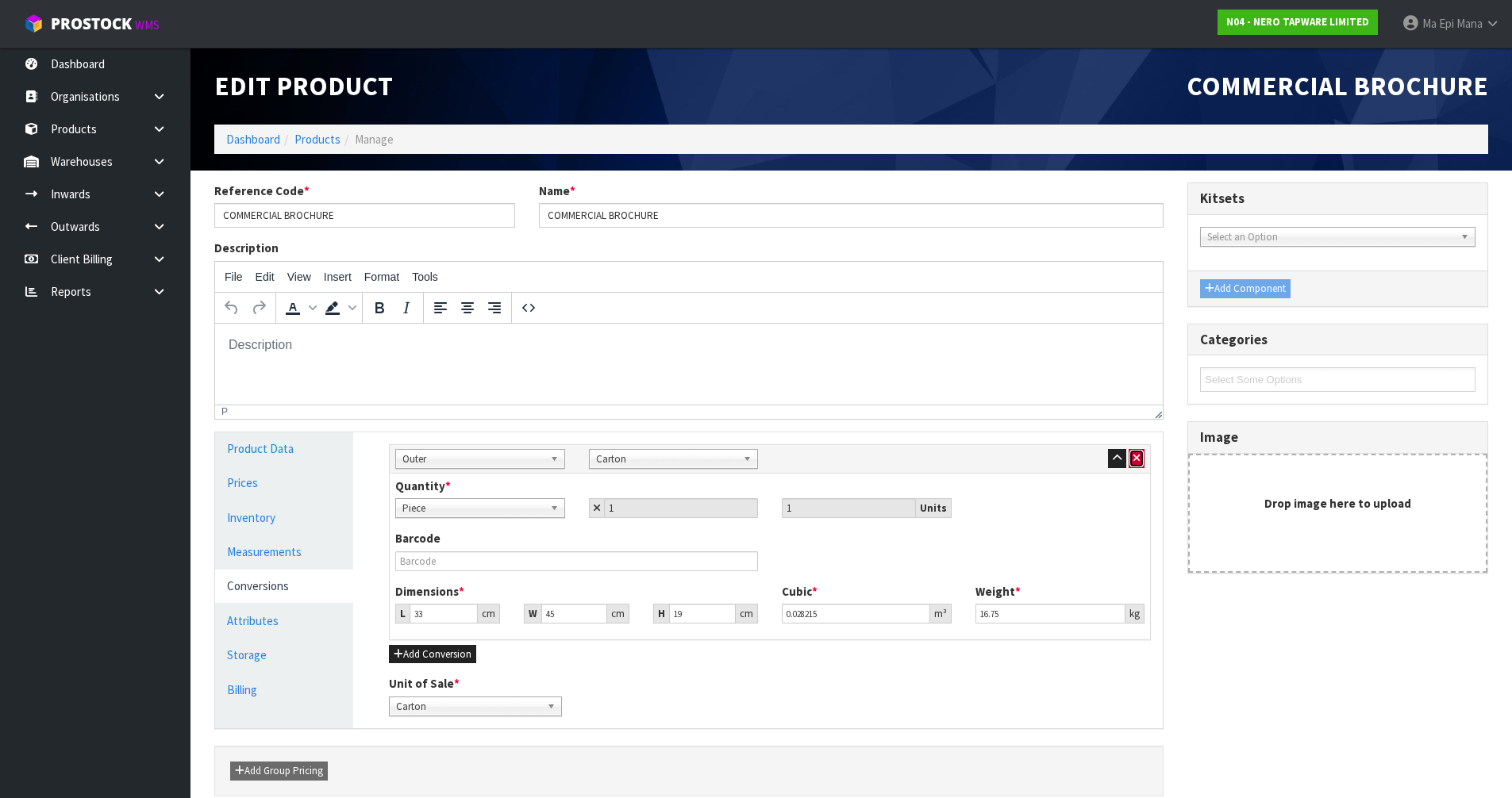
click at [1141, 459] on button "button" at bounding box center [1136, 458] width 16 height 19
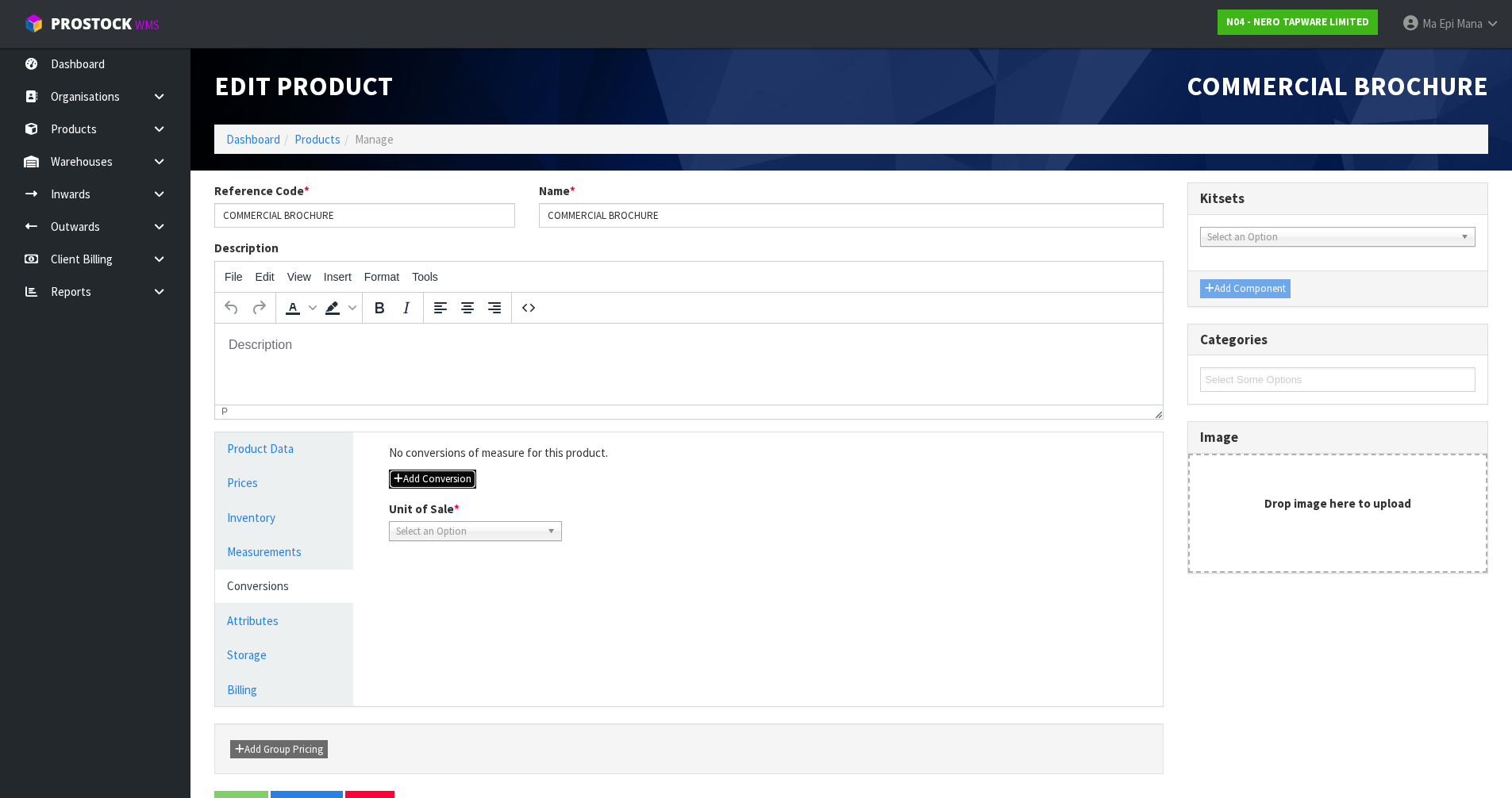
click at [471, 481] on button "Add Conversion" at bounding box center [433, 479] width 87 height 19
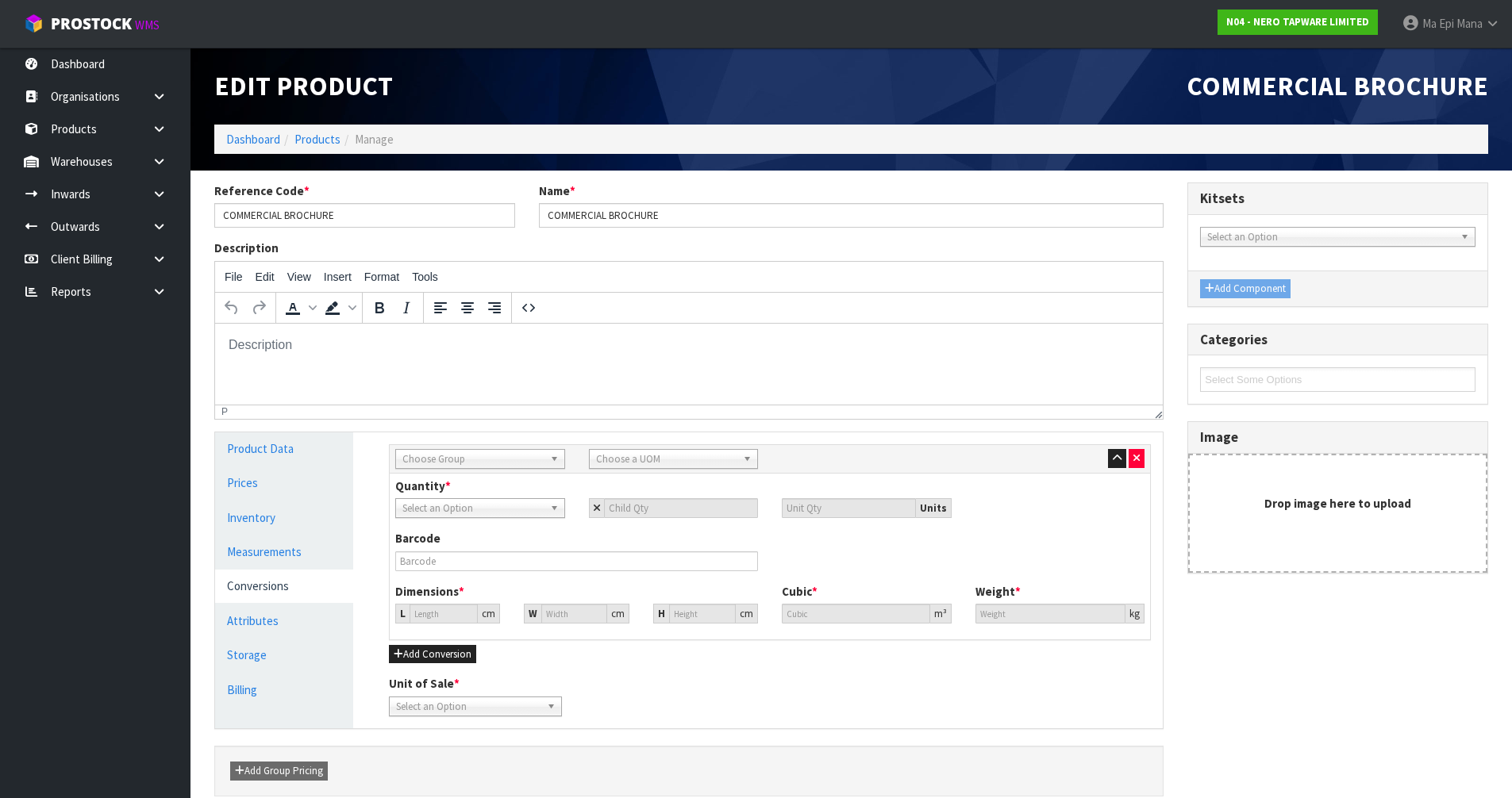
click at [499, 463] on span "Choose Group" at bounding box center [473, 459] width 141 height 19
click at [495, 540] on li "Outer" at bounding box center [480, 544] width 162 height 20
click at [696, 451] on span "Choose a UOM" at bounding box center [666, 459] width 141 height 19
type input "ca"
click at [651, 546] on li "Ca rton" at bounding box center [674, 544] width 162 height 20
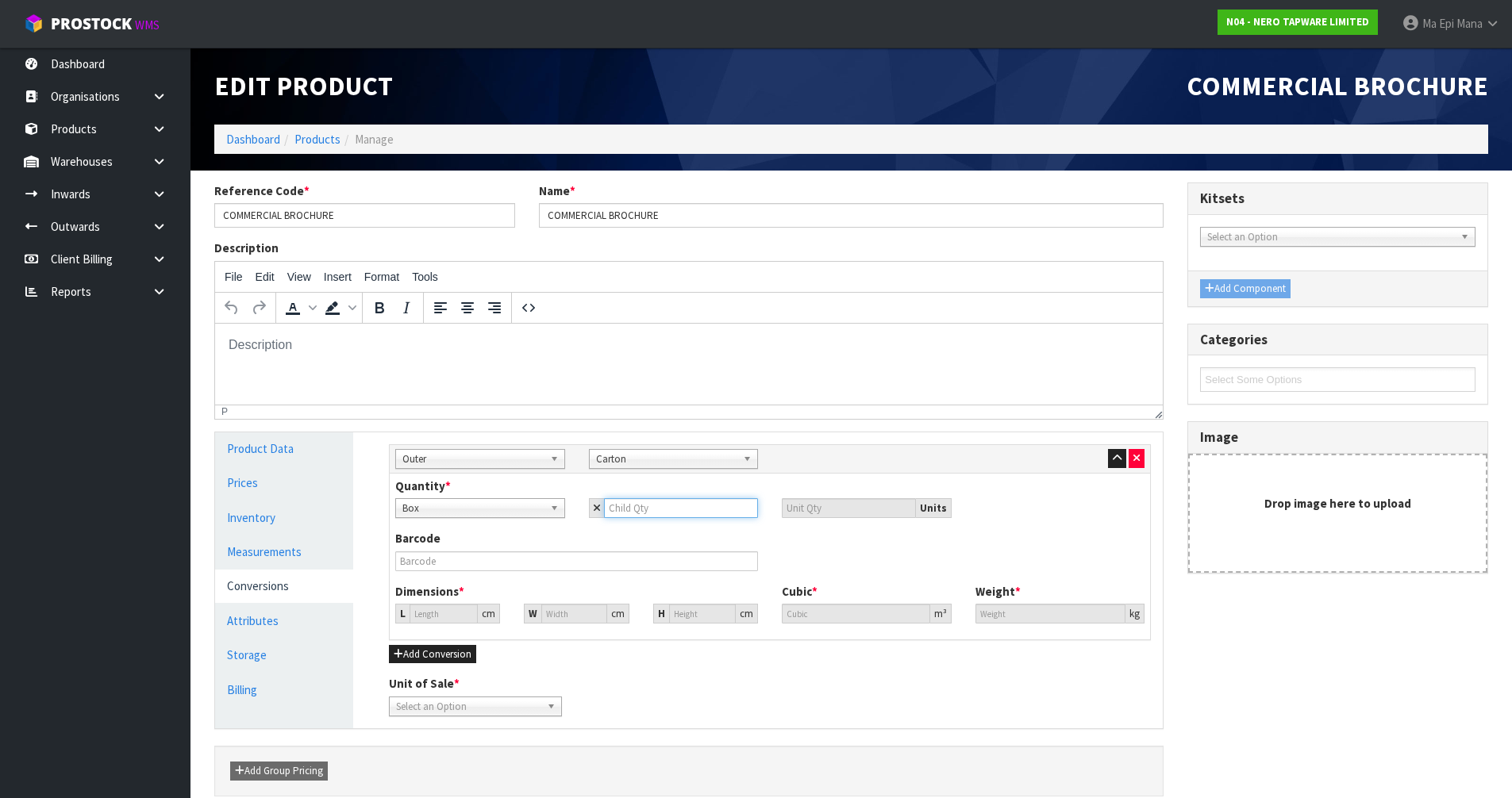
type input "1"
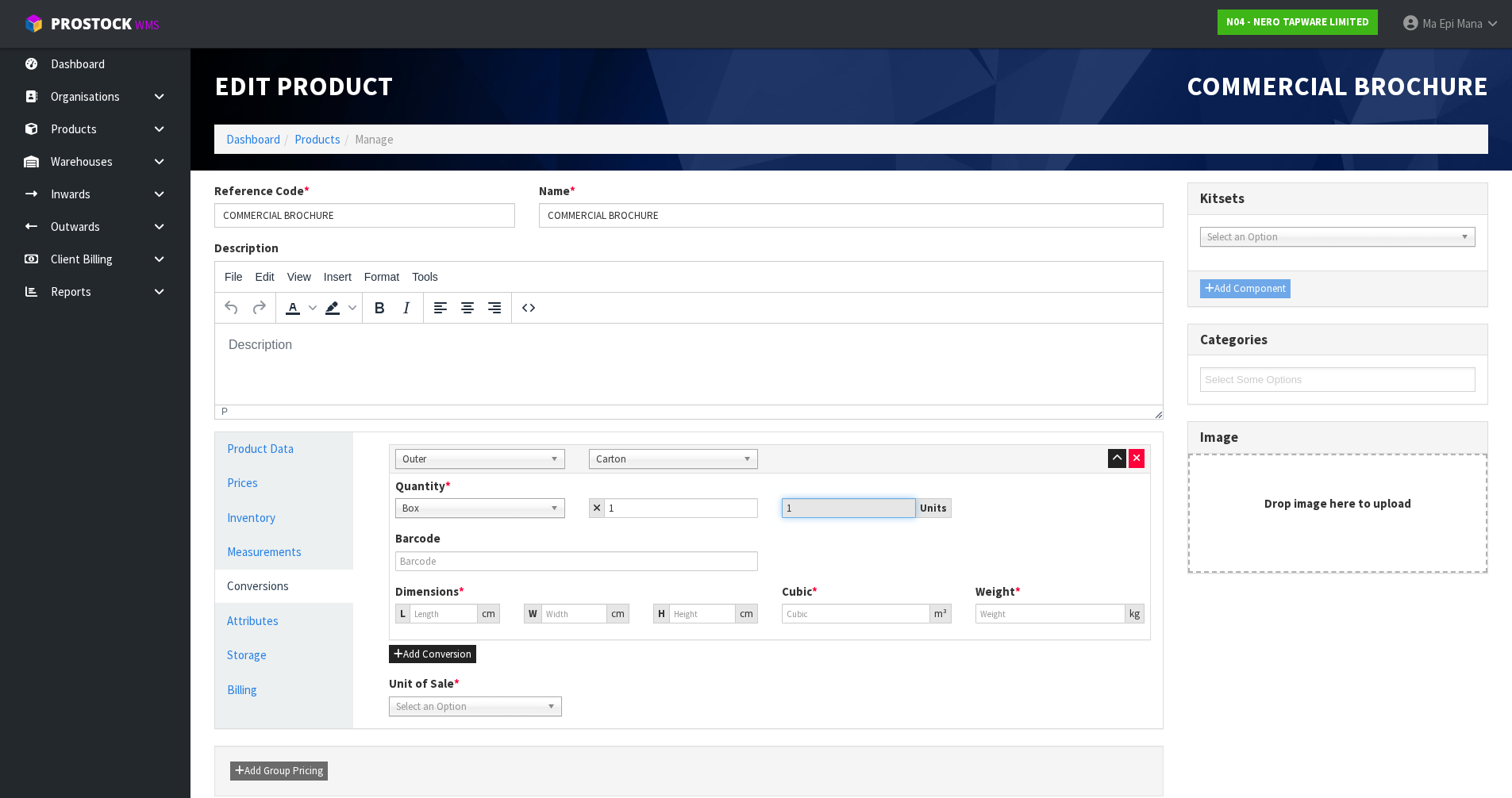
type input "30.443"
type input "0.028215"
type input "16.75"
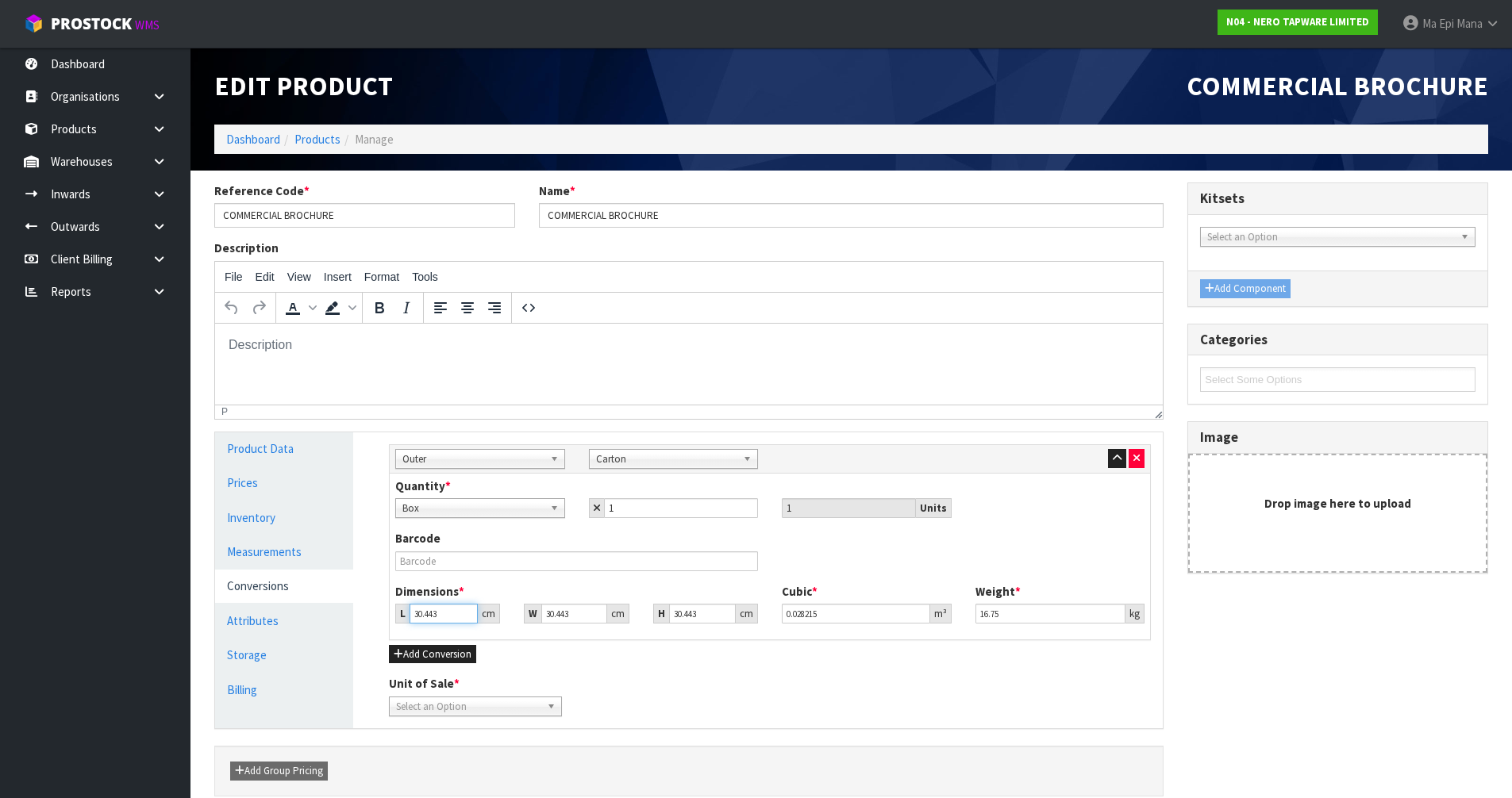
type input "3"
type input "0.00278"
type input "33"
type input "0.030584"
type input "33"
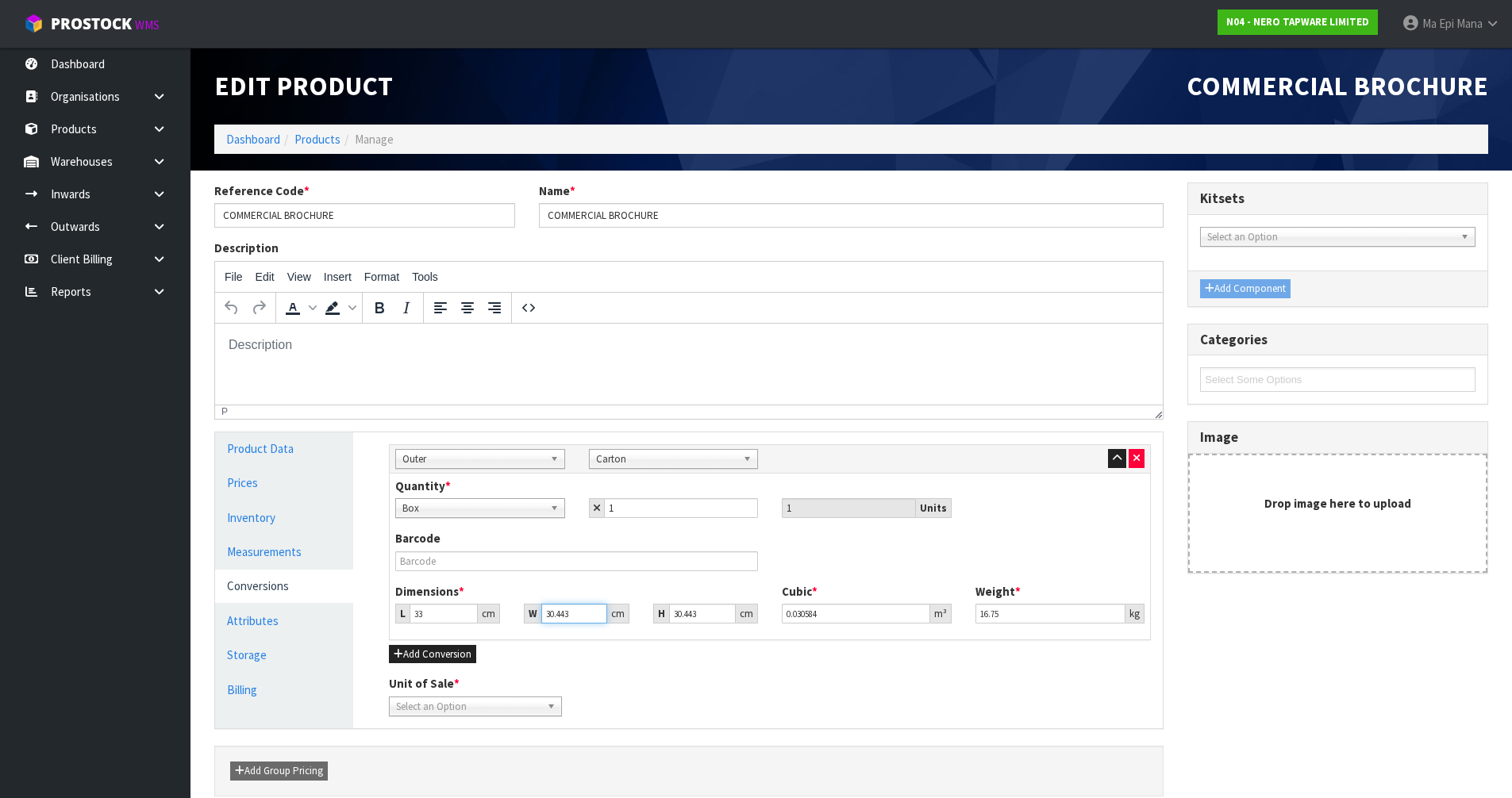
type input "4"
type input "0.004018"
type input "45"
type input "0.045208"
type input "45"
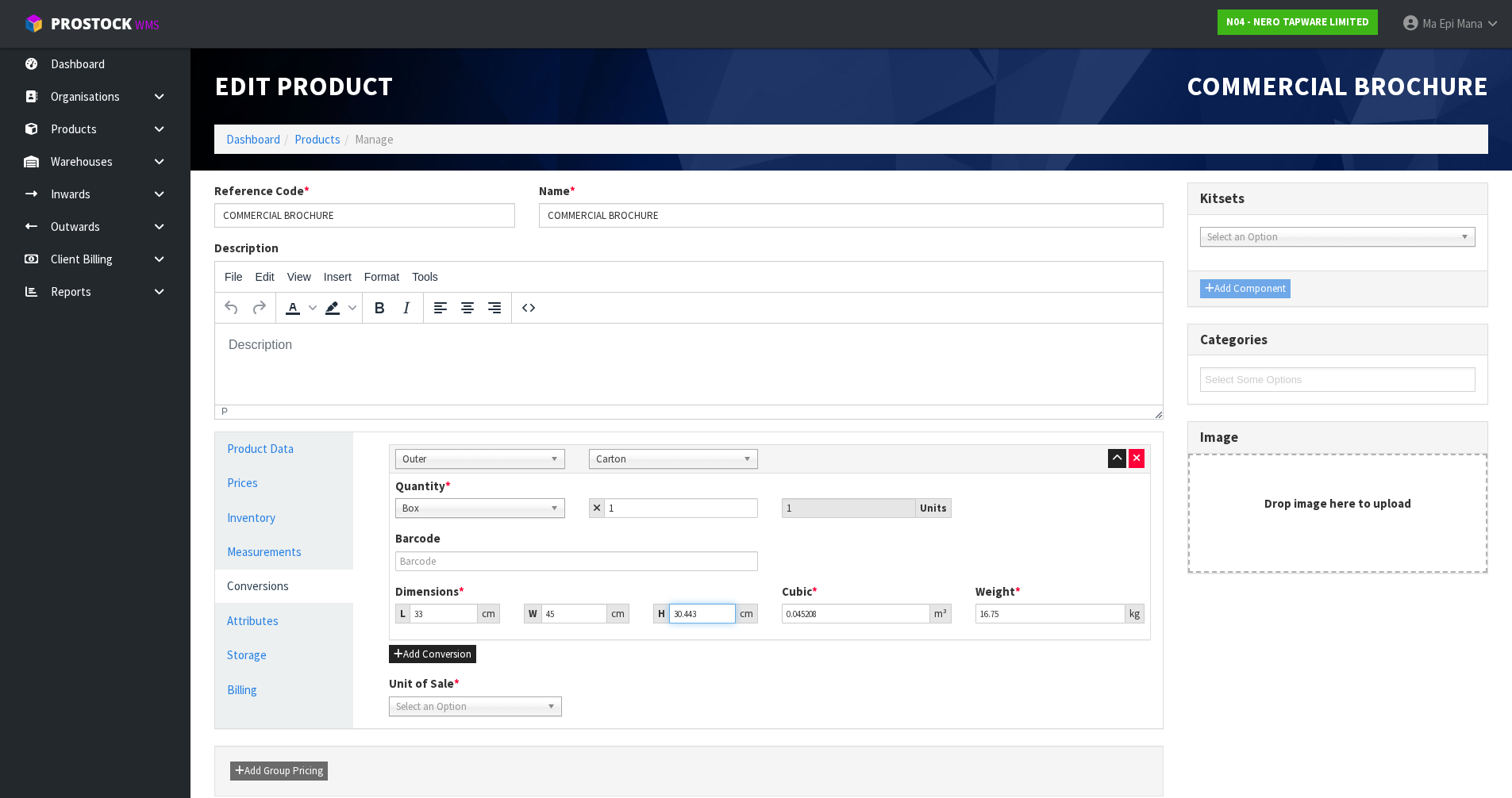
type input "1"
type input "0.001485"
type input "19"
type input "0.028215"
type input "19"
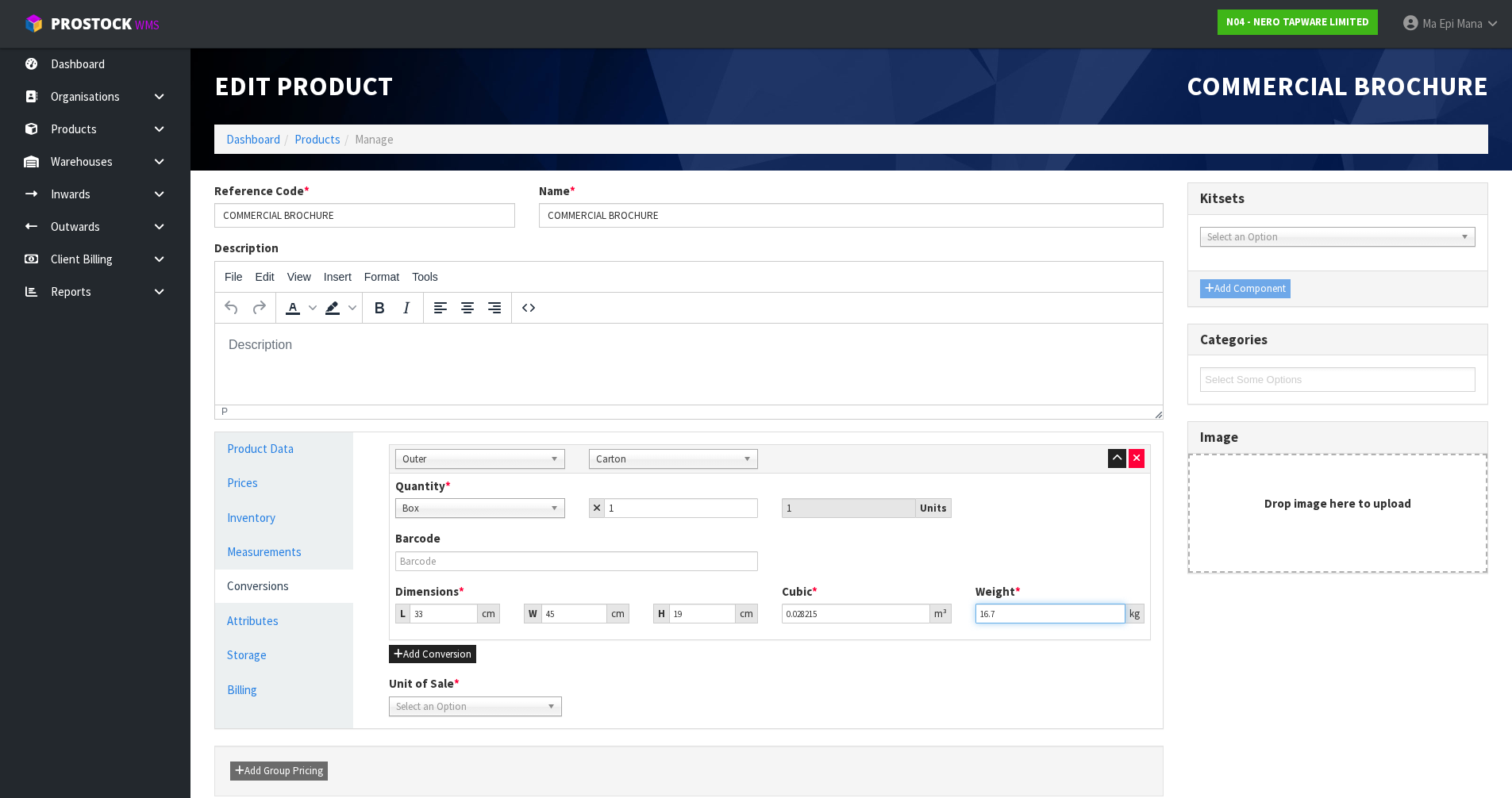
type input "16.75"
click at [515, 704] on span "Select an Option" at bounding box center [468, 707] width 145 height 19
click at [471, 750] on li "Box" at bounding box center [475, 752] width 165 height 20
click at [756, 676] on div "Unit of Sale * [GEOGRAPHIC_DATA] [GEOGRAPHIC_DATA]" at bounding box center [770, 695] width 786 height 40
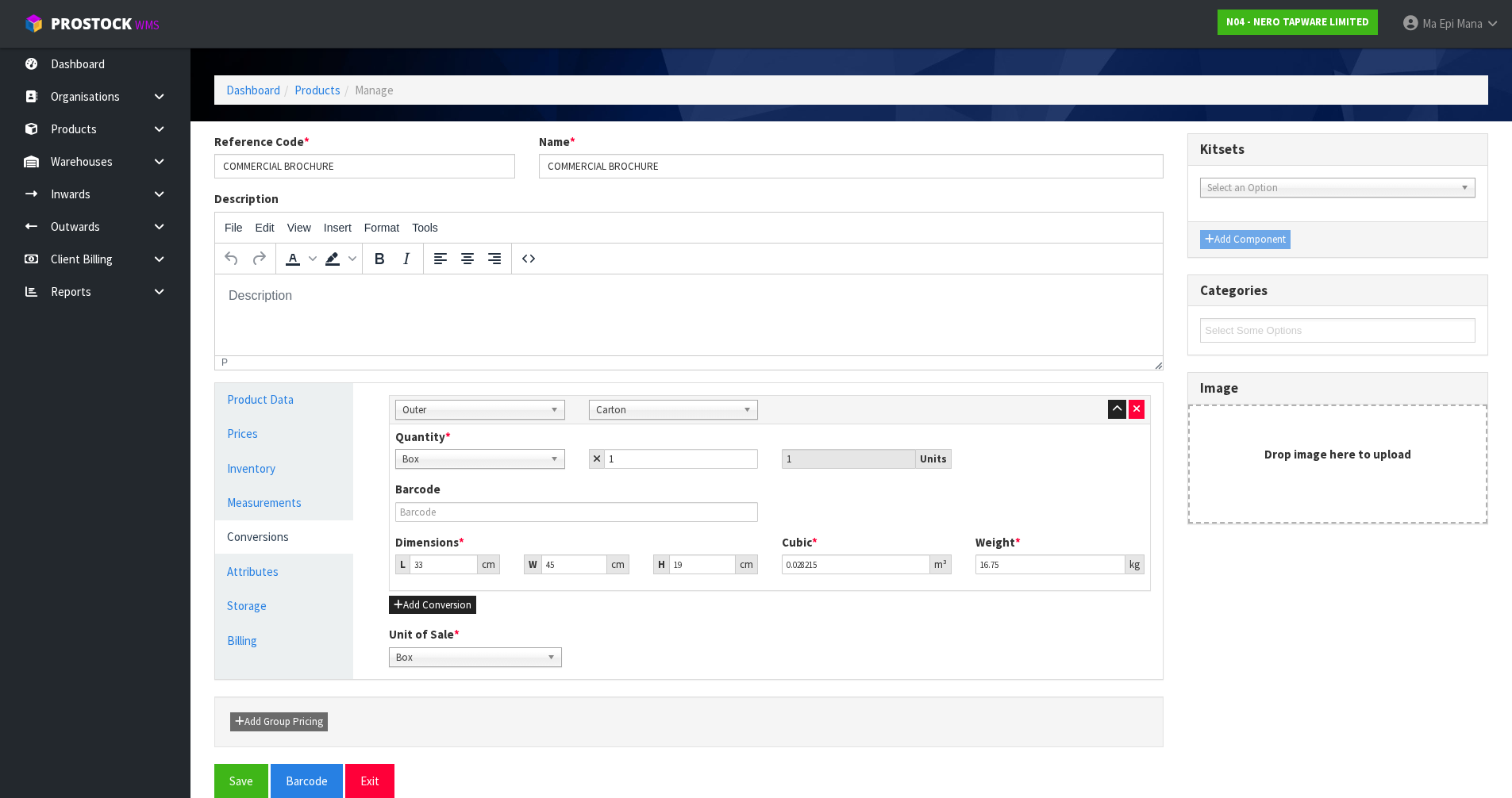
scroll to position [73, 0]
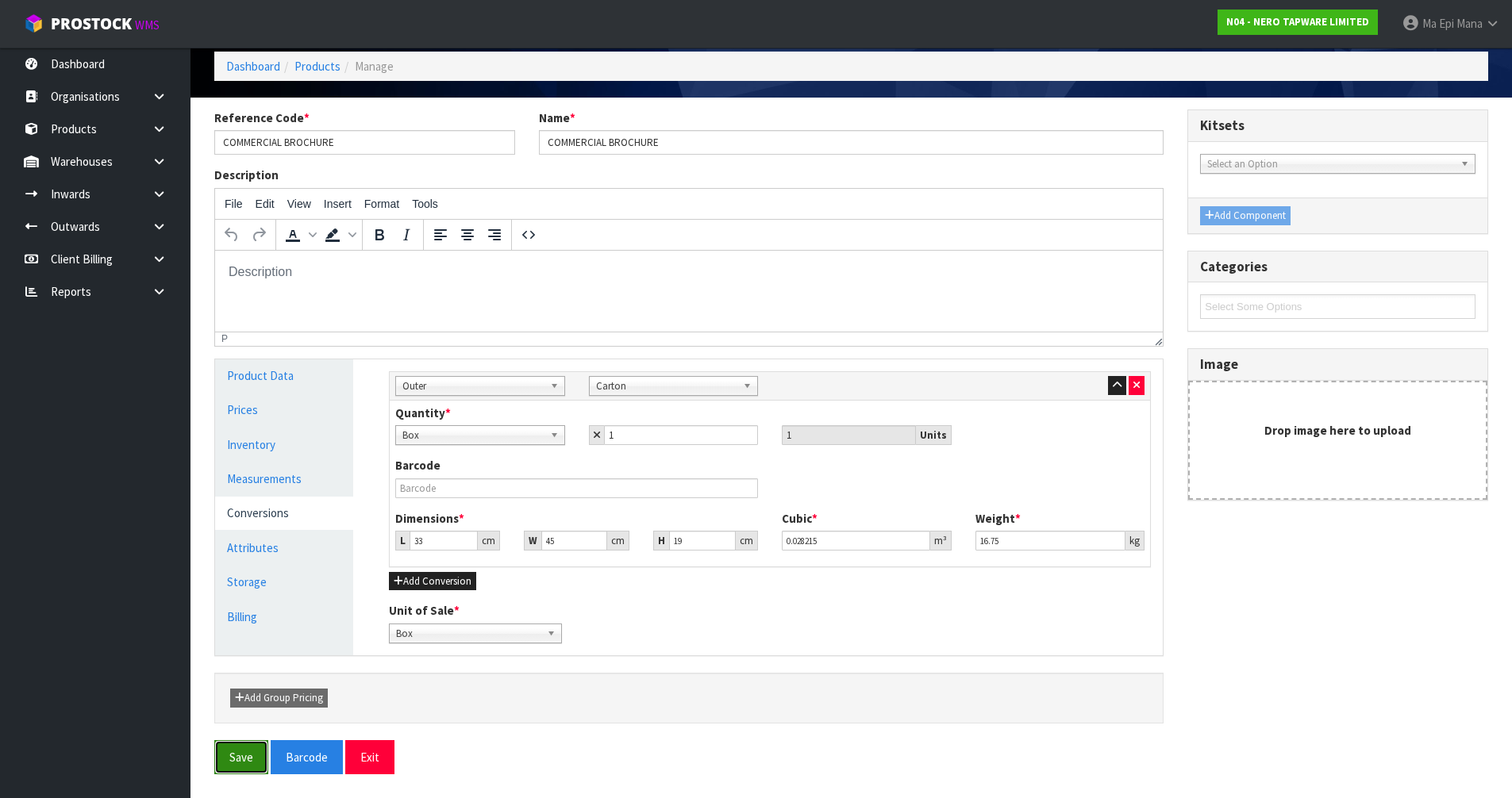
click at [243, 754] on button "Save" at bounding box center [241, 757] width 54 height 34
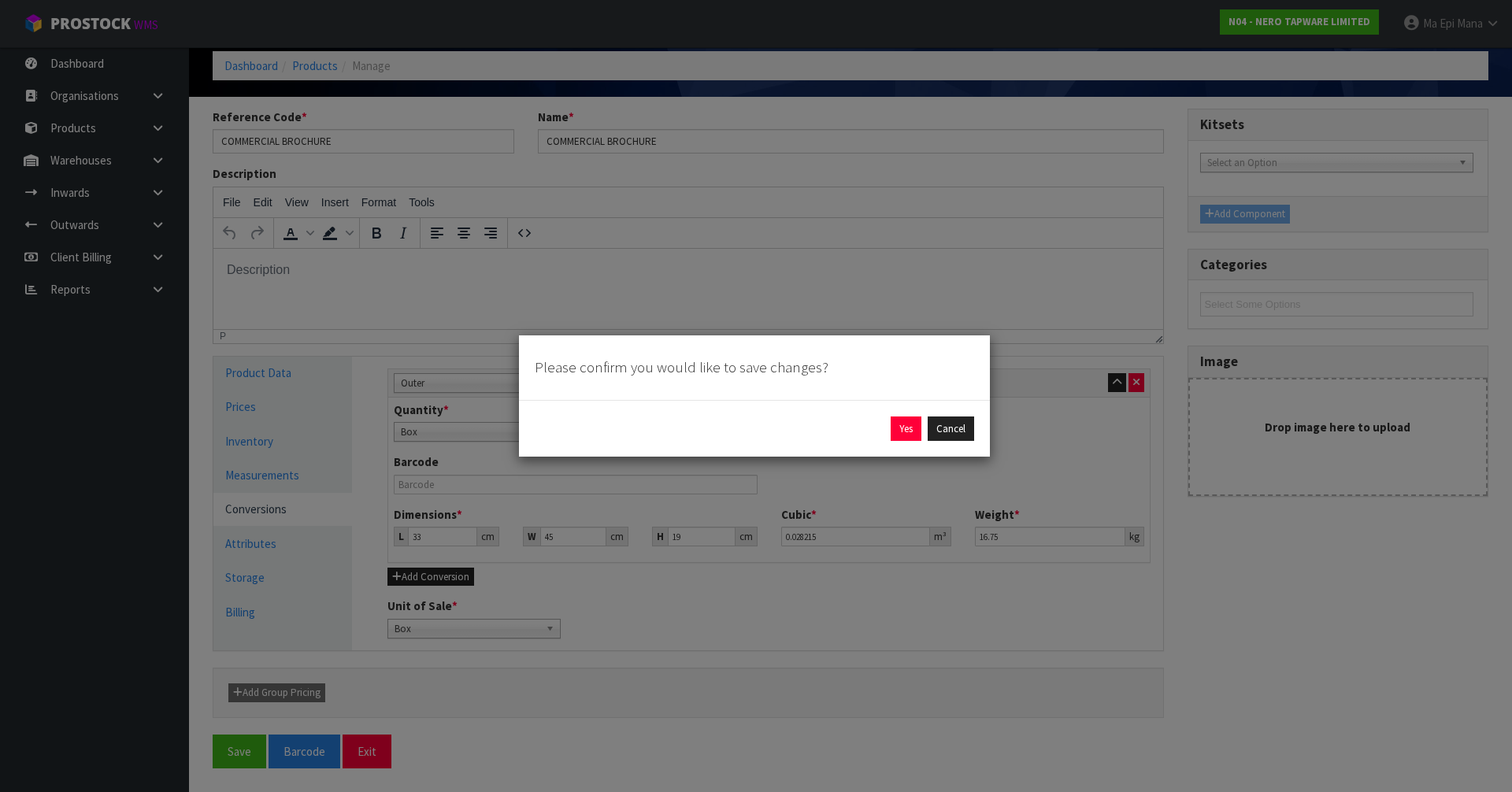
click at [907, 413] on div "Yes Cancel" at bounding box center [754, 428] width 471 height 57
click at [909, 423] on button "Yes" at bounding box center [906, 429] width 31 height 25
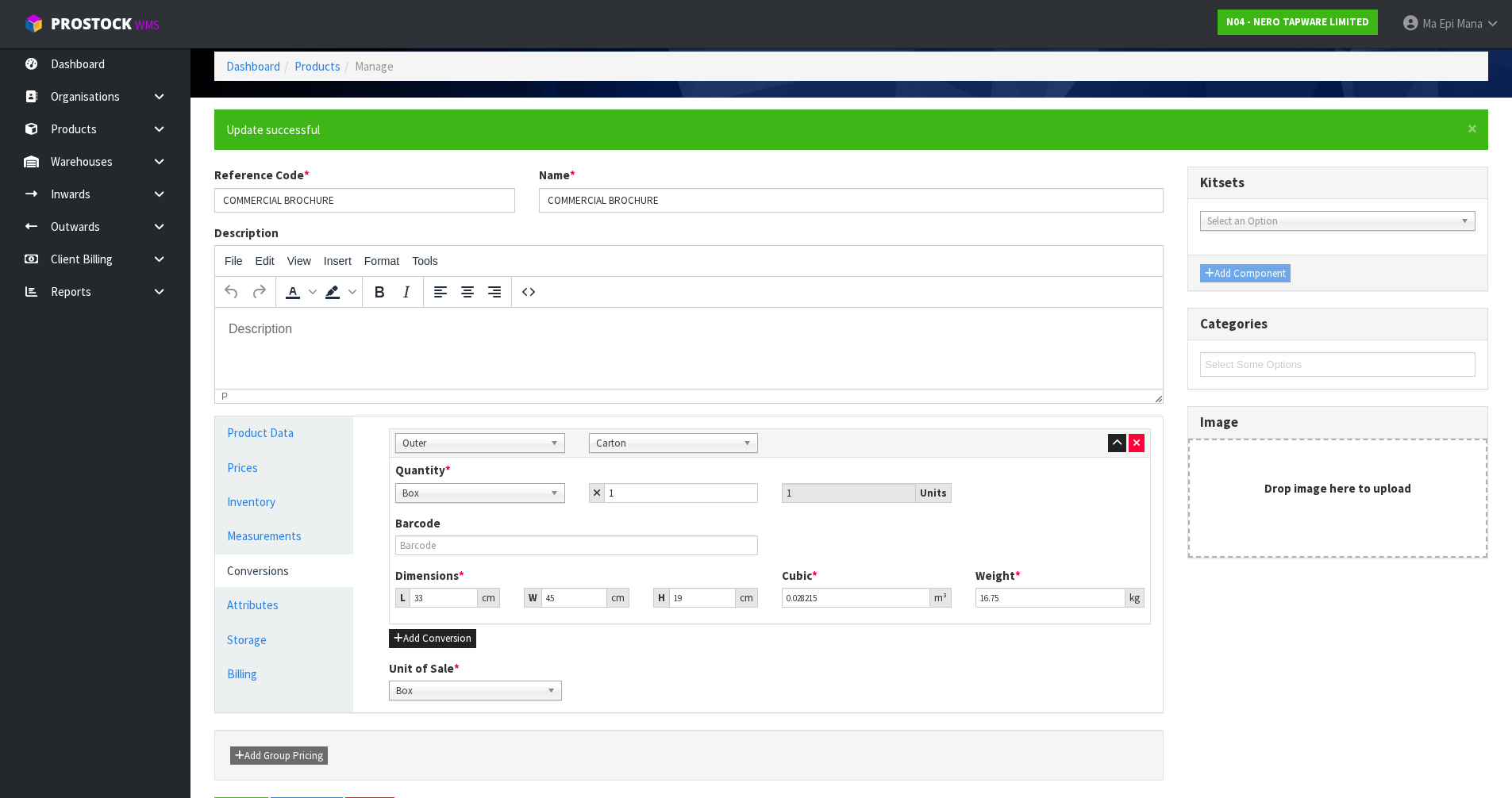
scroll to position [0, 0]
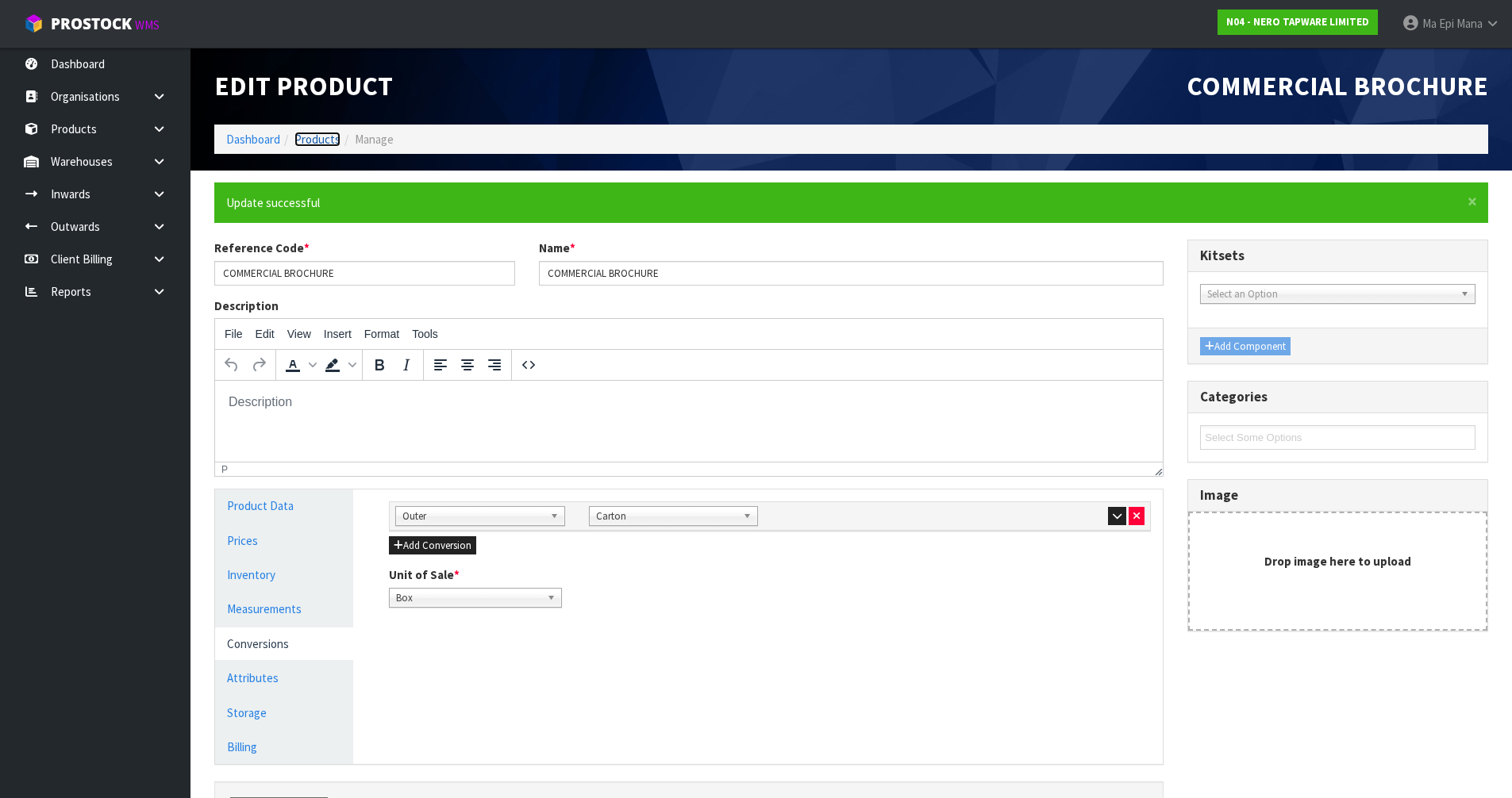
click at [306, 141] on link "Products" at bounding box center [317, 139] width 46 height 15
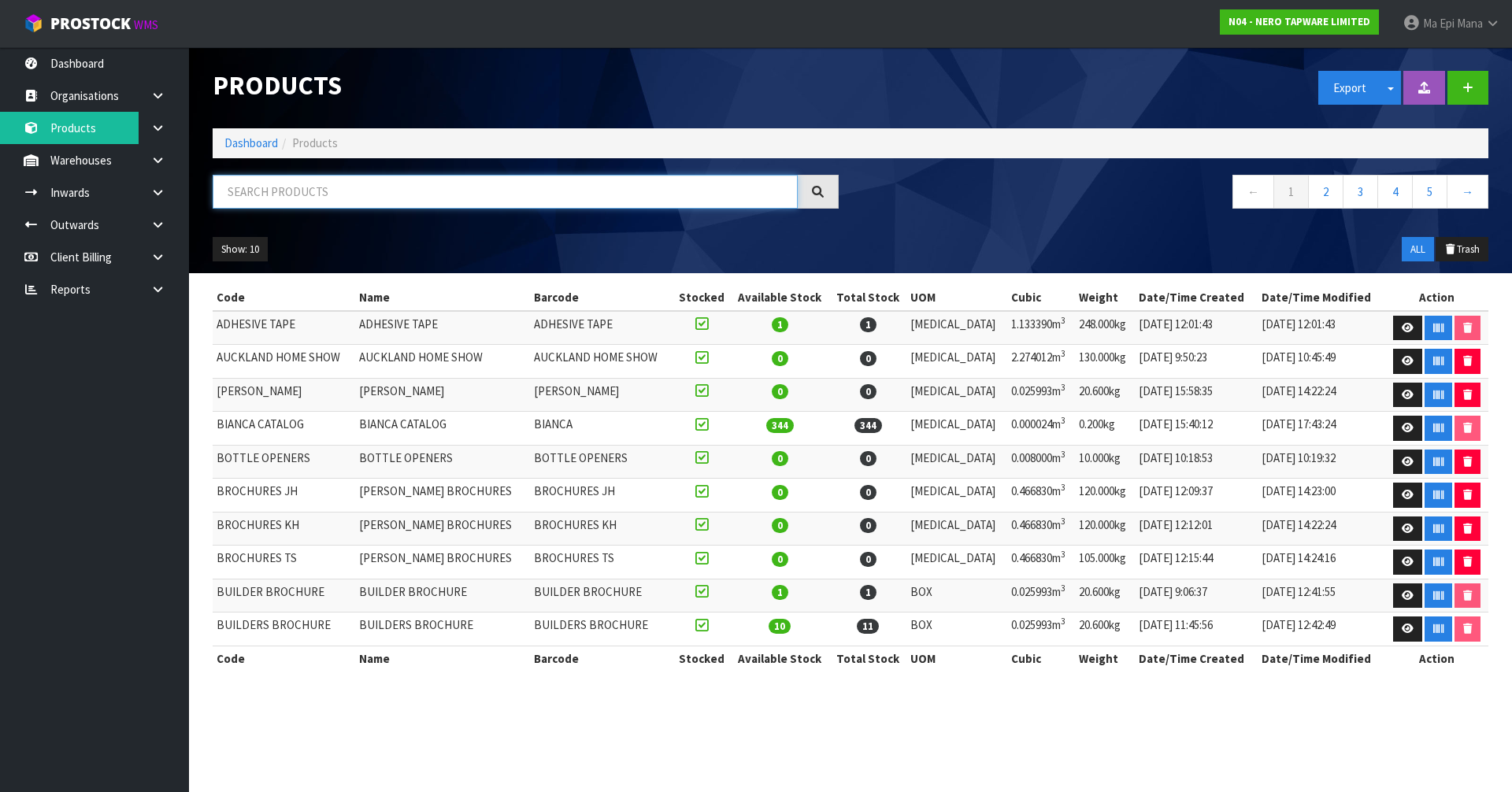
click at [323, 191] on input "text" at bounding box center [505, 192] width 585 height 34
paste input "GLASS HARDWARE BROCHURES"
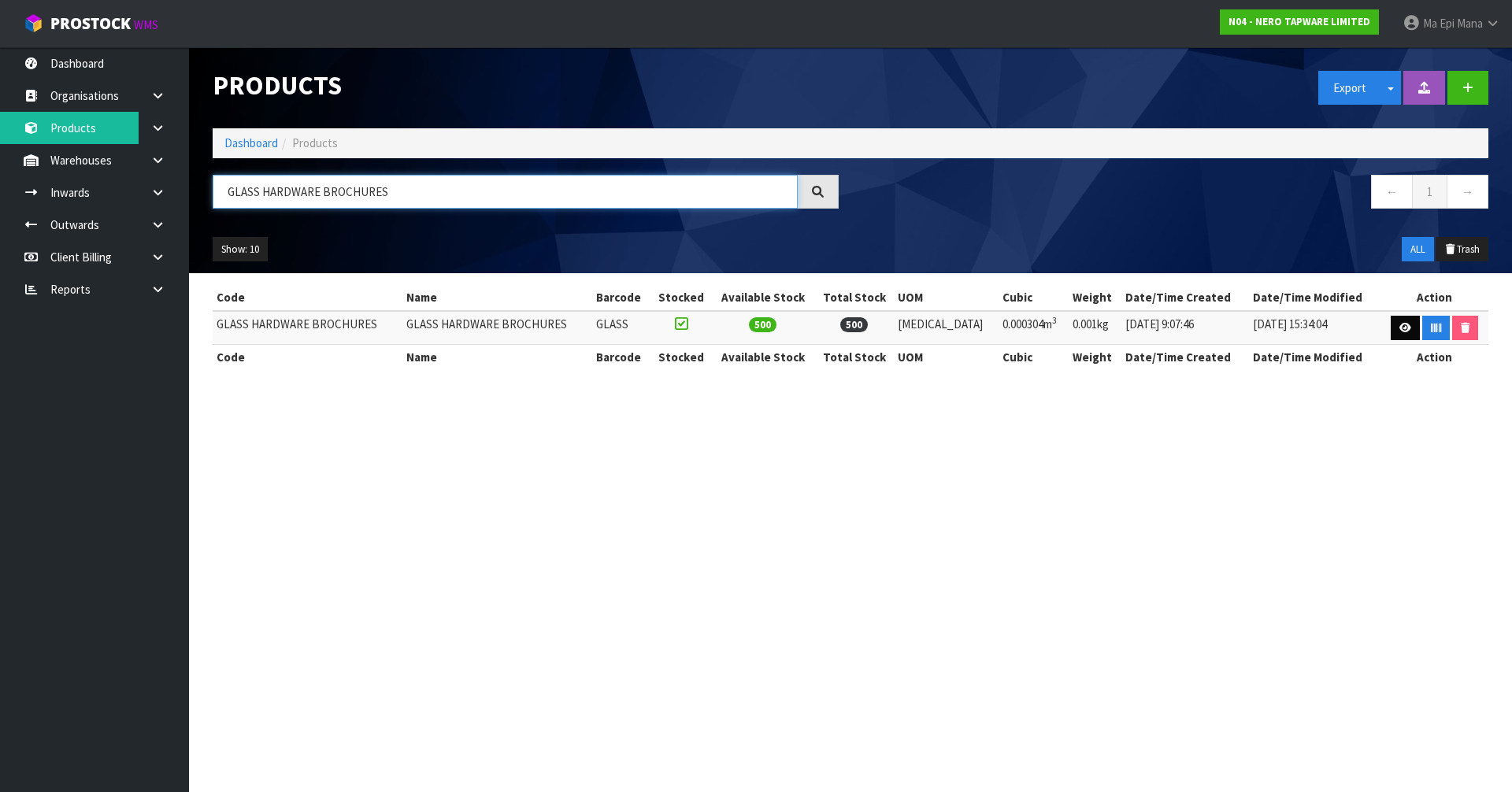
type input "GLASS HARDWARE BROCHURES"
click at [1402, 323] on icon at bounding box center [1406, 328] width 12 height 10
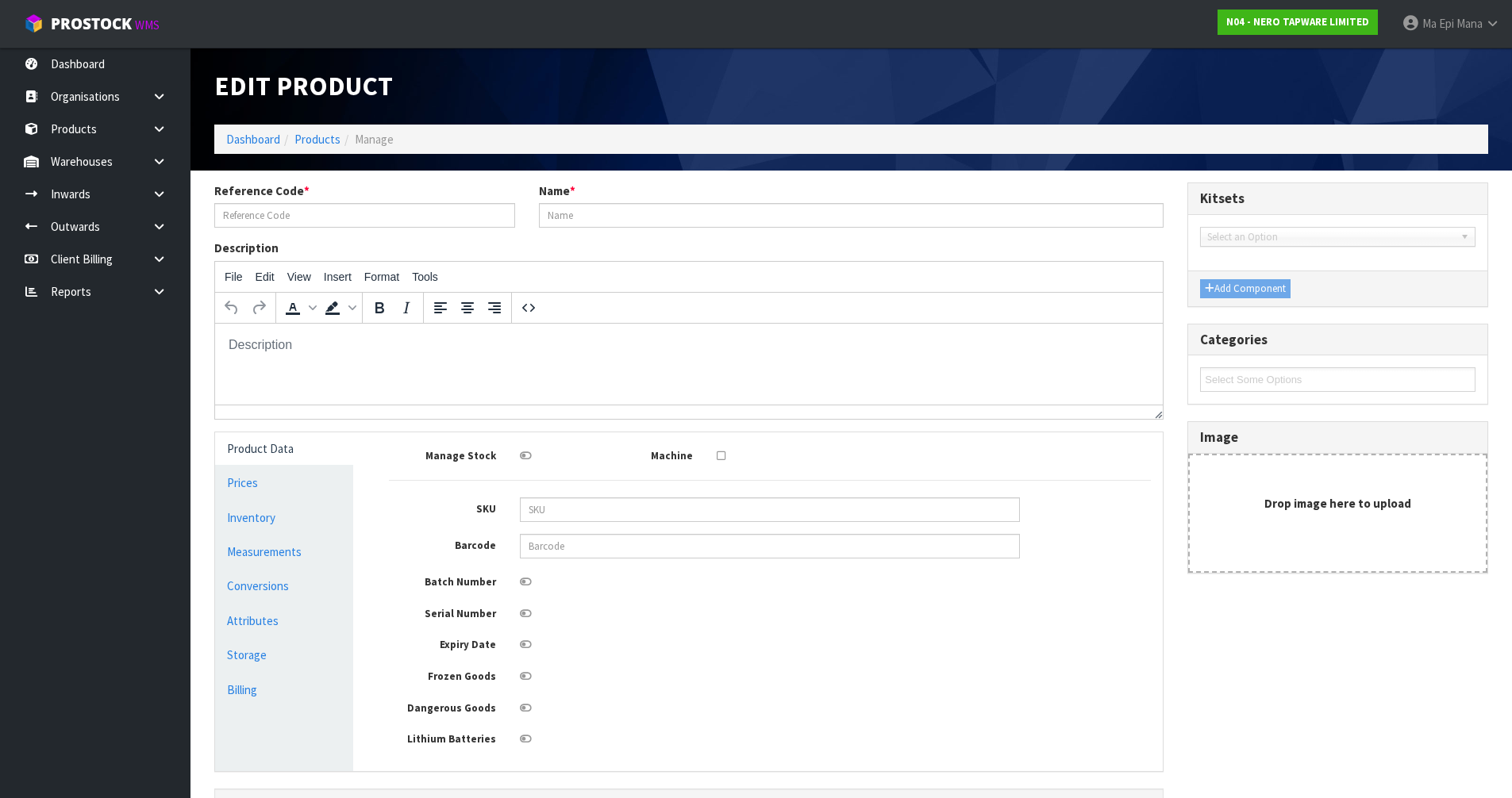
type input "GLASS HARDWARE BROCHURES"
type input "GLASS"
type input "29"
type input "21"
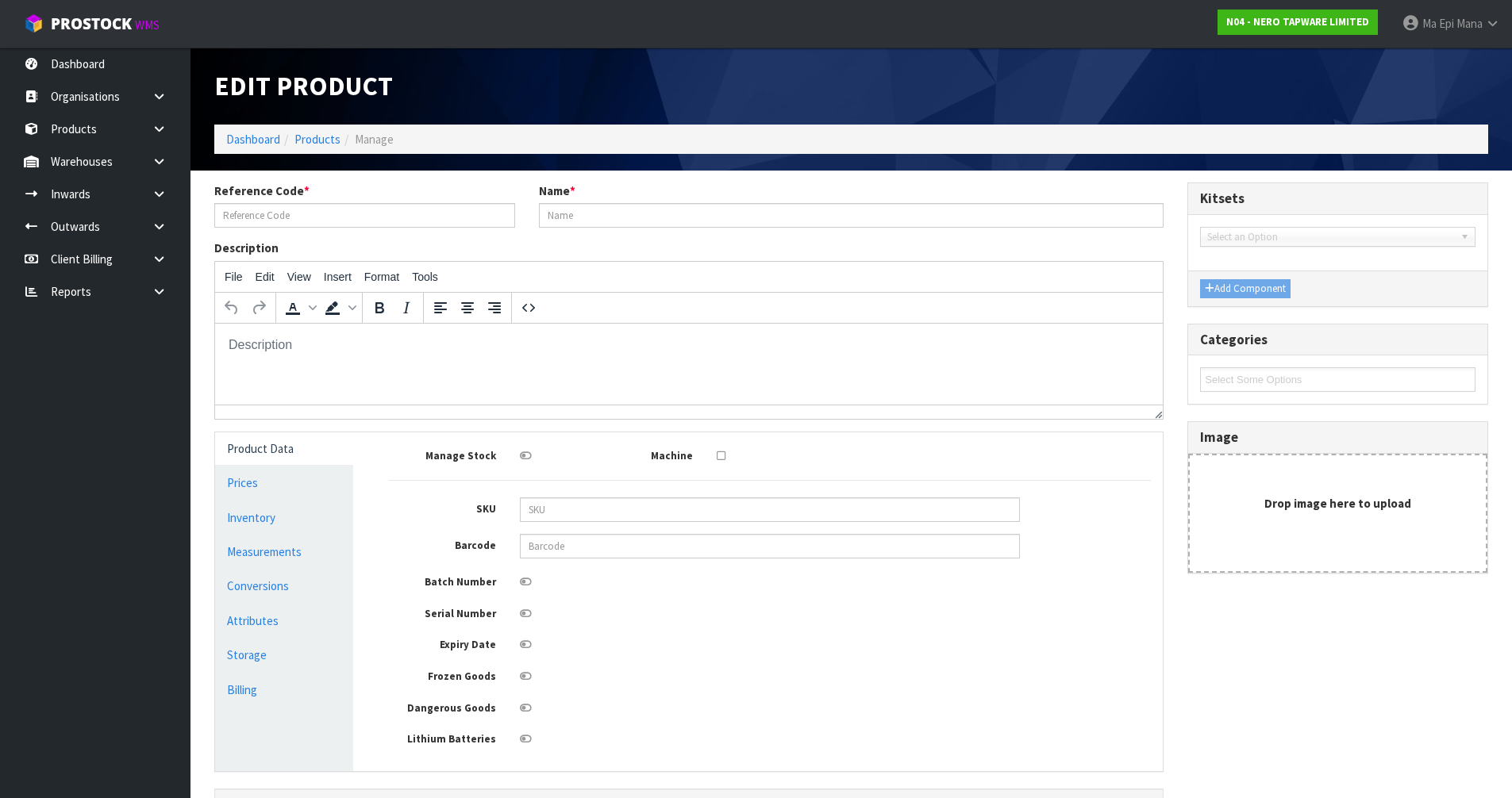
type input "0.5"
type input "0.000304"
type input "0.001"
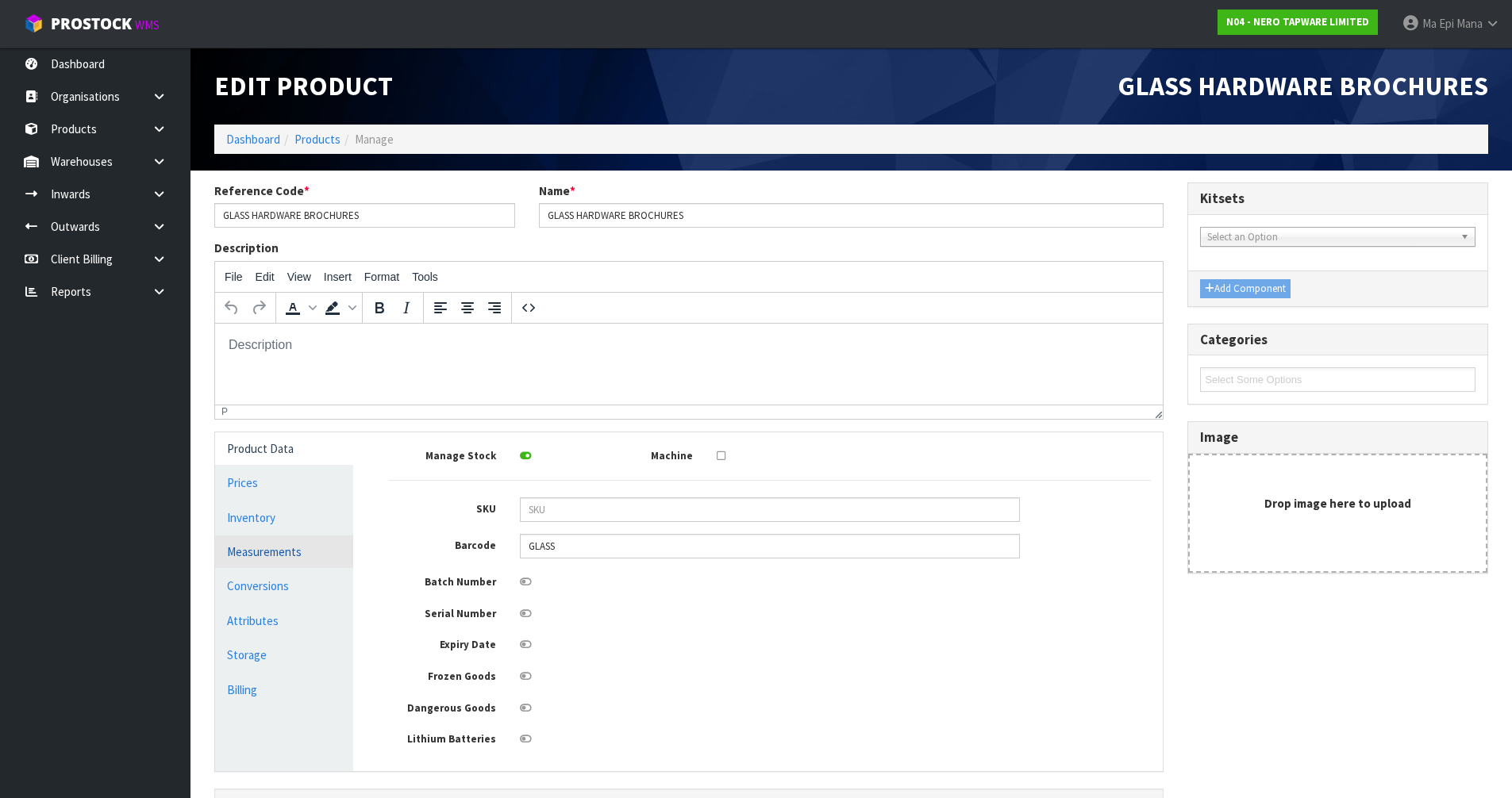
click at [321, 555] on link "Measurements" at bounding box center [284, 551] width 138 height 33
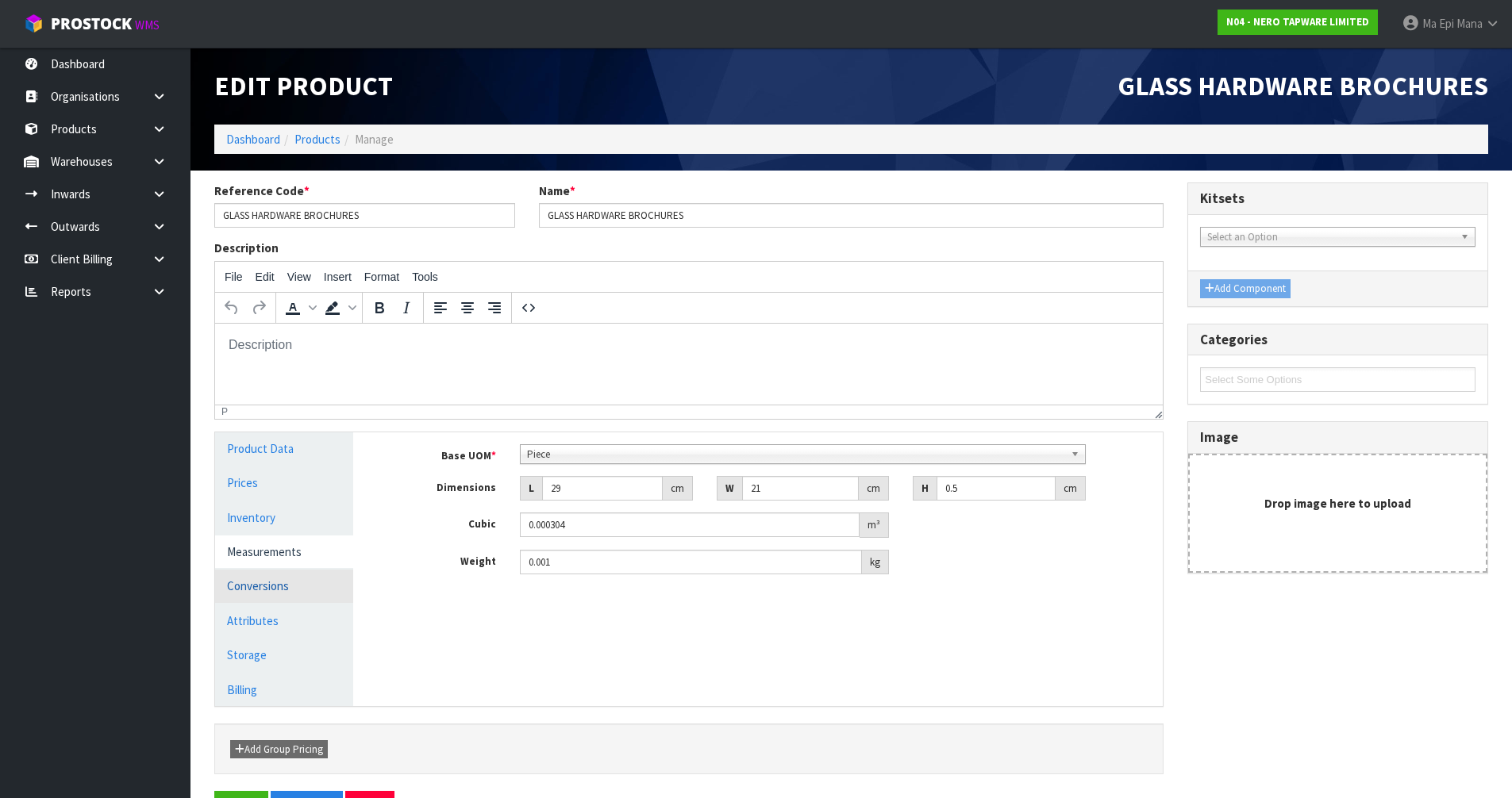
click at [294, 581] on link "Conversions" at bounding box center [284, 586] width 138 height 33
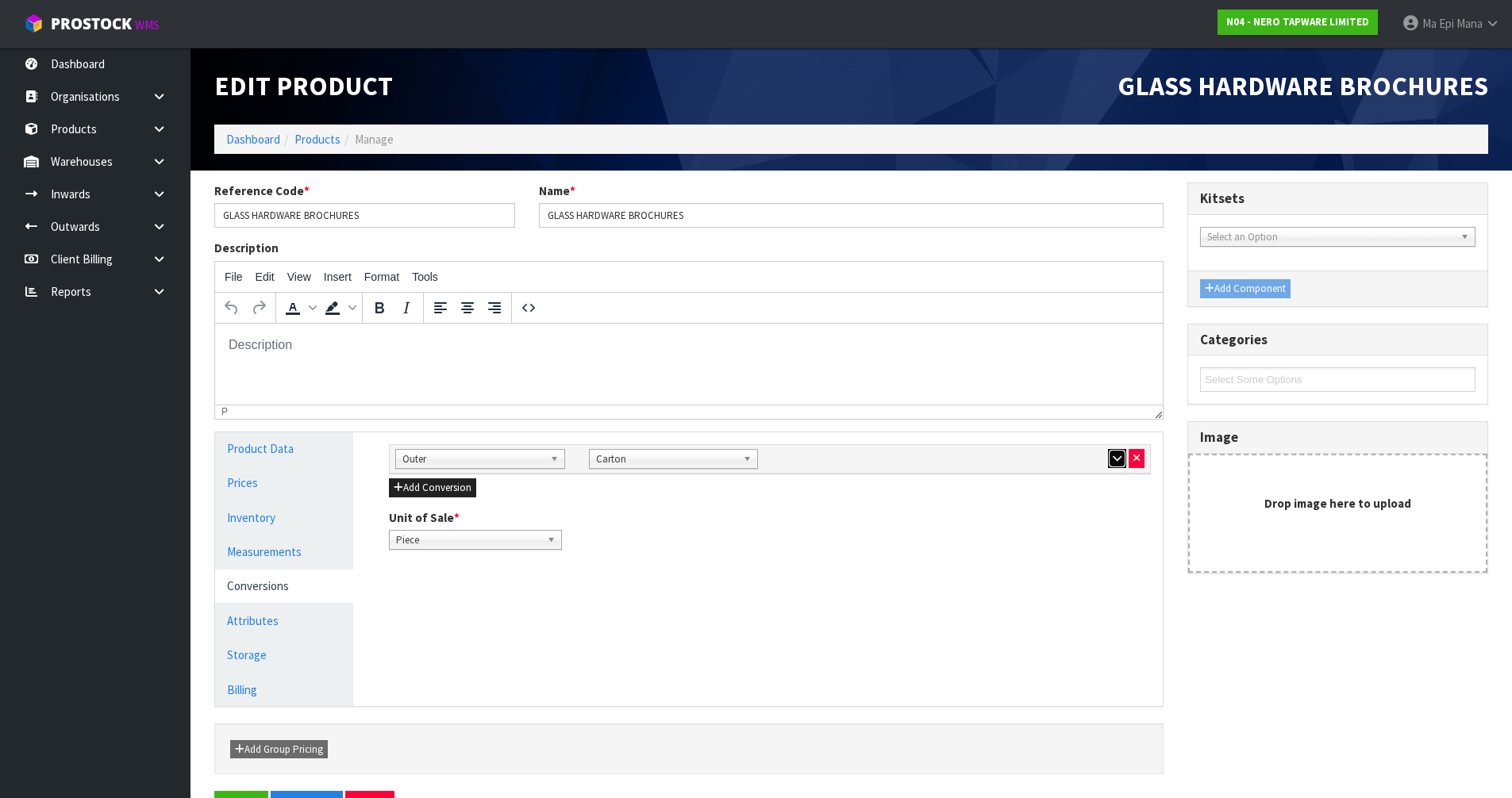
click at [1120, 449] on button "button" at bounding box center [1117, 458] width 18 height 19
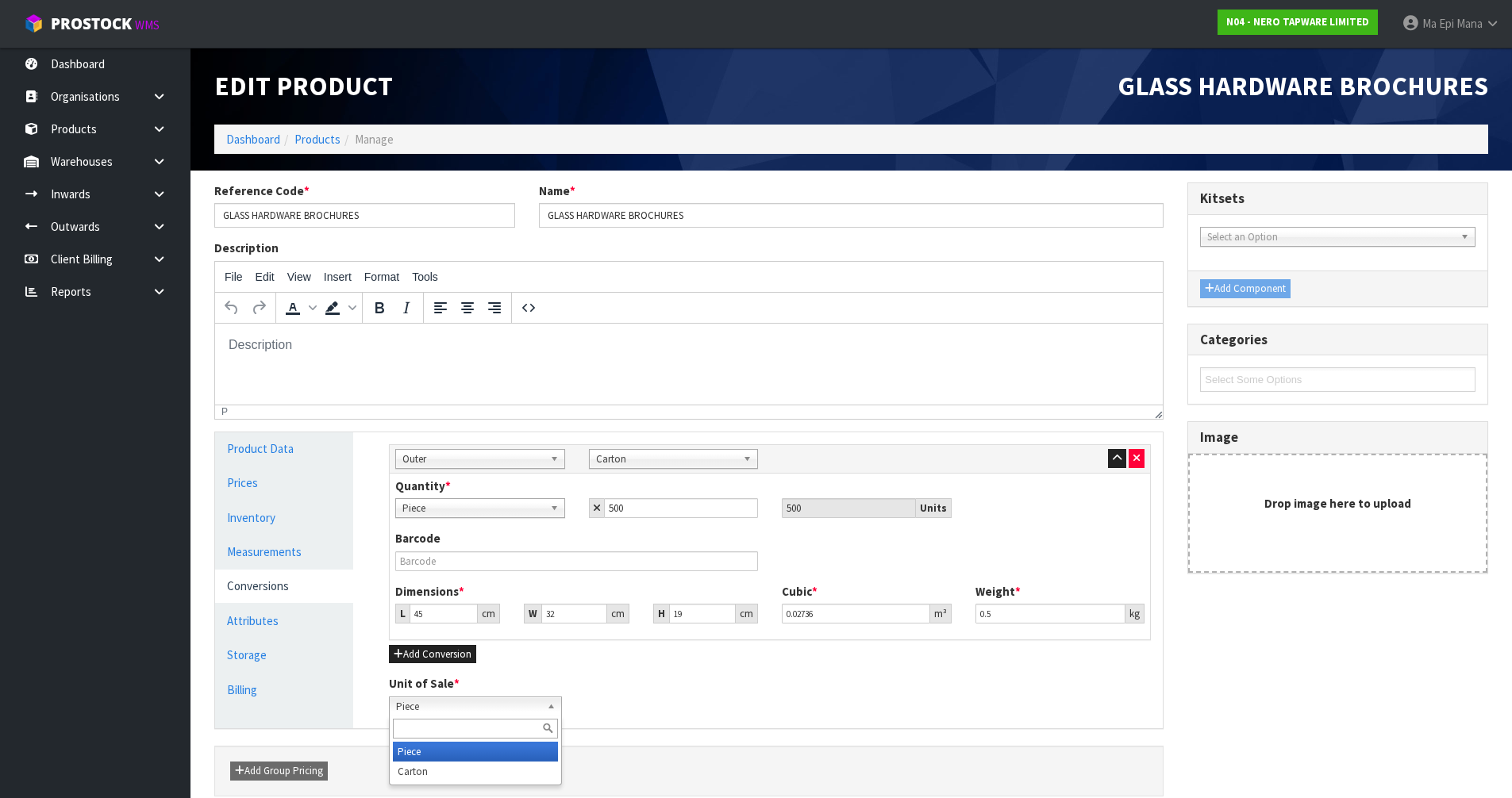
click at [469, 713] on span "Piece" at bounding box center [468, 707] width 145 height 19
click at [434, 775] on li "Carton" at bounding box center [475, 772] width 165 height 20
click at [621, 688] on div "Unit of Sale * Piece Carton Carton Piece Carton" at bounding box center [770, 695] width 786 height 40
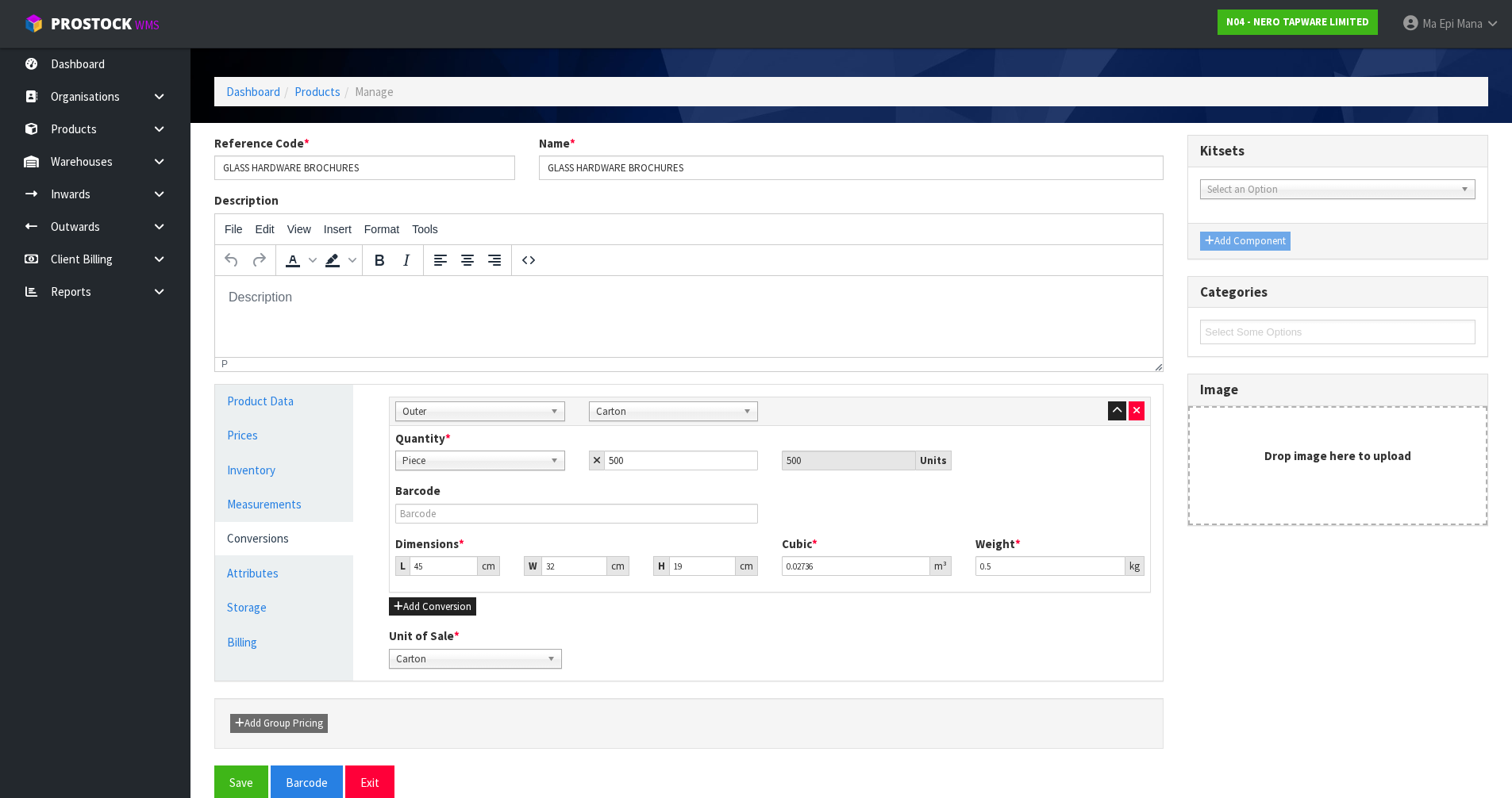
scroll to position [73, 0]
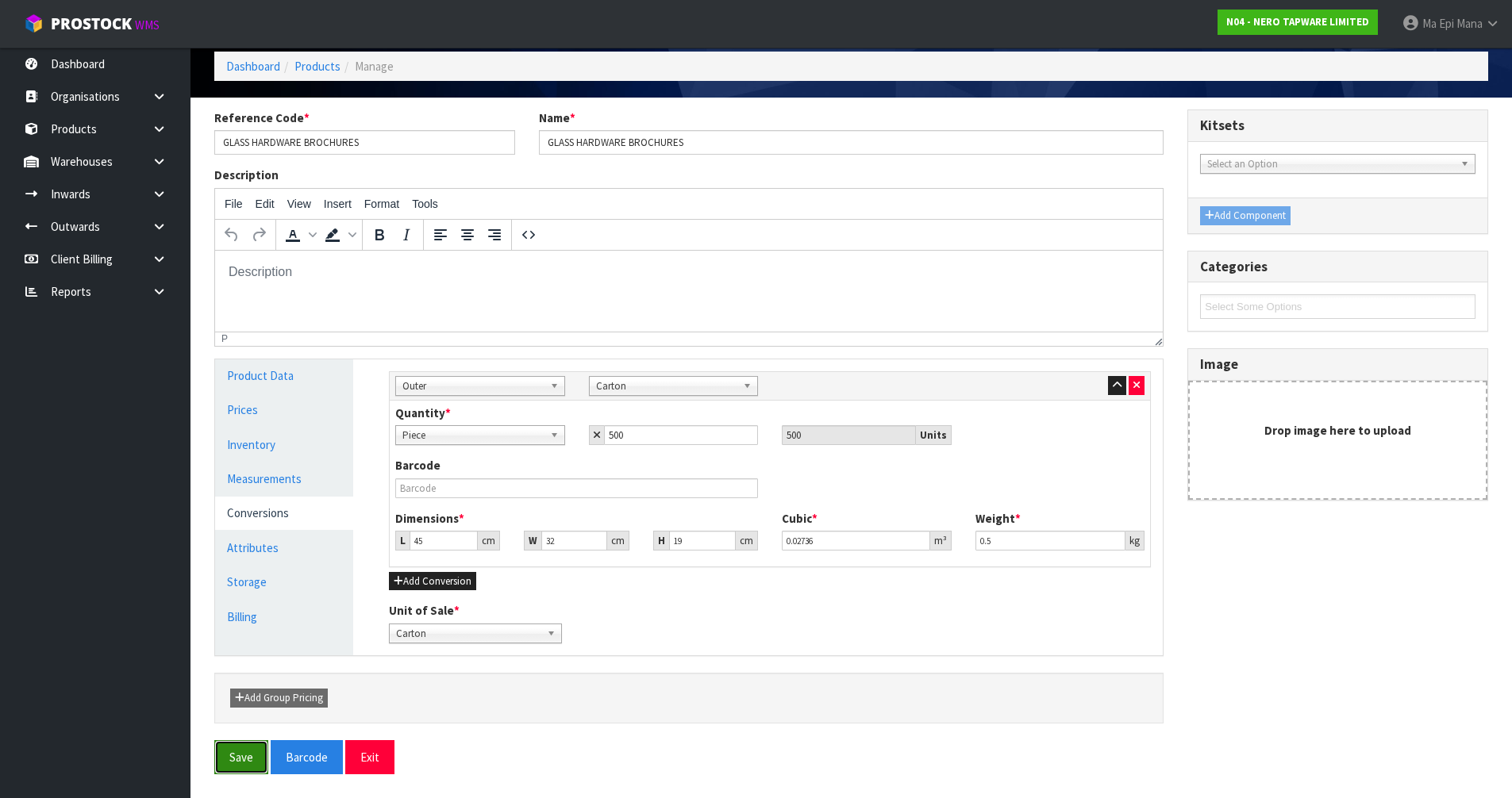
click at [227, 756] on button "Save" at bounding box center [241, 757] width 54 height 34
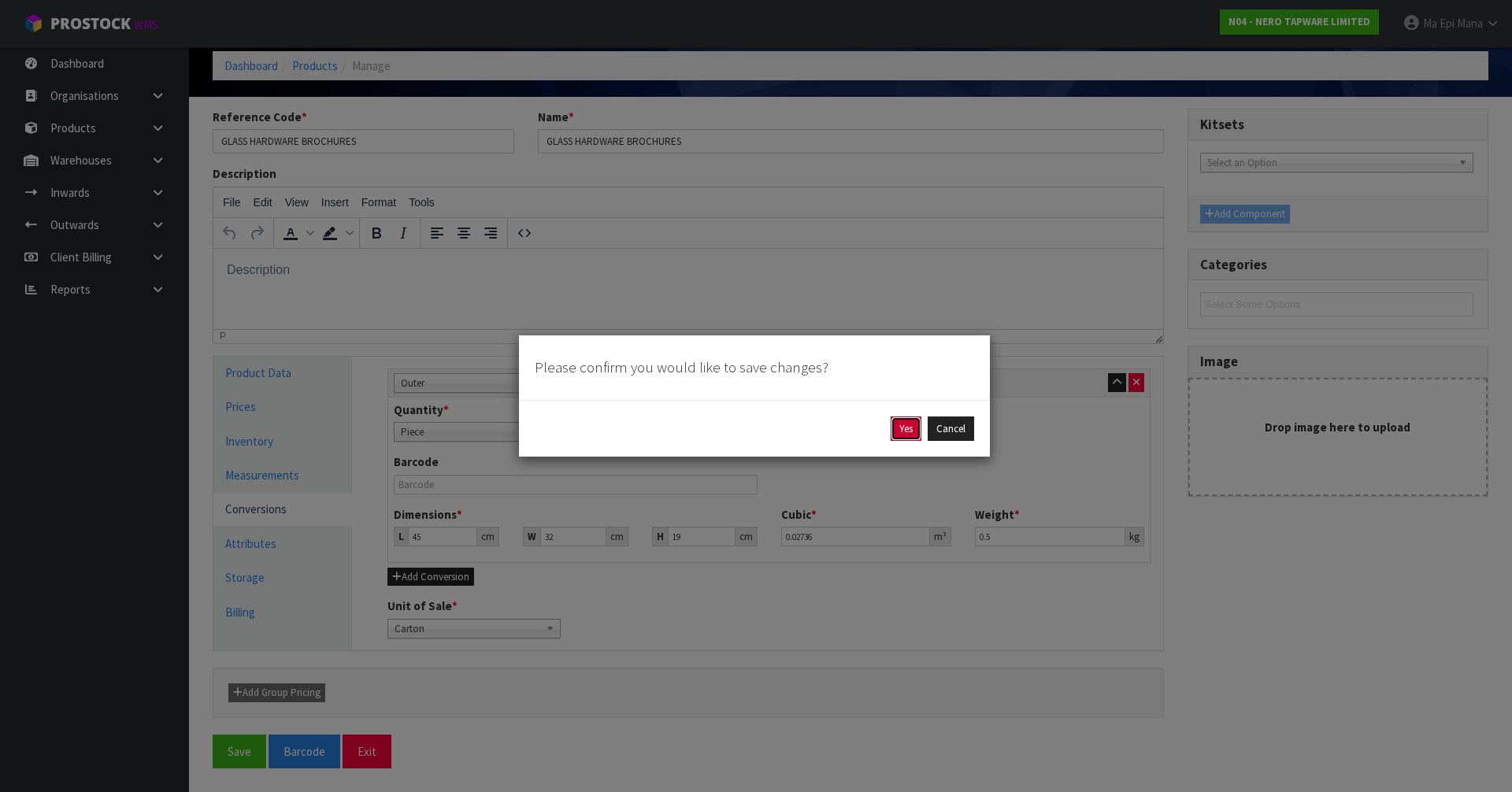
click at [911, 417] on button "Yes" at bounding box center [906, 429] width 31 height 25
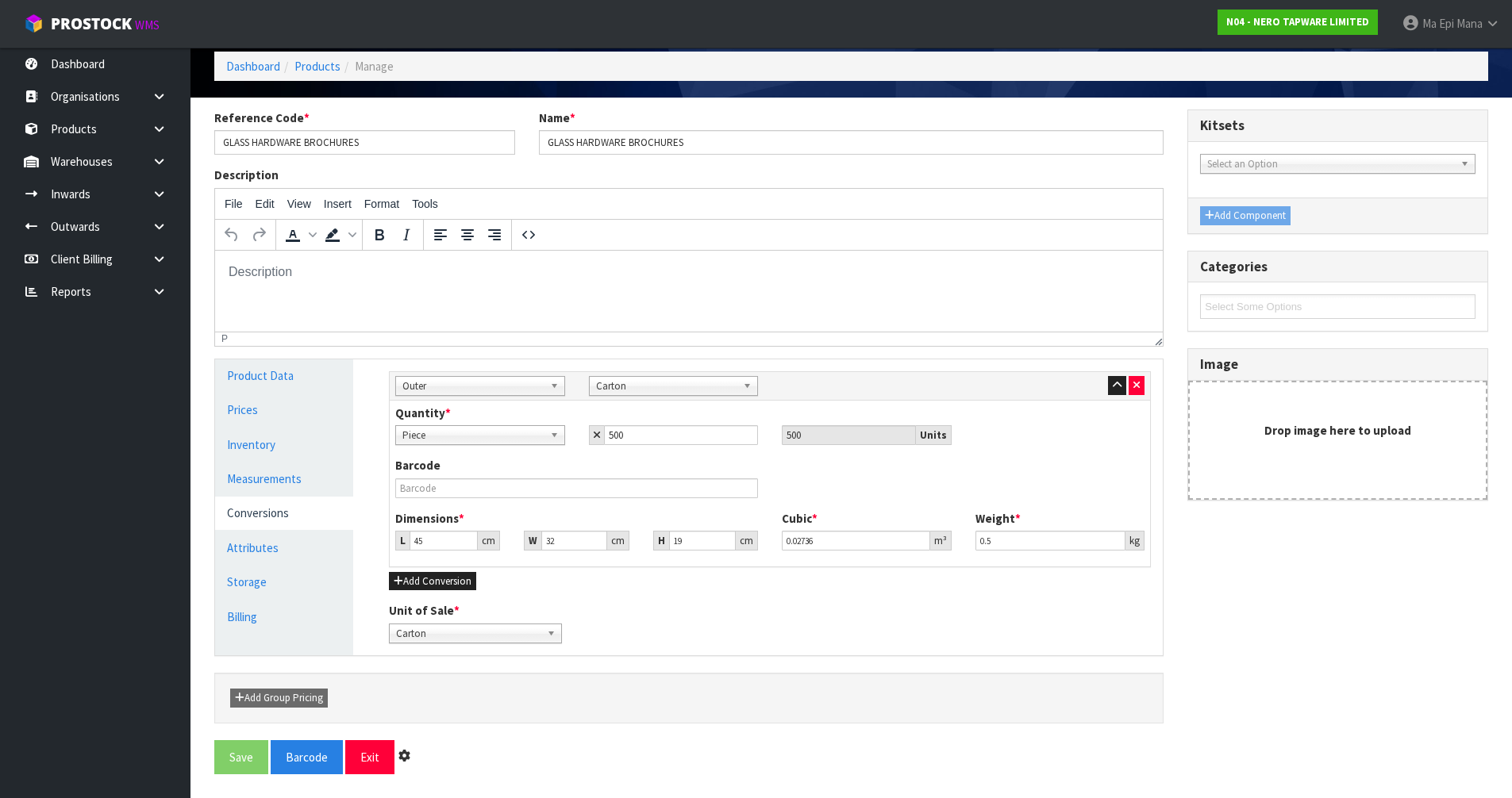
scroll to position [0, 0]
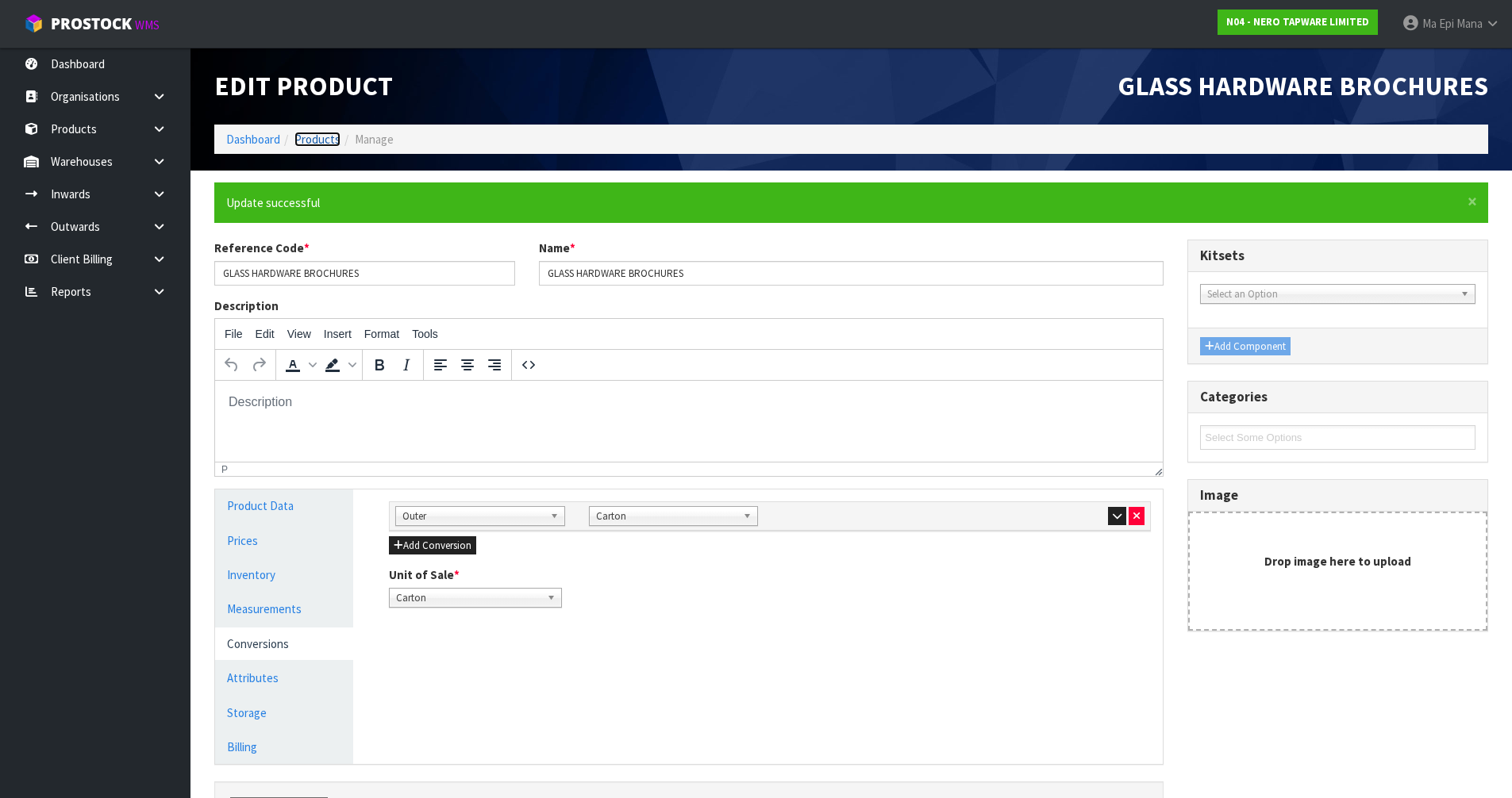
click at [312, 134] on link "Products" at bounding box center [317, 139] width 46 height 15
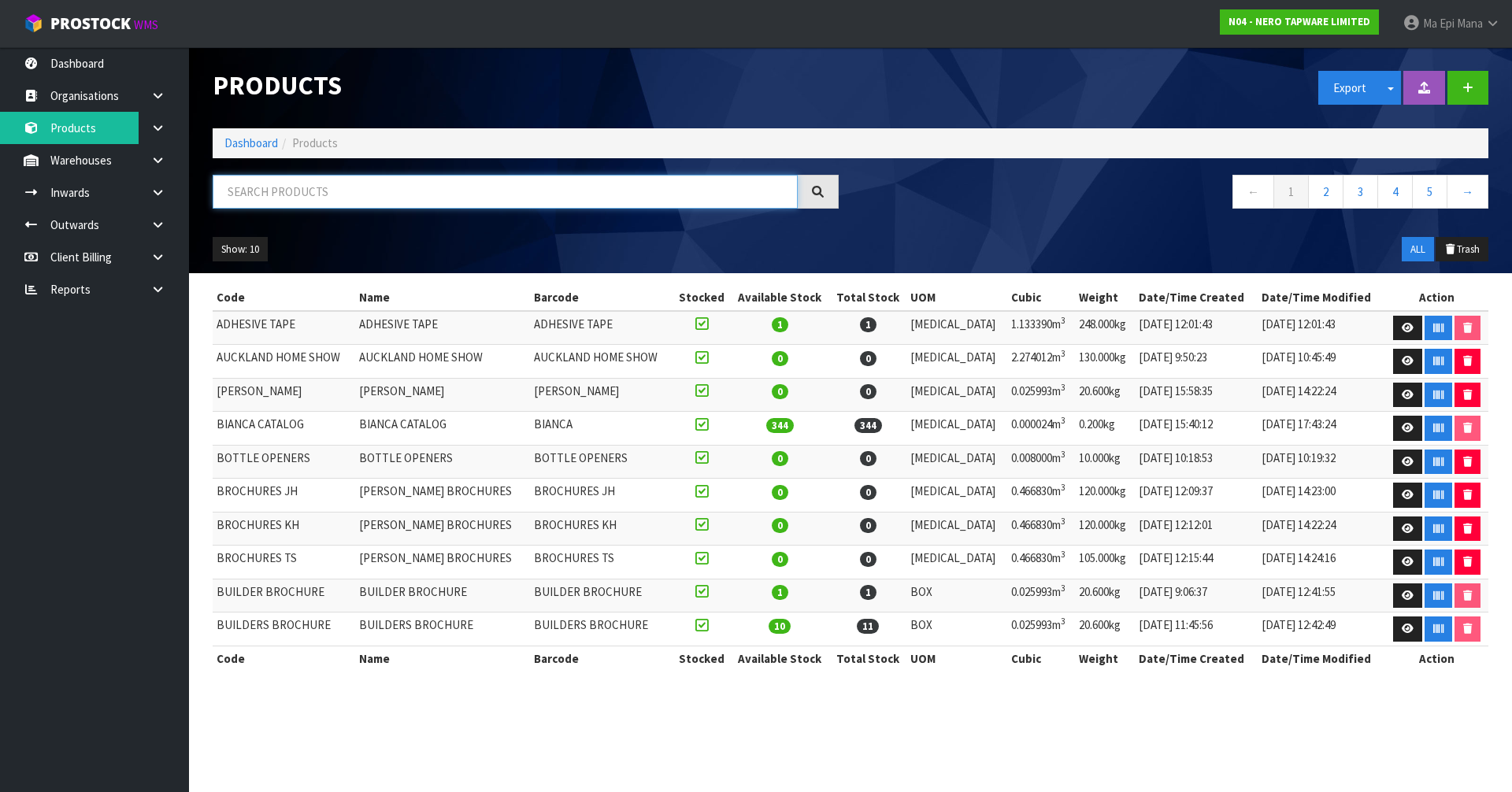
click at [325, 188] on input "text" at bounding box center [505, 192] width 585 height 34
paste input "HEATED TOWEL RAILS BROCHURES"
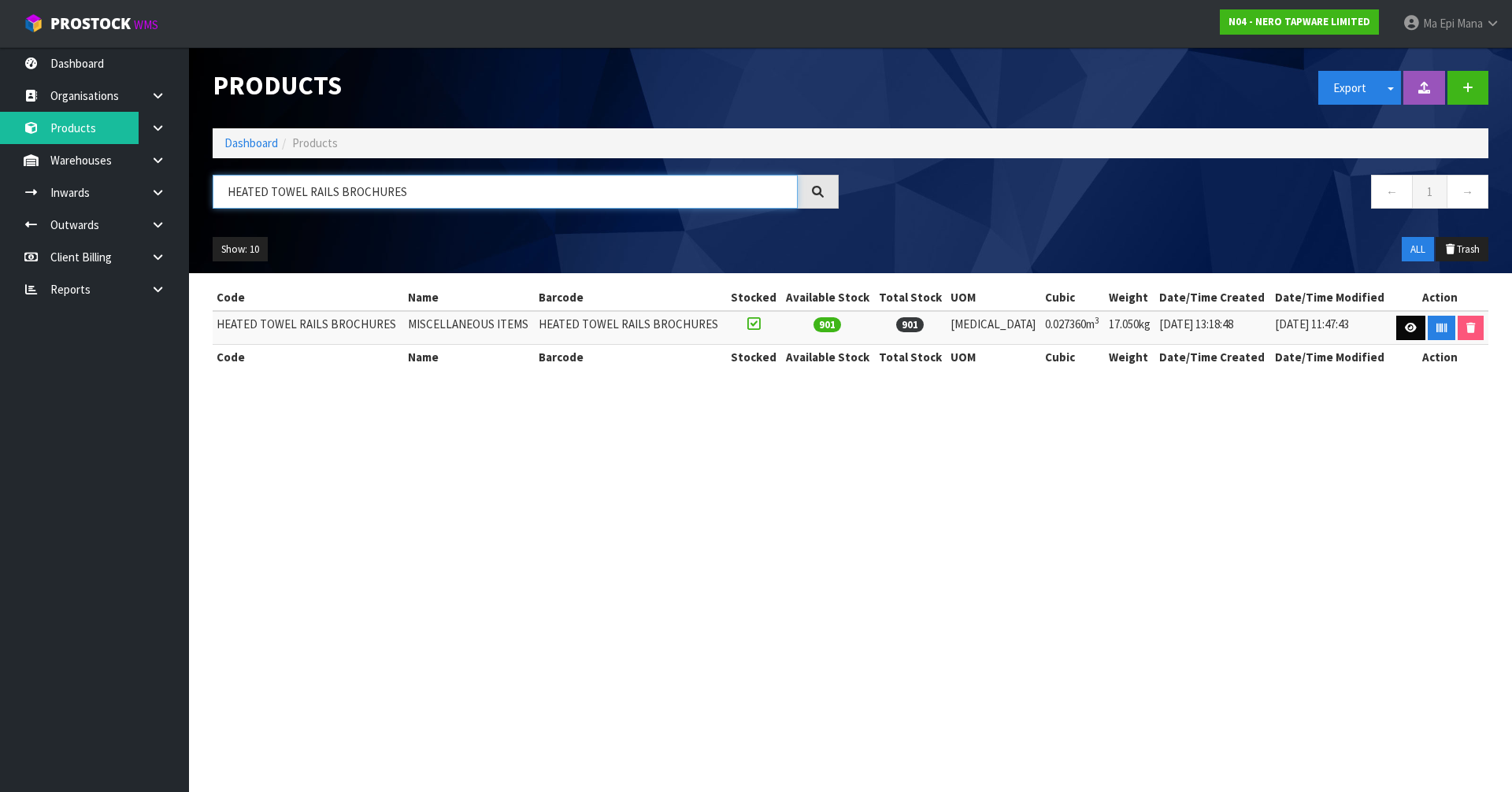
type input "HEATED TOWEL RAILS BROCHURES"
click at [1398, 324] on link at bounding box center [1411, 328] width 29 height 25
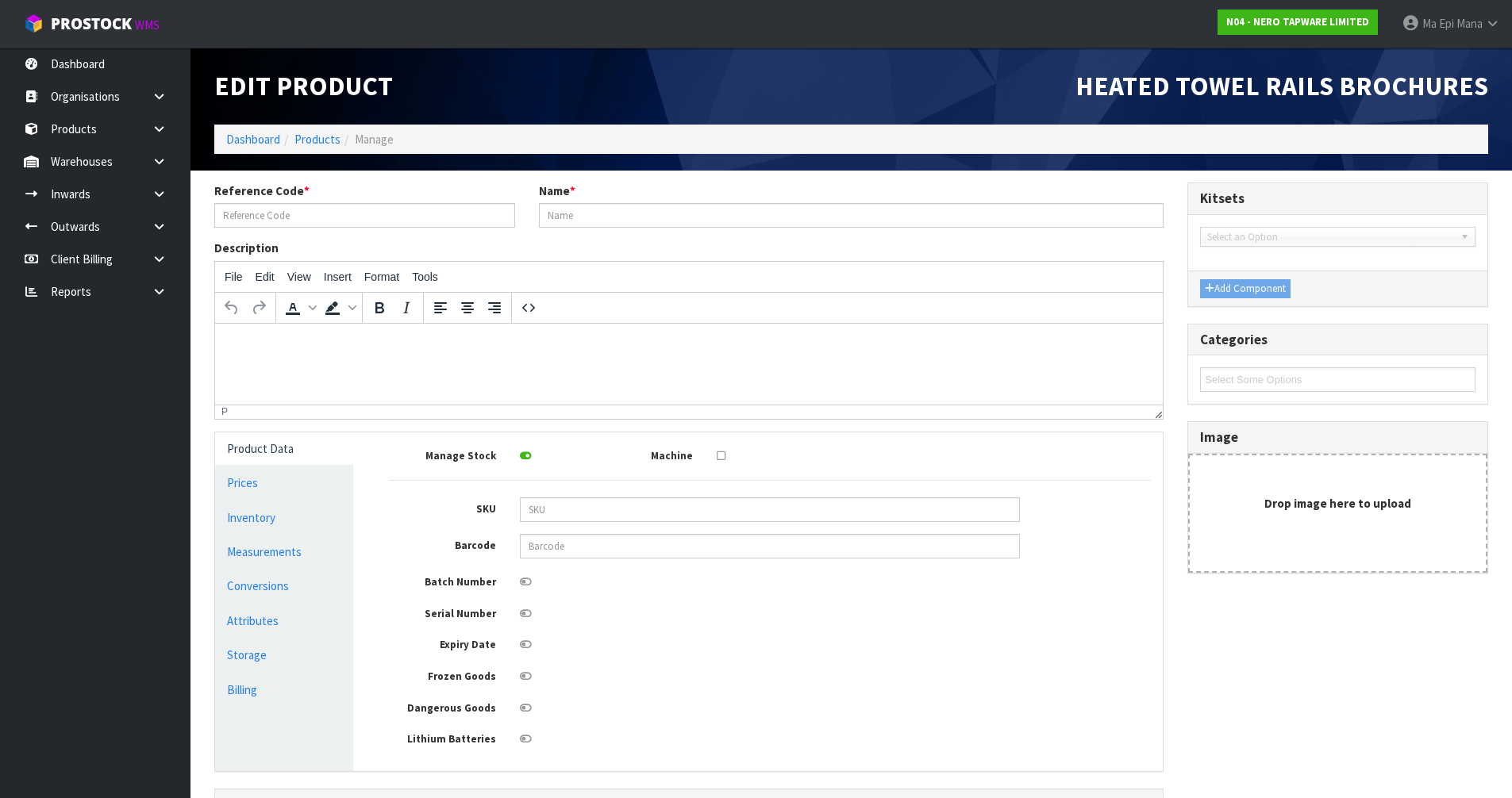
type input "HEATED TOWEL RAILS BROCHURES"
type input "MISCELLANEOUS ITEMS"
click at [305, 556] on link "Measurements" at bounding box center [284, 551] width 138 height 33
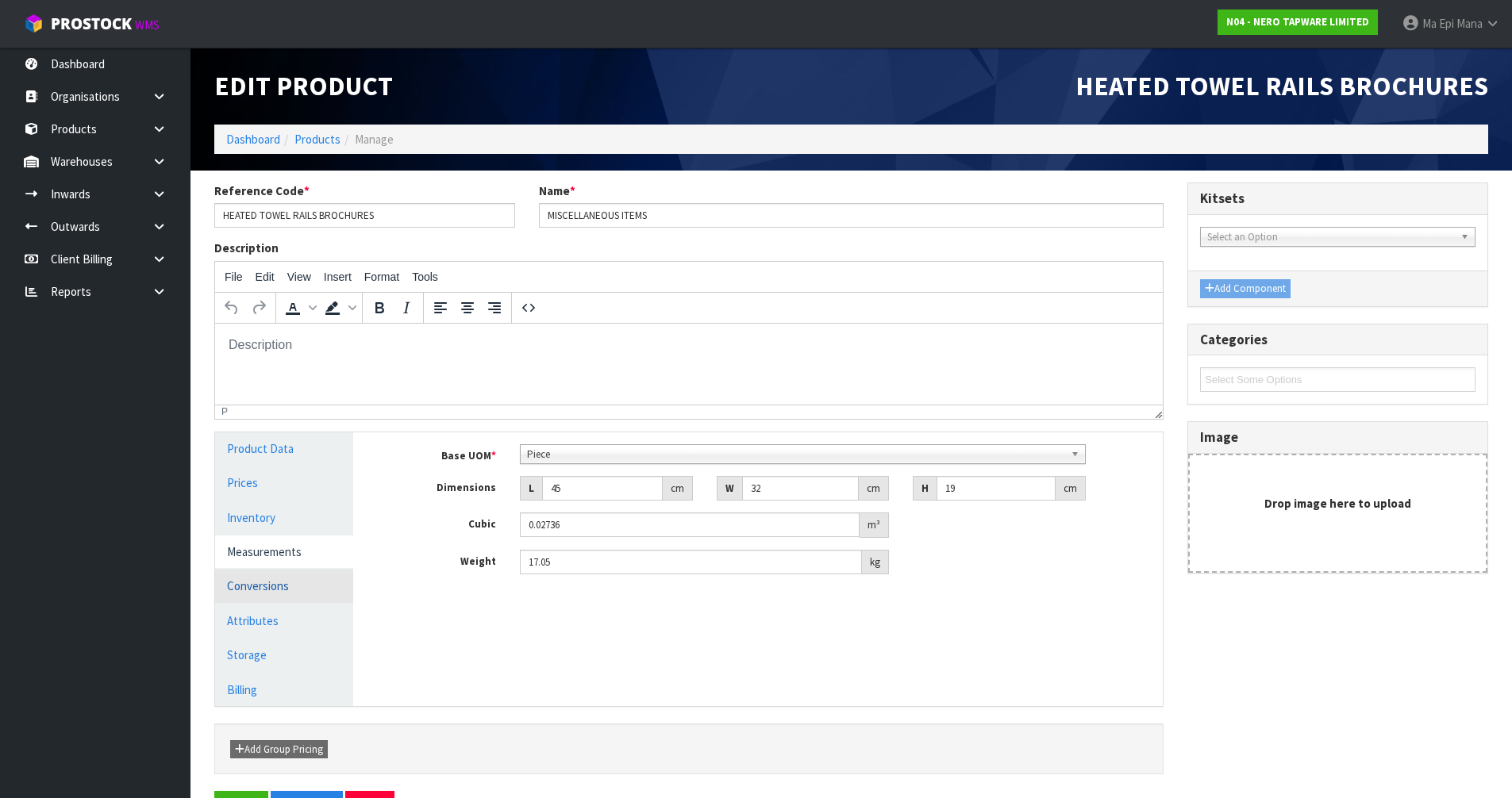
click at [295, 587] on link "Conversions" at bounding box center [284, 586] width 138 height 33
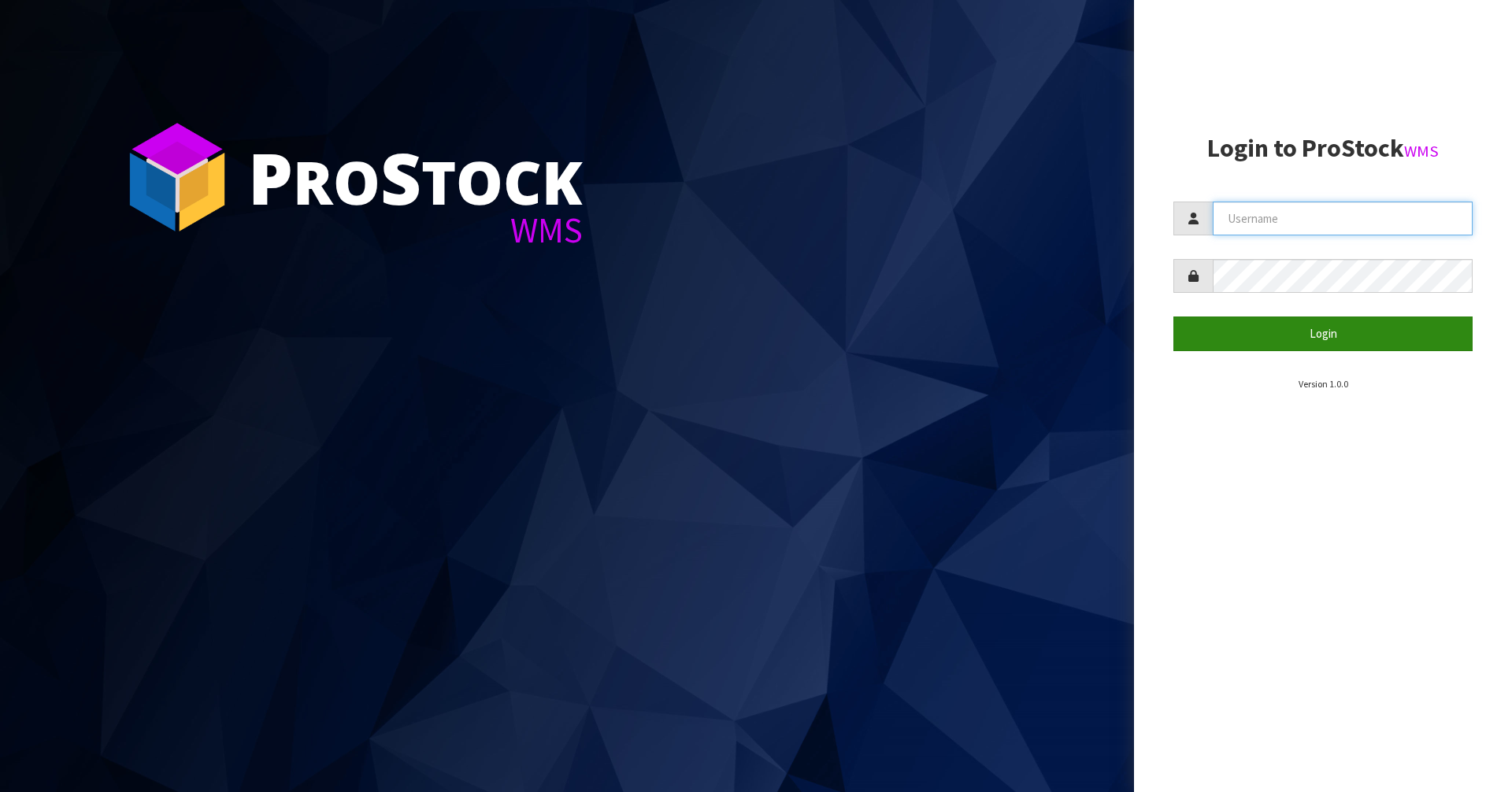
type input "Mana"
click at [756, 341] on button "Login" at bounding box center [1323, 333] width 299 height 34
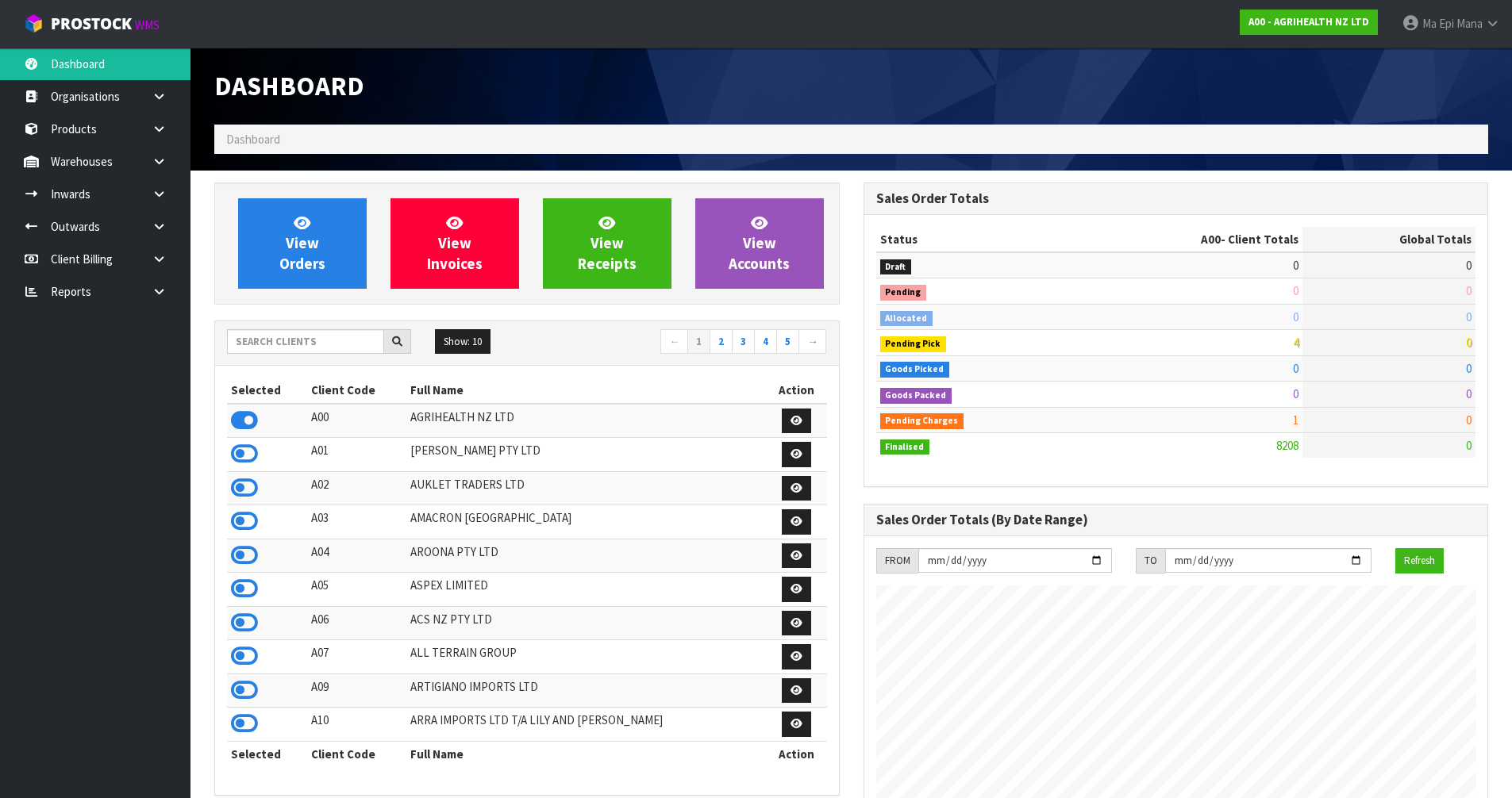
scroll to position [1202, 648]
click at [259, 353] on input "text" at bounding box center [305, 341] width 157 height 24
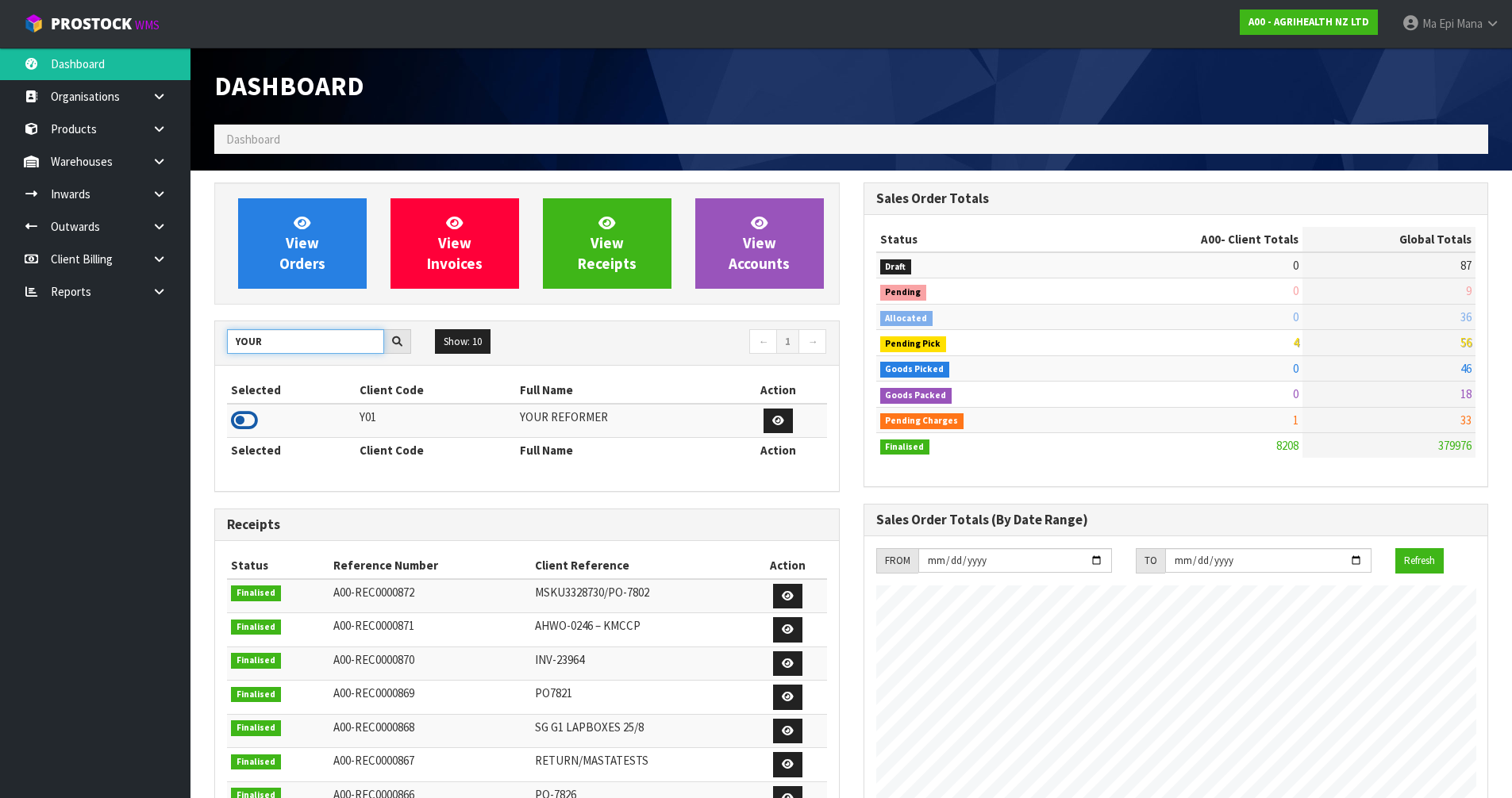
type input "YOUR"
click at [257, 414] on icon at bounding box center [244, 421] width 27 height 23
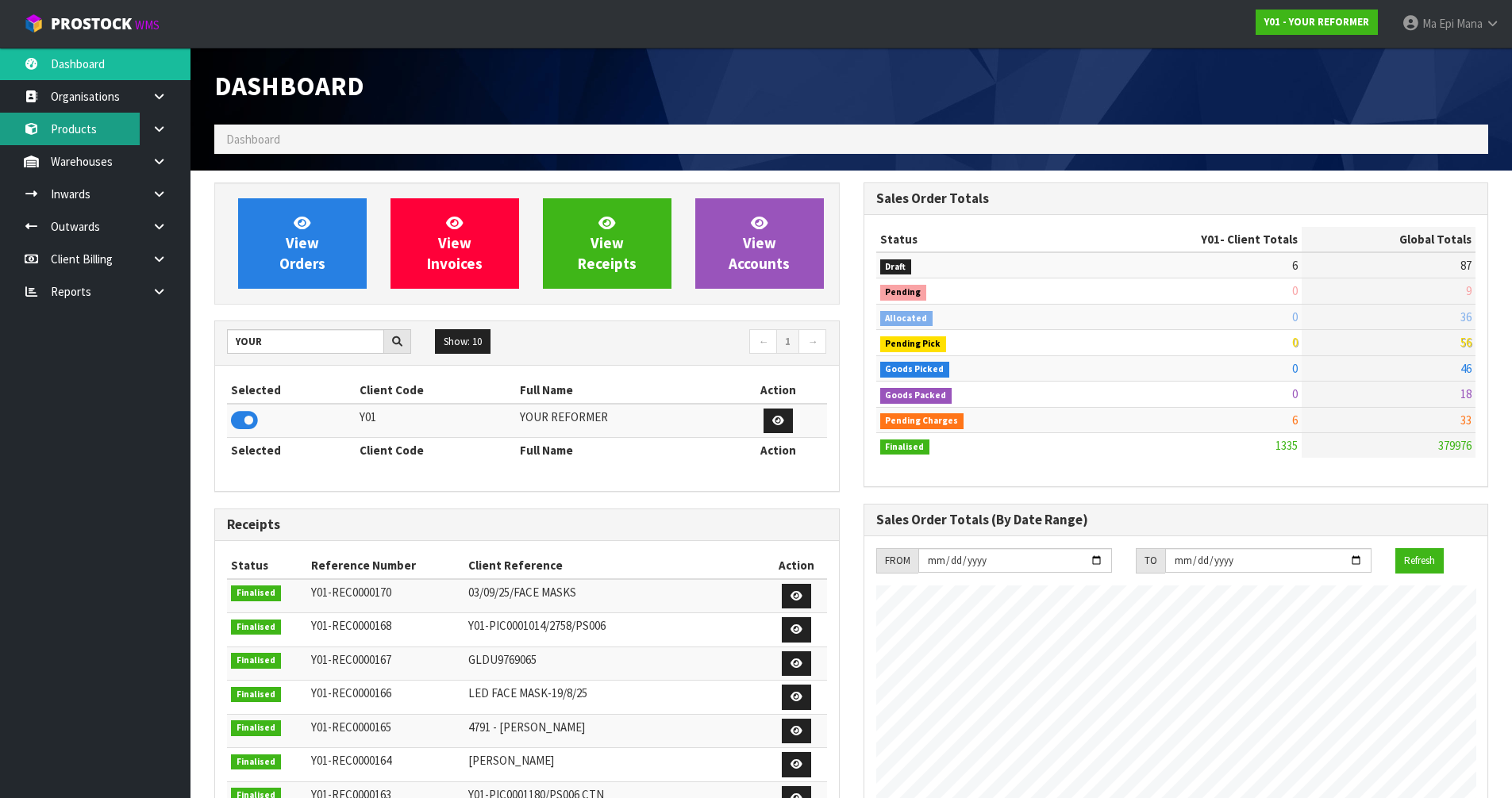
click at [59, 120] on link "Products" at bounding box center [95, 129] width 191 height 33
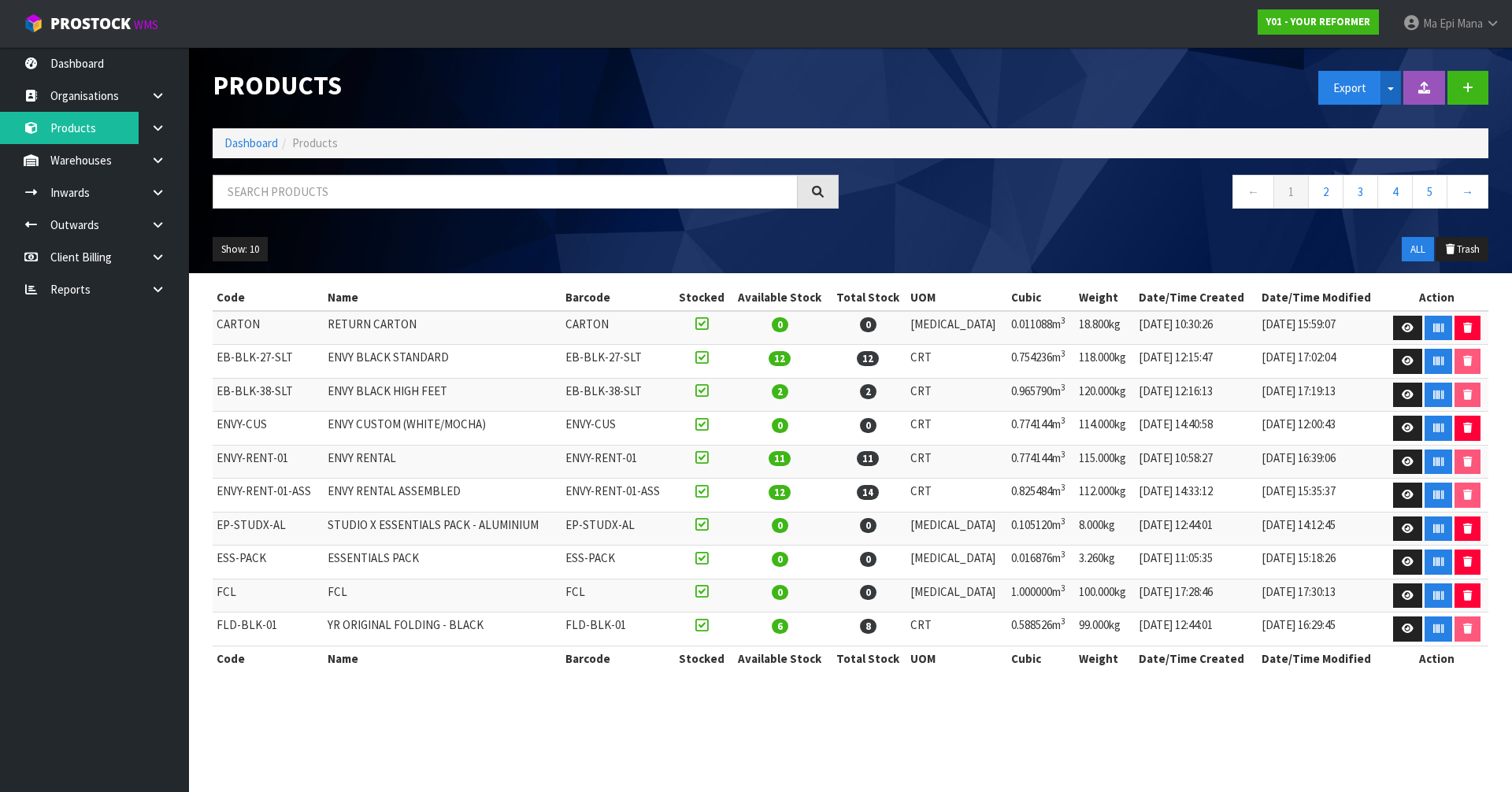
click at [756, 88] on span "button" at bounding box center [1391, 89] width 7 height 3
click at [756, 121] on link "SOH Summary" at bounding box center [1382, 122] width 125 height 22
click at [174, 160] on link at bounding box center [164, 160] width 51 height 32
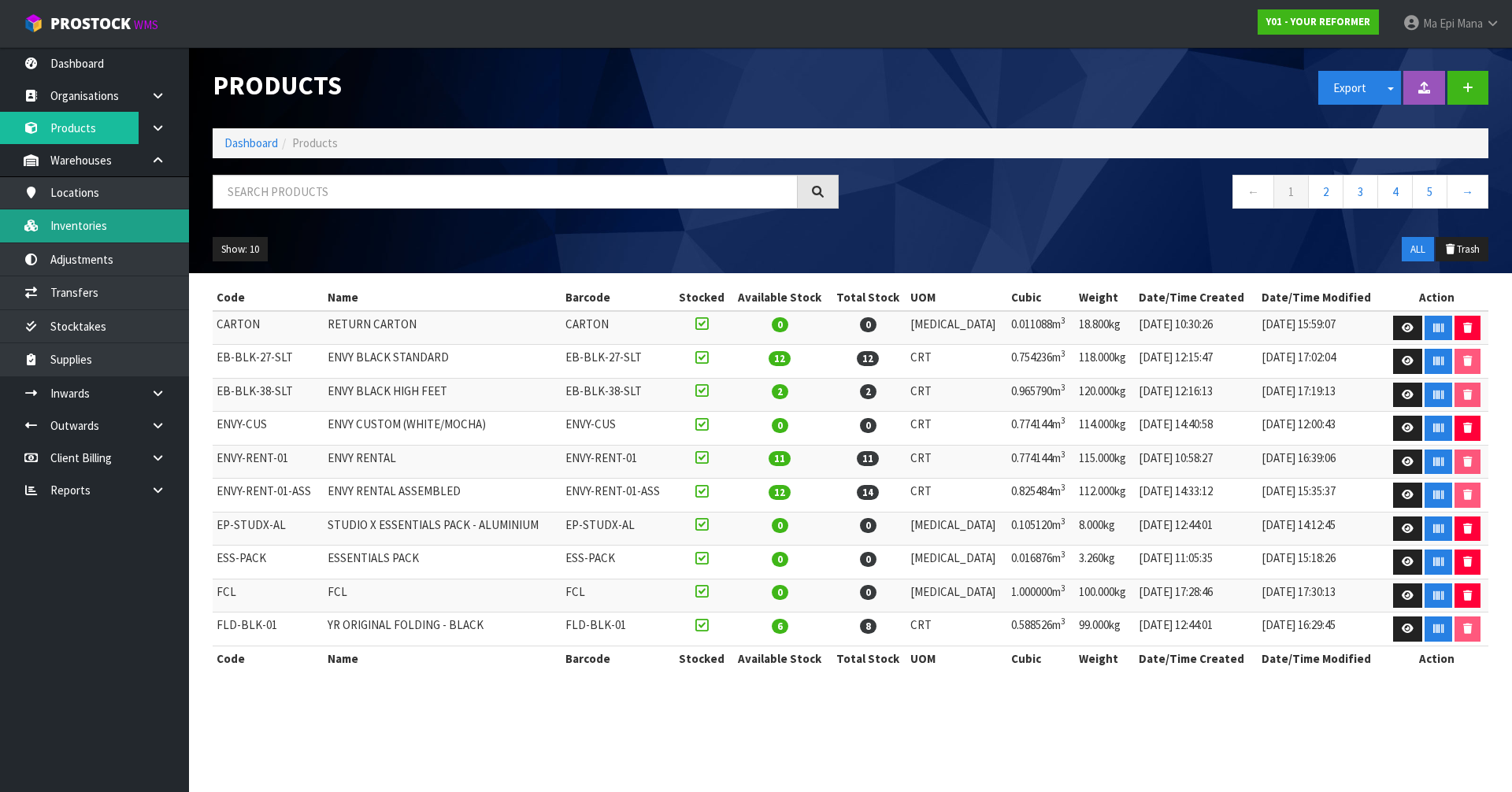
click at [130, 228] on link "Inventories" at bounding box center [95, 225] width 189 height 32
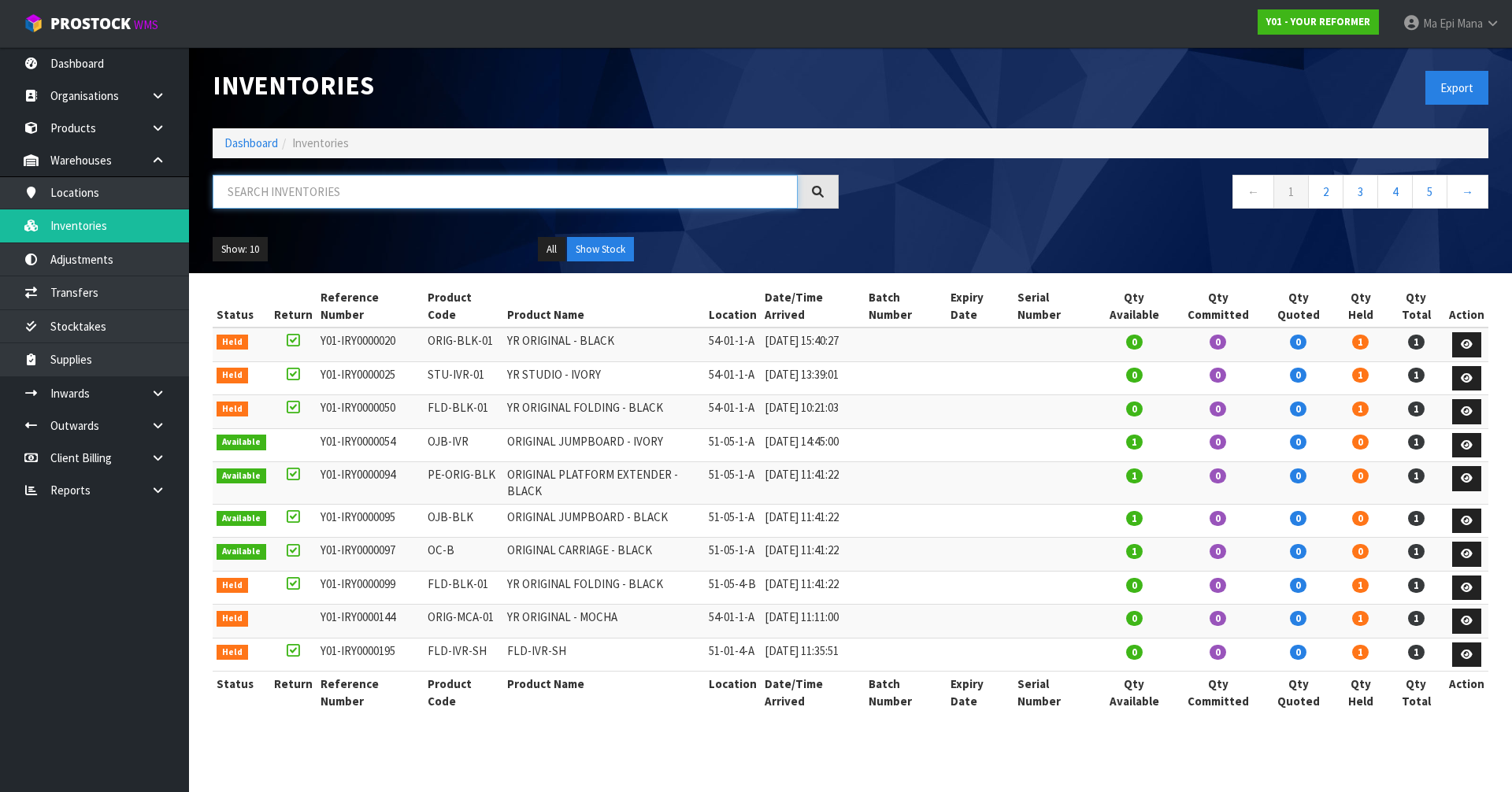
click at [333, 185] on input "text" at bounding box center [505, 192] width 585 height 34
paste input "STU-MCA-01"
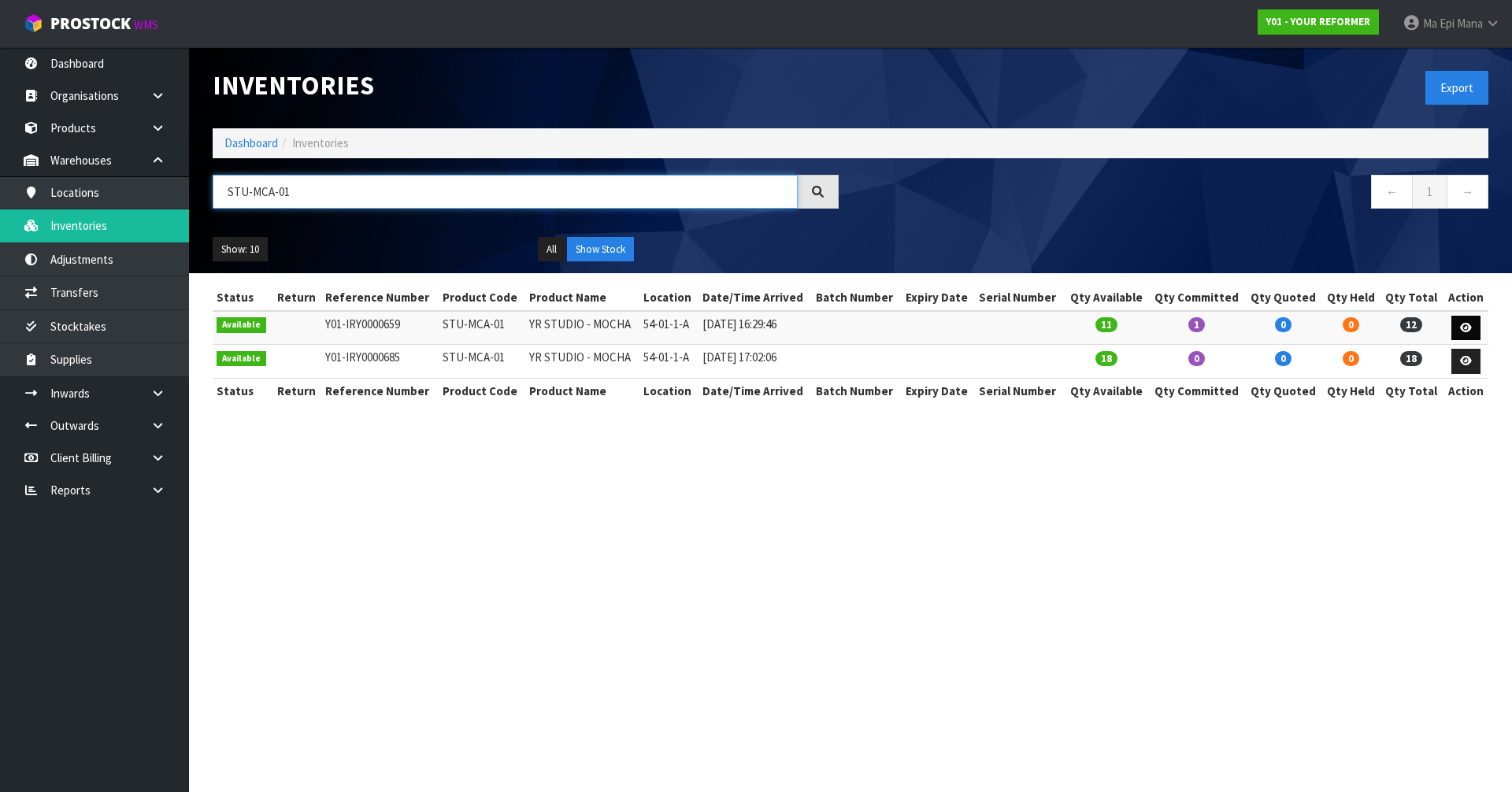
type input "STU-MCA-01"
click at [756, 328] on icon at bounding box center [1466, 328] width 12 height 10
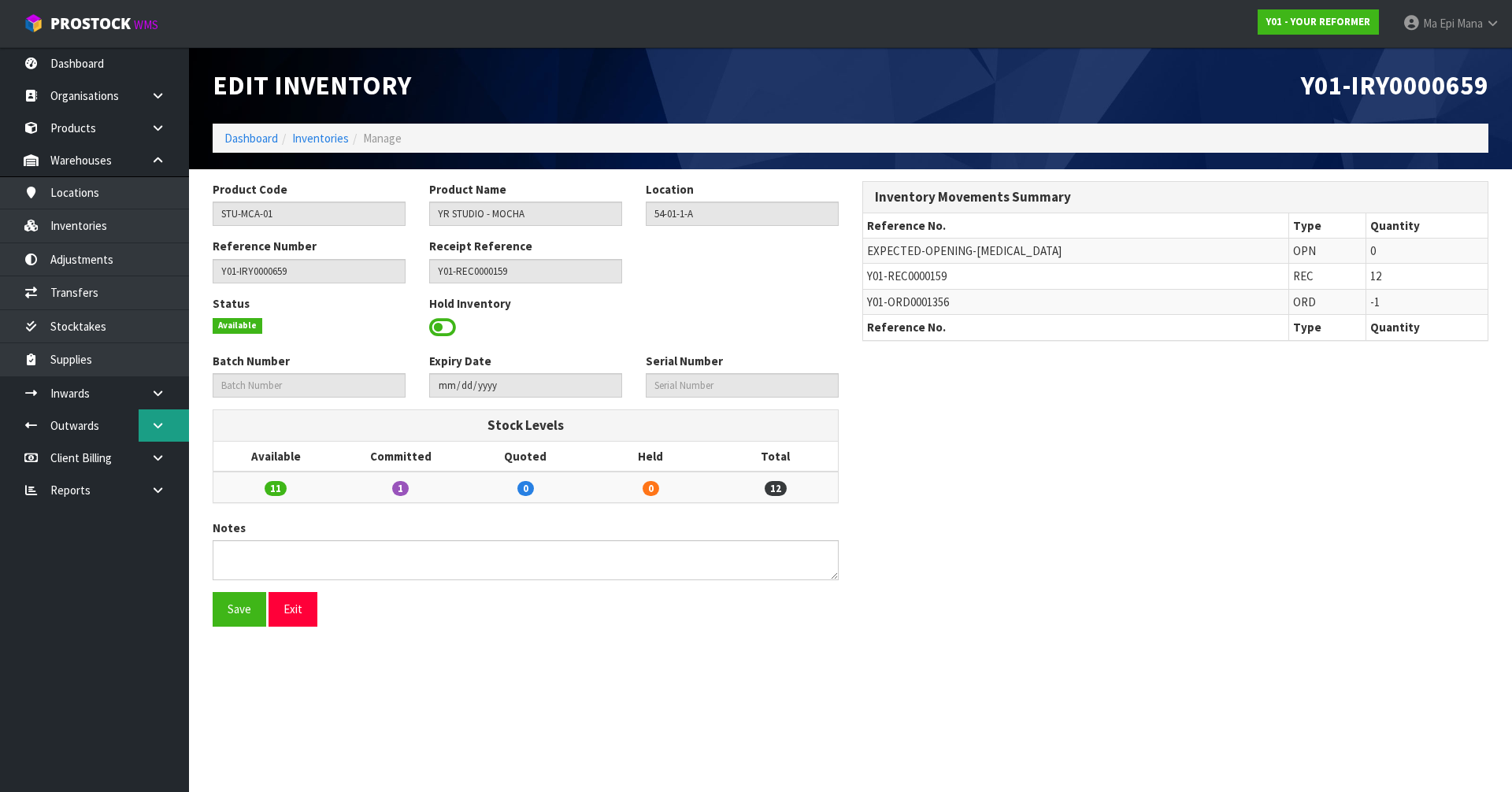
click at [162, 424] on icon at bounding box center [158, 426] width 15 height 12
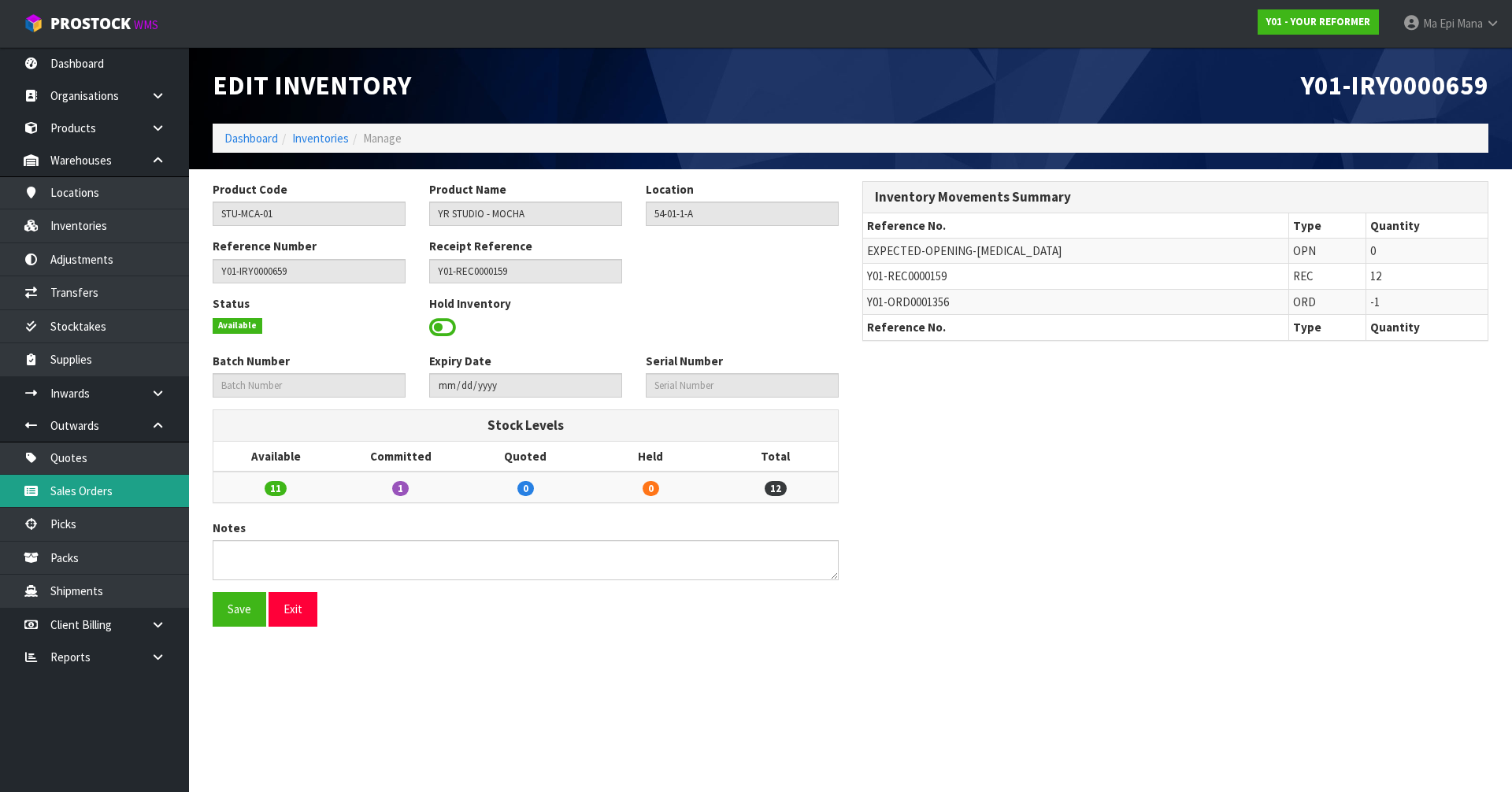
click at [130, 496] on link "Sales Orders" at bounding box center [95, 491] width 189 height 32
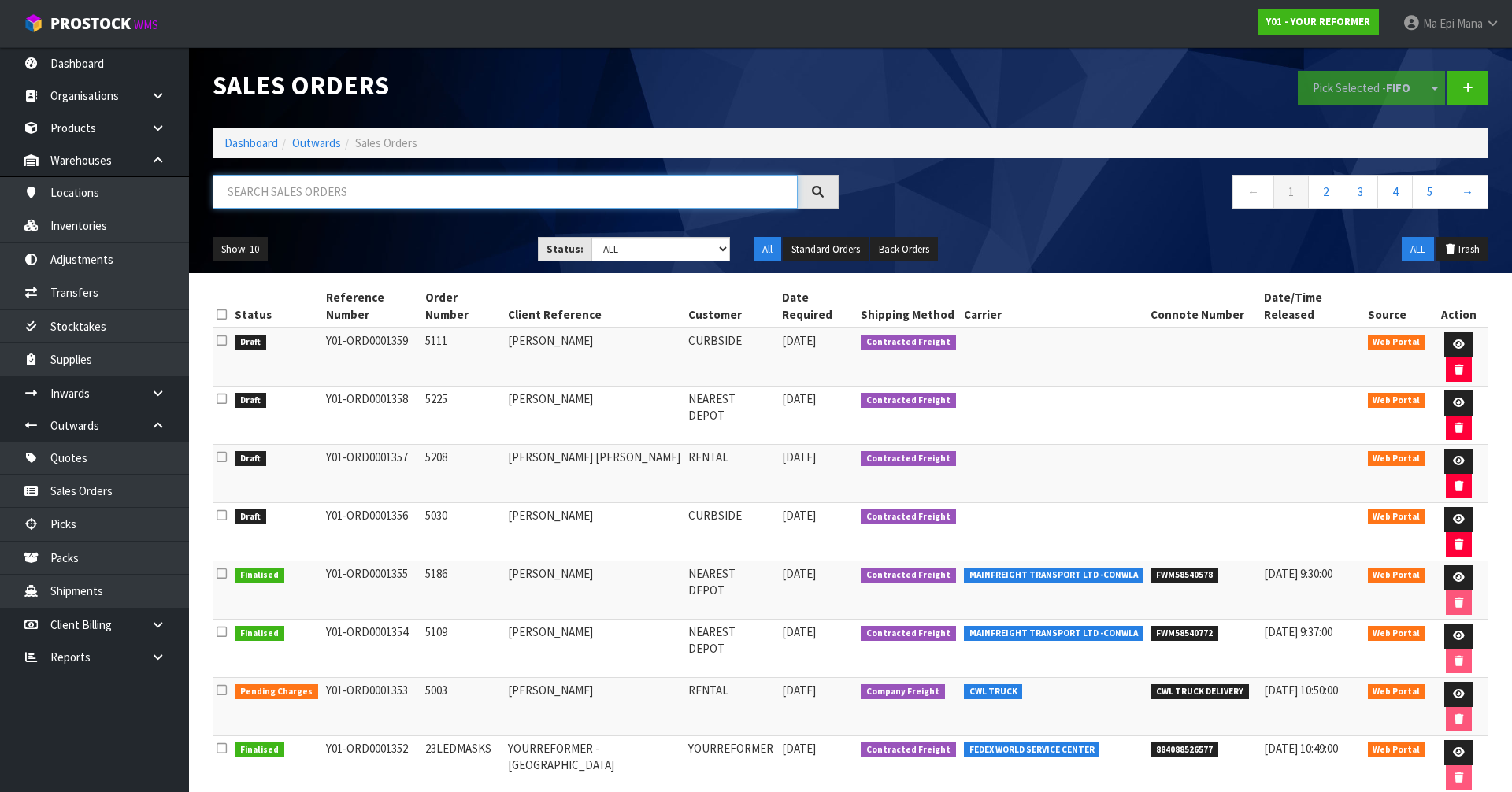
click at [441, 187] on input "text" at bounding box center [505, 192] width 585 height 34
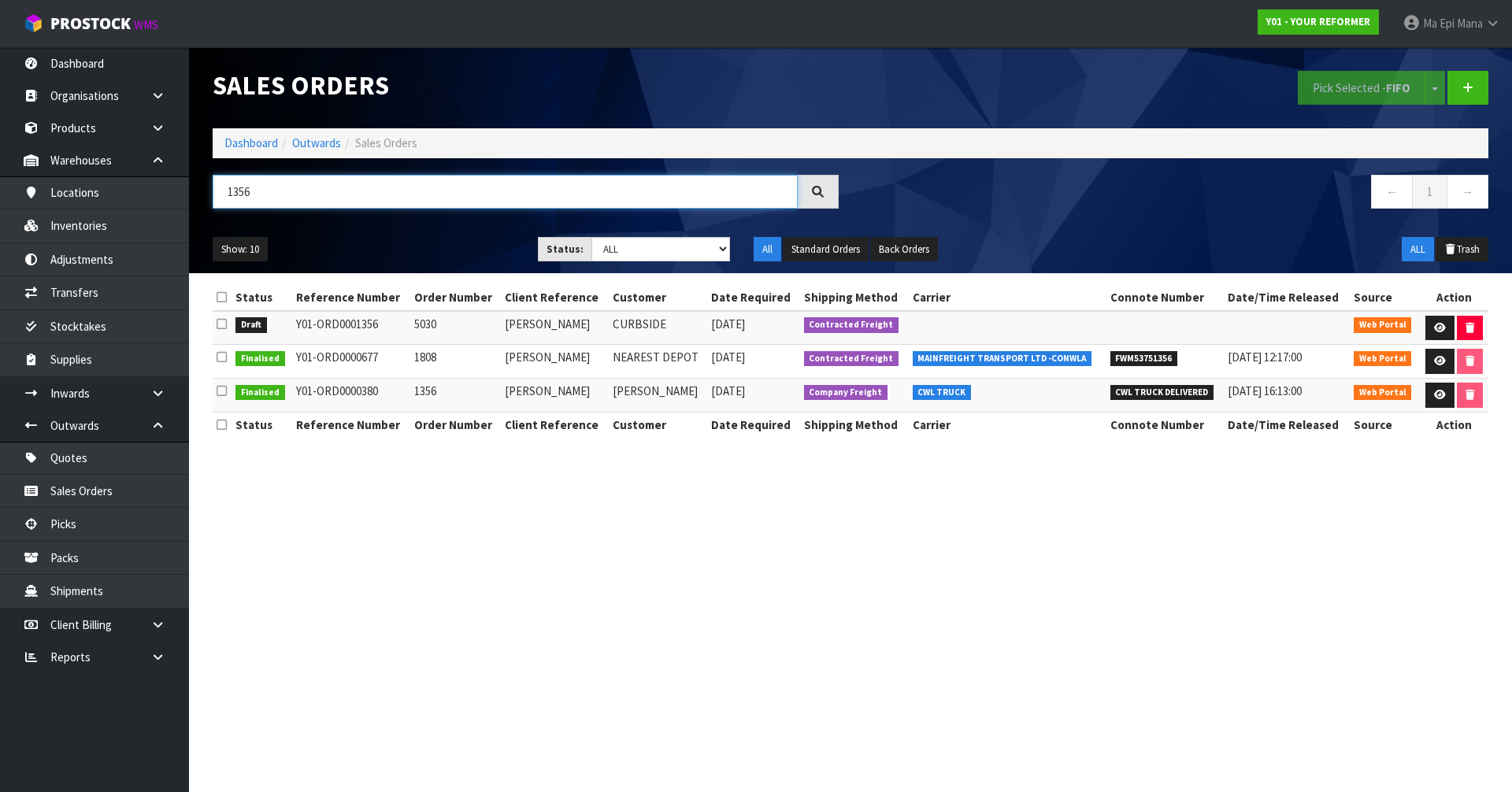
type input "1356"
